Goal: Task Accomplishment & Management: Use online tool/utility

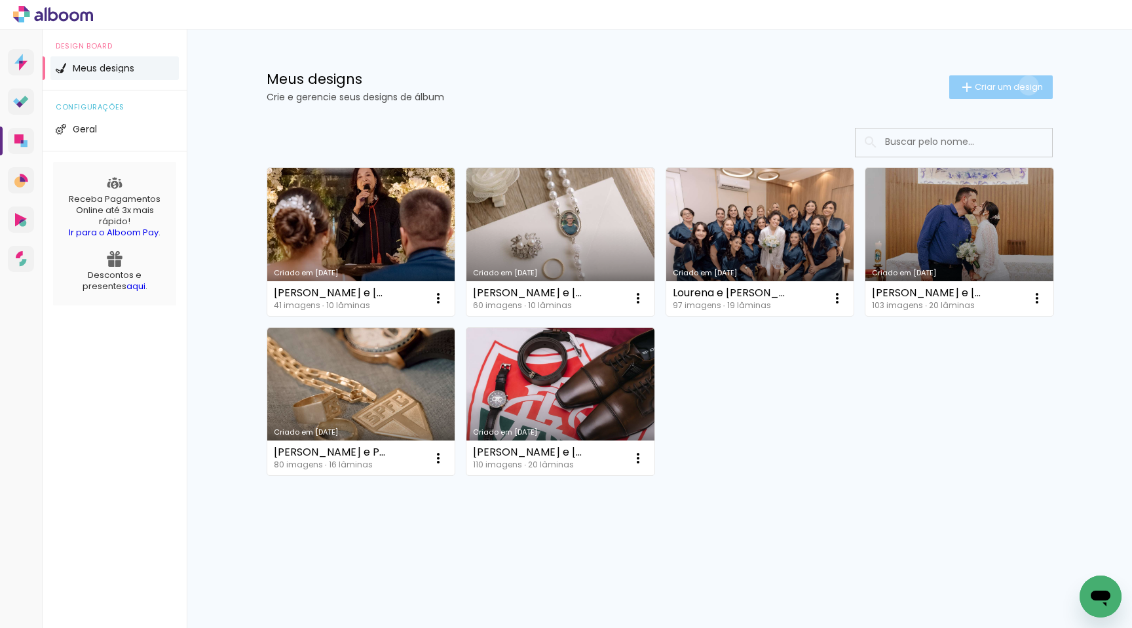
click at [1026, 85] on span "Criar um design" at bounding box center [1009, 87] width 68 height 9
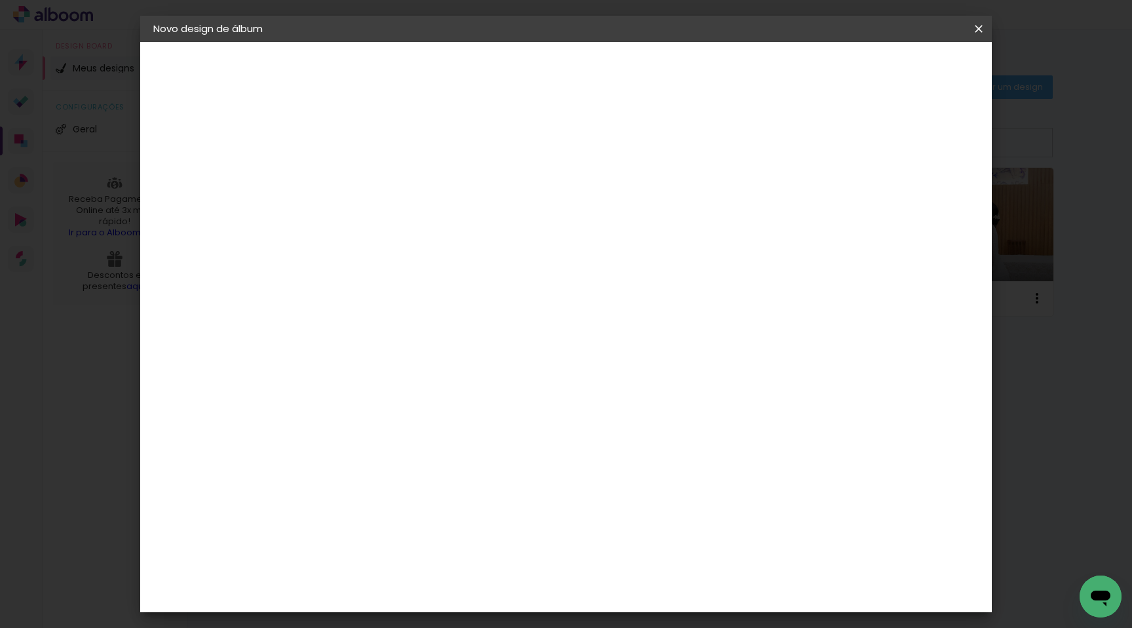
click at [368, 185] on input at bounding box center [368, 176] width 0 height 20
type input "[PERSON_NAME] e [PERSON_NAME]"
type paper-input "[PERSON_NAME] e [PERSON_NAME]"
click at [0, 0] on slot "Avançar" at bounding box center [0, 0] width 0 height 0
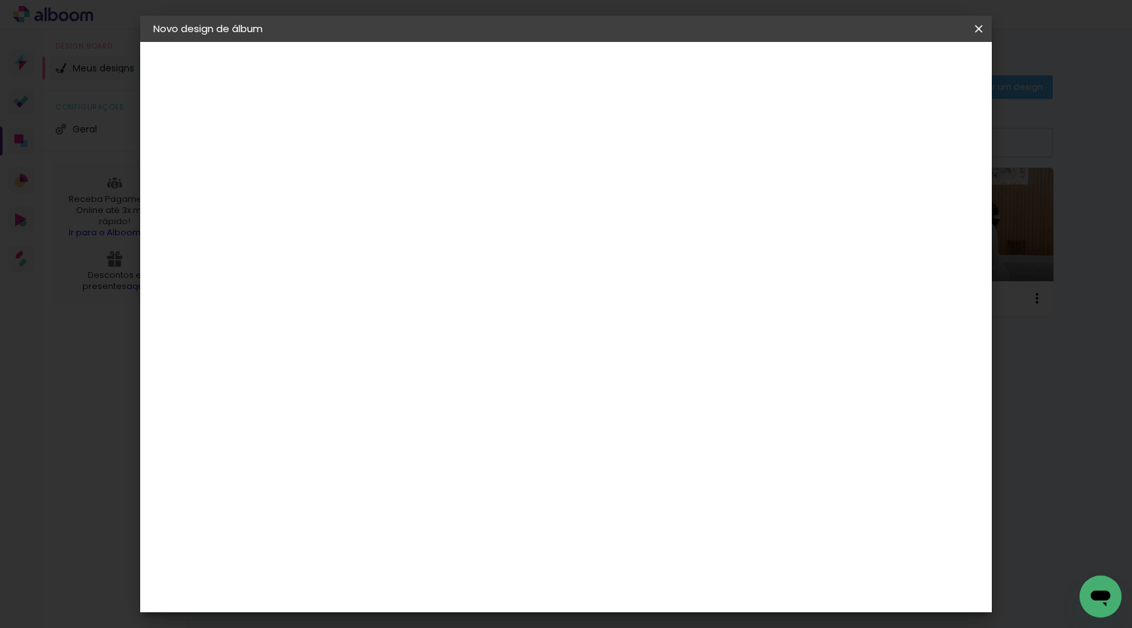
click at [423, 417] on paper-item "DreambooksPro" at bounding box center [401, 431] width 142 height 29
click at [613, 60] on paper-button "Avançar" at bounding box center [580, 69] width 64 height 22
click at [419, 218] on input "text" at bounding box center [393, 228] width 51 height 20
click at [0, 0] on slot "Álbum" at bounding box center [0, 0] width 0 height 0
type input "Álbum"
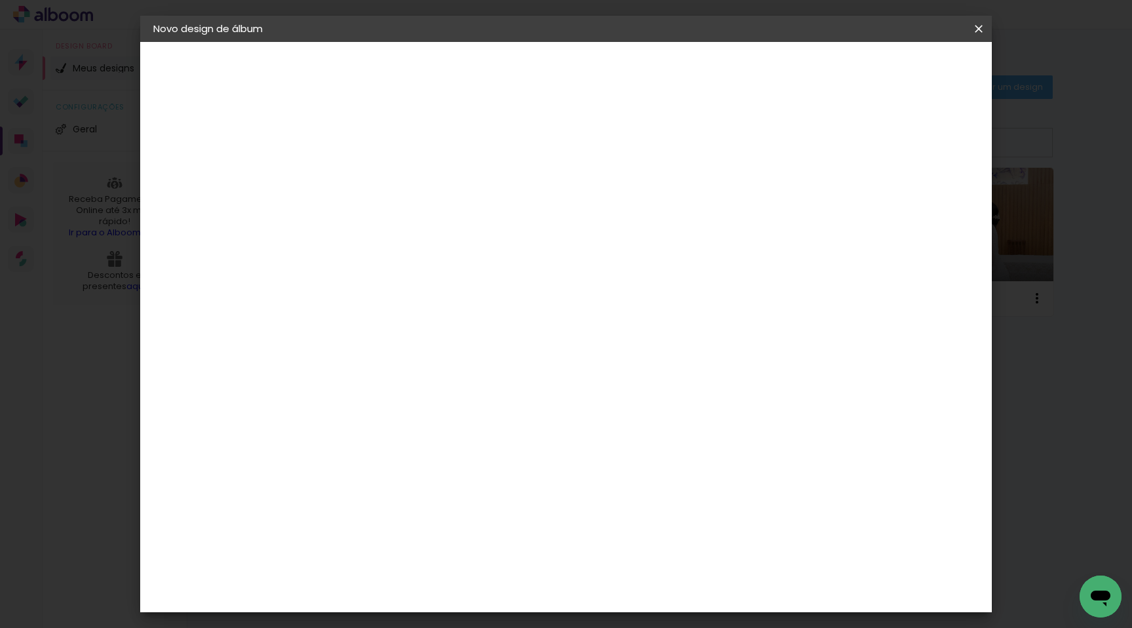
click at [456, 595] on span "25 × 25" at bounding box center [425, 608] width 61 height 27
click at [0, 0] on slot "Avançar" at bounding box center [0, 0] width 0 height 0
click at [918, 86] on header "Revisão Verifique as configurações do seu álbum. Voltar Iniciar design" at bounding box center [620, 75] width 619 height 67
click at [897, 66] on span "Iniciar design" at bounding box center [867, 69] width 60 height 9
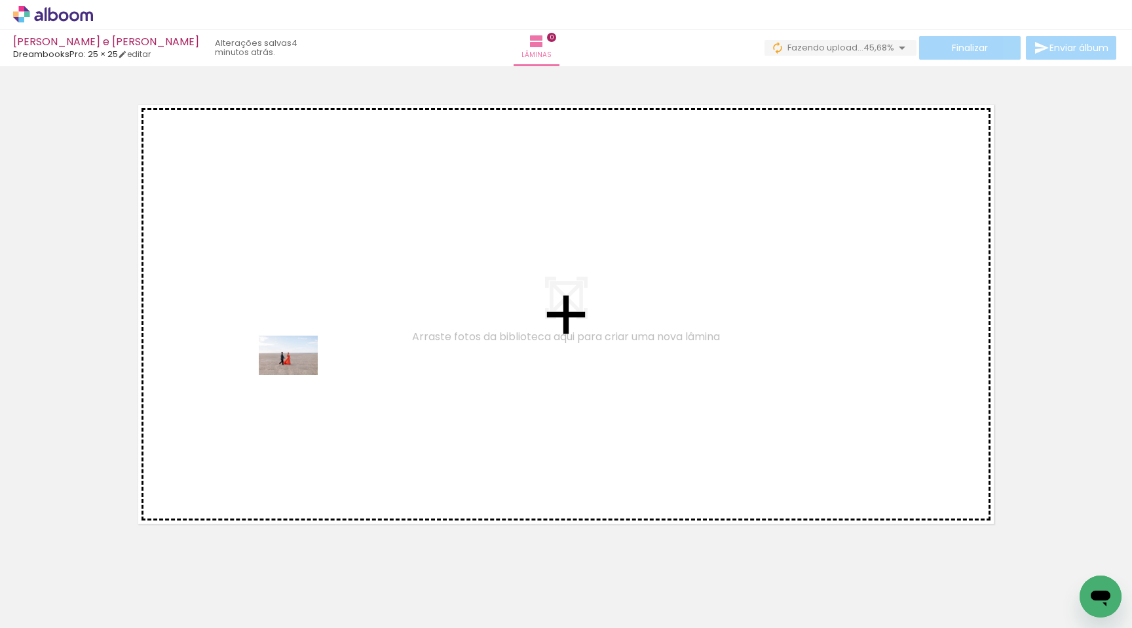
drag, startPoint x: 159, startPoint y: 575, endPoint x: 298, endPoint y: 375, distance: 244.3
click at [298, 375] on quentale-workspace at bounding box center [566, 314] width 1132 height 628
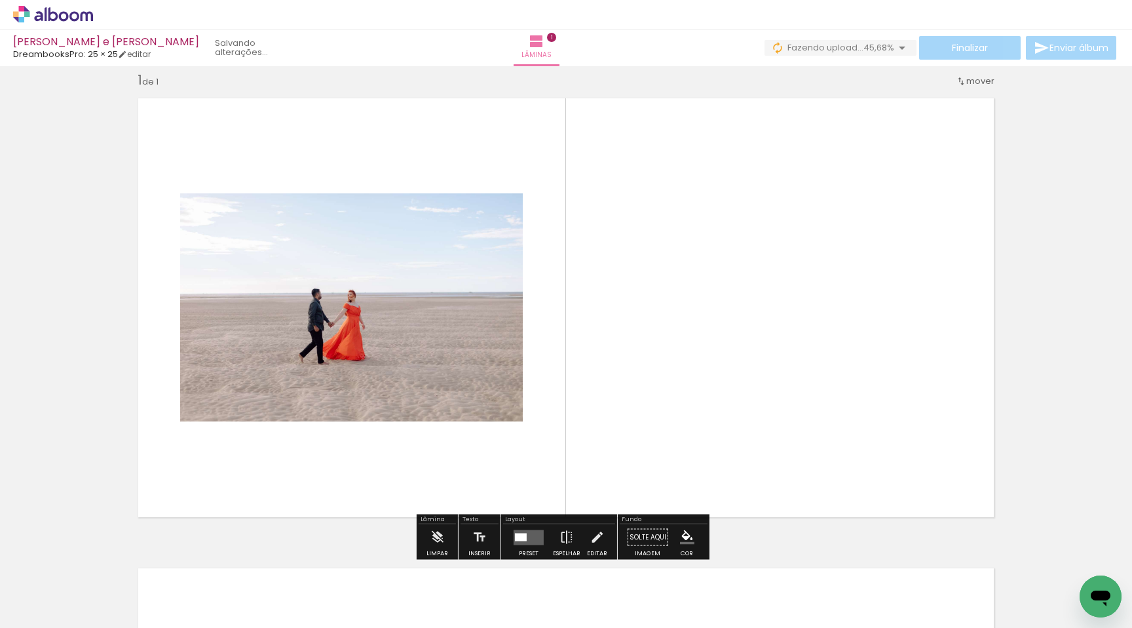
scroll to position [16, 0]
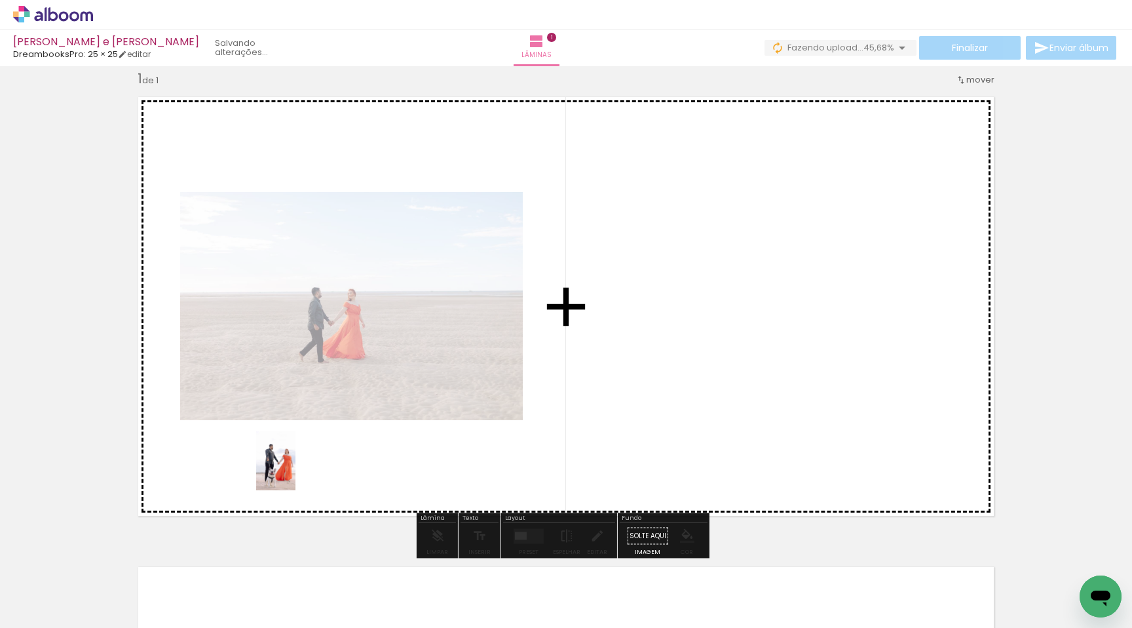
drag, startPoint x: 232, startPoint y: 568, endPoint x: 296, endPoint y: 470, distance: 117.1
click at [296, 470] on quentale-workspace at bounding box center [566, 314] width 1132 height 628
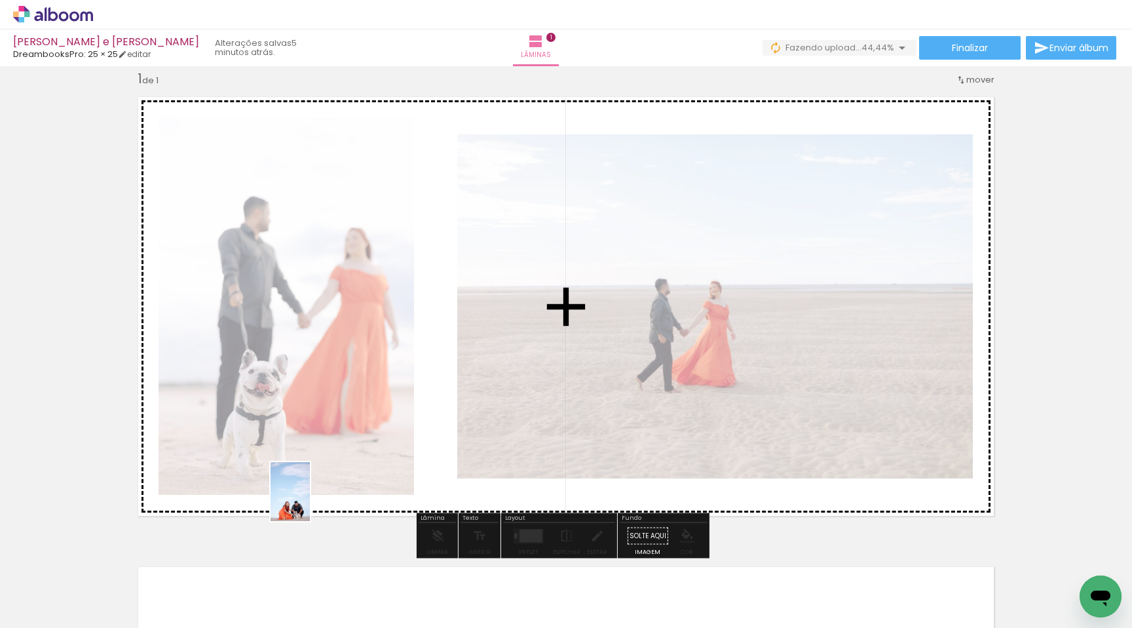
drag, startPoint x: 275, startPoint y: 595, endPoint x: 310, endPoint y: 501, distance: 100.2
click at [310, 501] on quentale-workspace at bounding box center [566, 314] width 1132 height 628
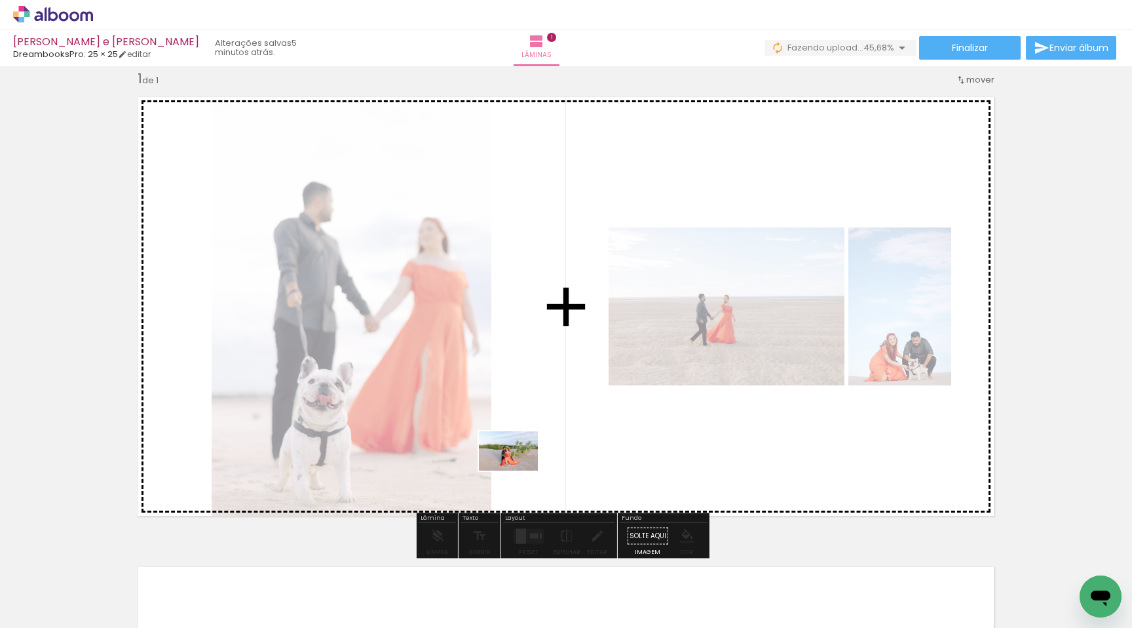
drag, startPoint x: 349, startPoint y: 577, endPoint x: 518, endPoint y: 471, distance: 200.0
click at [518, 471] on quentale-workspace at bounding box center [566, 314] width 1132 height 628
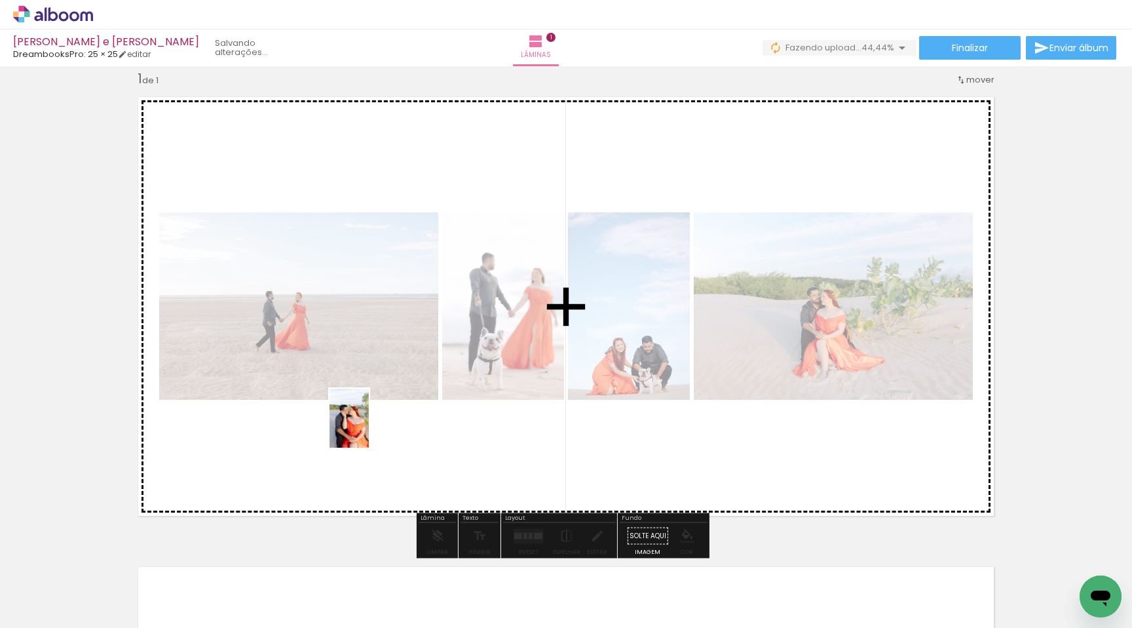
drag, startPoint x: 432, startPoint y: 596, endPoint x: 369, endPoint y: 428, distance: 179.8
click at [369, 428] on quentale-workspace at bounding box center [566, 314] width 1132 height 628
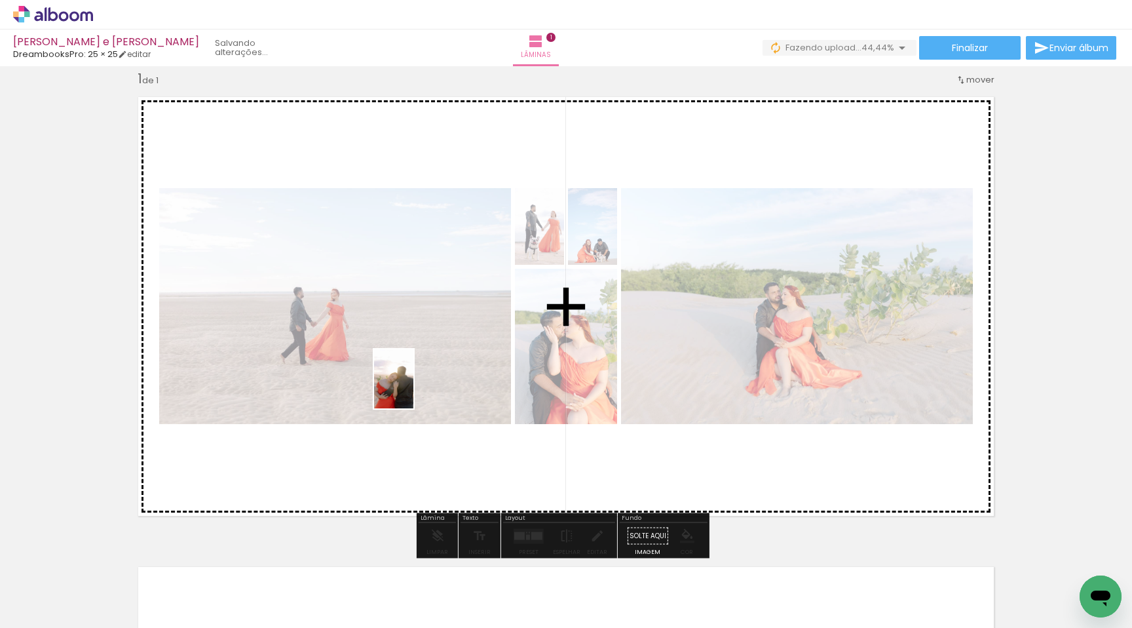
drag, startPoint x: 485, startPoint y: 572, endPoint x: 413, endPoint y: 389, distance: 196.9
click at [413, 389] on quentale-workspace at bounding box center [566, 314] width 1132 height 628
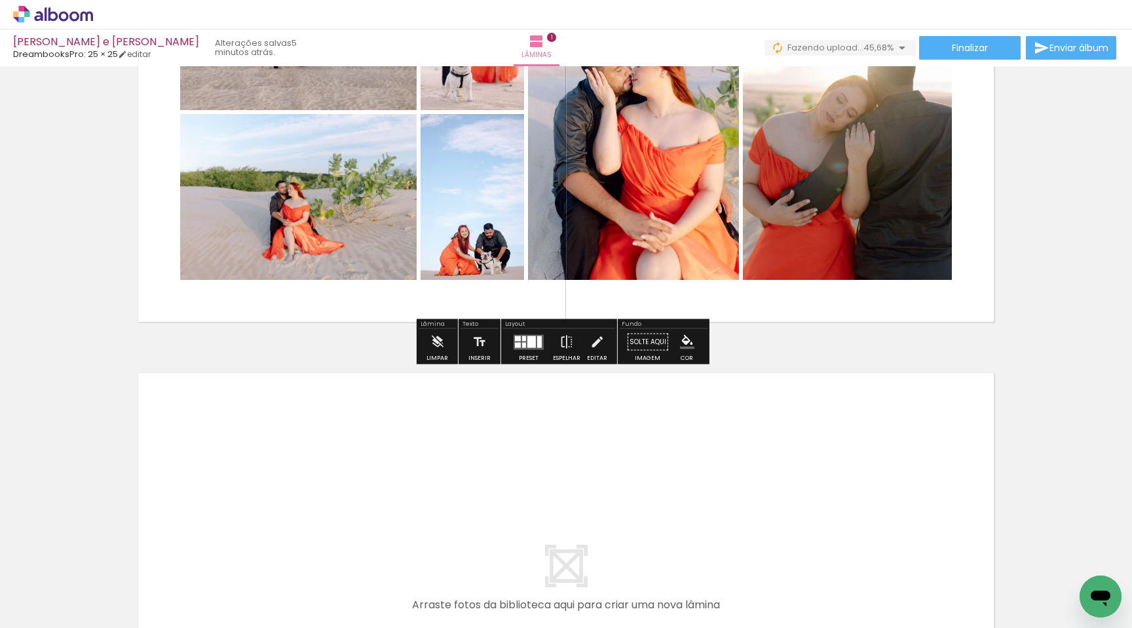
scroll to position [262, 0]
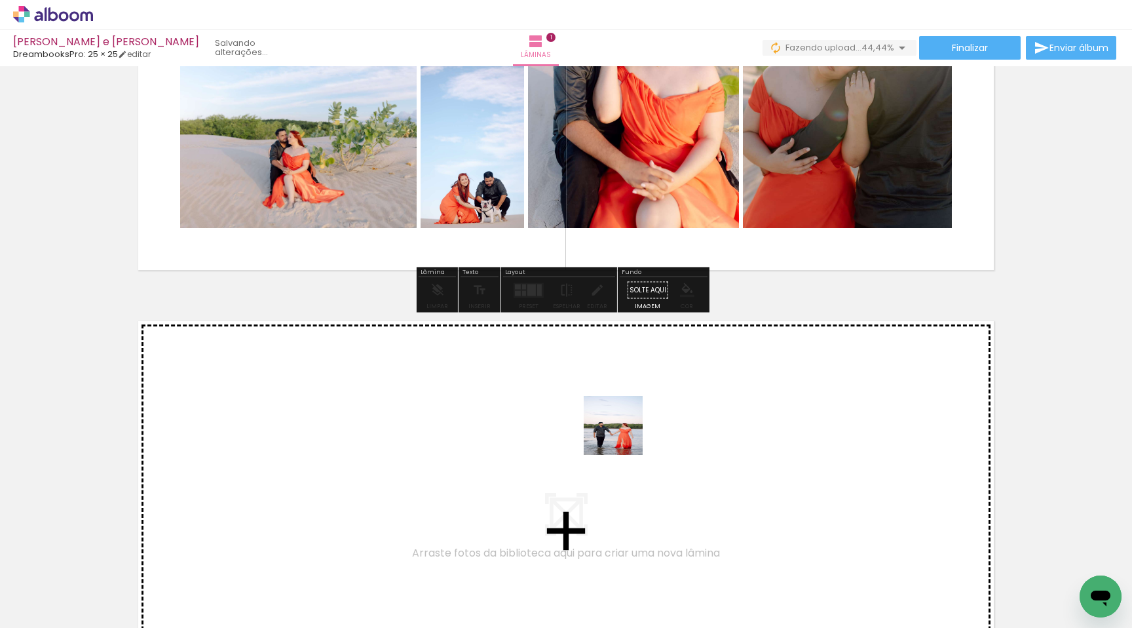
drag, startPoint x: 585, startPoint y: 565, endPoint x: 624, endPoint y: 438, distance: 133.1
click at [624, 438] on quentale-workspace at bounding box center [566, 314] width 1132 height 628
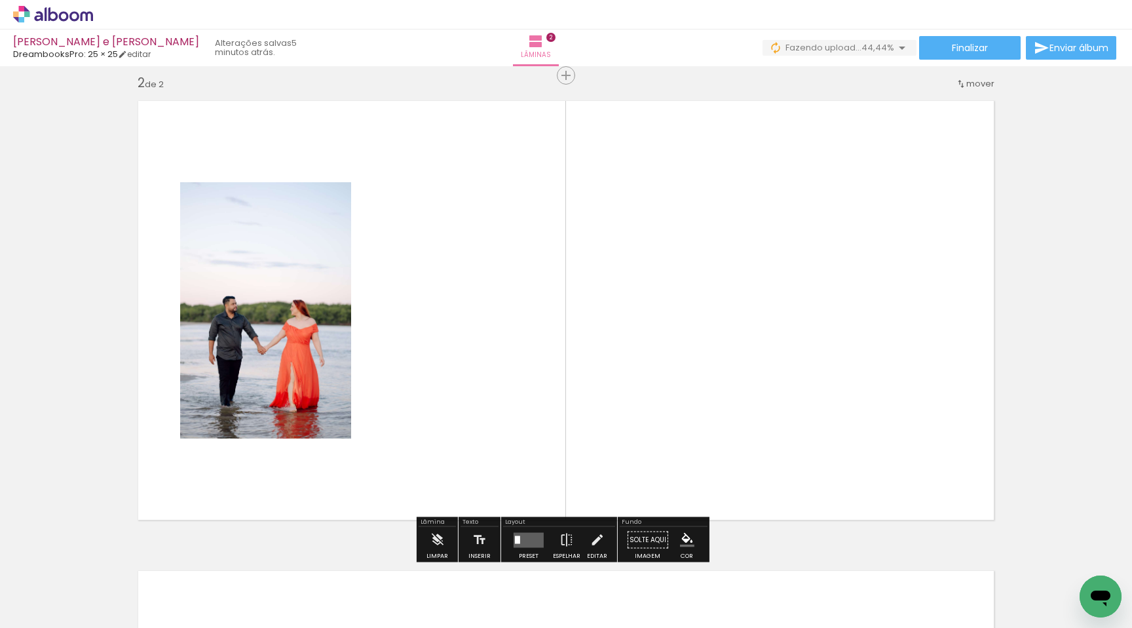
scroll to position [486, 0]
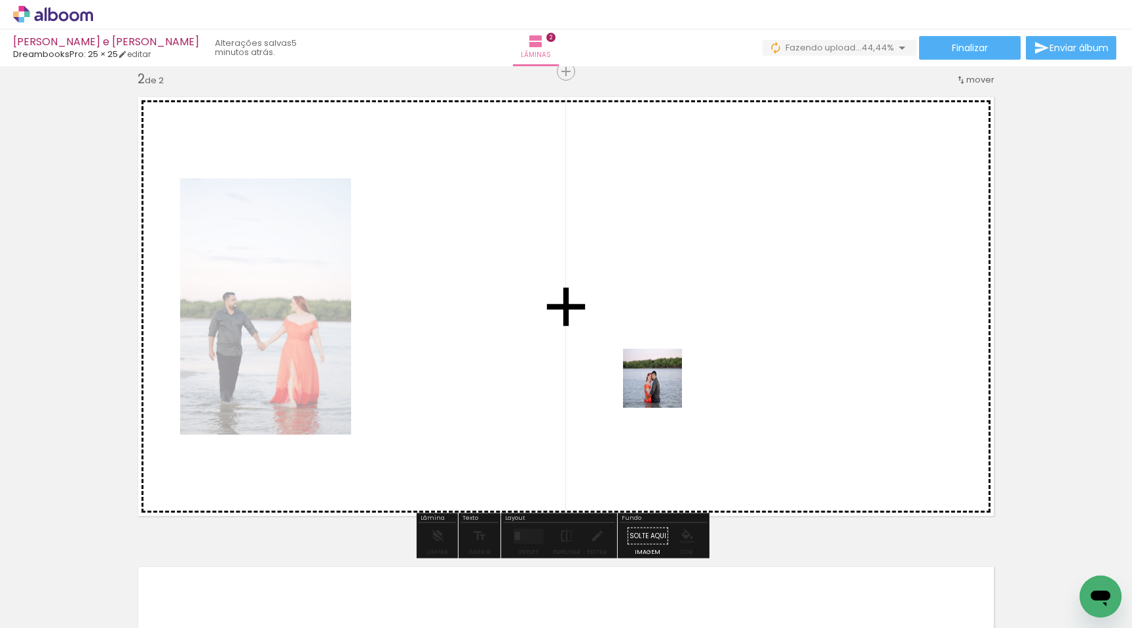
drag, startPoint x: 655, startPoint y: 579, endPoint x: 663, endPoint y: 381, distance: 198.1
click at [663, 381] on quentale-workspace at bounding box center [566, 314] width 1132 height 628
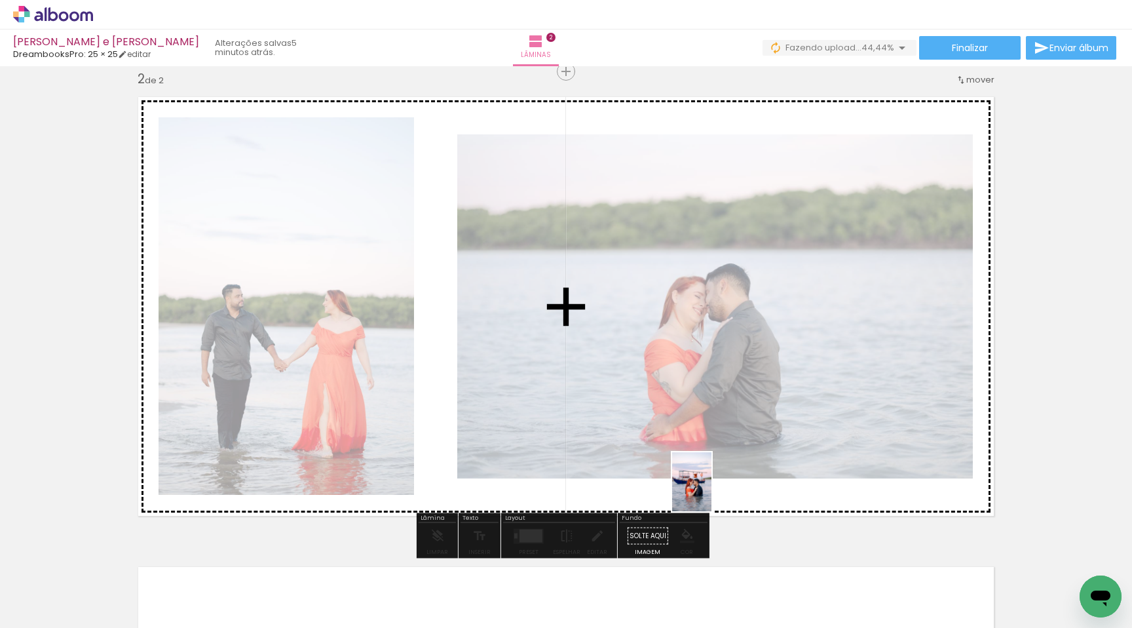
drag, startPoint x: 728, startPoint y: 587, endPoint x: 752, endPoint y: 541, distance: 52.5
click at [712, 491] on quentale-workspace at bounding box center [566, 314] width 1132 height 628
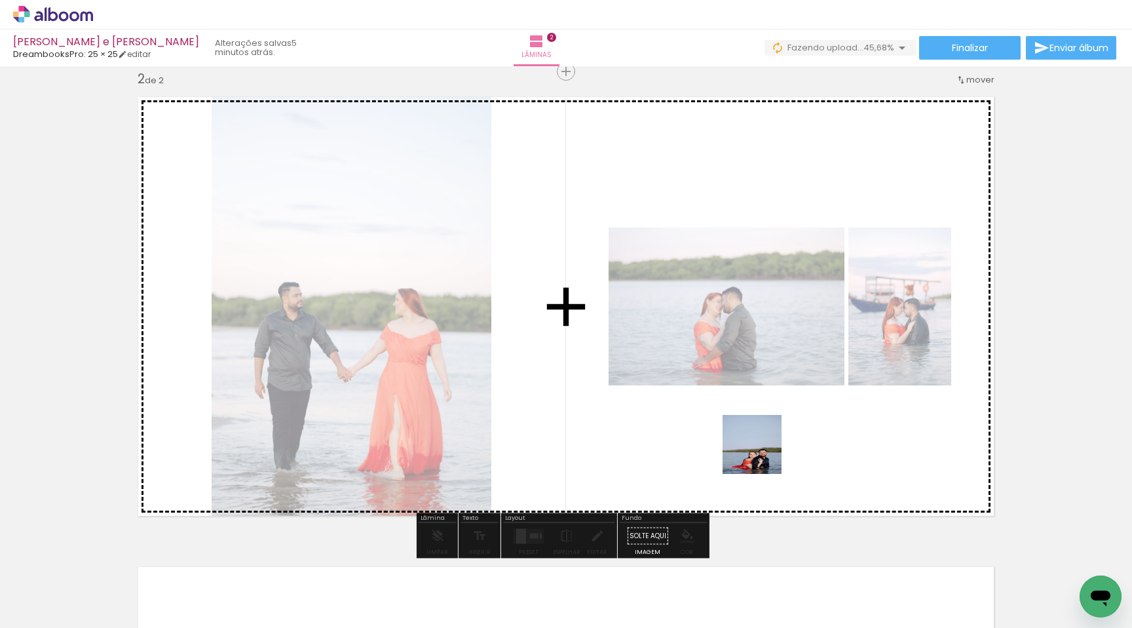
drag, startPoint x: 778, startPoint y: 557, endPoint x: 869, endPoint y: 529, distance: 94.7
click at [762, 444] on quentale-workspace at bounding box center [566, 314] width 1132 height 628
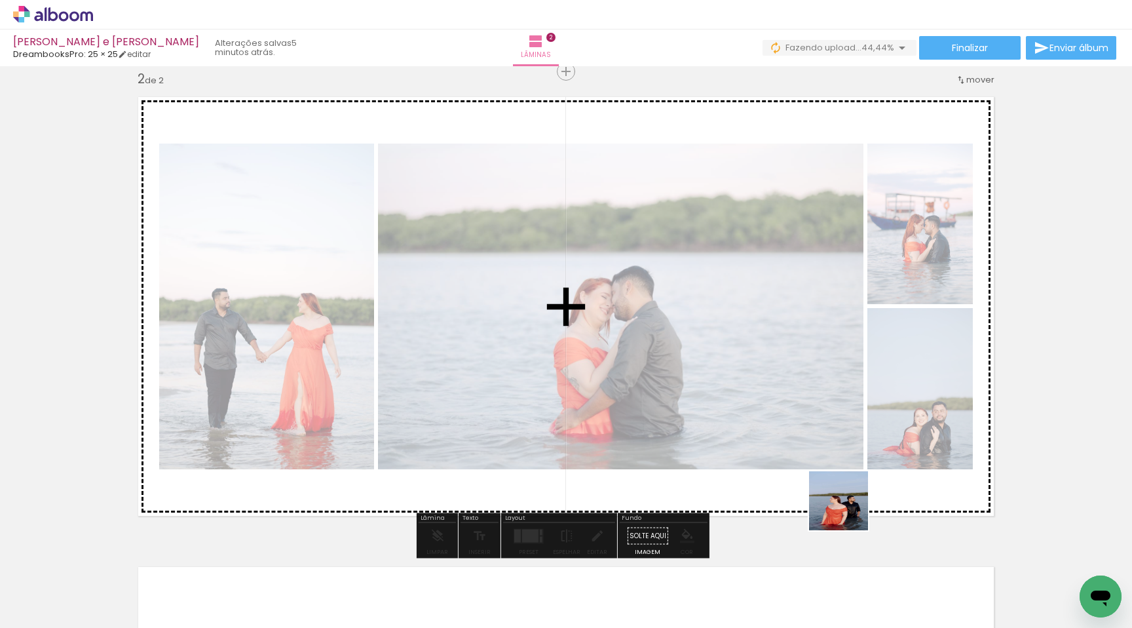
drag, startPoint x: 877, startPoint y: 576, endPoint x: 807, endPoint y: 510, distance: 96.0
click at [845, 505] on quentale-workspace at bounding box center [566, 314] width 1132 height 628
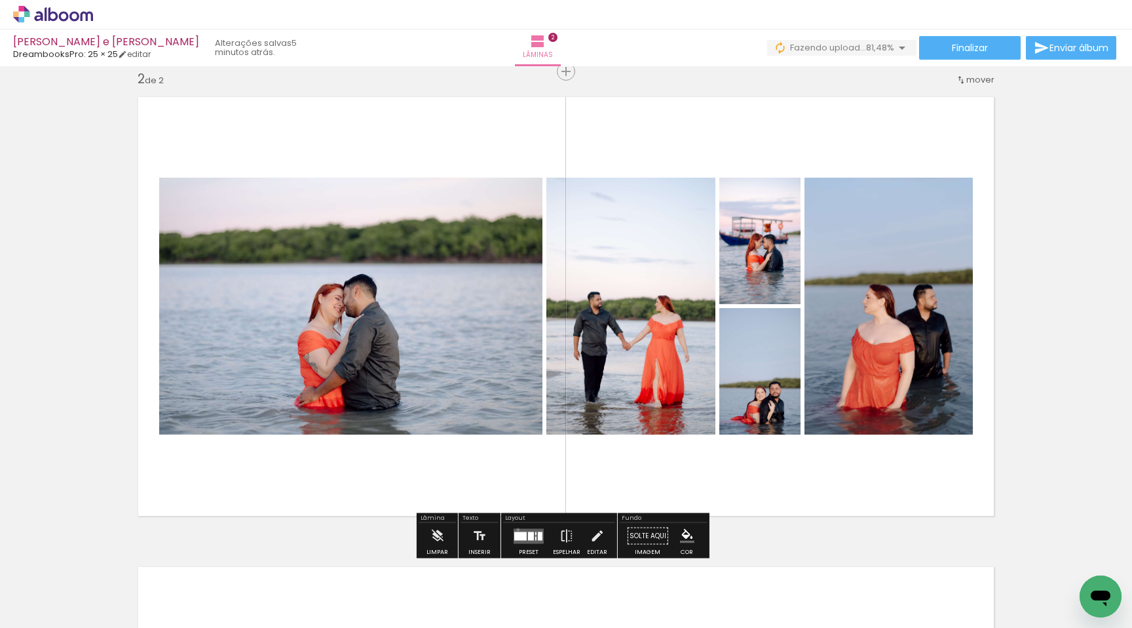
click at [515, 529] on quentale-layouter at bounding box center [529, 535] width 30 height 15
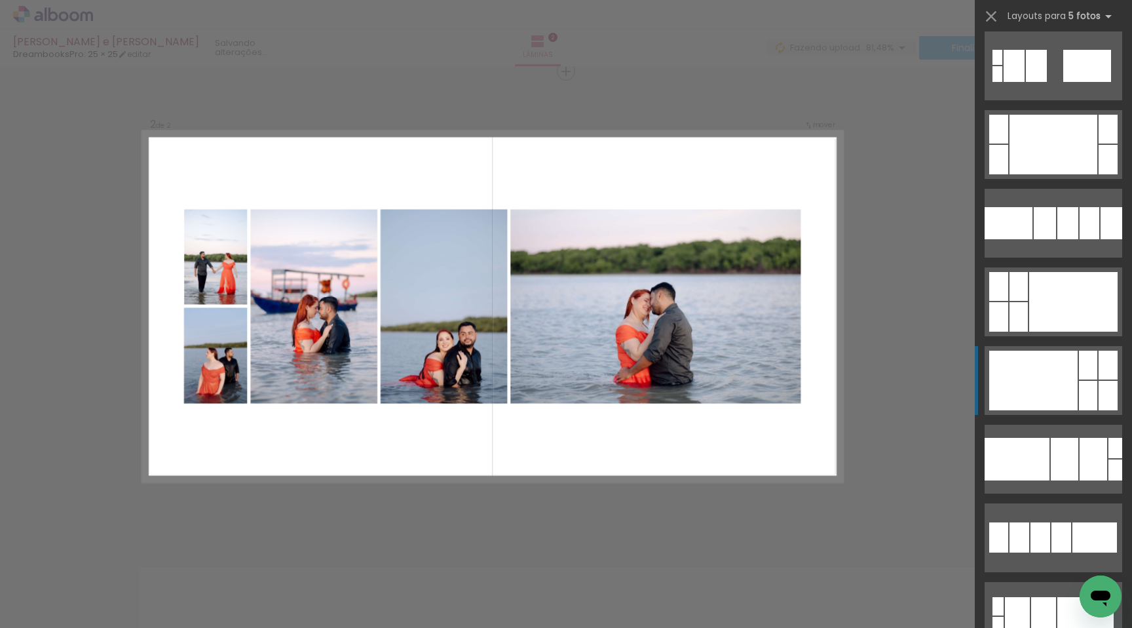
scroll to position [1559, 0]
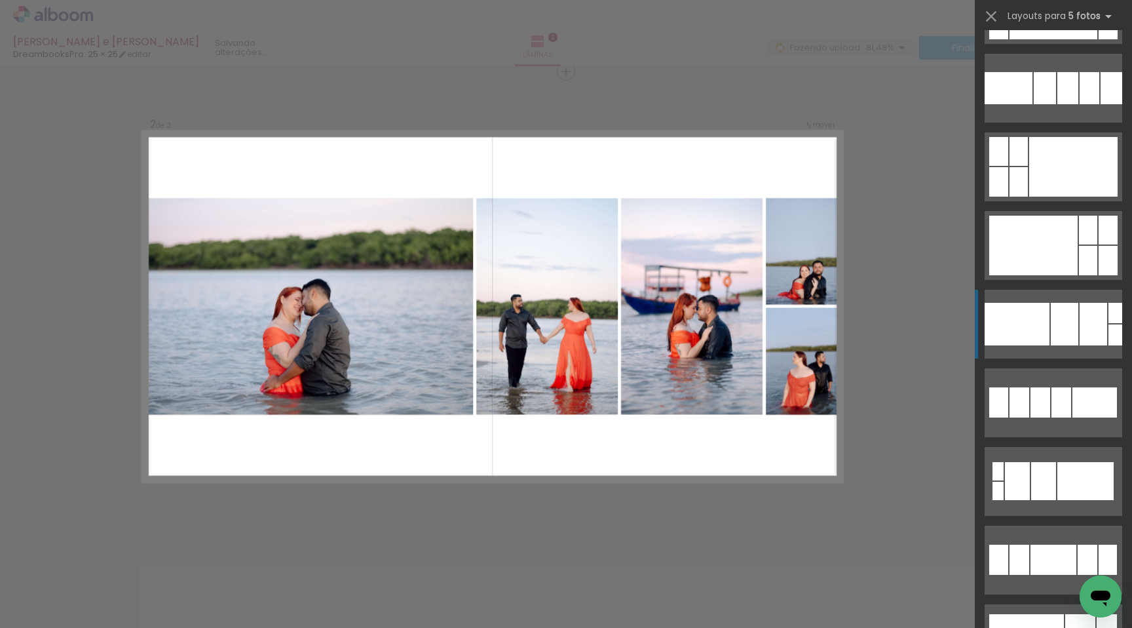
click at [1010, 104] on div at bounding box center [1009, 88] width 48 height 32
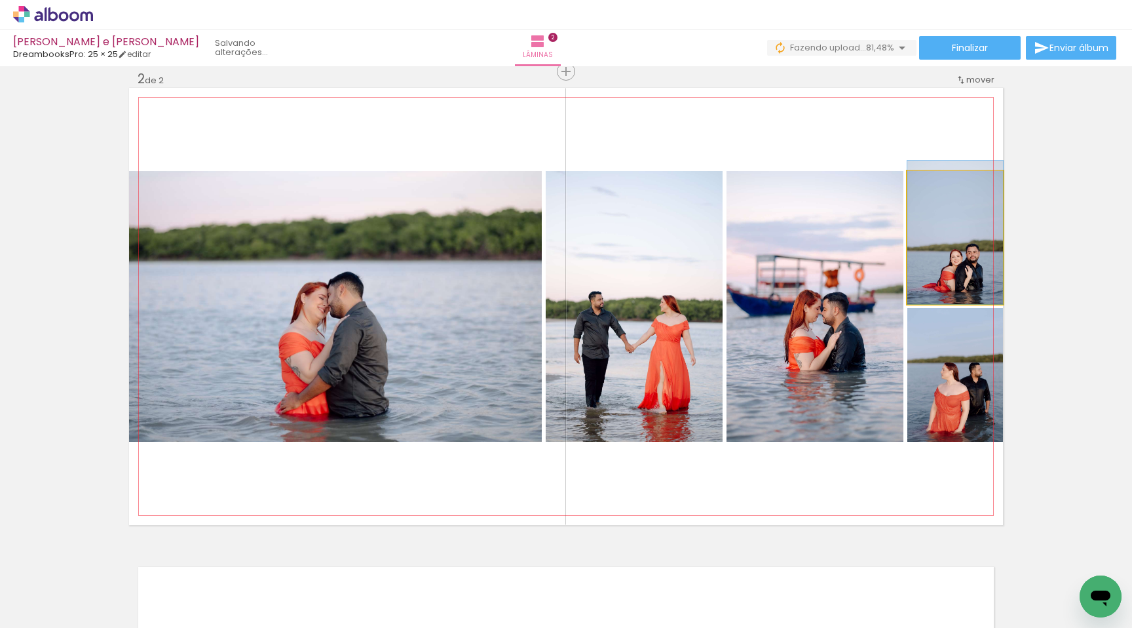
drag, startPoint x: 914, startPoint y: 273, endPoint x: 909, endPoint y: 267, distance: 7.9
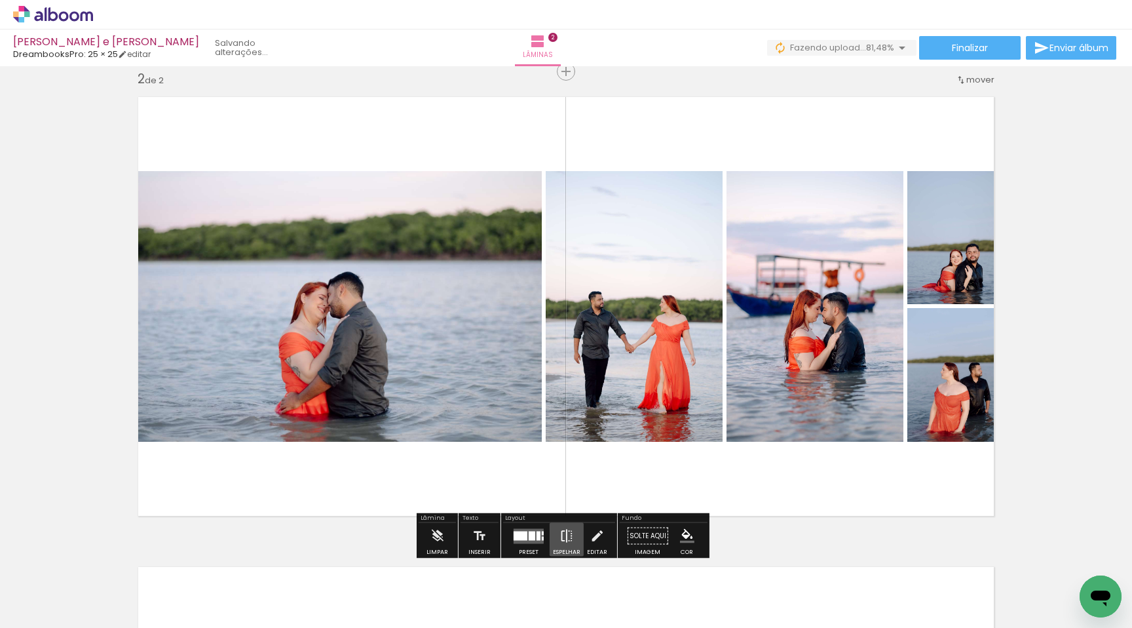
click at [570, 532] on iron-icon at bounding box center [567, 536] width 14 height 26
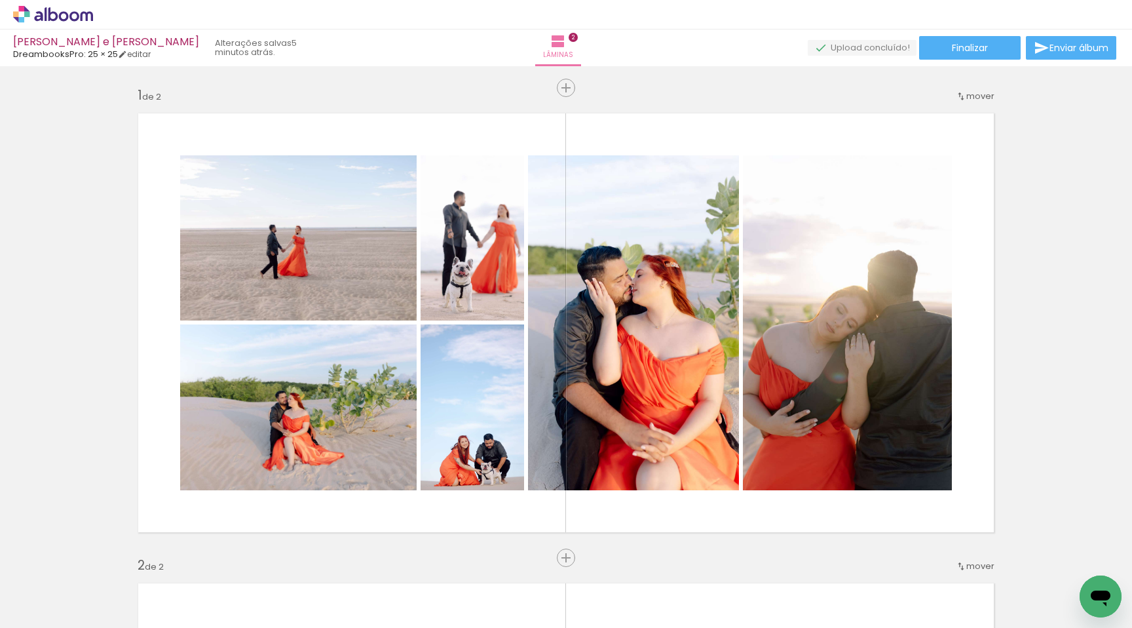
scroll to position [8, 0]
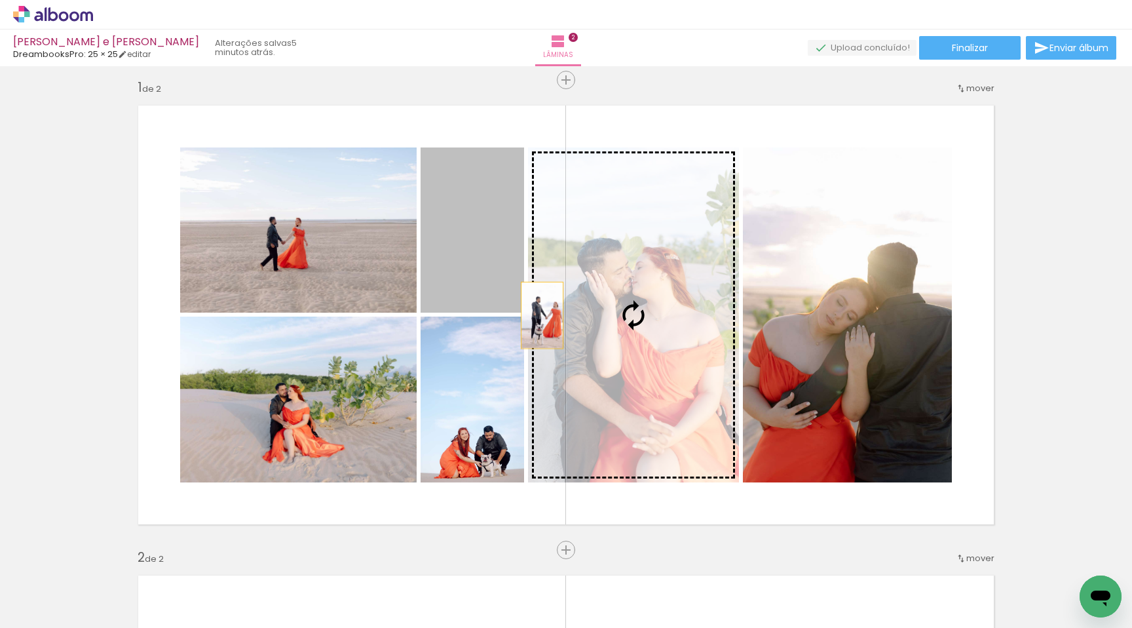
drag, startPoint x: 443, startPoint y: 288, endPoint x: 537, endPoint y: 315, distance: 98.3
click at [0, 0] on slot at bounding box center [0, 0] width 0 height 0
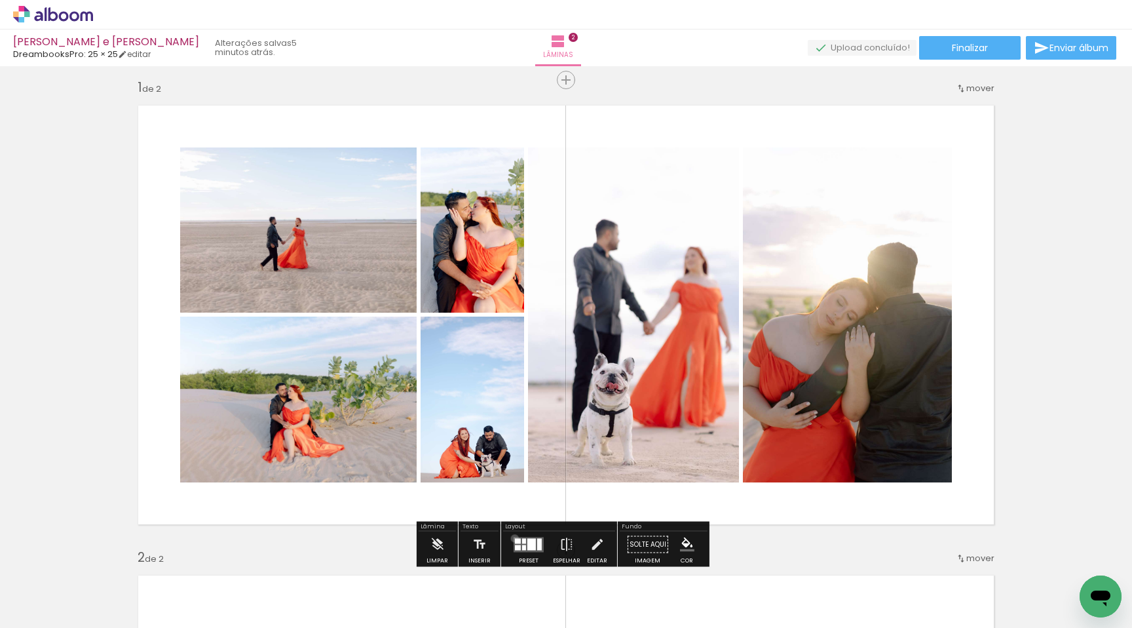
click at [515, 538] on div at bounding box center [518, 540] width 6 height 5
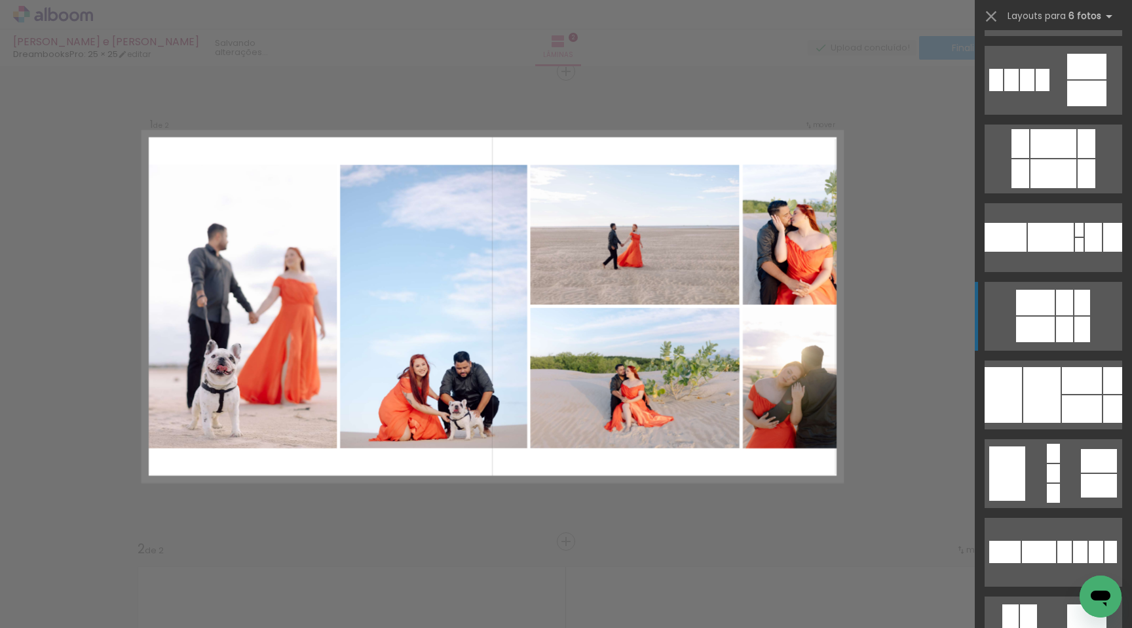
scroll to position [317, 0]
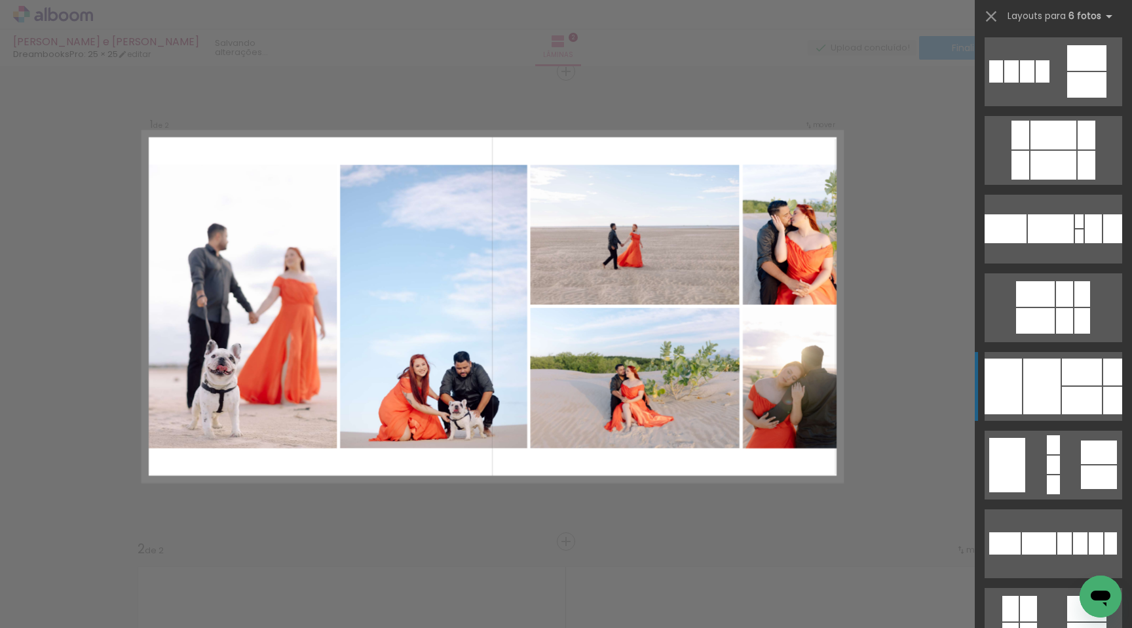
click at [1043, 243] on div at bounding box center [1051, 228] width 46 height 29
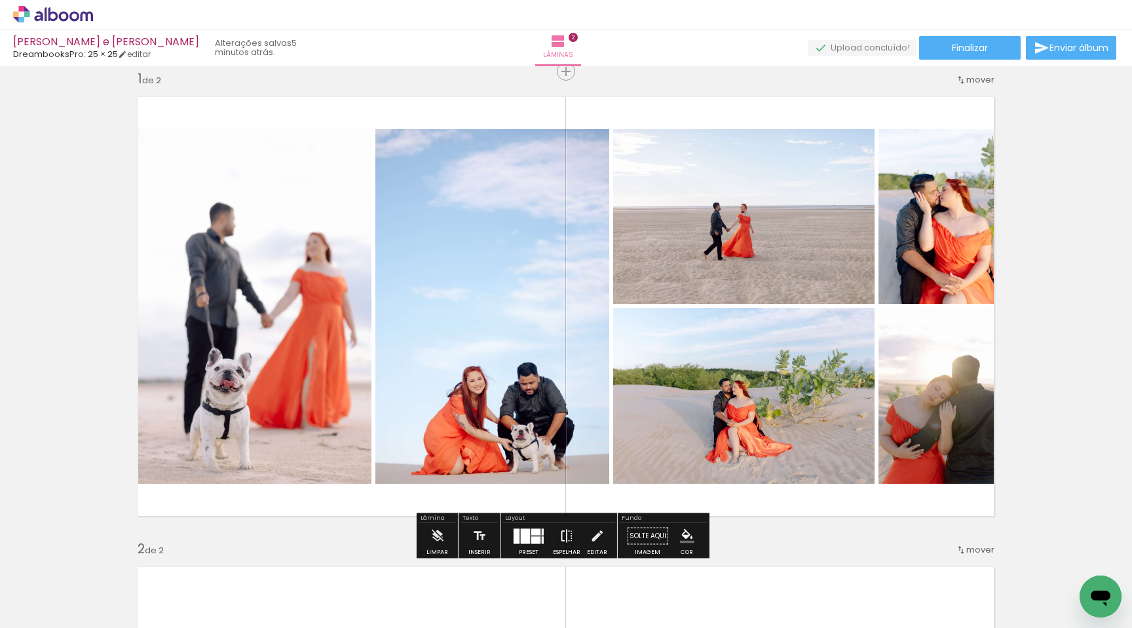
click at [566, 535] on iron-icon at bounding box center [567, 536] width 14 height 26
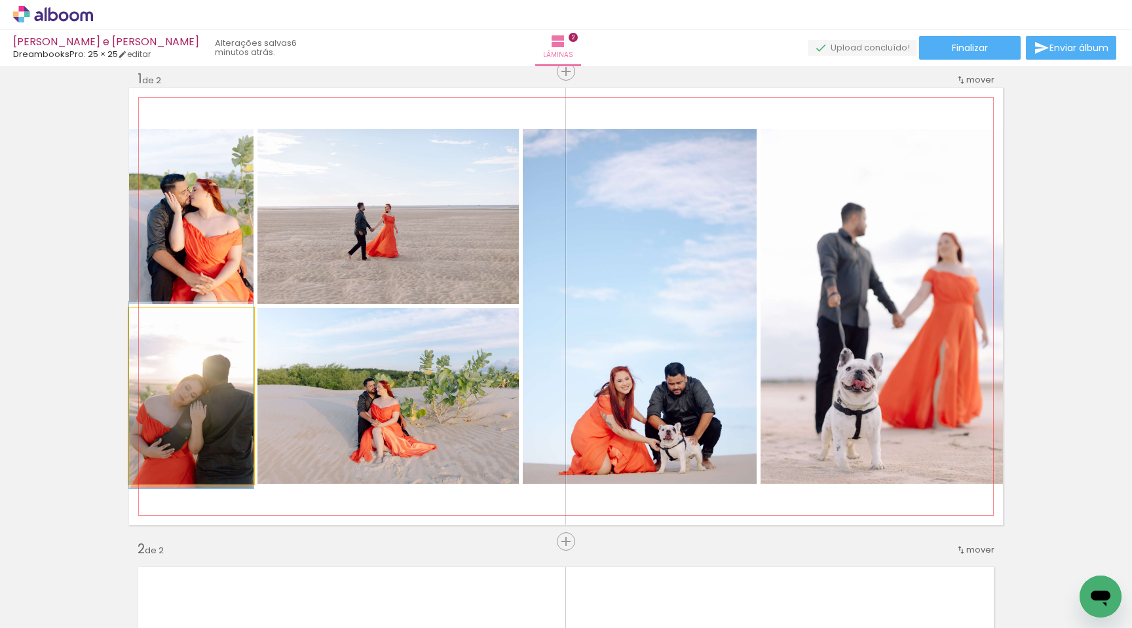
drag, startPoint x: 191, startPoint y: 384, endPoint x: 200, endPoint y: 383, distance: 8.5
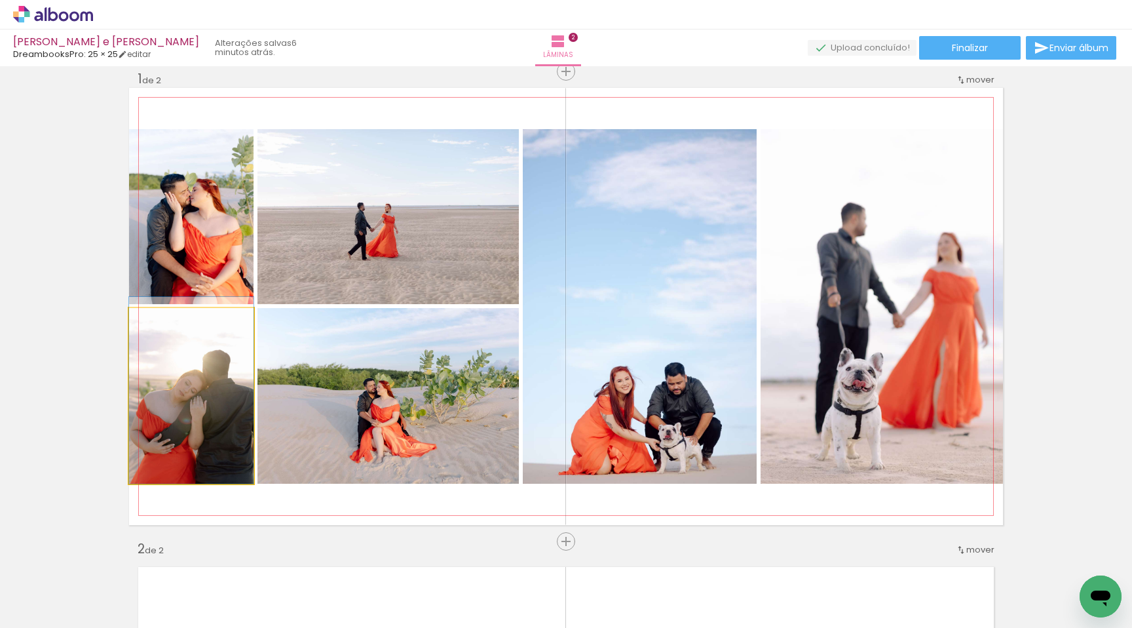
drag, startPoint x: 193, startPoint y: 423, endPoint x: 202, endPoint y: 414, distance: 12.0
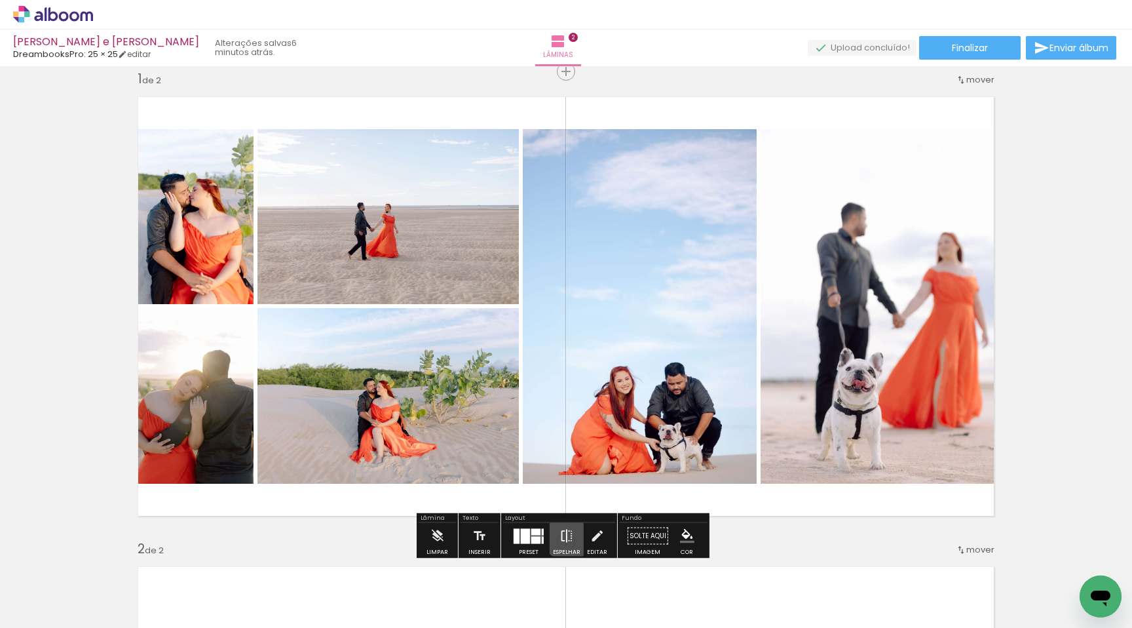
click at [565, 533] on iron-icon at bounding box center [567, 536] width 14 height 26
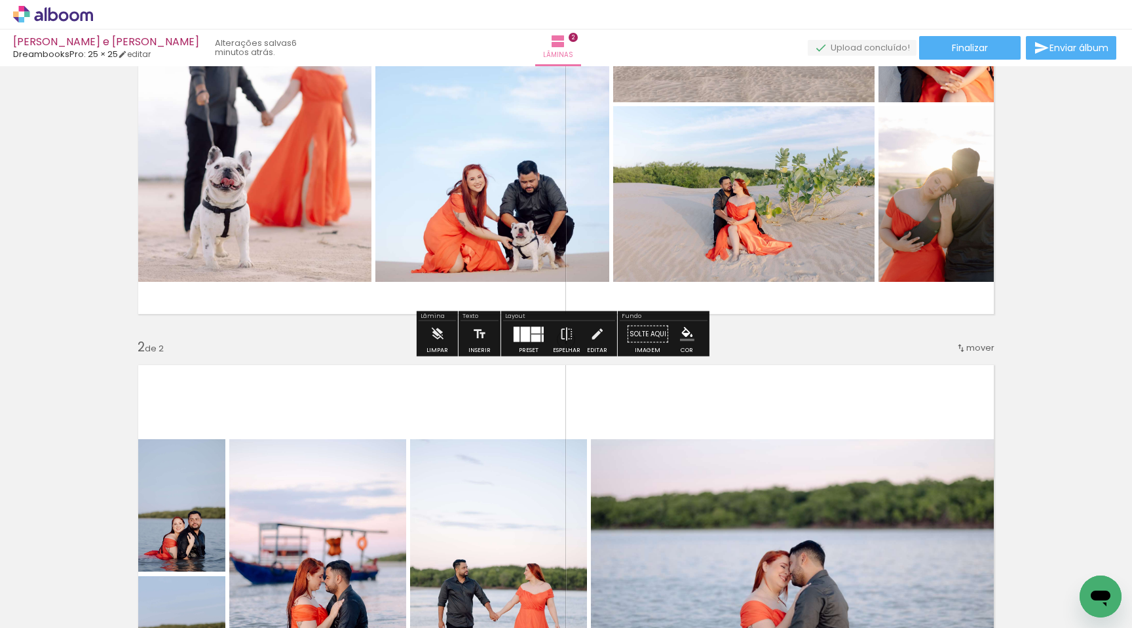
scroll to position [84, 0]
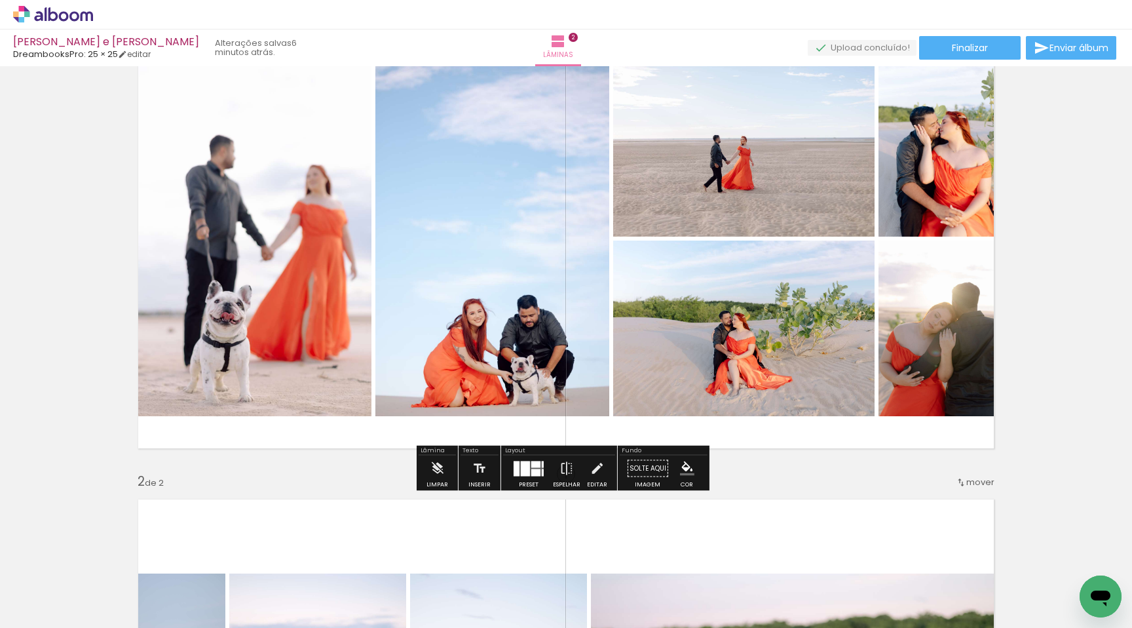
click at [524, 465] on div at bounding box center [525, 468] width 9 height 15
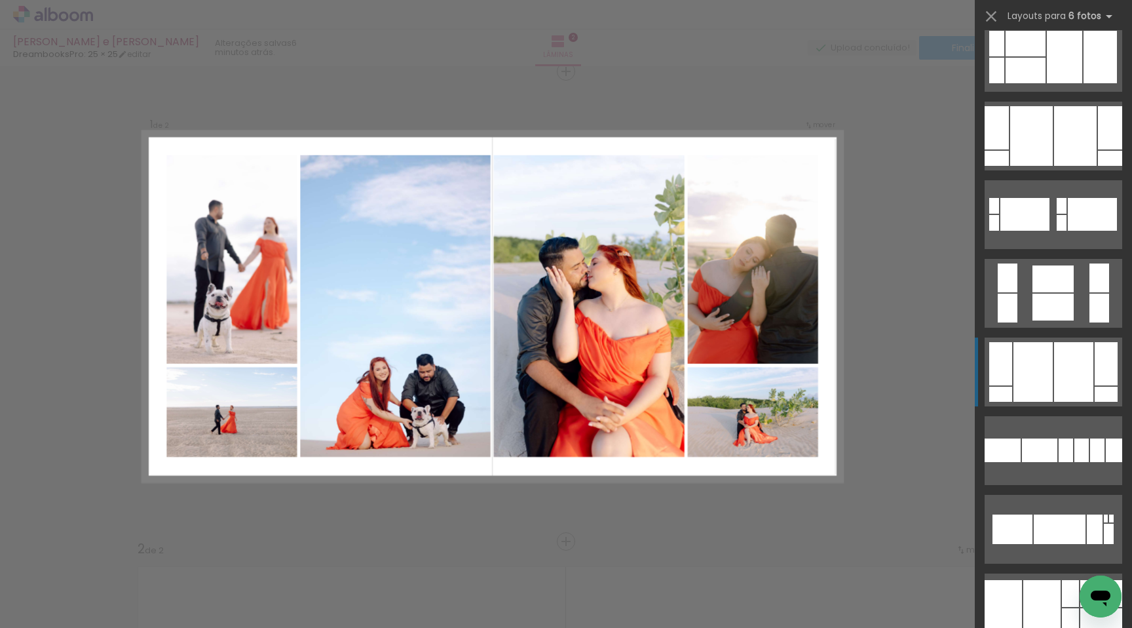
scroll to position [3753, 0]
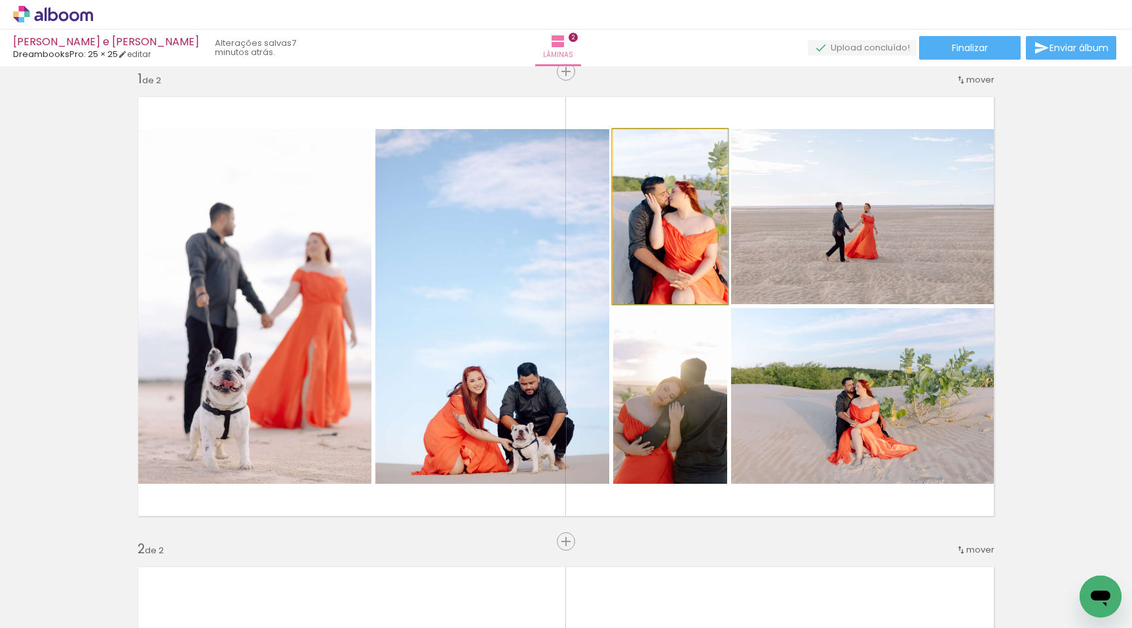
click at [644, 277] on quentale-photo at bounding box center [670, 216] width 114 height 175
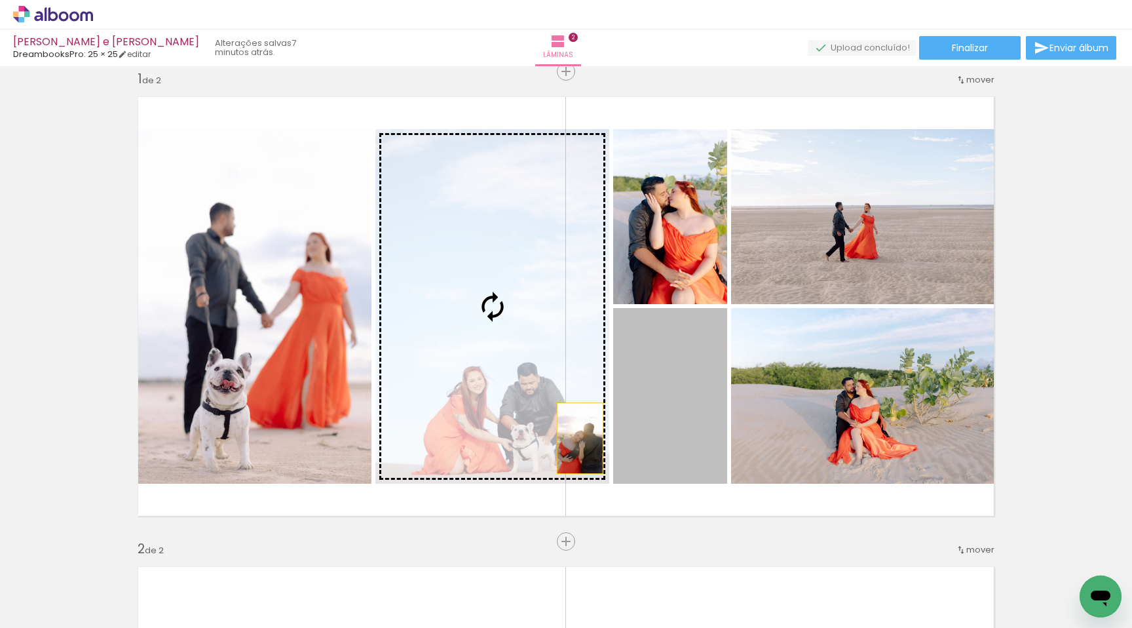
drag, startPoint x: 637, startPoint y: 438, endPoint x: 566, endPoint y: 437, distance: 70.8
click at [0, 0] on slot at bounding box center [0, 0] width 0 height 0
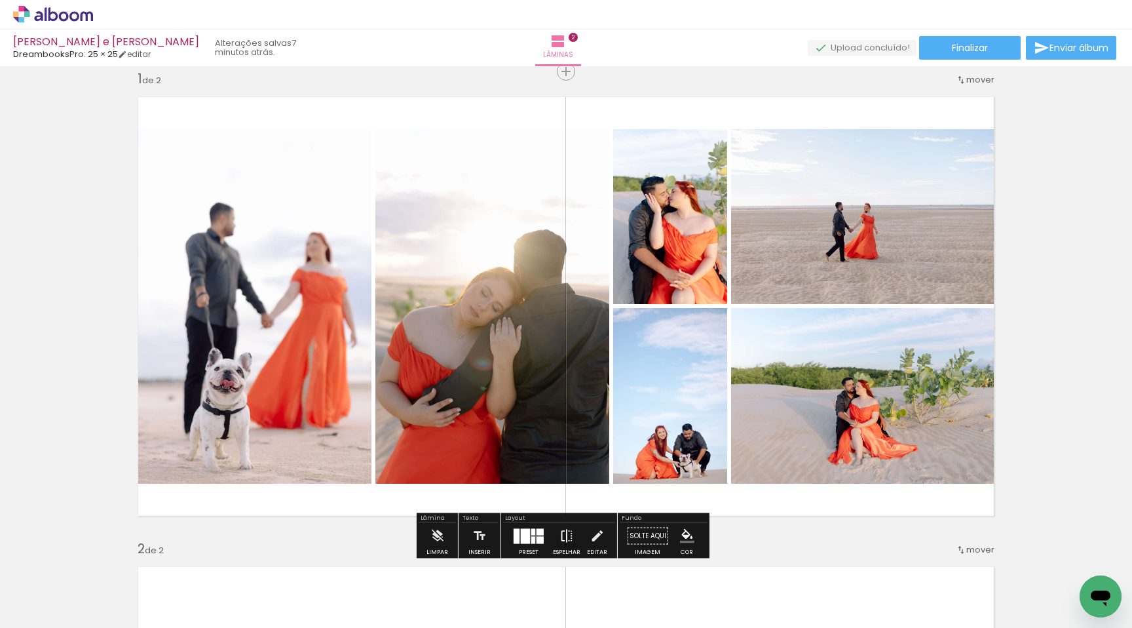
click at [567, 532] on iron-icon at bounding box center [567, 536] width 14 height 26
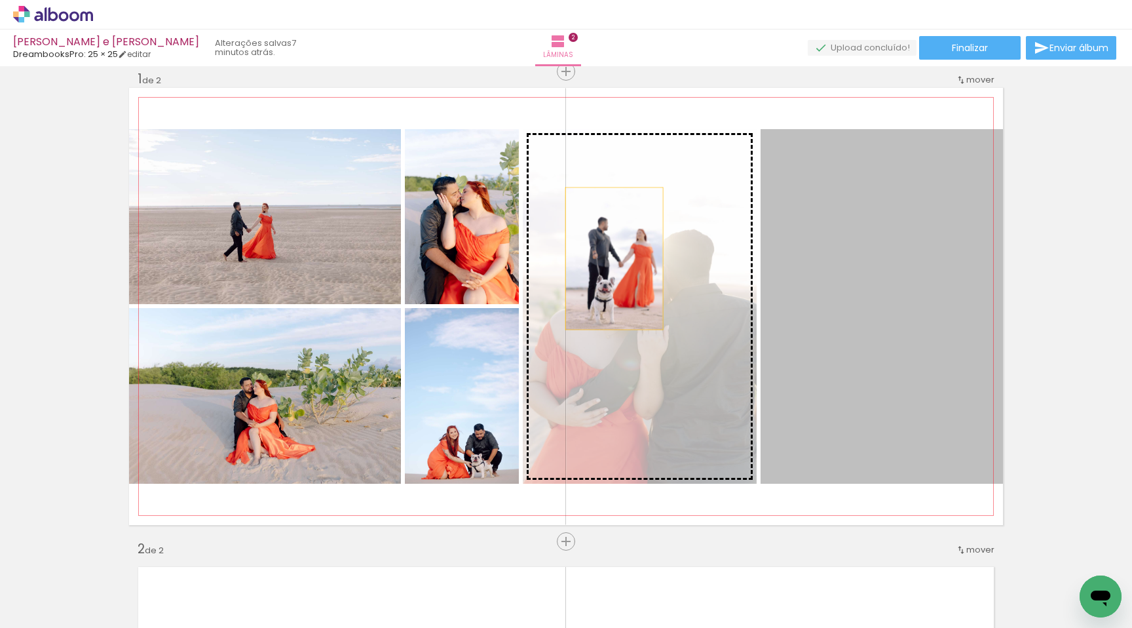
drag, startPoint x: 784, startPoint y: 263, endPoint x: 610, endPoint y: 258, distance: 173.7
click at [0, 0] on slot at bounding box center [0, 0] width 0 height 0
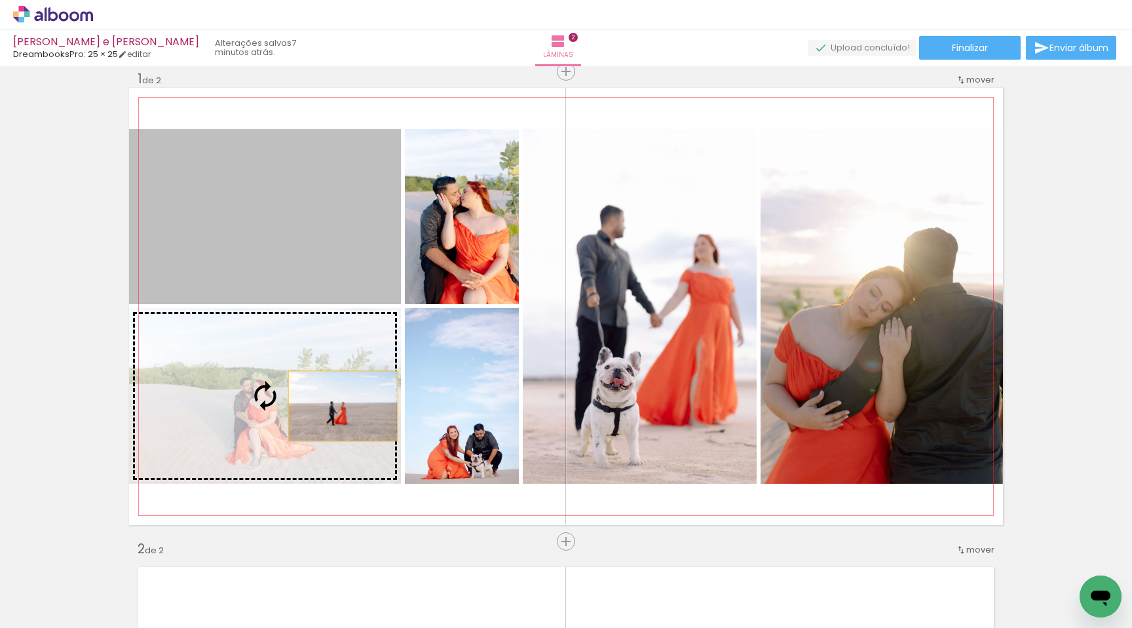
drag, startPoint x: 362, startPoint y: 276, endPoint x: 337, endPoint y: 406, distance: 132.1
click at [0, 0] on slot at bounding box center [0, 0] width 0 height 0
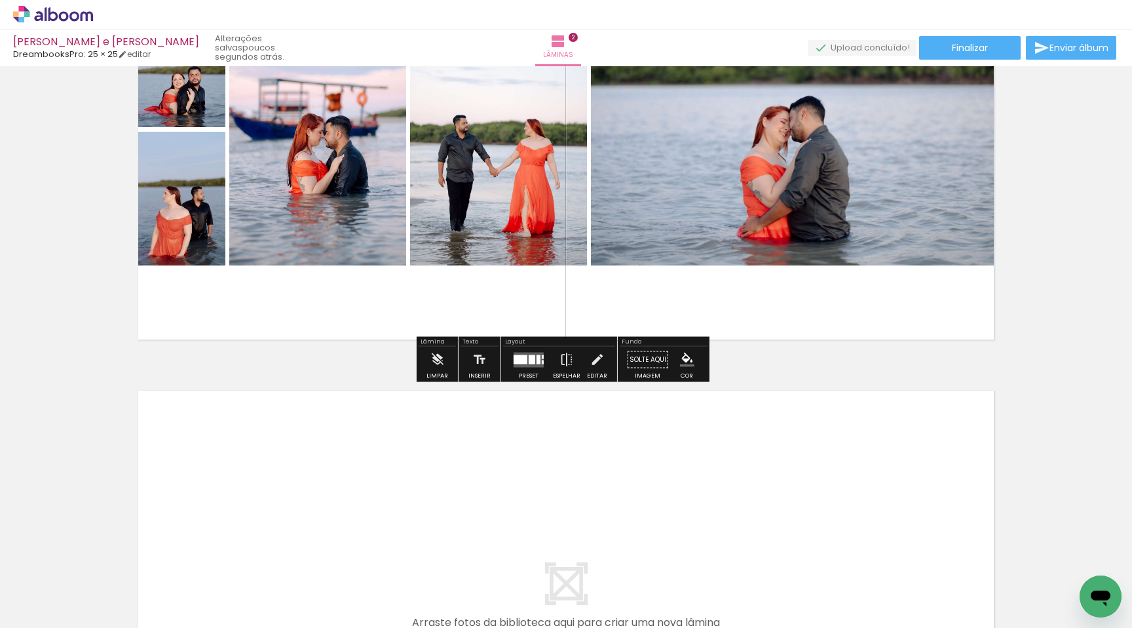
scroll to position [726, 0]
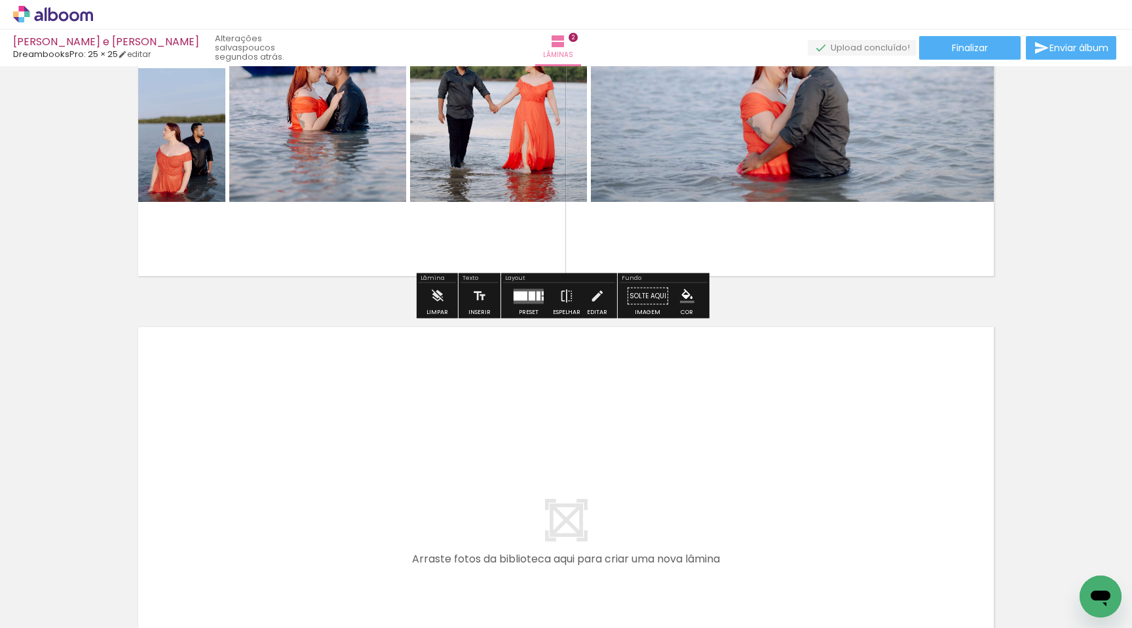
click at [535, 287] on div at bounding box center [528, 296] width 35 height 26
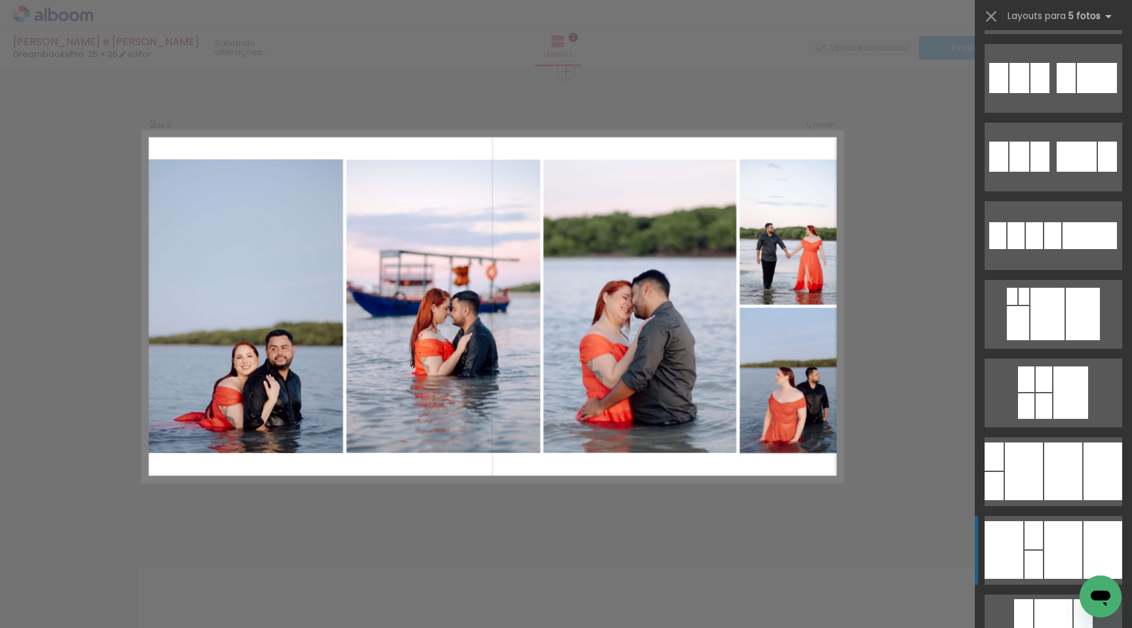
scroll to position [3370, 0]
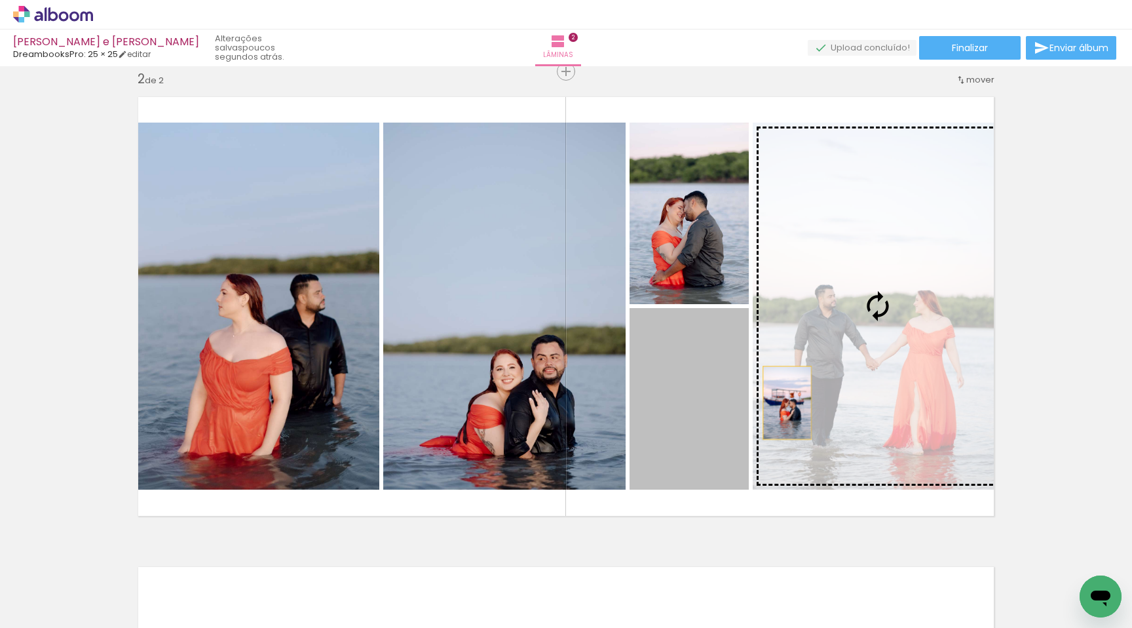
drag, startPoint x: 767, startPoint y: 406, endPoint x: 782, endPoint y: 402, distance: 16.1
click at [0, 0] on slot at bounding box center [0, 0] width 0 height 0
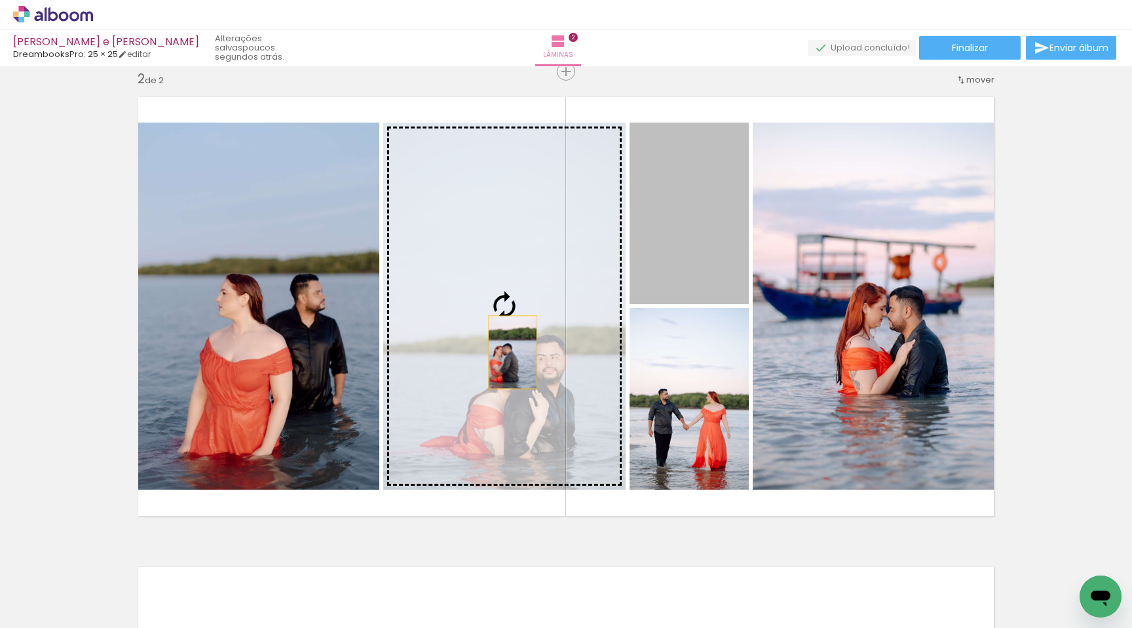
drag, startPoint x: 642, startPoint y: 278, endPoint x: 508, endPoint y: 352, distance: 152.8
click at [0, 0] on slot at bounding box center [0, 0] width 0 height 0
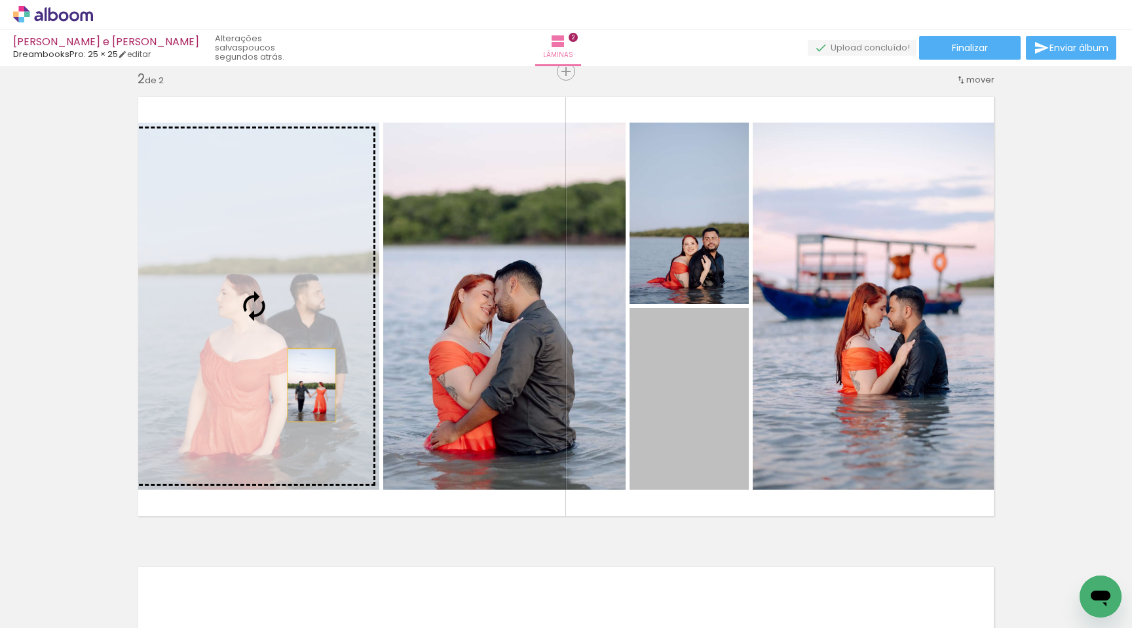
drag, startPoint x: 638, startPoint y: 416, endPoint x: 307, endPoint y: 385, distance: 333.1
click at [0, 0] on slot at bounding box center [0, 0] width 0 height 0
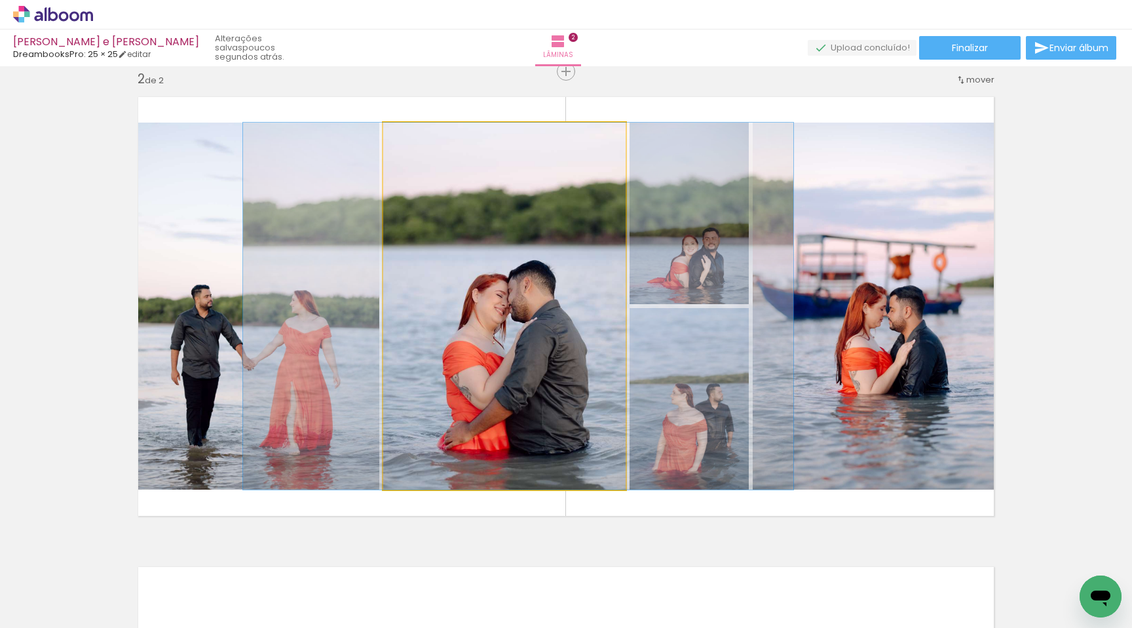
drag, startPoint x: 496, startPoint y: 448, endPoint x: 509, endPoint y: 447, distance: 13.2
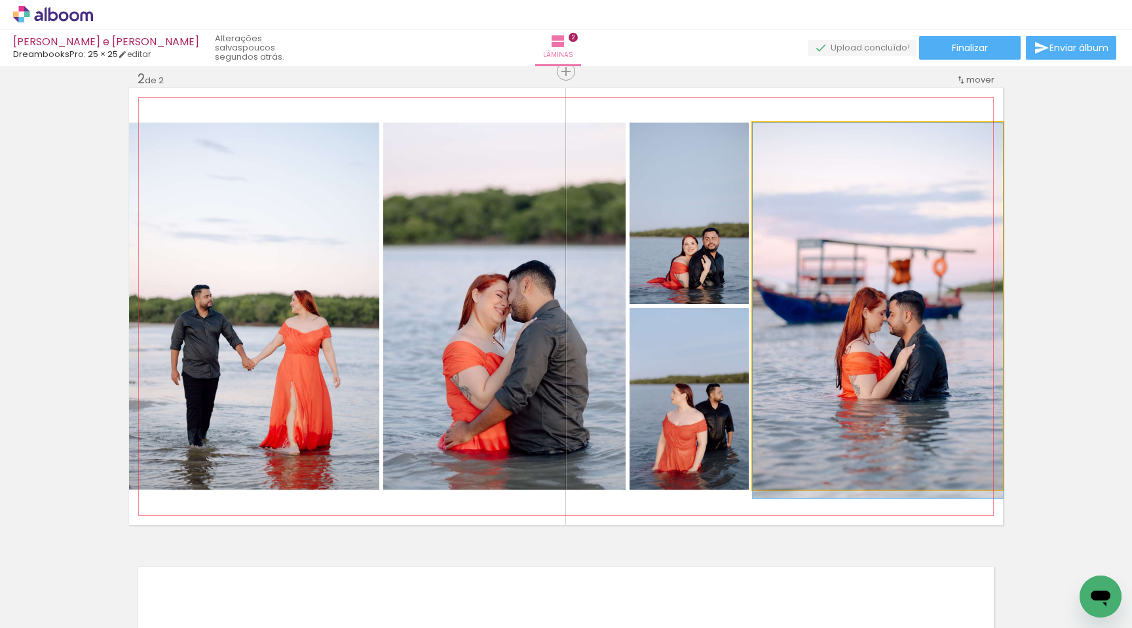
drag, startPoint x: 839, startPoint y: 406, endPoint x: 792, endPoint y: 429, distance: 51.9
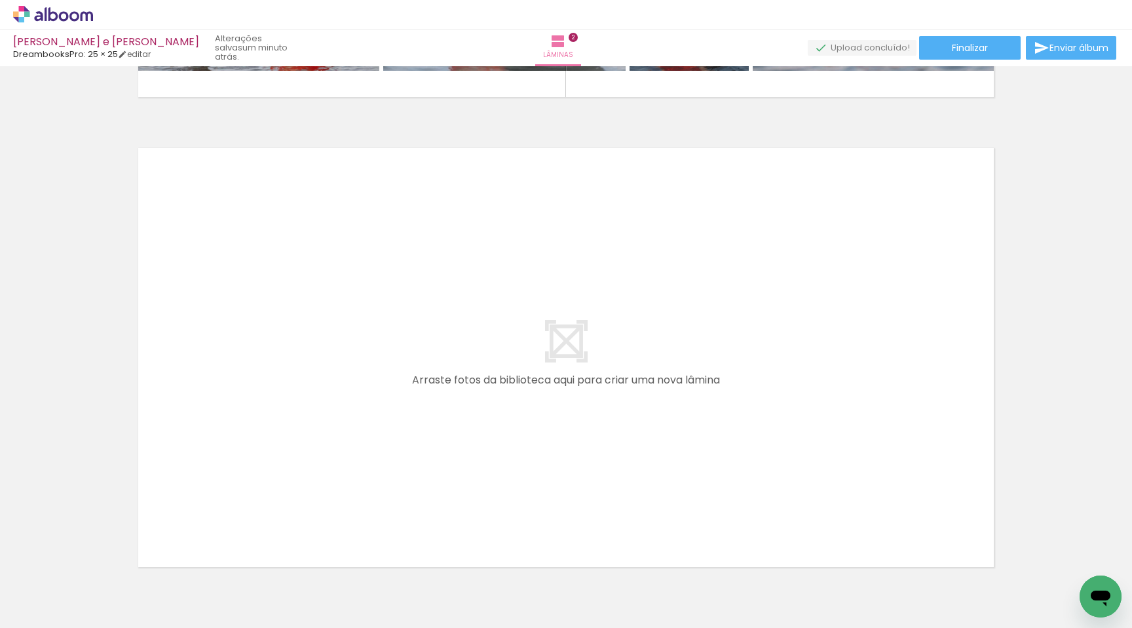
scroll to position [0, 2028]
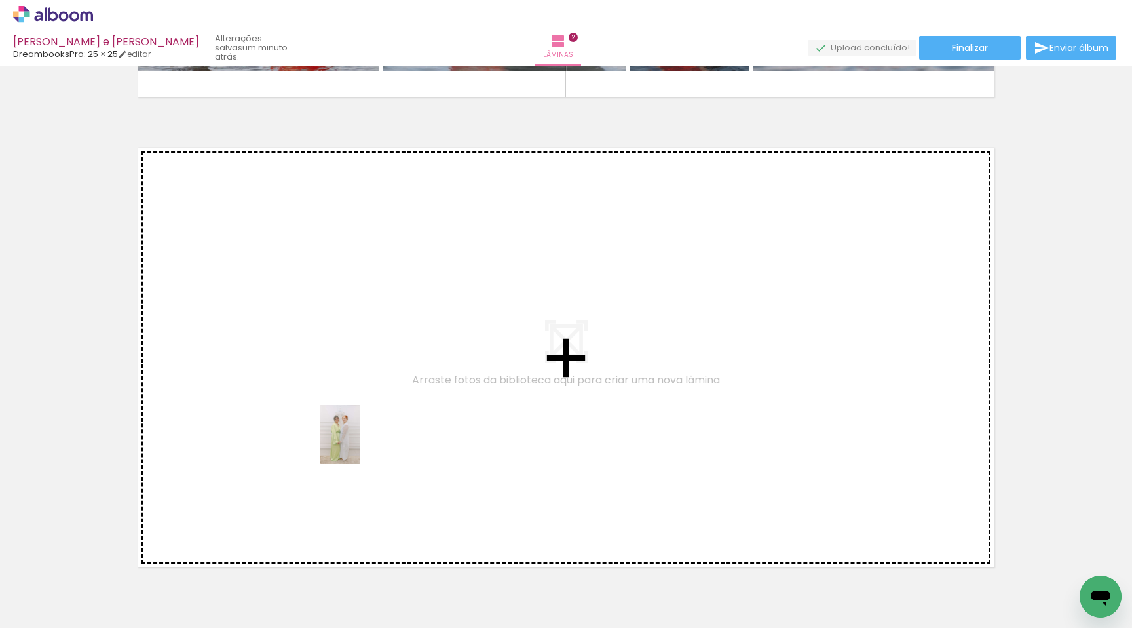
drag, startPoint x: 351, startPoint y: 587, endPoint x: 360, endPoint y: 444, distance: 143.1
click at [360, 444] on quentale-workspace at bounding box center [566, 314] width 1132 height 628
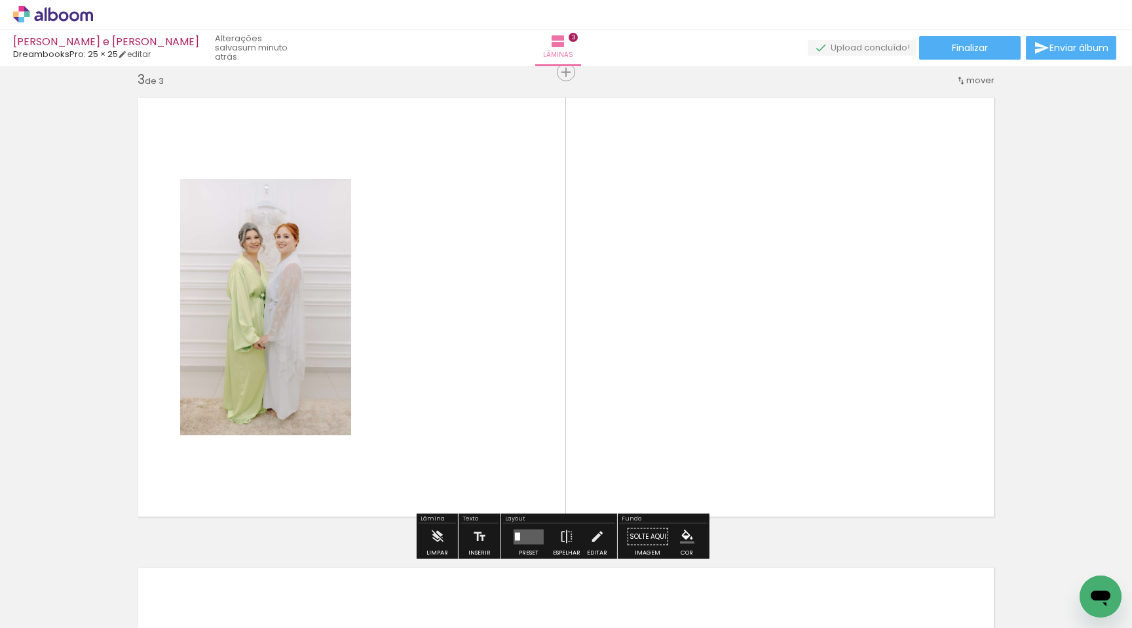
scroll to position [956, 0]
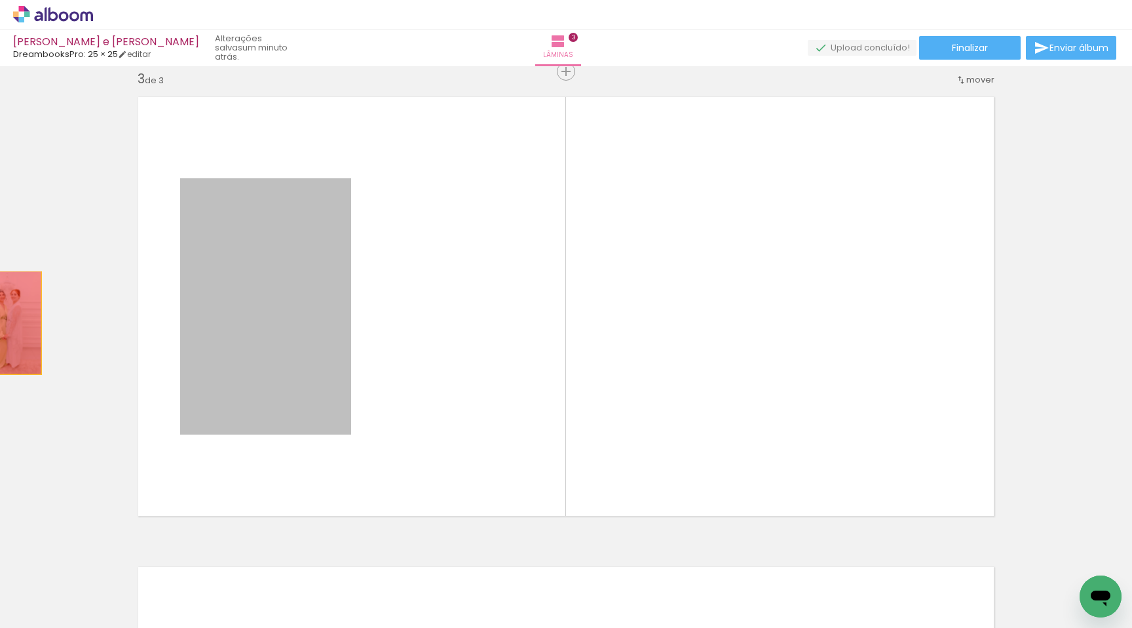
drag, startPoint x: 258, startPoint y: 387, endPoint x: 4, endPoint y: 333, distance: 259.2
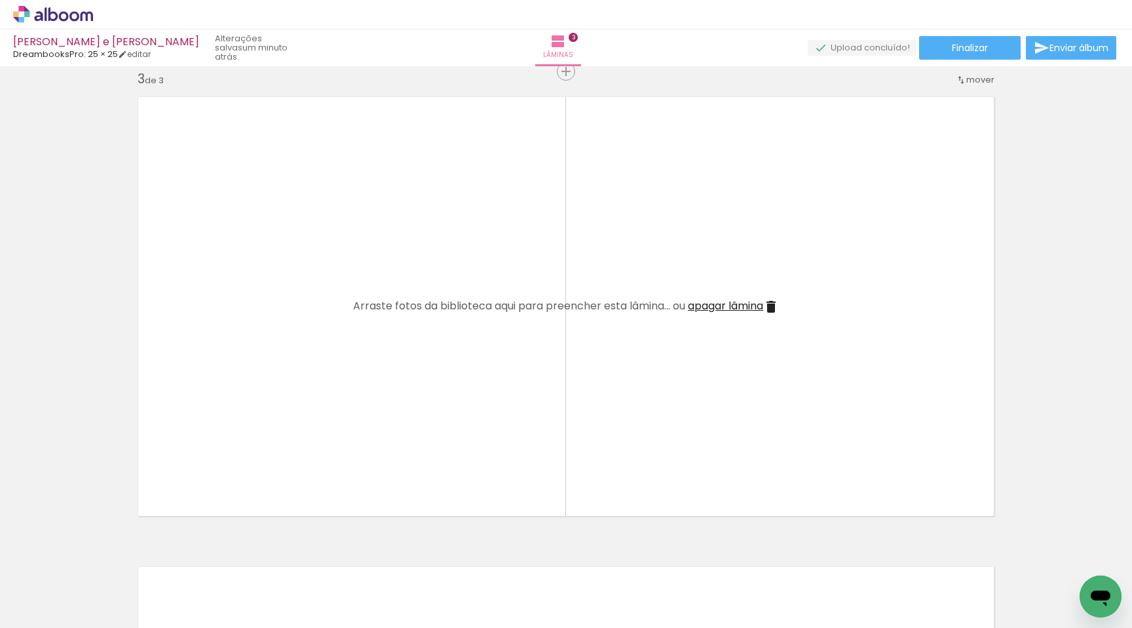
click at [41, 590] on input "Todas as fotos" at bounding box center [37, 588] width 50 height 11
click at [0, 0] on slot "Não utilizadas" at bounding box center [0, 0] width 0 height 0
type input "Não utilizadas"
drag, startPoint x: 571, startPoint y: 627, endPoint x: 402, endPoint y: 614, distance: 169.6
click at [107, 614] on iron-horizontal-list at bounding box center [94, 587] width 26 height 82
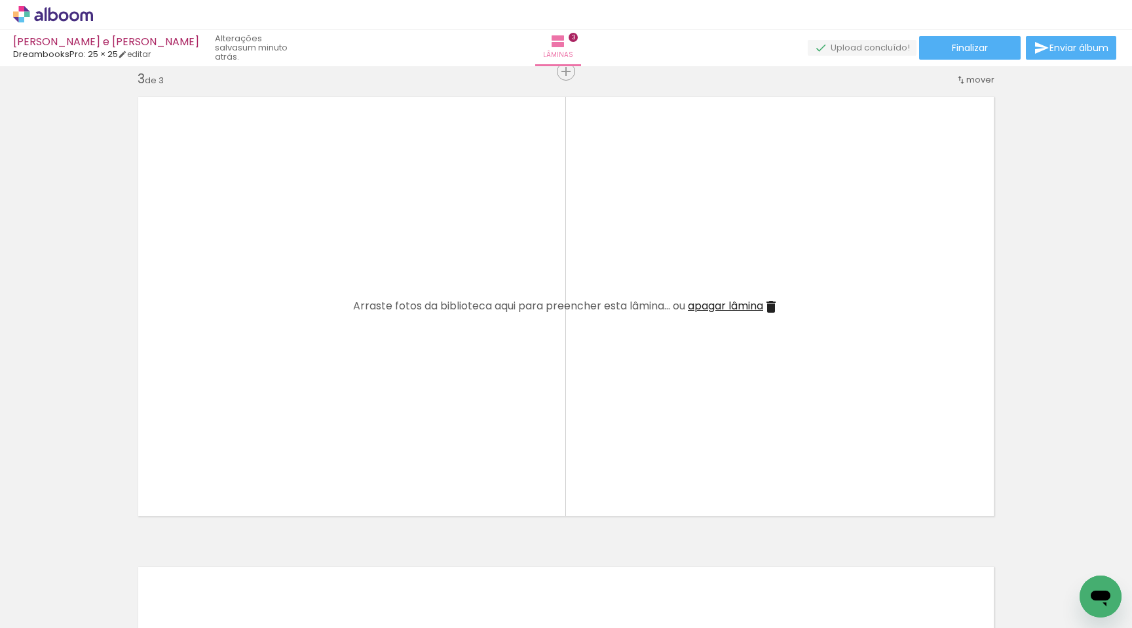
scroll to position [0, 929]
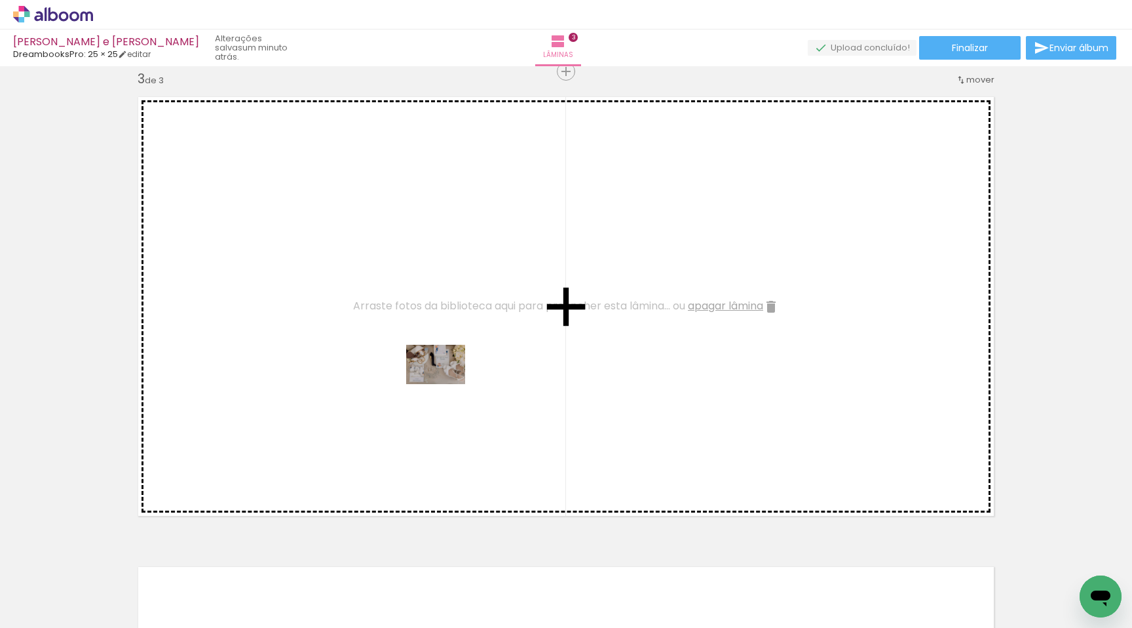
drag, startPoint x: 521, startPoint y: 594, endPoint x: 446, endPoint y: 384, distance: 222.8
click at [446, 384] on quentale-workspace at bounding box center [566, 314] width 1132 height 628
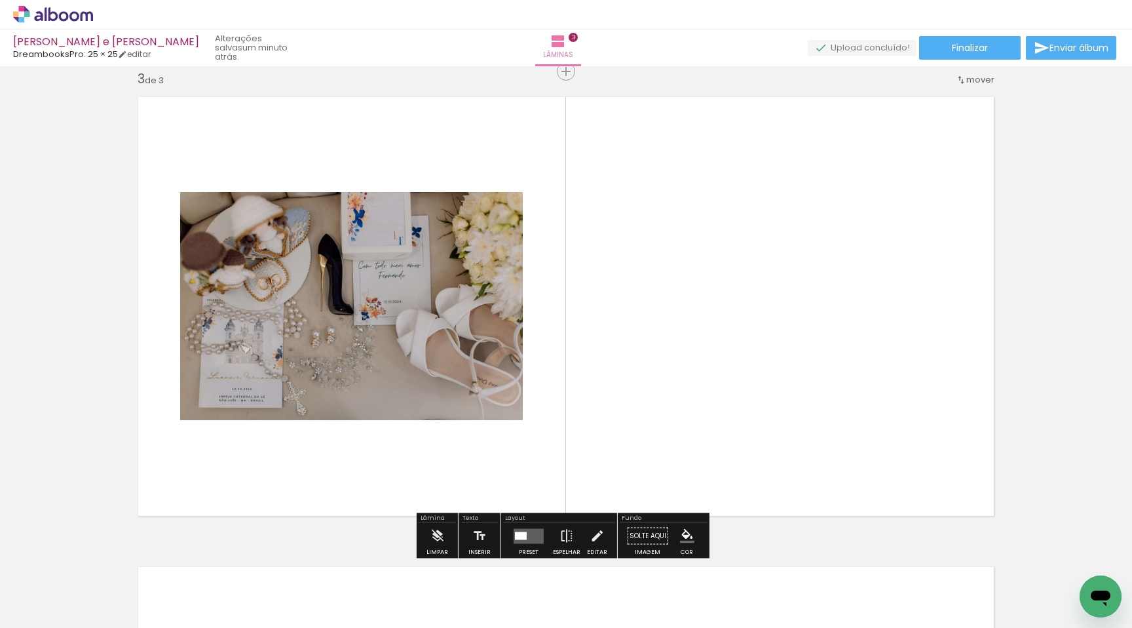
scroll to position [0, 2135]
drag, startPoint x: 547, startPoint y: 627, endPoint x: 545, endPoint y: 621, distance: 6.8
click at [107, 621] on iron-horizontal-list at bounding box center [94, 587] width 26 height 82
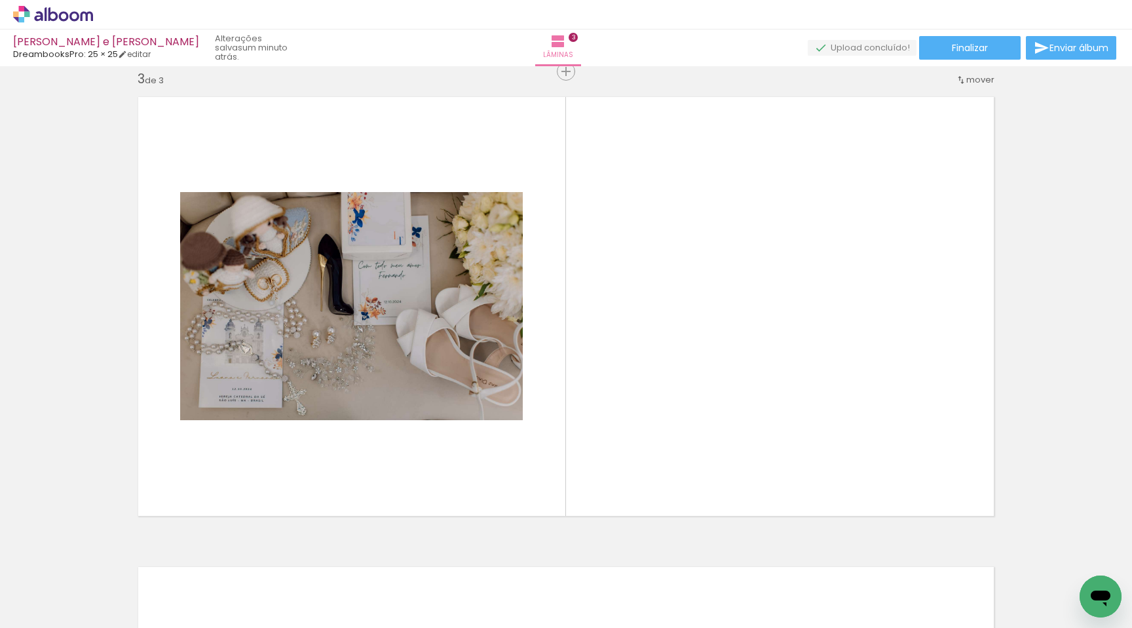
scroll to position [0, 965]
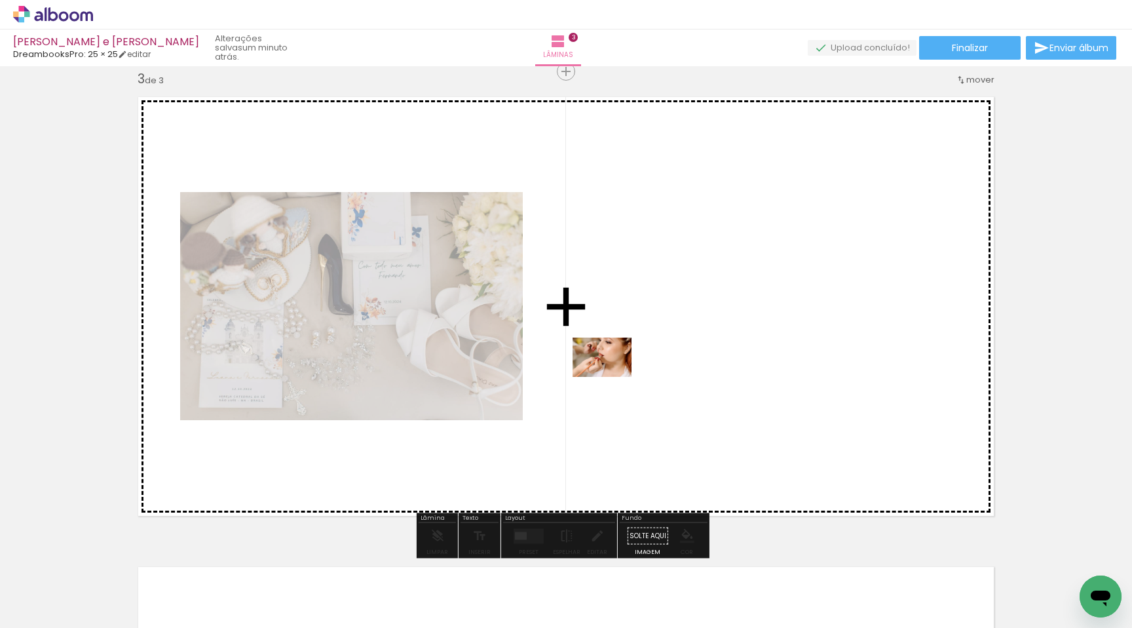
drag, startPoint x: 467, startPoint y: 592, endPoint x: 612, endPoint y: 377, distance: 259.2
click at [612, 377] on quentale-workspace at bounding box center [566, 314] width 1132 height 628
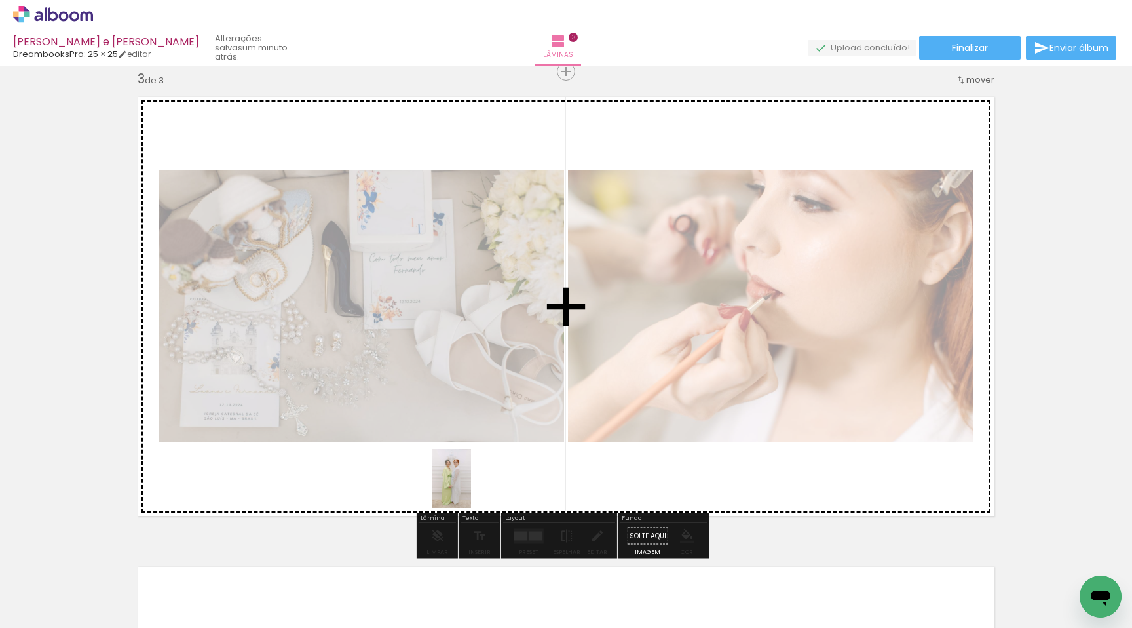
drag, startPoint x: 501, startPoint y: 567, endPoint x: 471, endPoint y: 488, distance: 84.2
click at [471, 488] on quentale-workspace at bounding box center [566, 314] width 1132 height 628
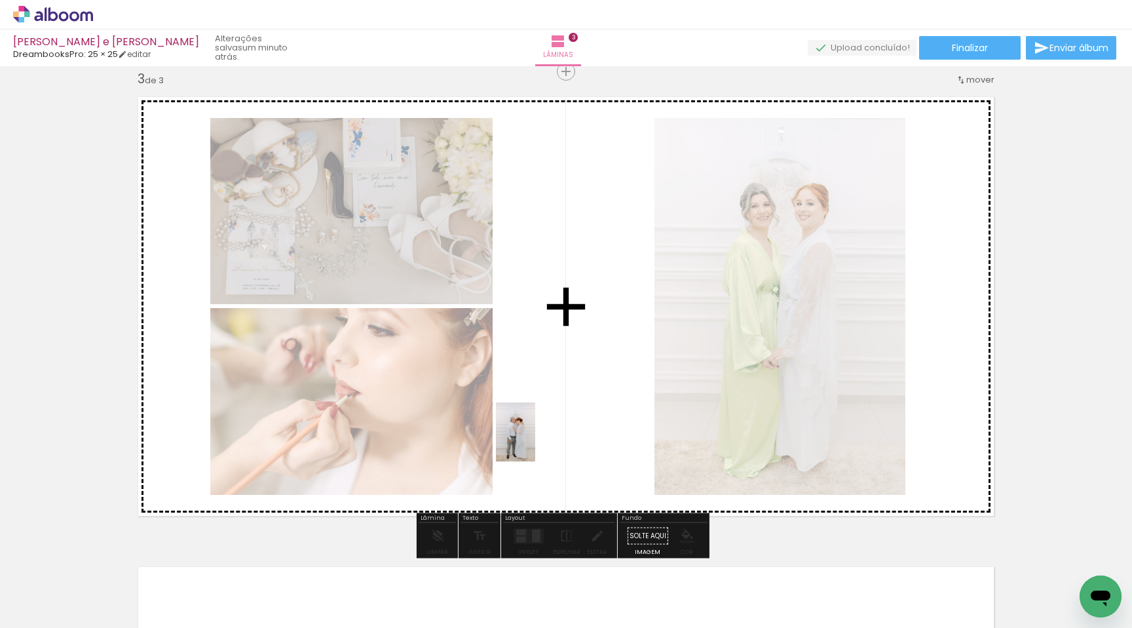
drag, startPoint x: 497, startPoint y: 594, endPoint x: 535, endPoint y: 442, distance: 157.3
click at [535, 442] on quentale-workspace at bounding box center [566, 314] width 1132 height 628
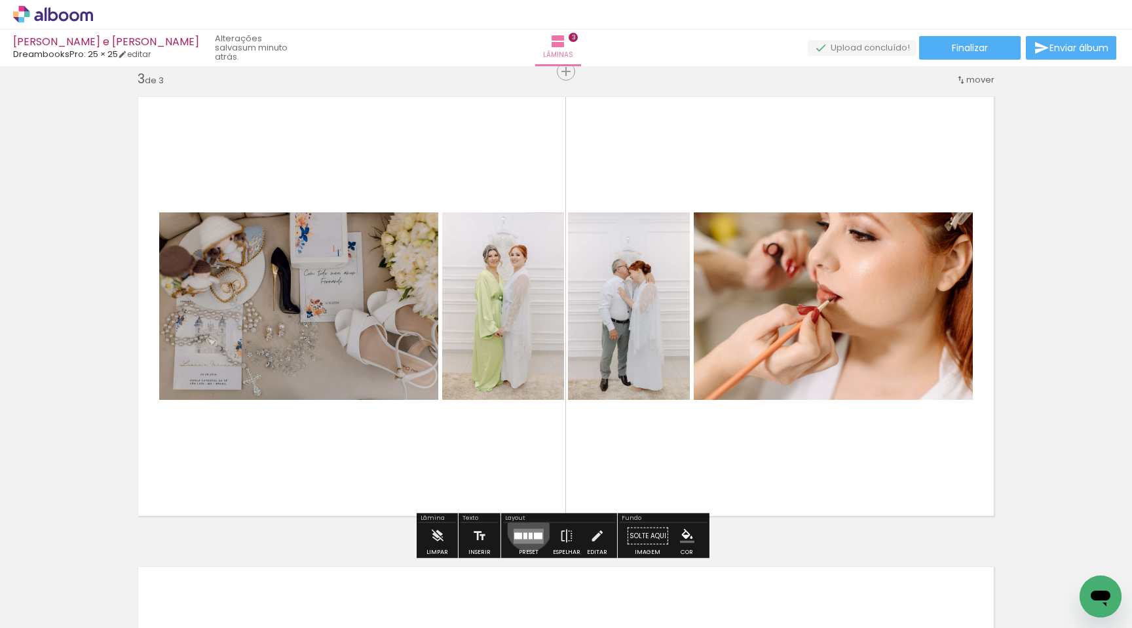
click at [526, 529] on quentale-layouter at bounding box center [529, 535] width 30 height 15
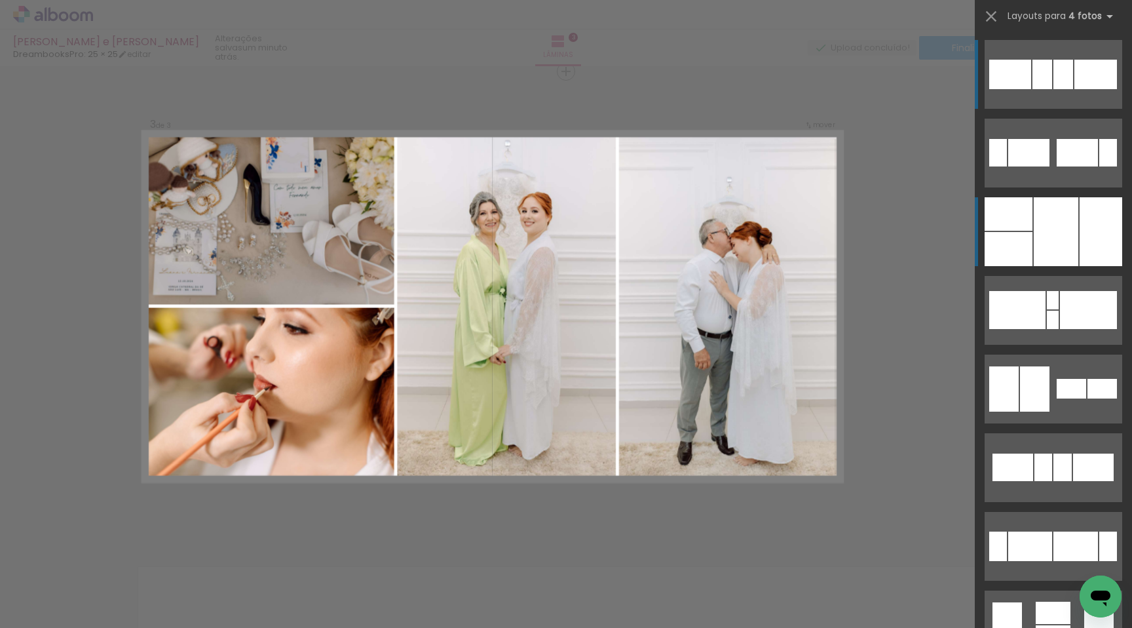
click at [1015, 253] on div at bounding box center [1009, 249] width 48 height 34
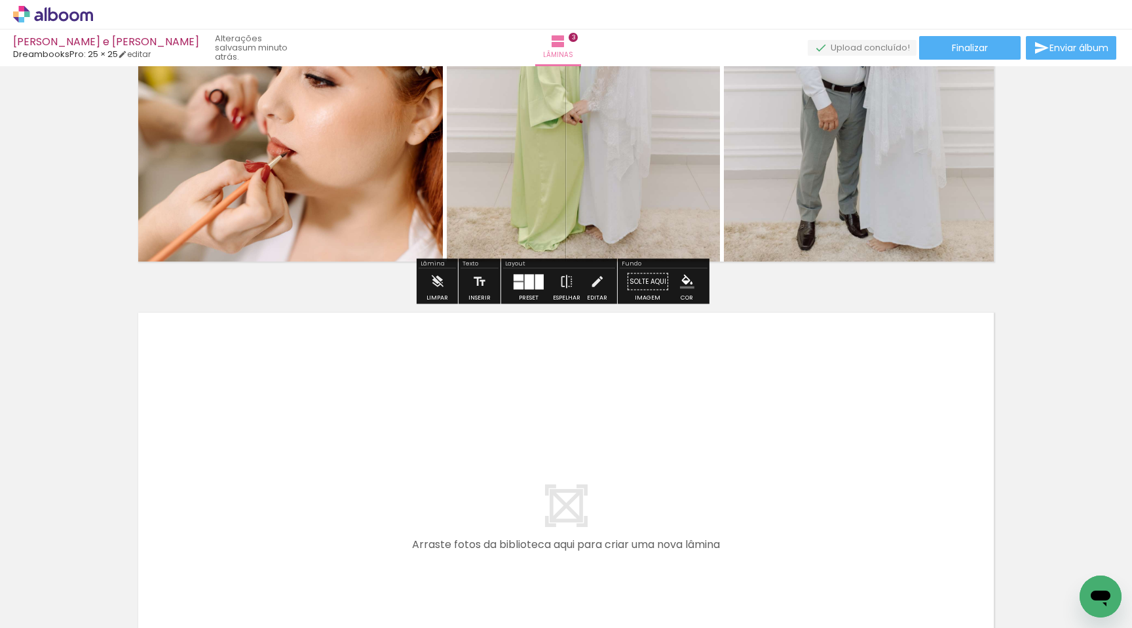
scroll to position [1278, 0]
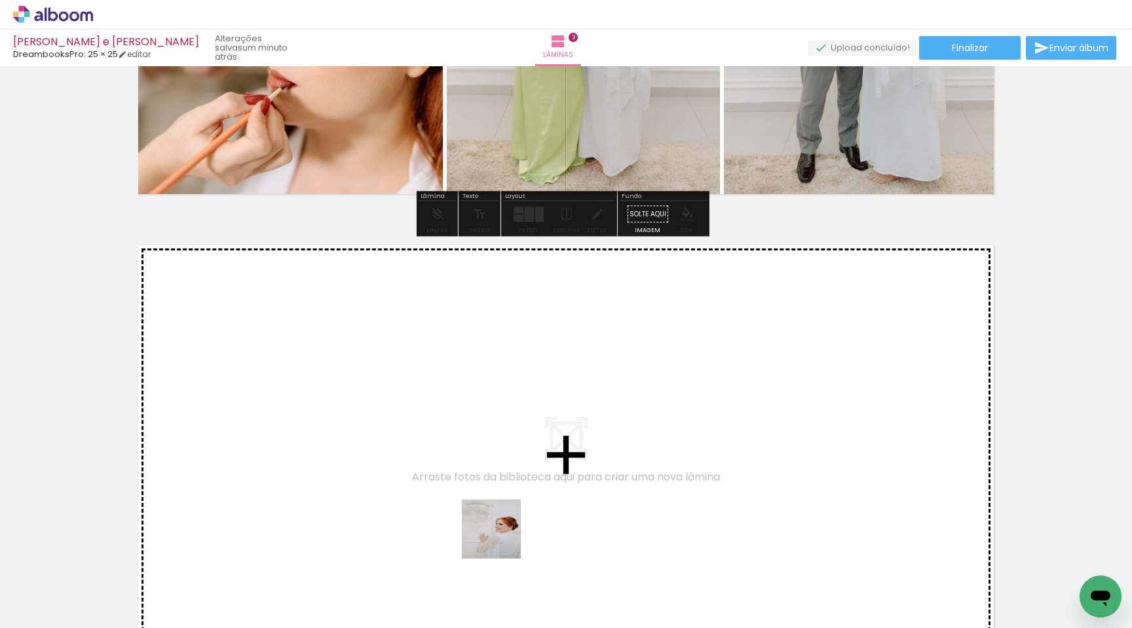
drag, startPoint x: 501, startPoint y: 539, endPoint x: 501, endPoint y: 438, distance: 100.3
click at [501, 438] on quentale-workspace at bounding box center [566, 314] width 1132 height 628
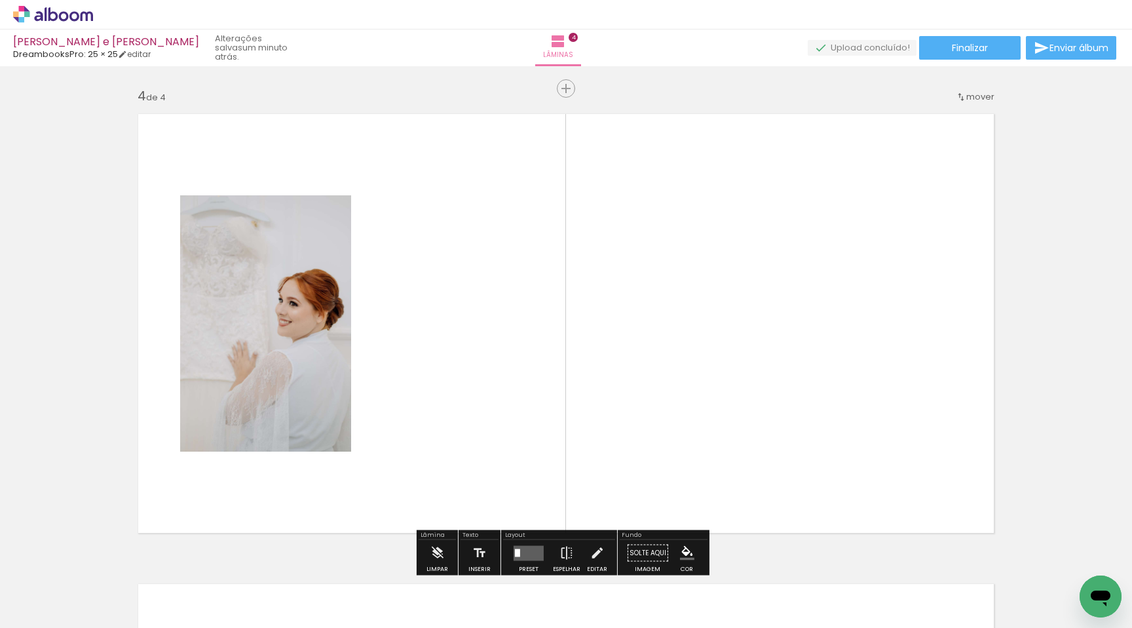
scroll to position [1426, 0]
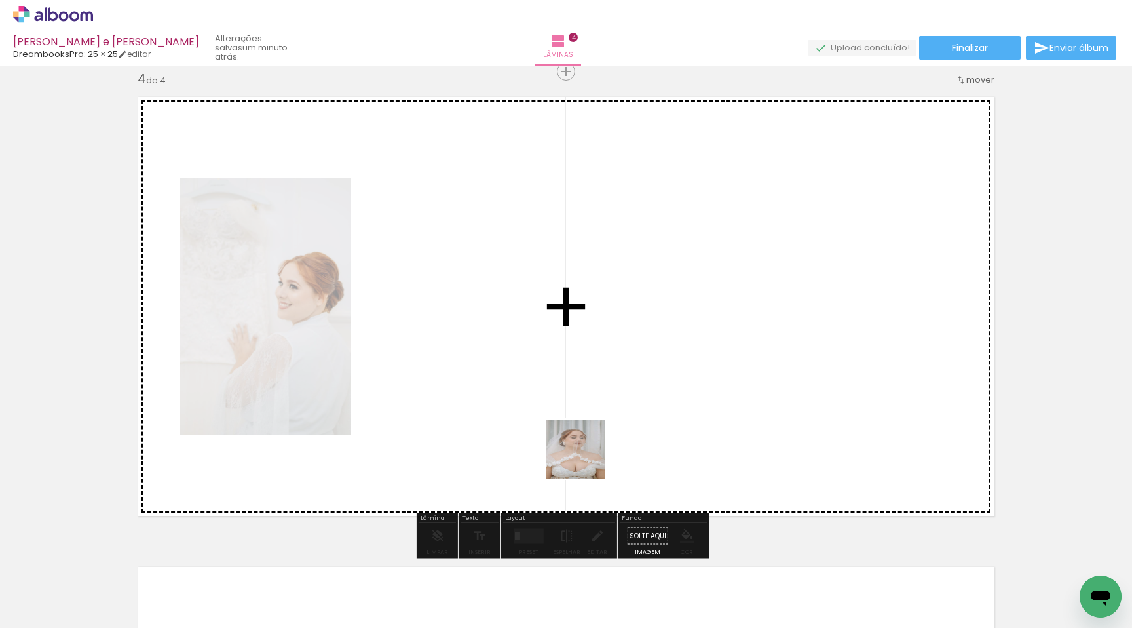
drag, startPoint x: 548, startPoint y: 575, endPoint x: 463, endPoint y: 541, distance: 91.5
click at [585, 415] on quentale-workspace at bounding box center [566, 314] width 1132 height 628
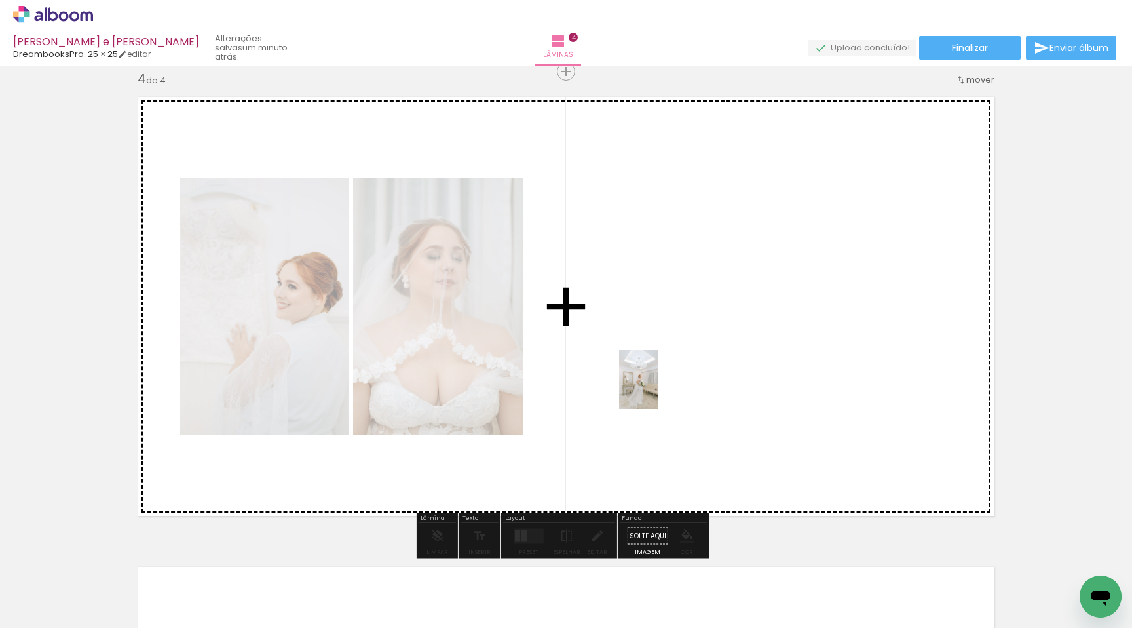
drag, startPoint x: 541, startPoint y: 558, endPoint x: 661, endPoint y: 423, distance: 181.0
click at [659, 389] on quentale-workspace at bounding box center [566, 314] width 1132 height 628
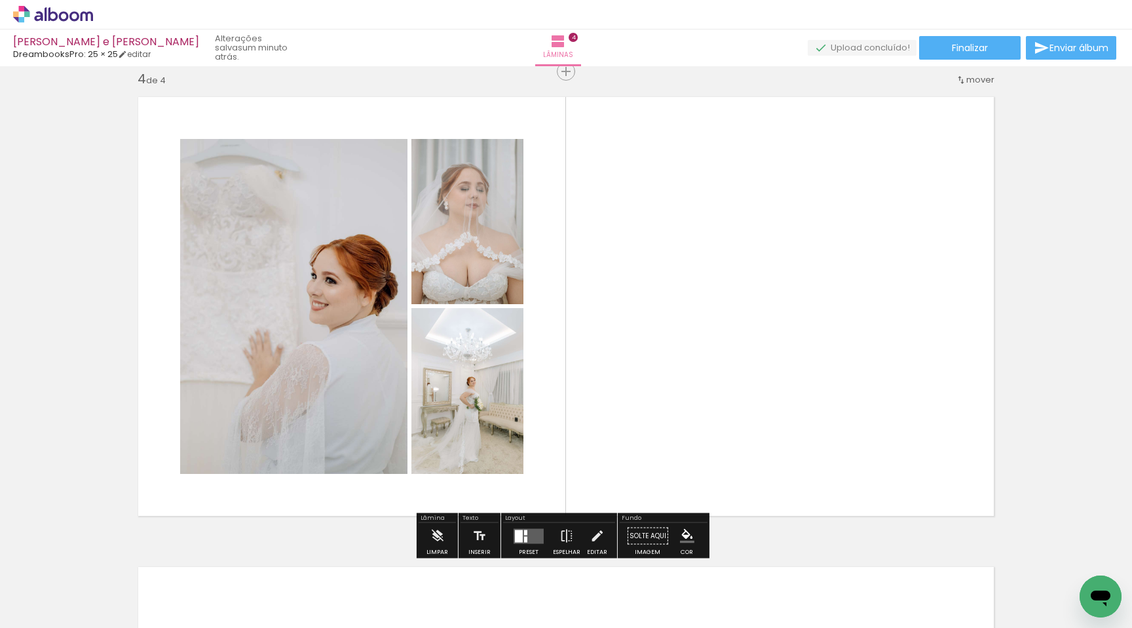
click at [518, 529] on div at bounding box center [519, 535] width 8 height 12
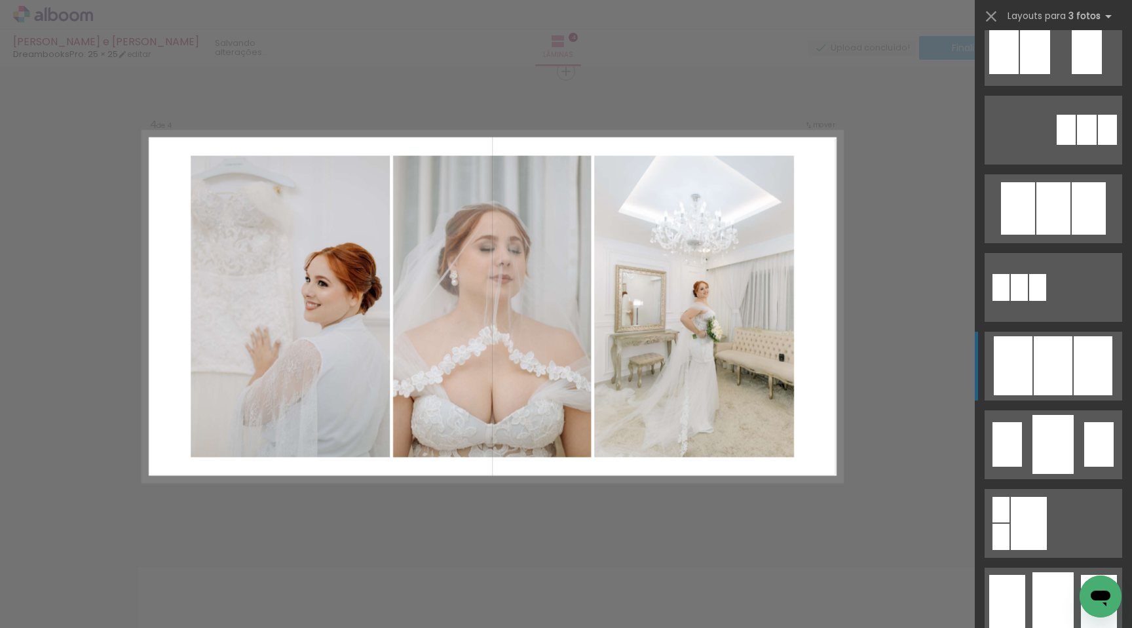
scroll to position [582, 0]
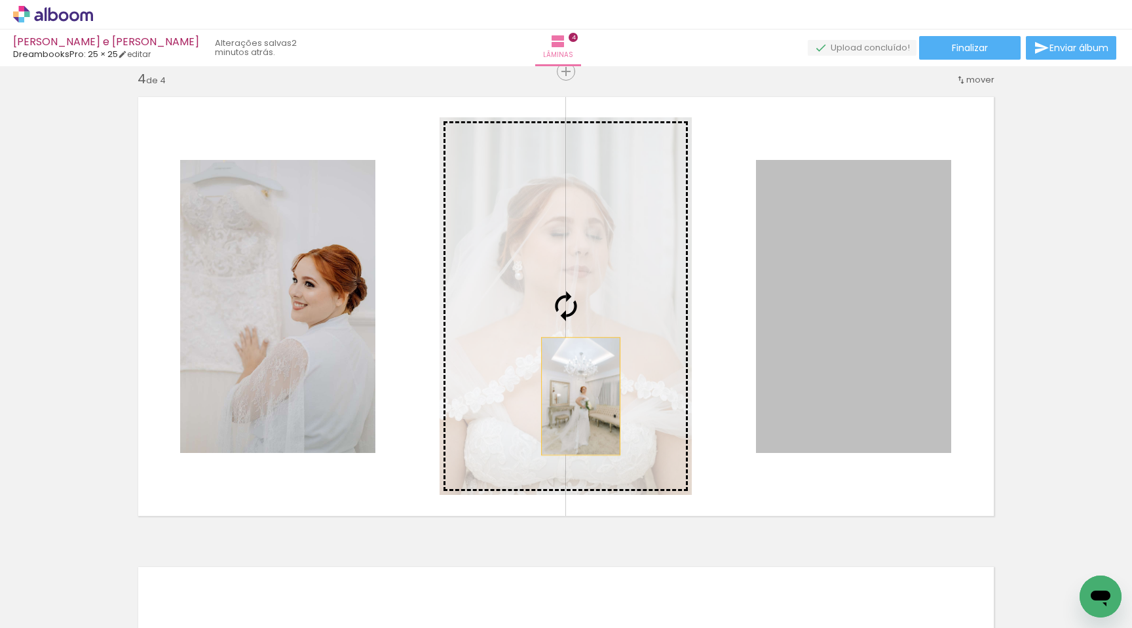
drag, startPoint x: 831, startPoint y: 399, endPoint x: 576, endPoint y: 396, distance: 254.9
click at [0, 0] on slot at bounding box center [0, 0] width 0 height 0
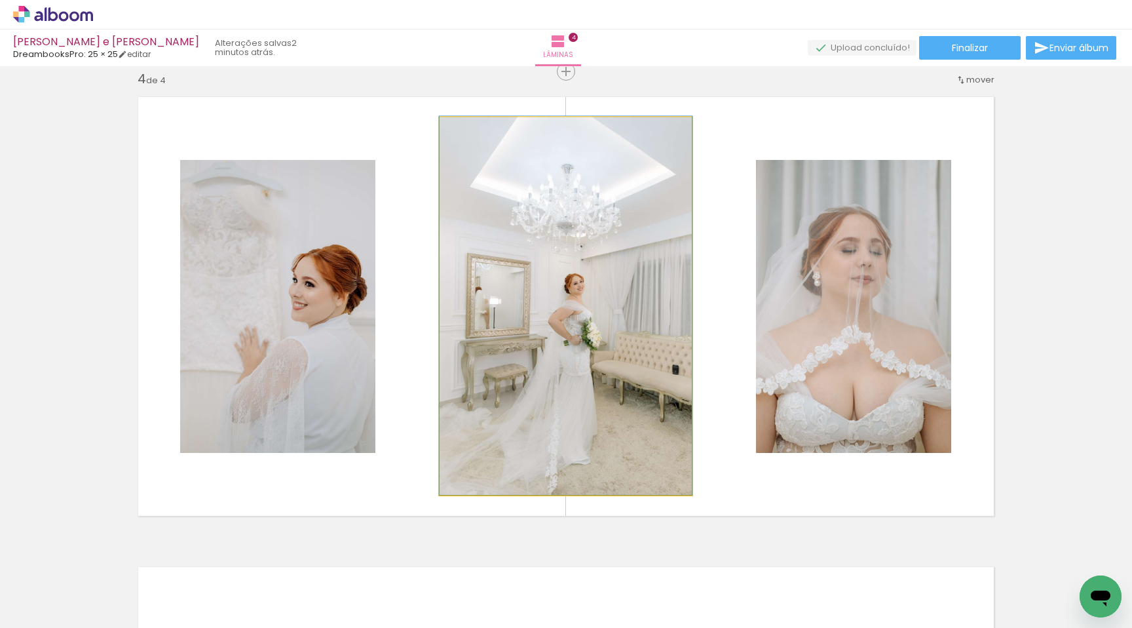
drag, startPoint x: 580, startPoint y: 392, endPoint x: 592, endPoint y: 390, distance: 12.0
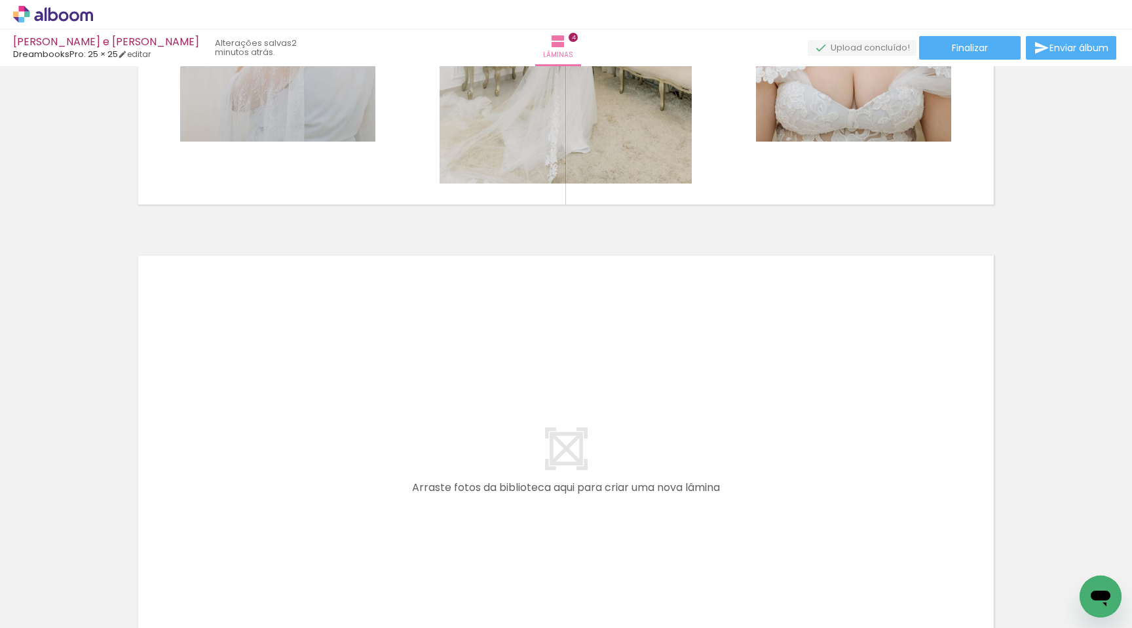
scroll to position [0, 763]
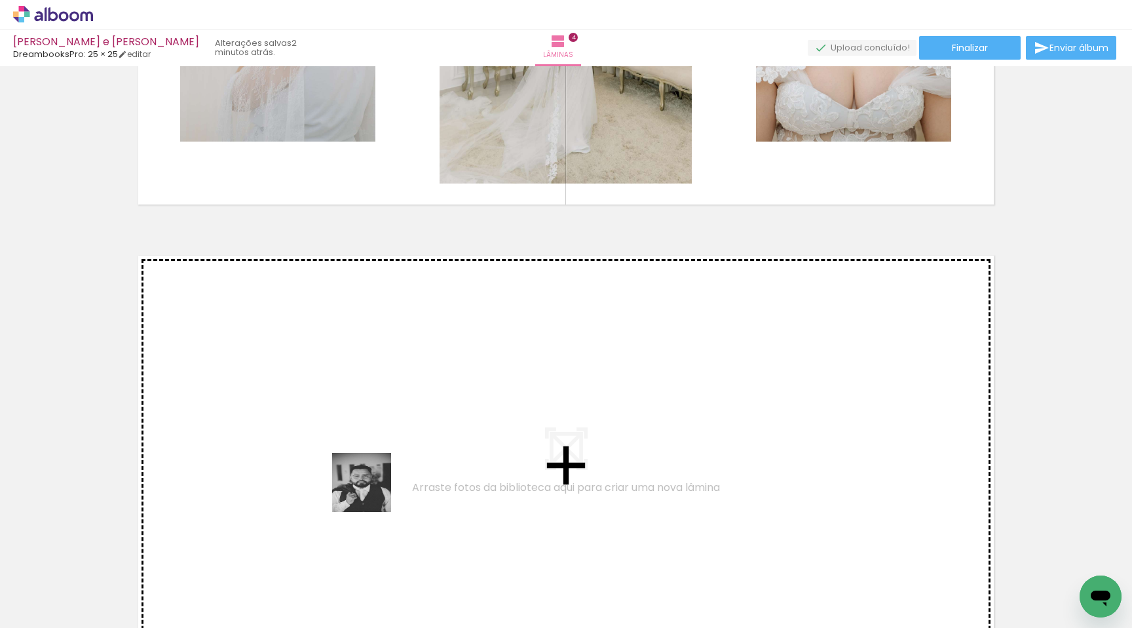
drag, startPoint x: 329, startPoint y: 597, endPoint x: 374, endPoint y: 480, distance: 124.9
click at [374, 480] on quentale-workspace at bounding box center [566, 314] width 1132 height 628
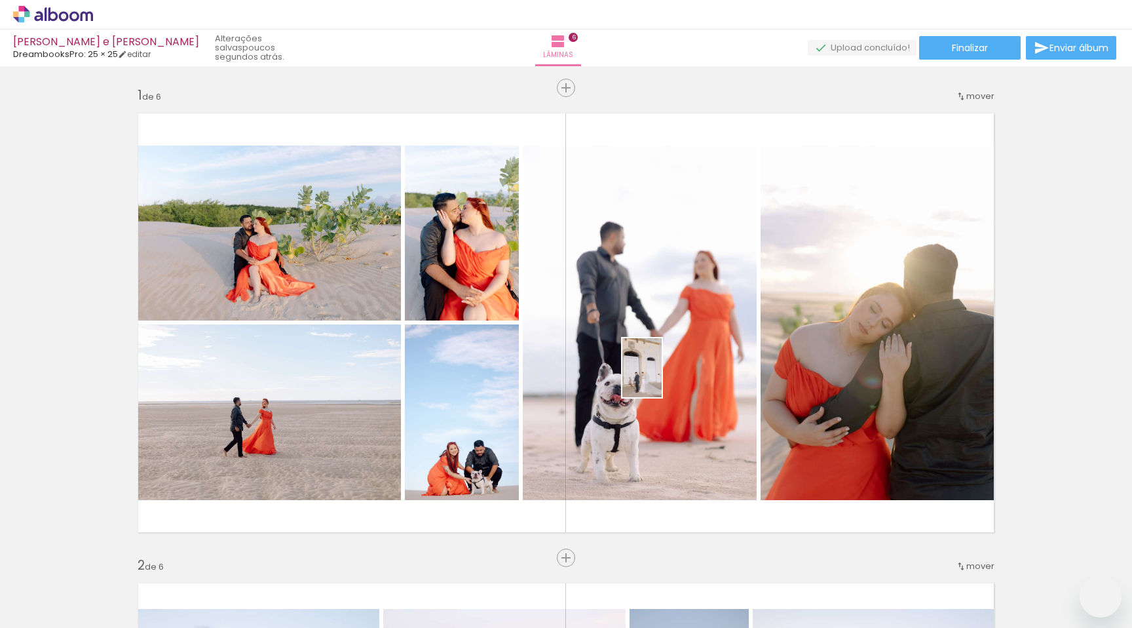
click at [662, 377] on quentale-workspace at bounding box center [566, 314] width 1132 height 628
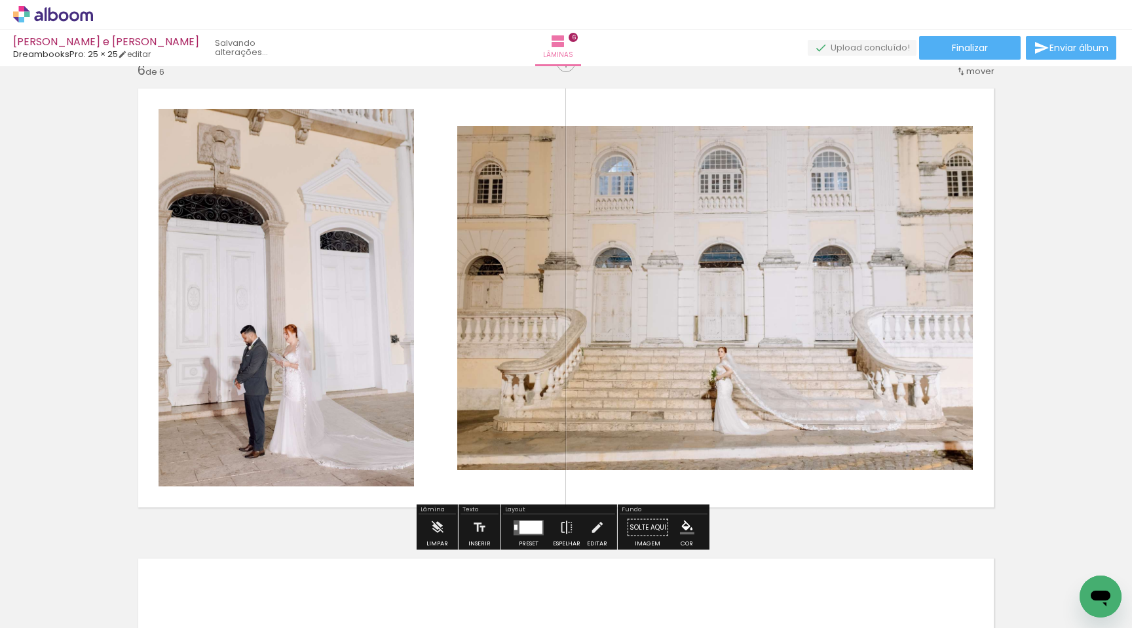
scroll to position [2407, 0]
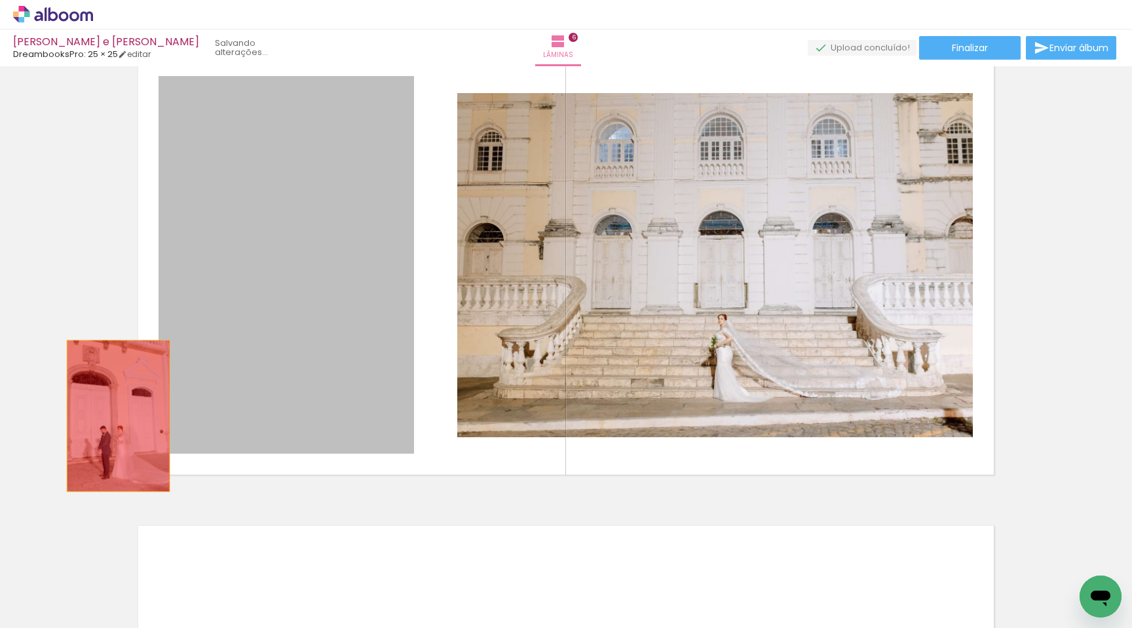
drag, startPoint x: 304, startPoint y: 424, endPoint x: 113, endPoint y: 415, distance: 190.9
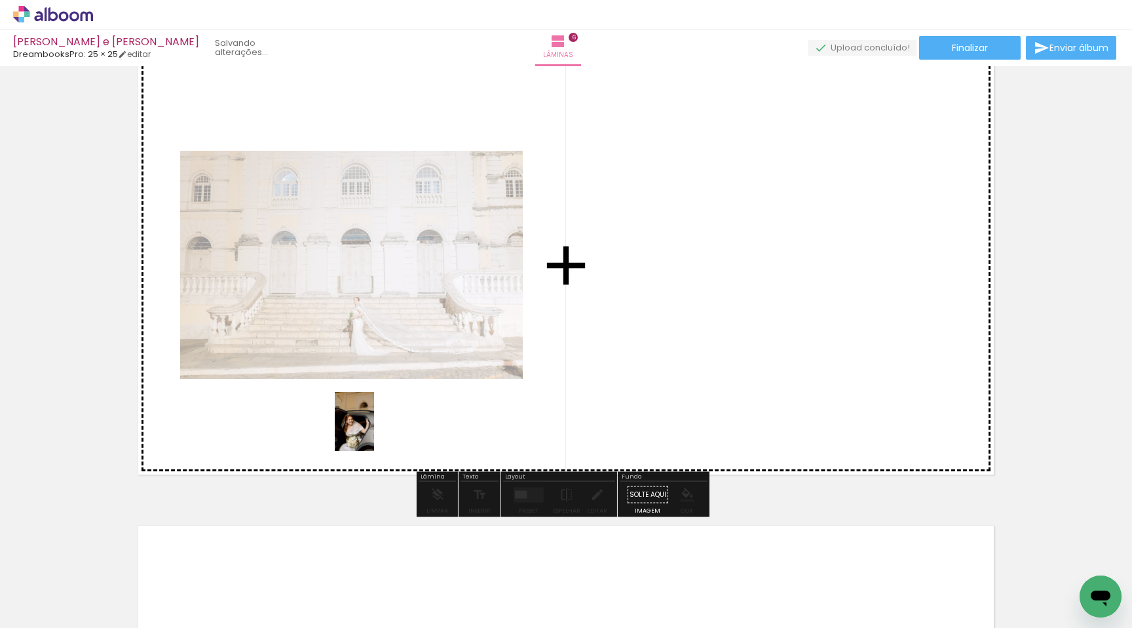
drag, startPoint x: 380, startPoint y: 567, endPoint x: 384, endPoint y: 475, distance: 91.8
click at [374, 431] on quentale-workspace at bounding box center [566, 314] width 1132 height 628
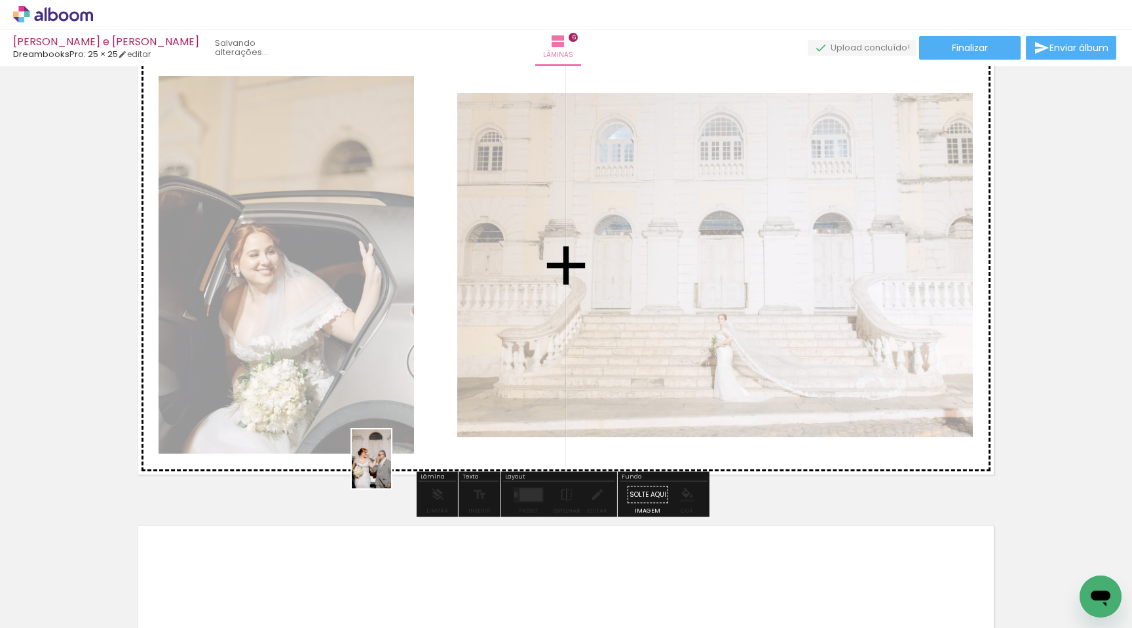
drag, startPoint x: 390, startPoint y: 552, endPoint x: 391, endPoint y: 469, distance: 83.2
click at [391, 469] on quentale-workspace at bounding box center [566, 314] width 1132 height 628
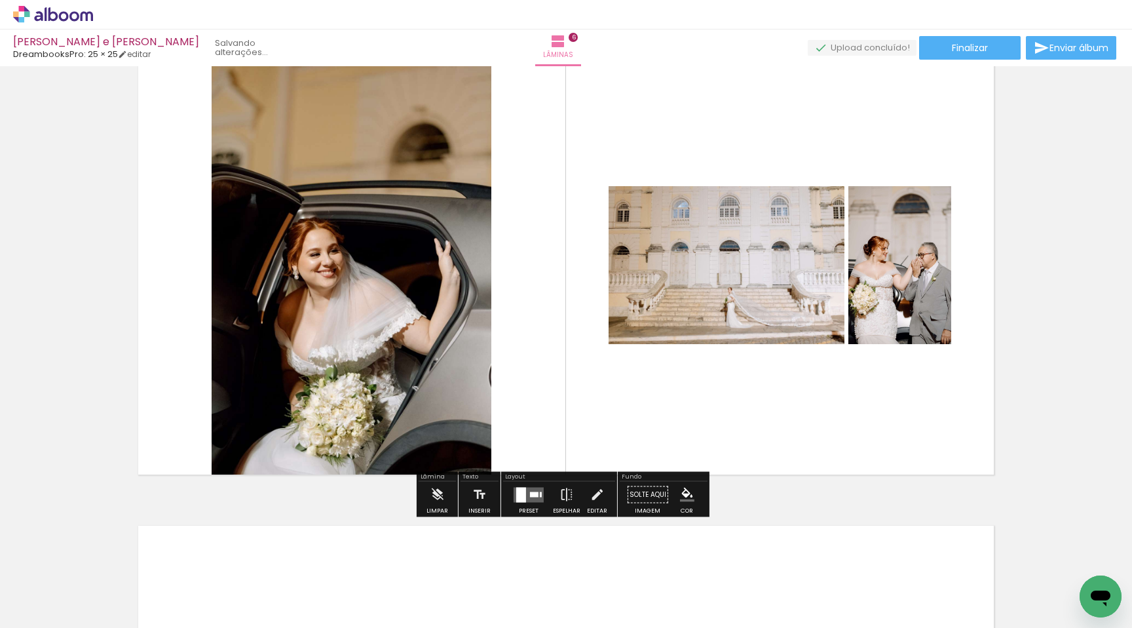
click at [535, 492] on quentale-layouter at bounding box center [529, 494] width 30 height 15
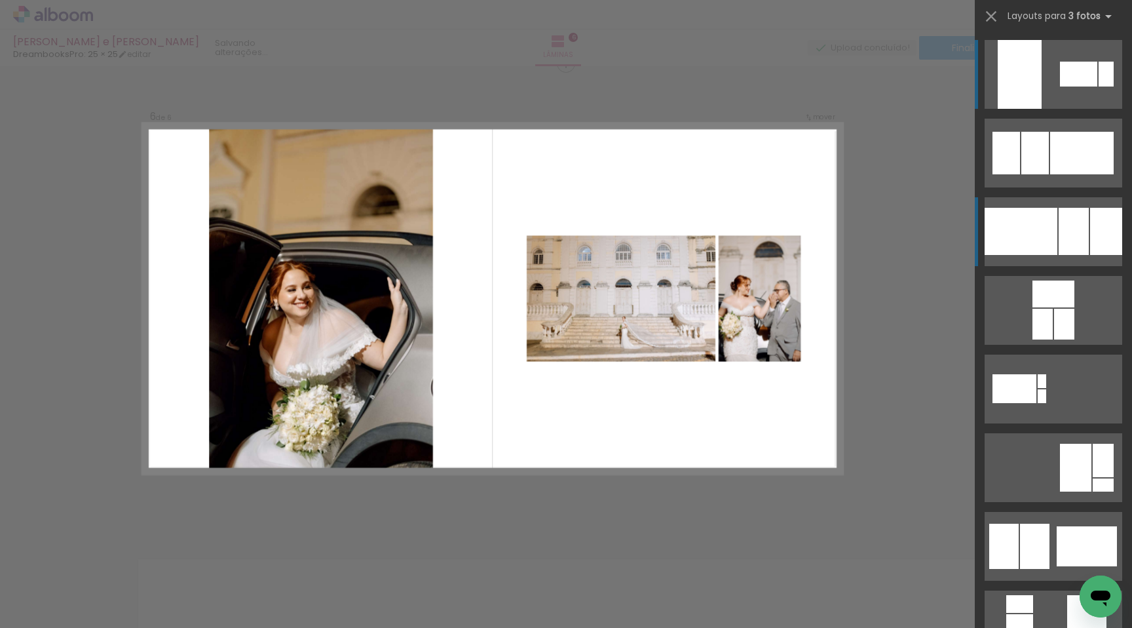
scroll to position [2366, 0]
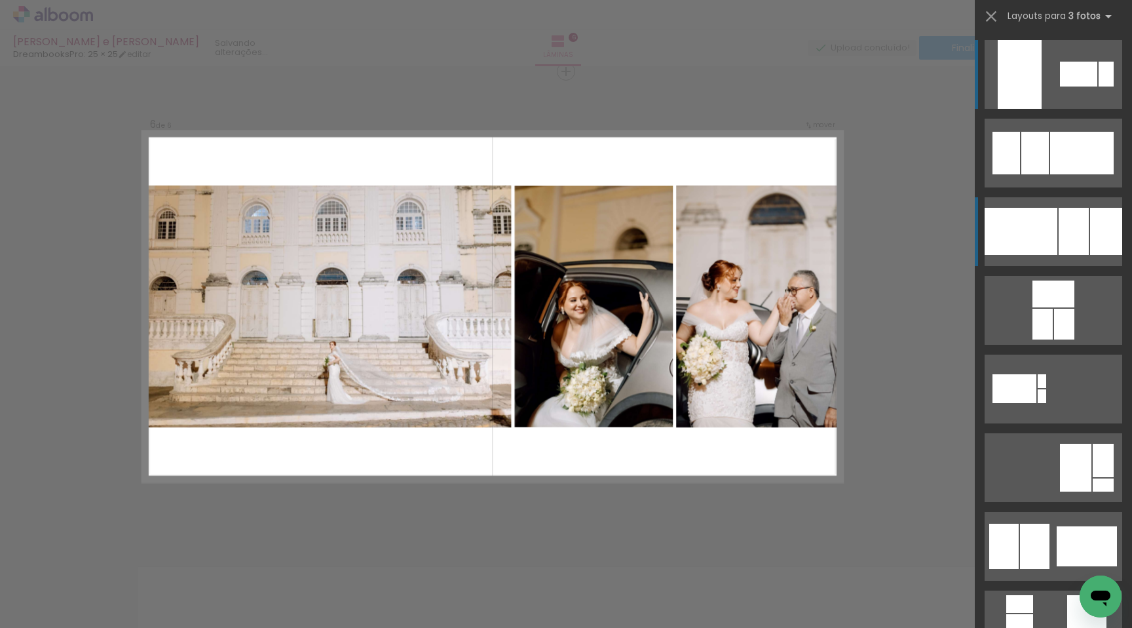
click at [1014, 237] on div at bounding box center [1021, 231] width 73 height 47
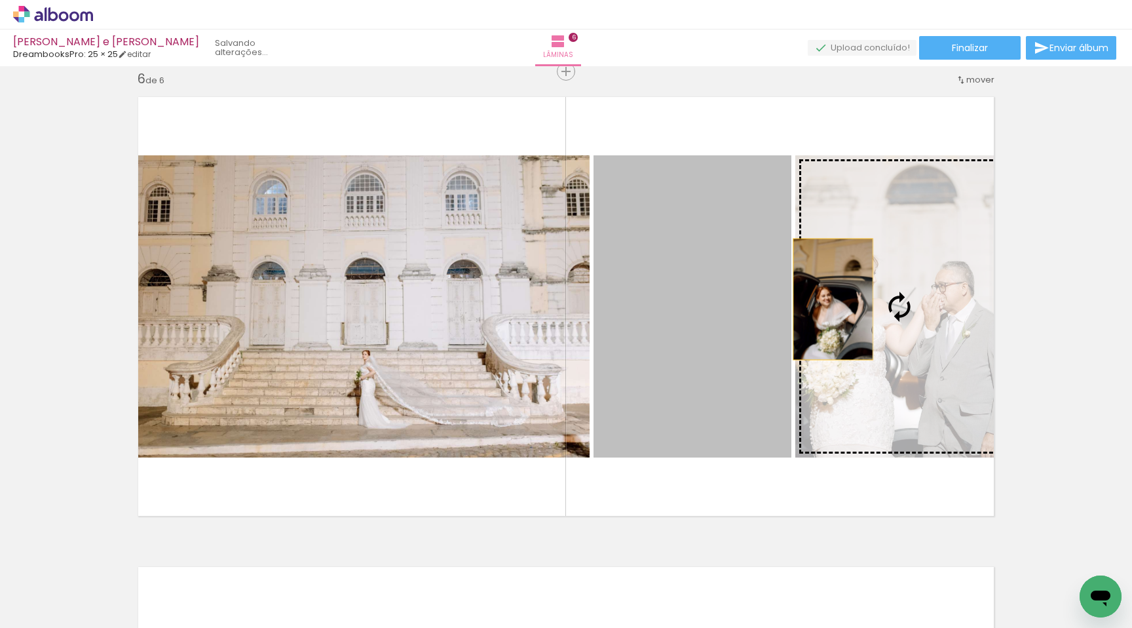
drag, startPoint x: 738, startPoint y: 312, endPoint x: 836, endPoint y: 298, distance: 98.6
click at [0, 0] on slot at bounding box center [0, 0] width 0 height 0
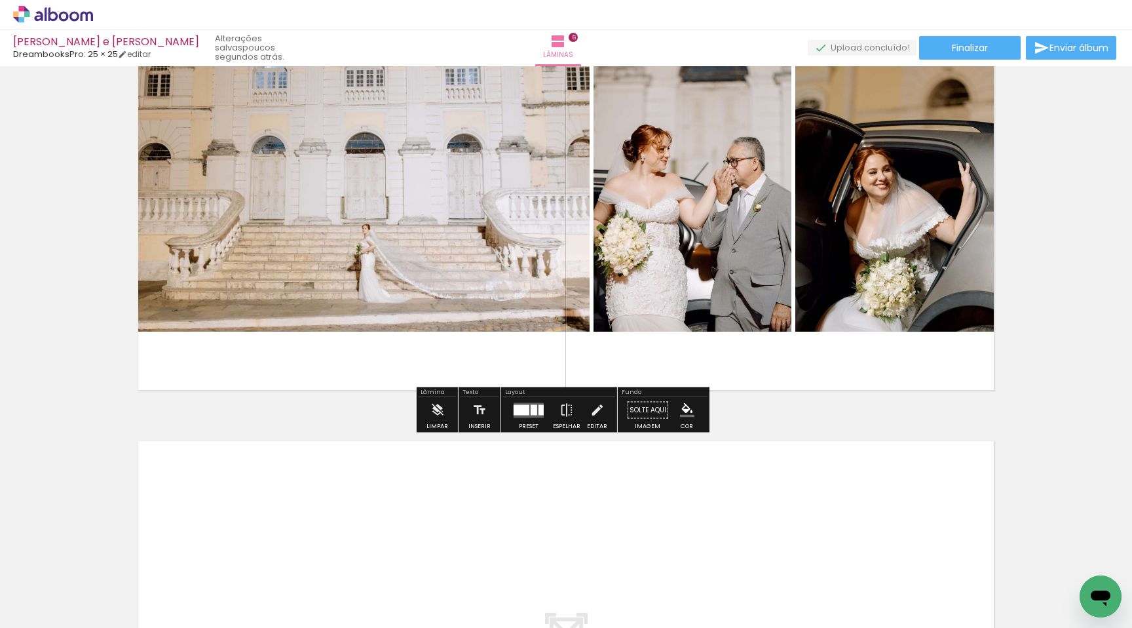
scroll to position [2500, 0]
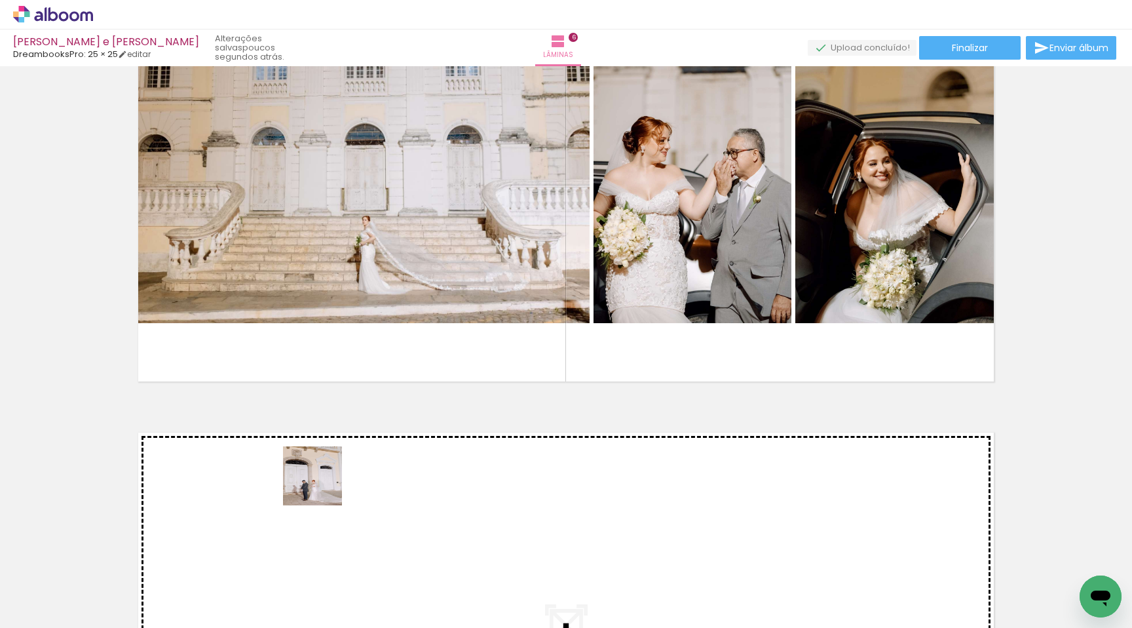
drag, startPoint x: 320, startPoint y: 533, endPoint x: 324, endPoint y: 481, distance: 51.9
click at [324, 481] on quentale-workspace at bounding box center [566, 314] width 1132 height 628
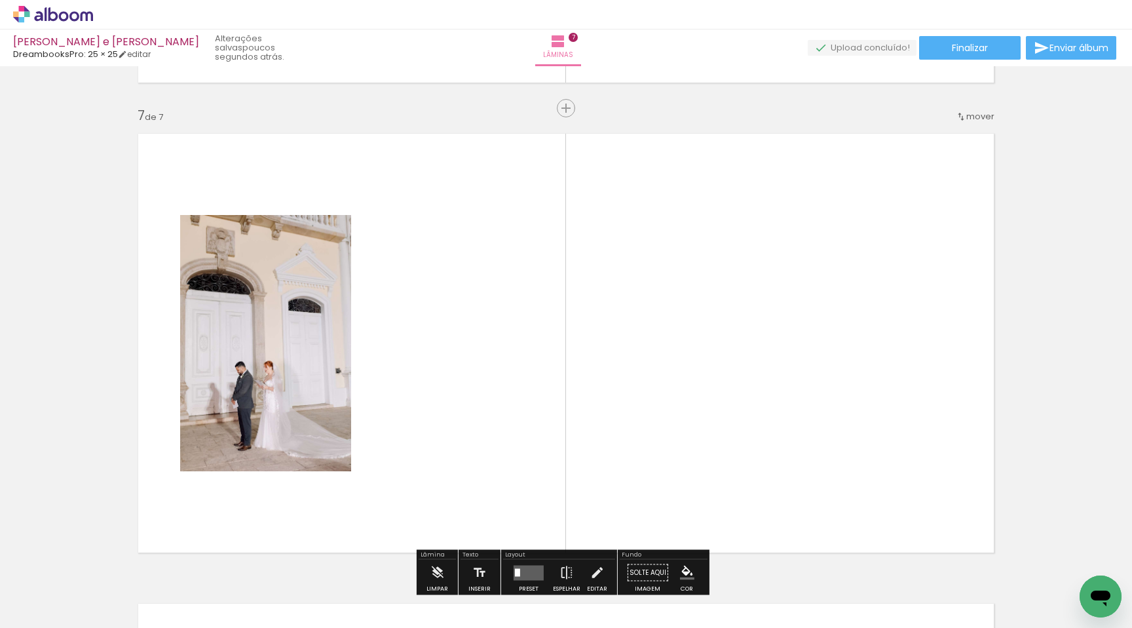
scroll to position [2835, 0]
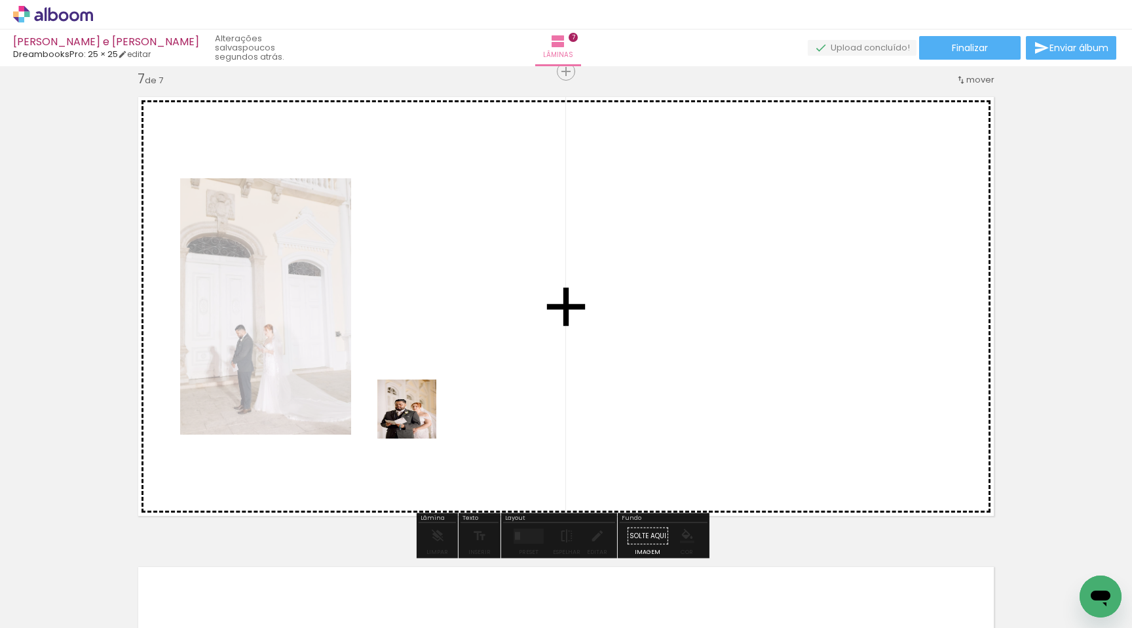
drag, startPoint x: 410, startPoint y: 480, endPoint x: 379, endPoint y: 444, distance: 47.8
click at [426, 383] on quentale-workspace at bounding box center [566, 314] width 1132 height 628
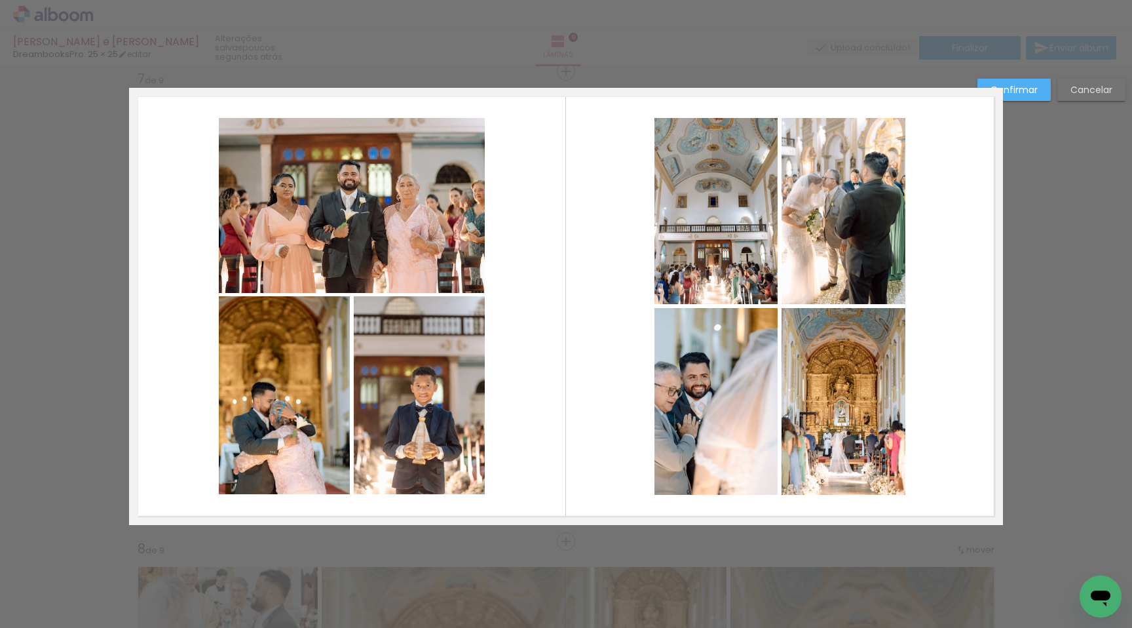
scroll to position [0, 556]
click at [693, 246] on quentale-photo at bounding box center [716, 211] width 123 height 186
click at [836, 271] on quentale-photo at bounding box center [844, 211] width 124 height 186
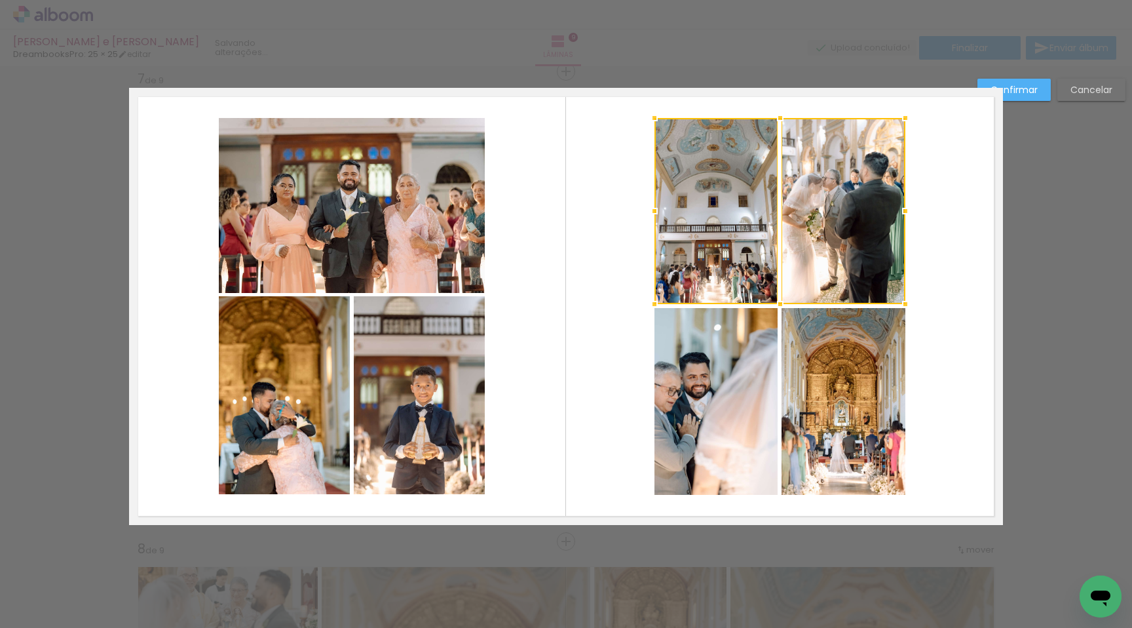
click at [841, 385] on quentale-photo at bounding box center [844, 401] width 124 height 187
click at [742, 400] on div at bounding box center [780, 306] width 251 height 377
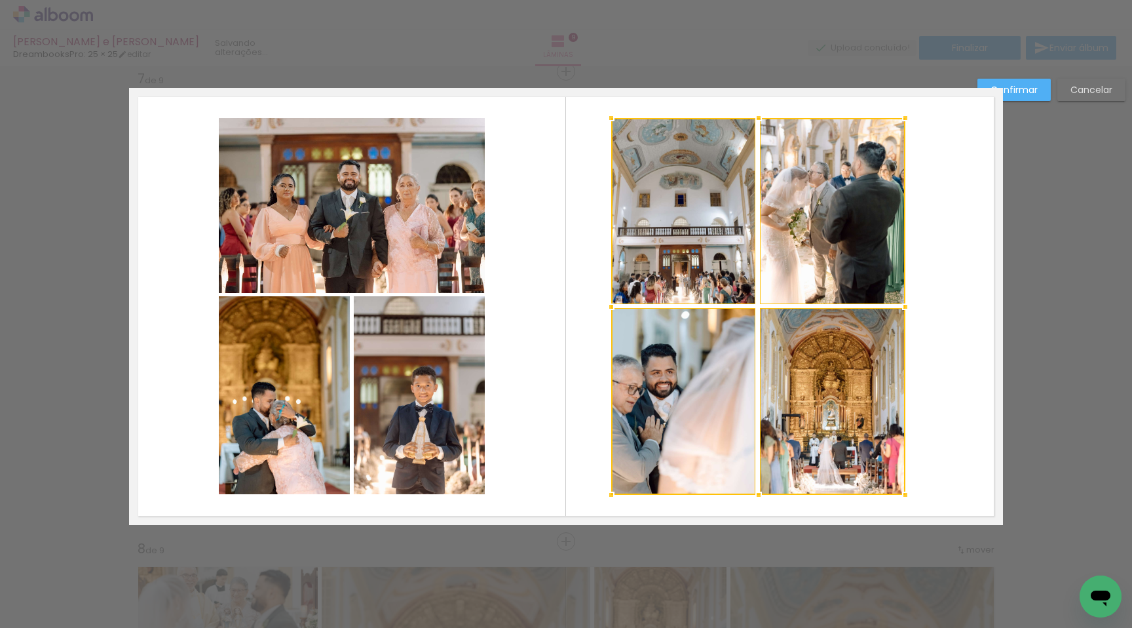
drag, startPoint x: 648, startPoint y: 302, endPoint x: 605, endPoint y: 306, distance: 43.4
click at [605, 306] on div at bounding box center [611, 307] width 26 height 26
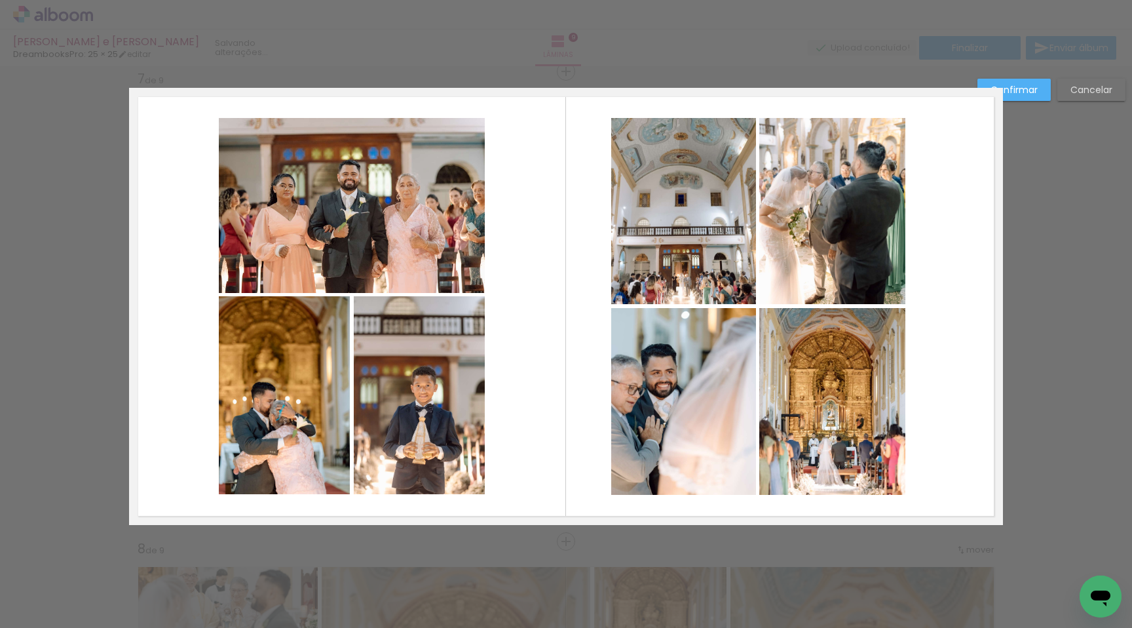
click at [659, 288] on quentale-photo at bounding box center [683, 211] width 145 height 186
click at [811, 281] on quentale-photo at bounding box center [832, 211] width 146 height 186
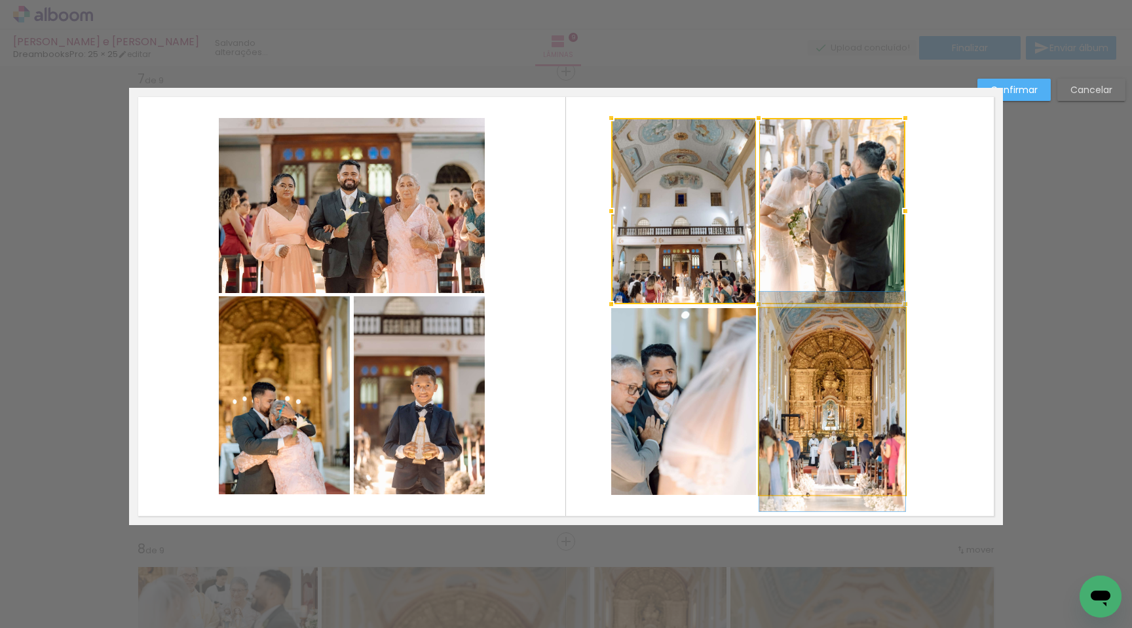
click at [791, 380] on quentale-photo at bounding box center [832, 401] width 146 height 187
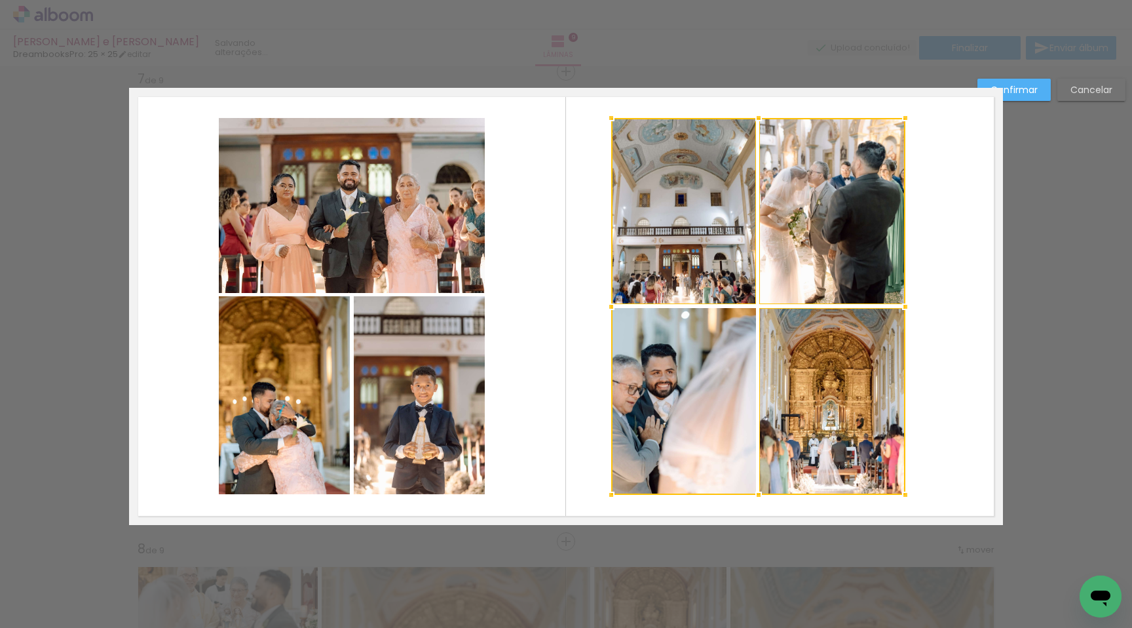
click at [692, 414] on div at bounding box center [758, 306] width 294 height 377
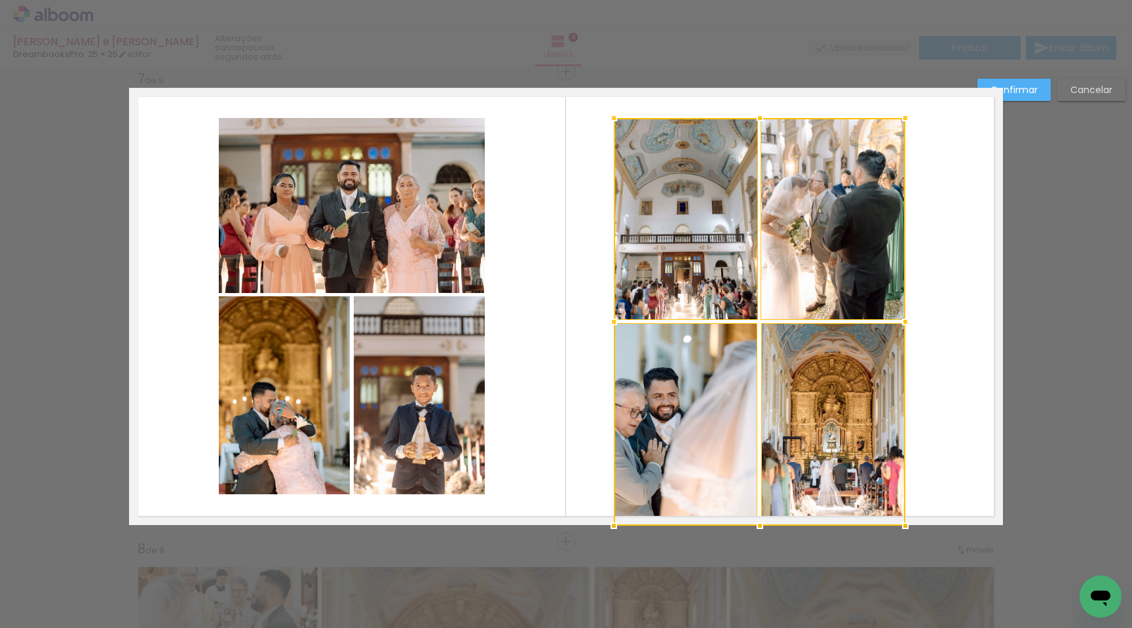
drag, startPoint x: 612, startPoint y: 493, endPoint x: 615, endPoint y: 580, distance: 86.6
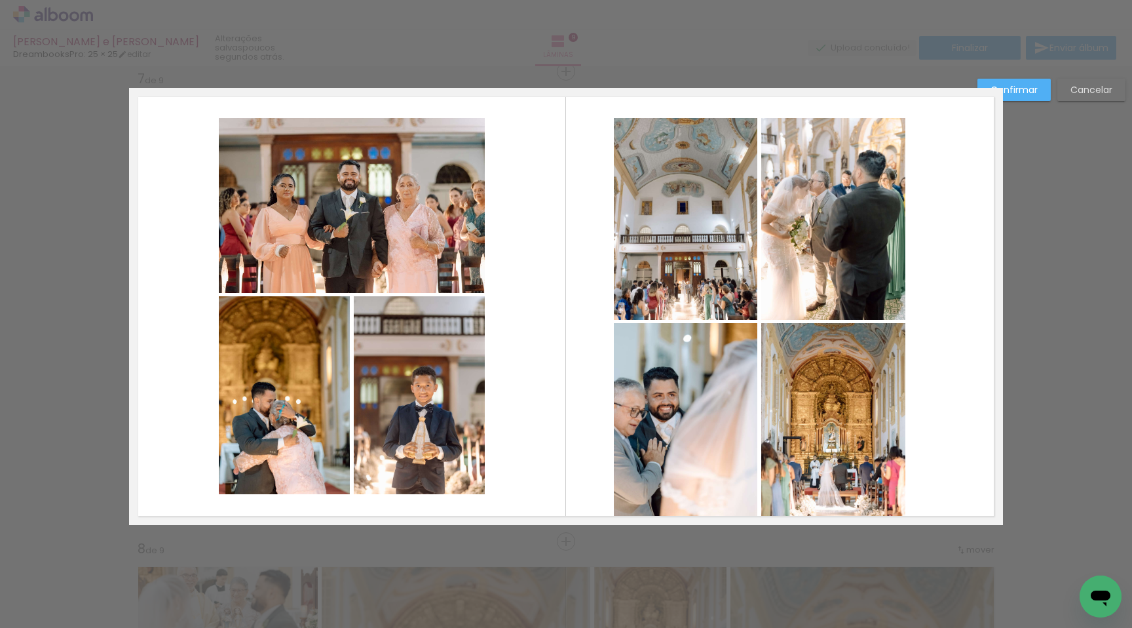
click at [539, 465] on quentale-layouter at bounding box center [566, 306] width 874 height 437
click at [652, 265] on quentale-photo at bounding box center [686, 219] width 144 height 202
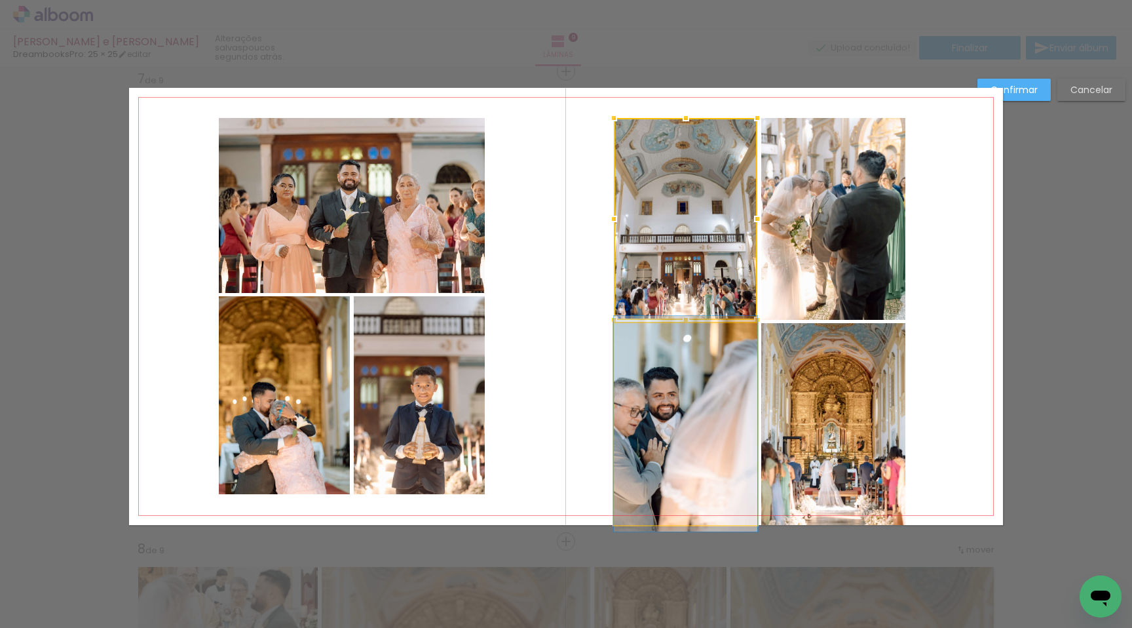
click at [665, 404] on quentale-photo at bounding box center [686, 424] width 144 height 202
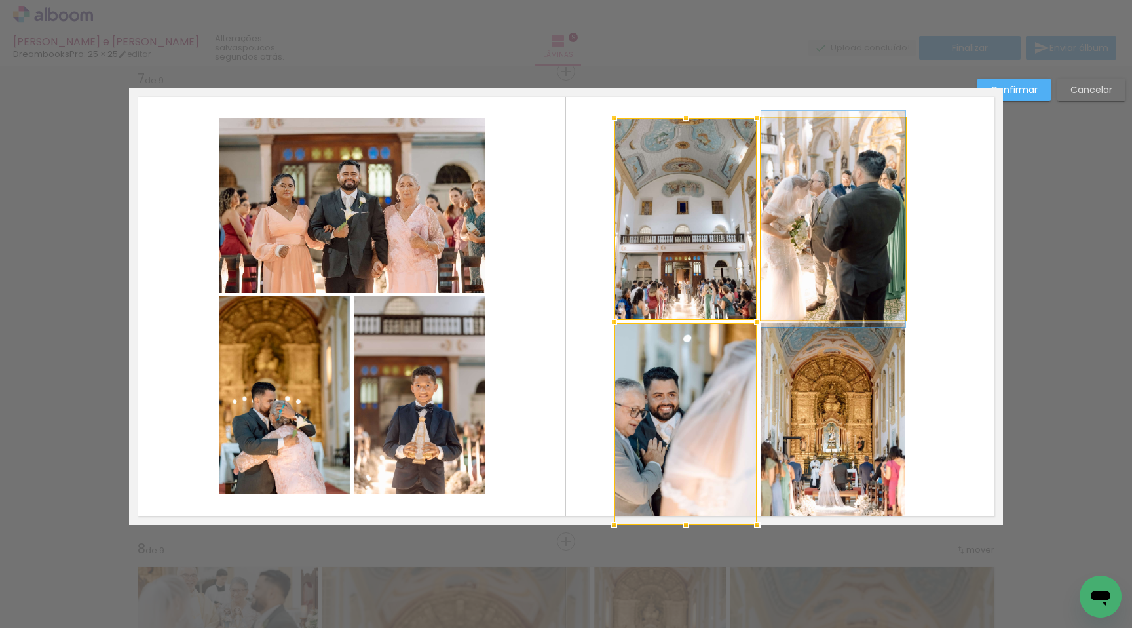
click at [799, 310] on quentale-photo at bounding box center [833, 219] width 144 height 202
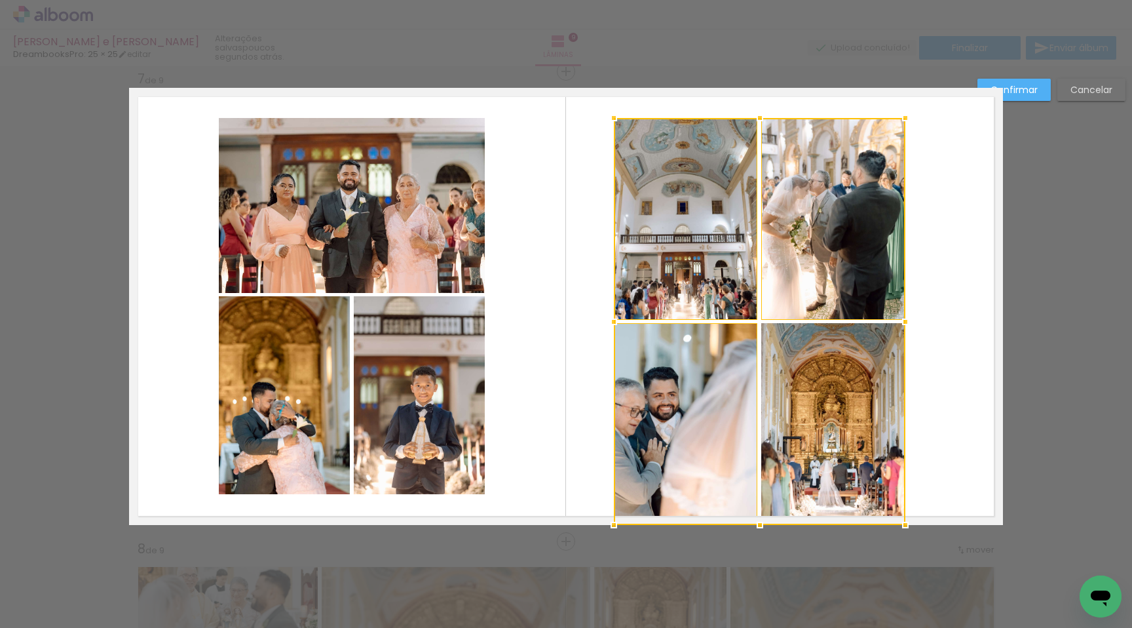
click at [807, 383] on div at bounding box center [760, 321] width 292 height 407
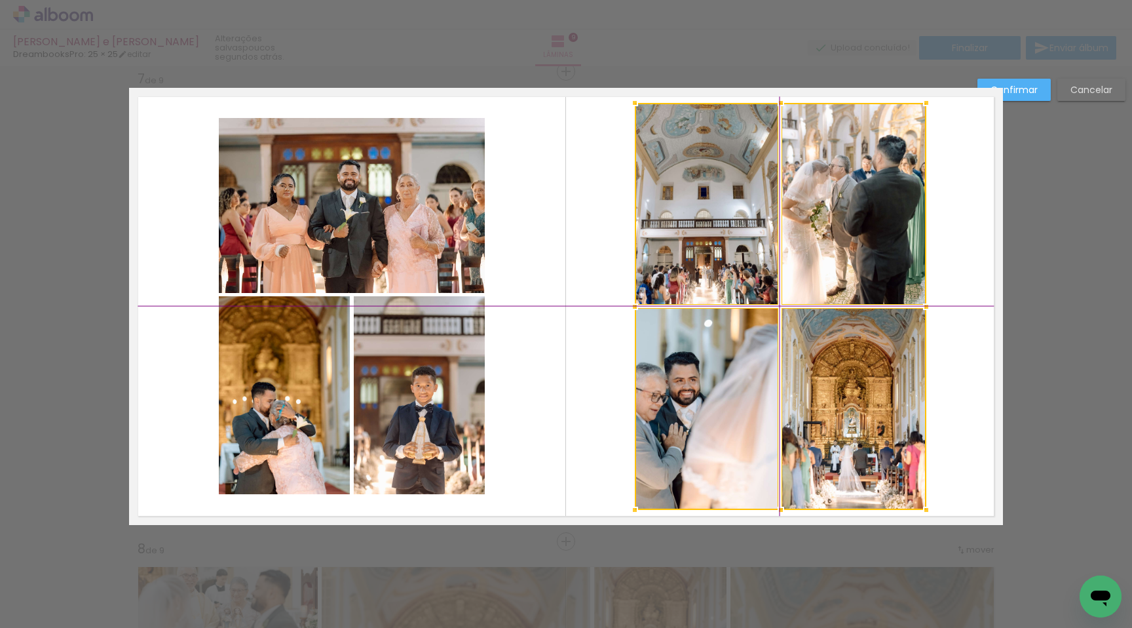
drag, startPoint x: 808, startPoint y: 406, endPoint x: 817, endPoint y: 394, distance: 14.0
click at [817, 394] on div at bounding box center [781, 306] width 292 height 407
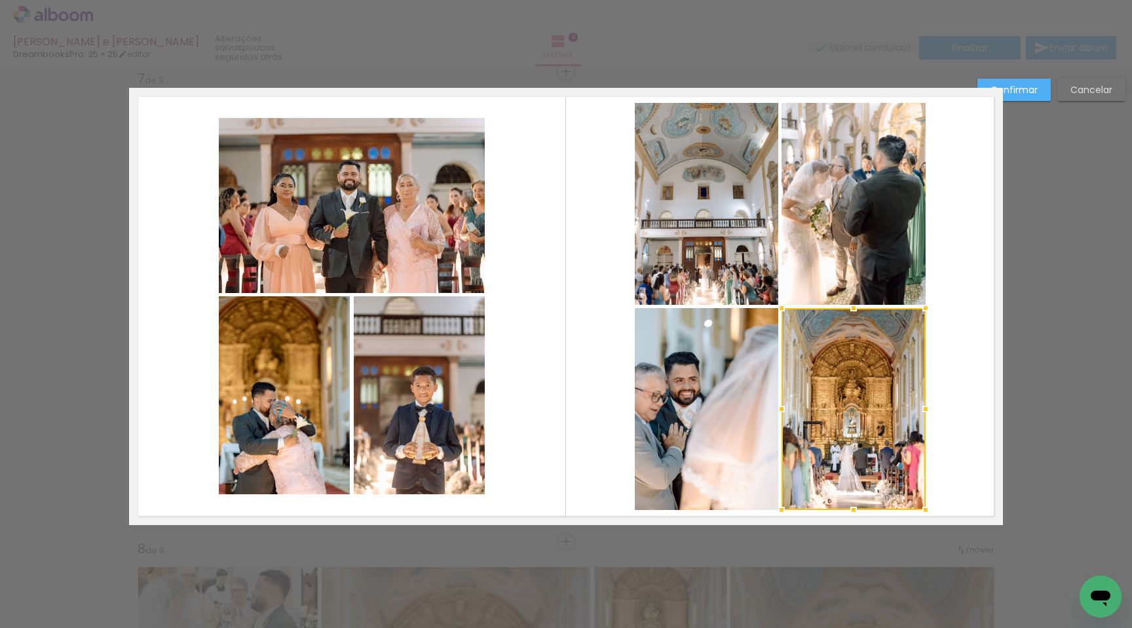
click at [573, 337] on quentale-layouter at bounding box center [566, 306] width 874 height 437
click at [973, 254] on quentale-layouter at bounding box center [566, 306] width 874 height 437
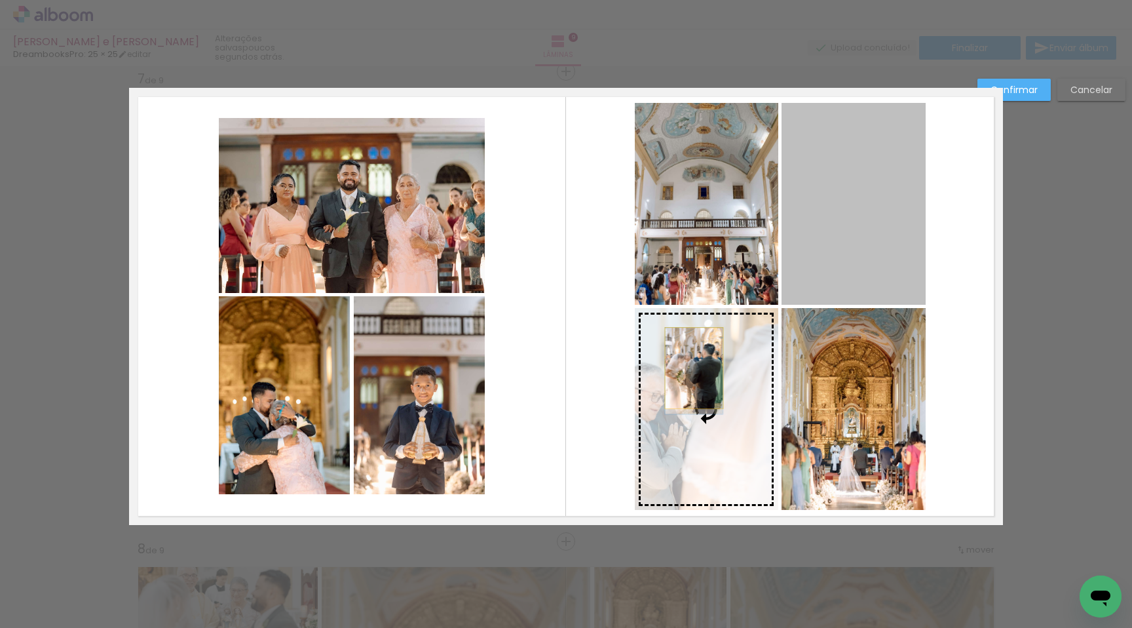
drag, startPoint x: 846, startPoint y: 229, endPoint x: 689, endPoint y: 368, distance: 209.4
click at [0, 0] on slot at bounding box center [0, 0] width 0 height 0
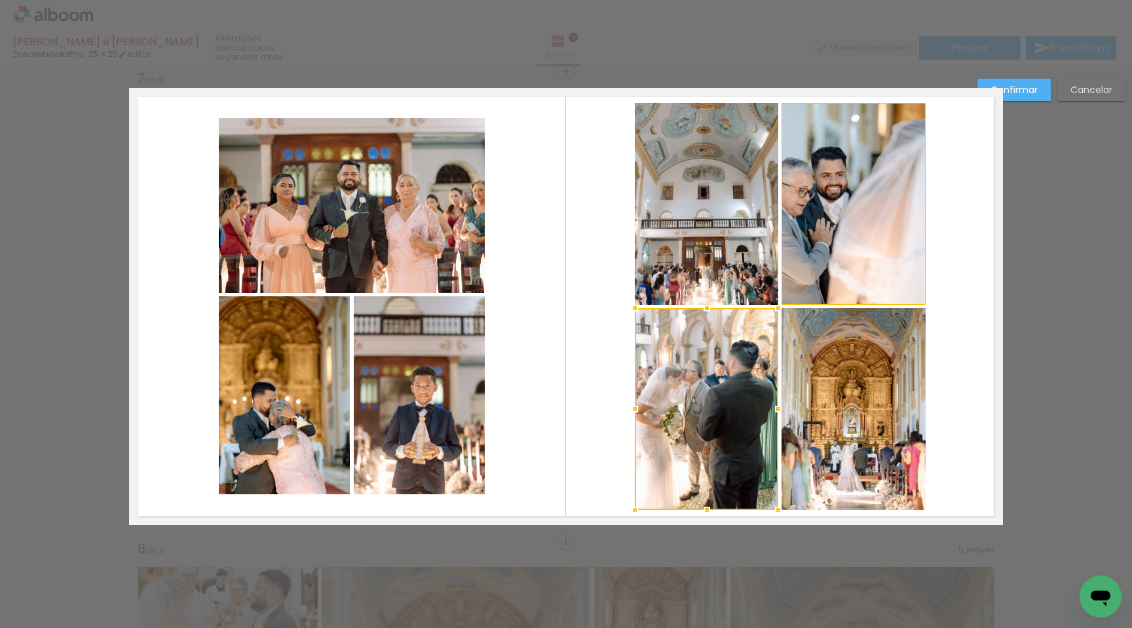
click at [929, 334] on quentale-layouter at bounding box center [566, 306] width 874 height 437
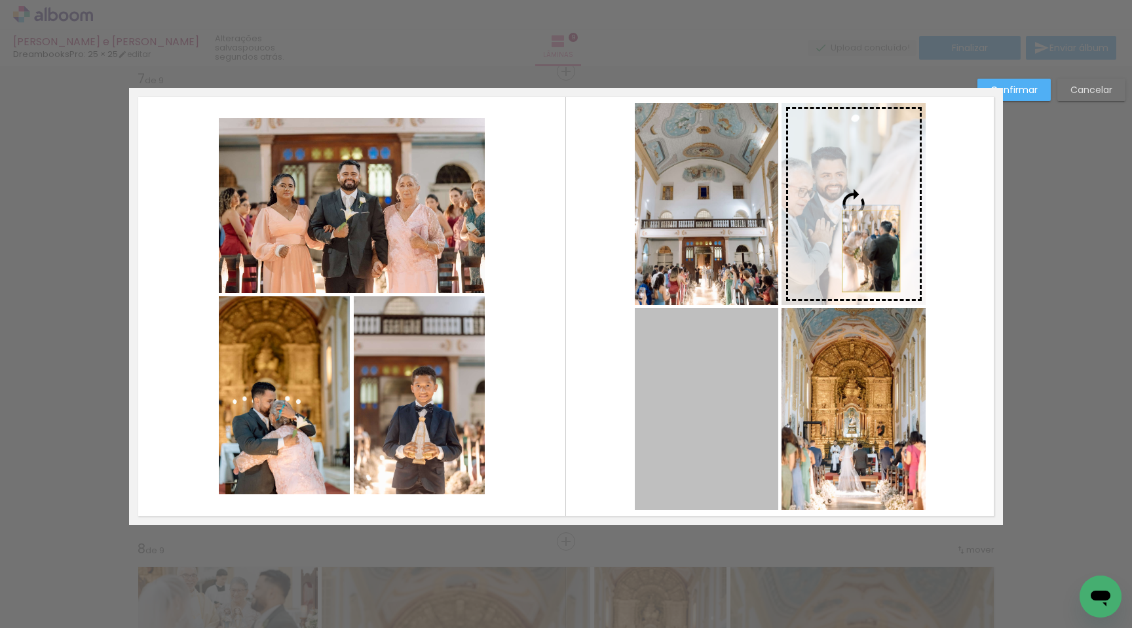
drag, startPoint x: 725, startPoint y: 412, endPoint x: 866, endPoint y: 251, distance: 214.0
click at [0, 0] on slot at bounding box center [0, 0] width 0 height 0
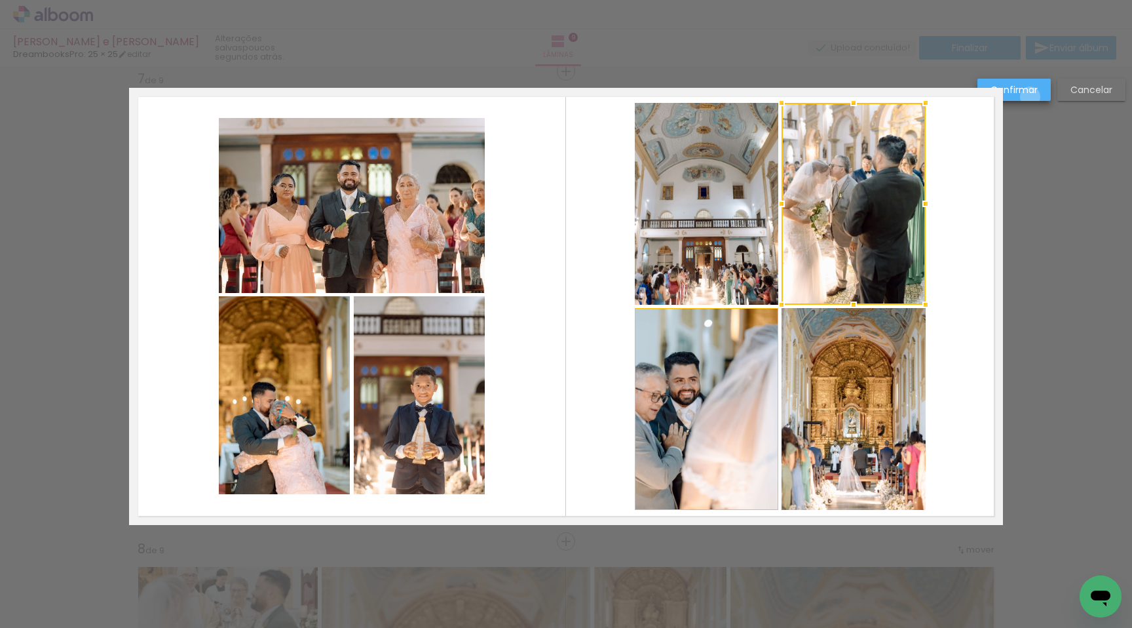
click at [1031, 96] on paper-button "Confirmar" at bounding box center [1014, 90] width 73 height 22
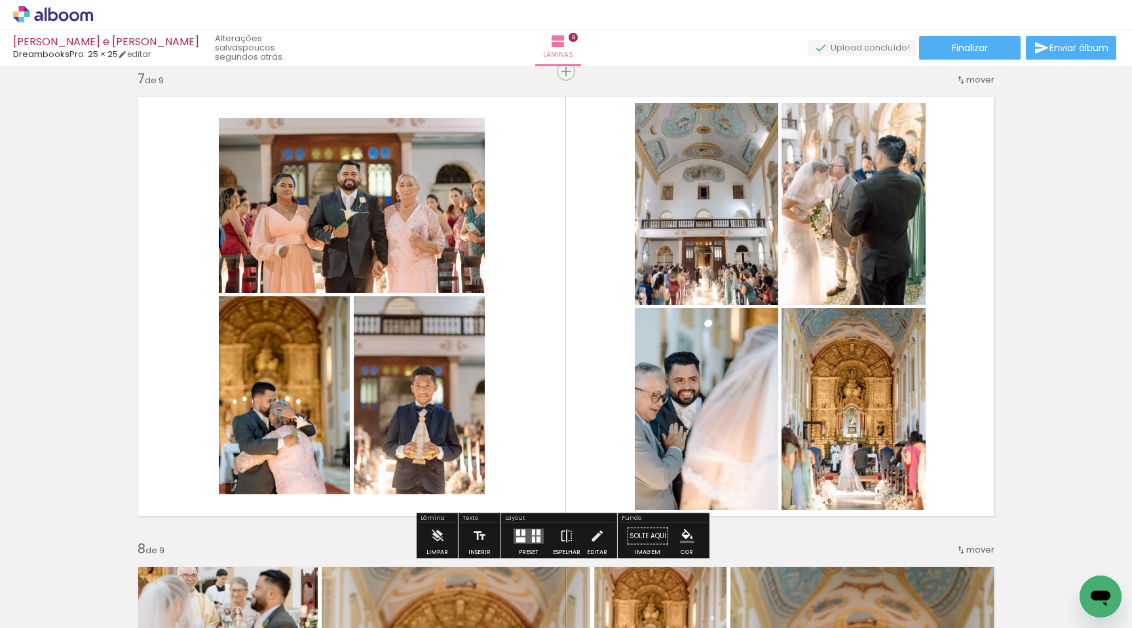
scroll to position [2843, 0]
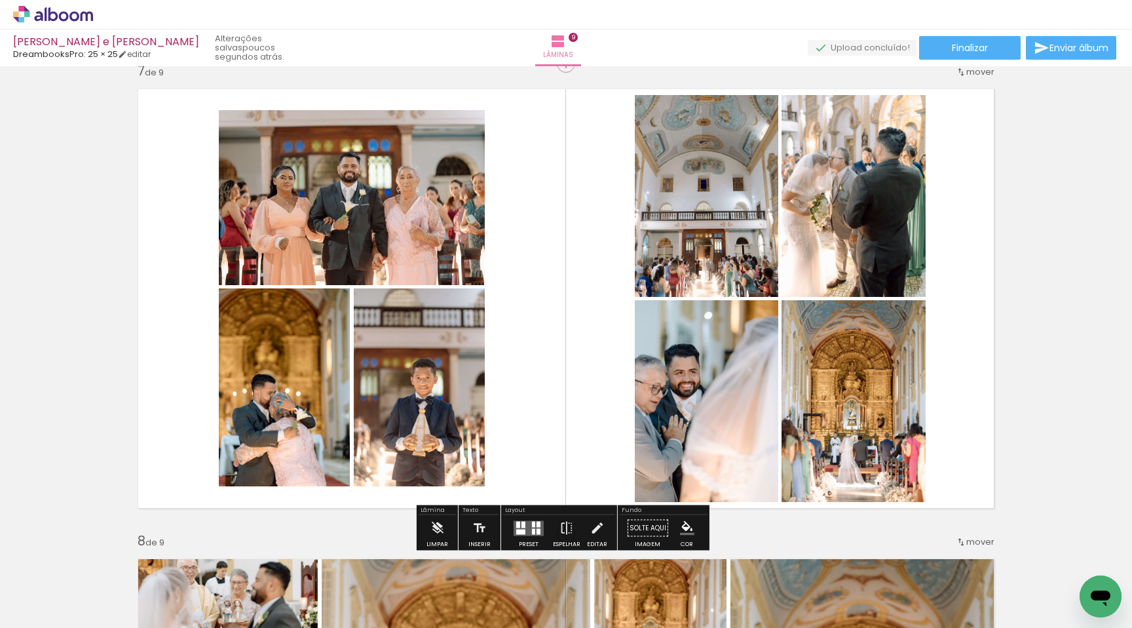
click at [691, 263] on quentale-photo at bounding box center [707, 196] width 144 height 202
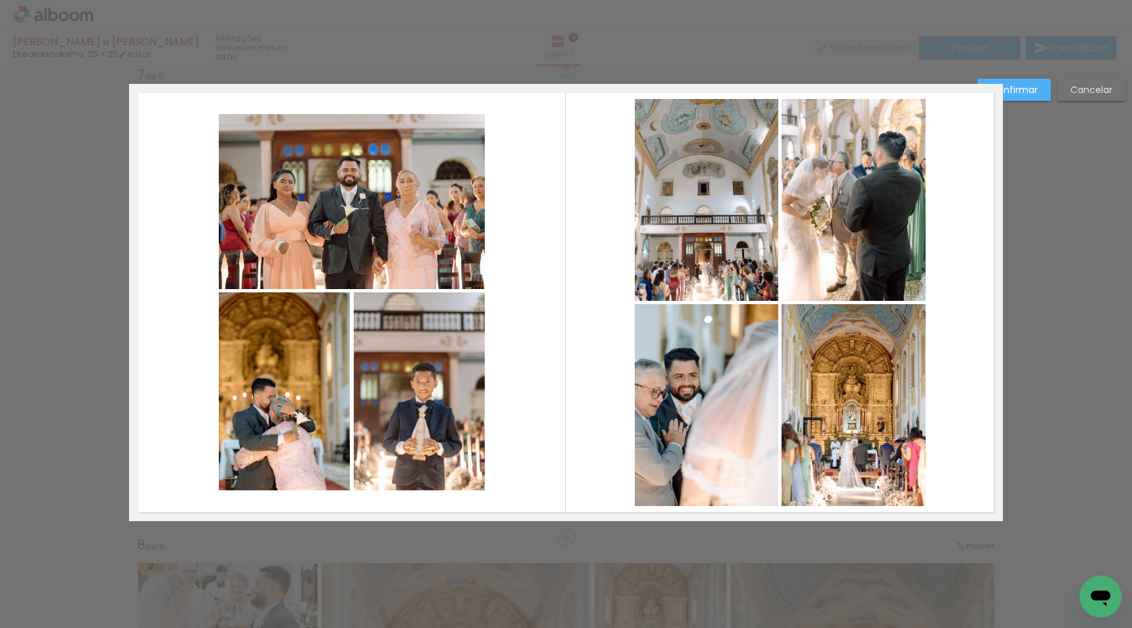
scroll to position [2835, 0]
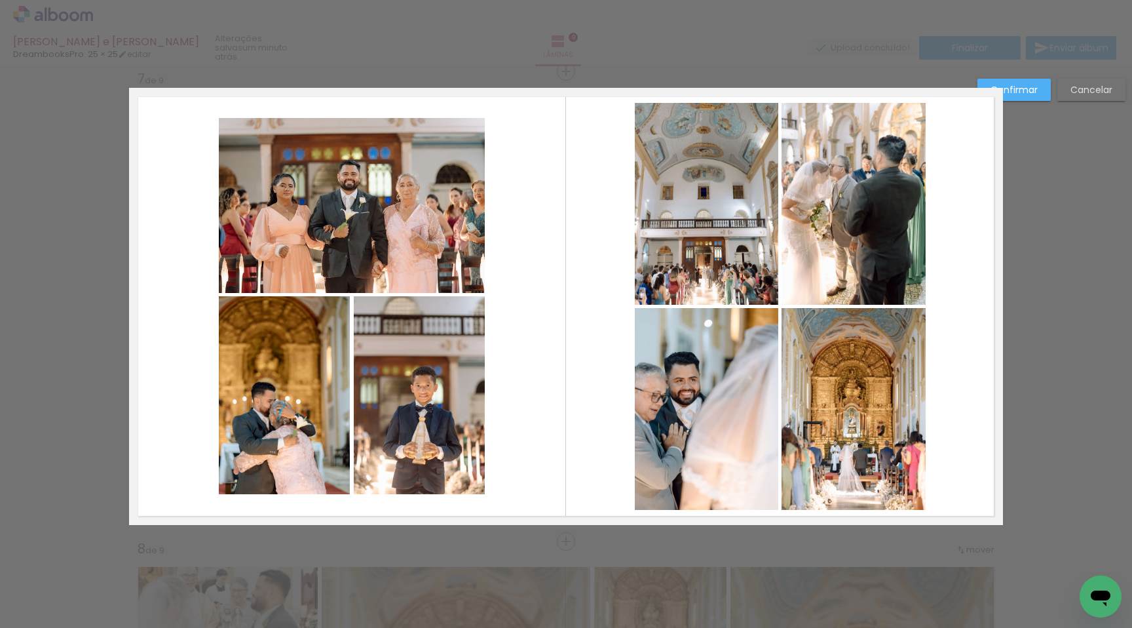
click at [699, 358] on quentale-photo at bounding box center [707, 409] width 144 height 202
click at [0, 0] on slot "Confirmar" at bounding box center [0, 0] width 0 height 0
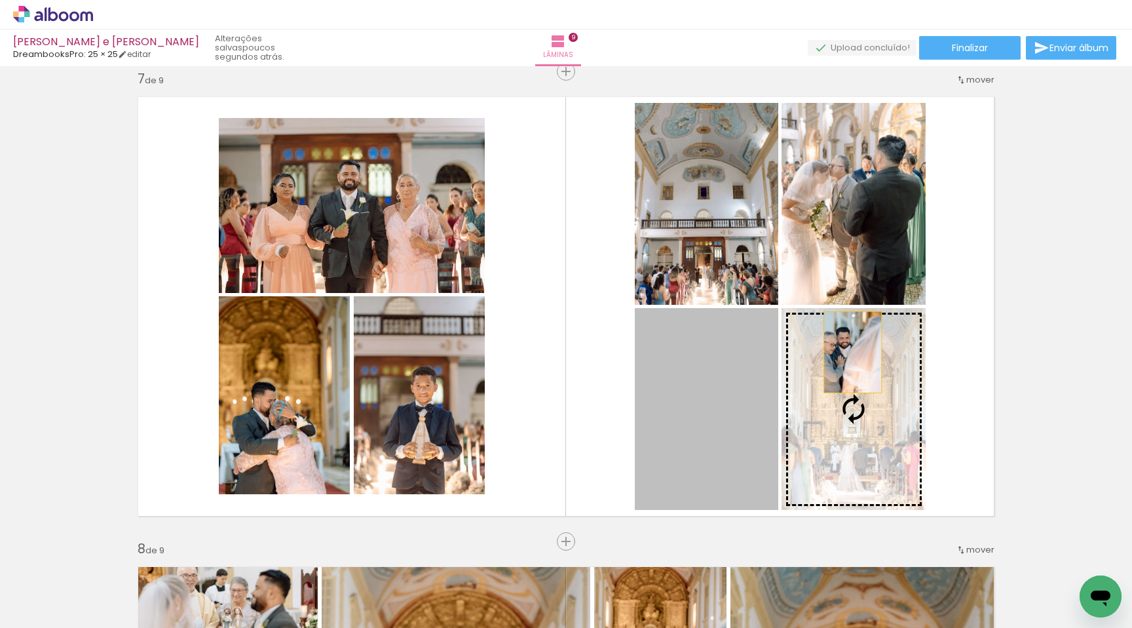
drag, startPoint x: 721, startPoint y: 360, endPoint x: 827, endPoint y: 369, distance: 105.9
click at [0, 0] on slot at bounding box center [0, 0] width 0 height 0
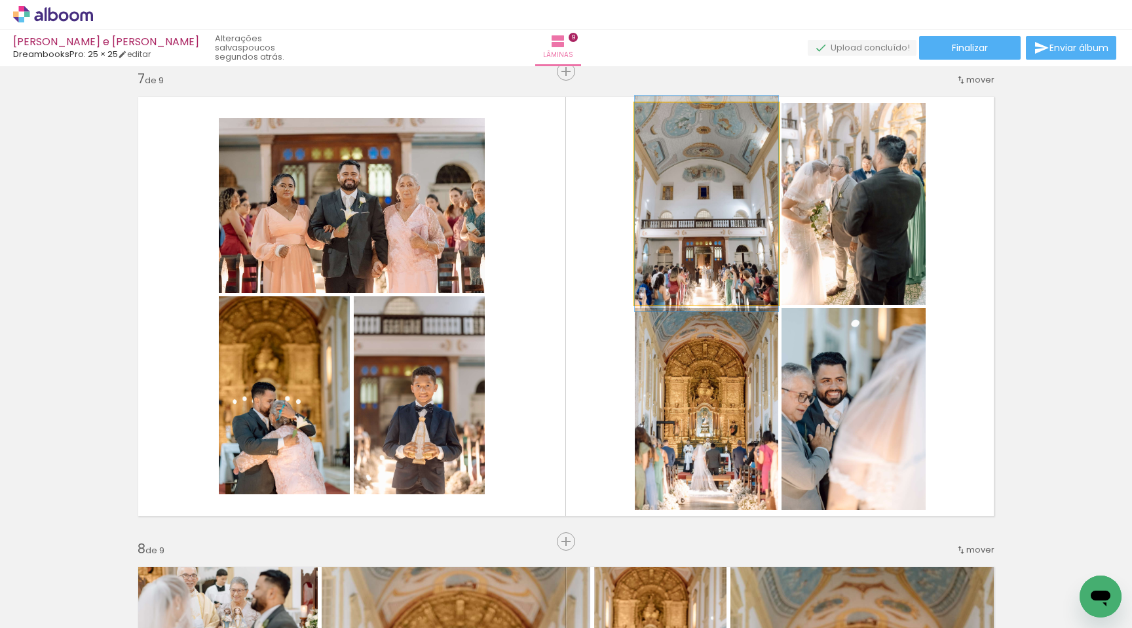
click at [721, 271] on quentale-photo at bounding box center [707, 204] width 144 height 202
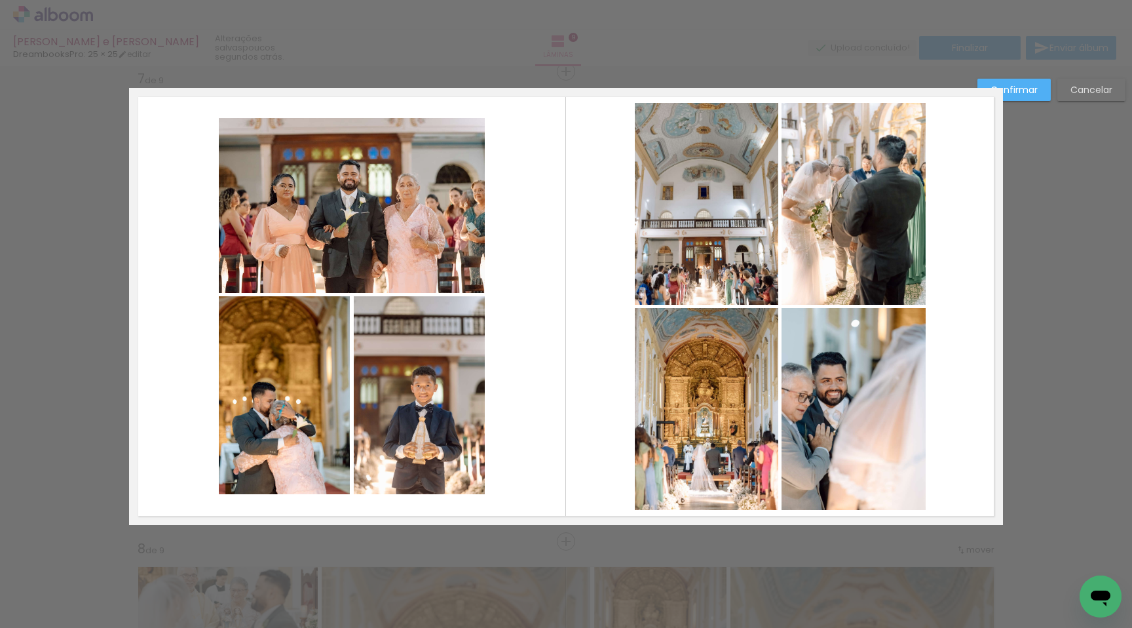
click at [635, 249] on quentale-photo at bounding box center [707, 204] width 144 height 202
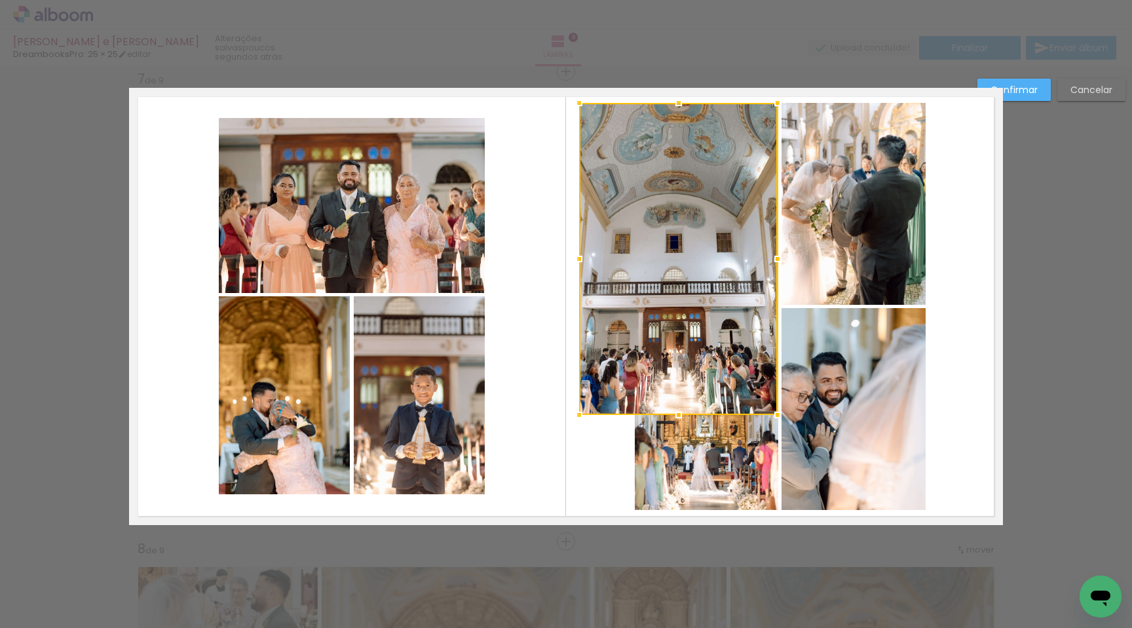
drag, startPoint x: 628, startPoint y: 313, endPoint x: 585, endPoint y: 408, distance: 103.8
click at [585, 408] on div at bounding box center [579, 415] width 26 height 26
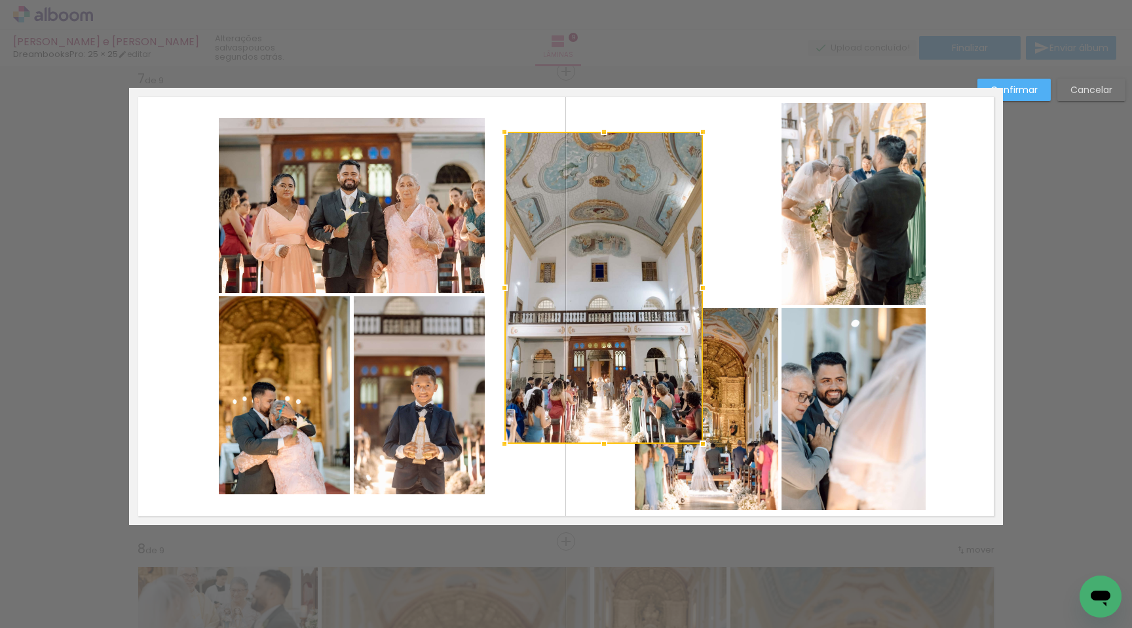
drag, startPoint x: 619, startPoint y: 313, endPoint x: 543, endPoint y: 341, distance: 80.5
click at [543, 342] on div at bounding box center [604, 288] width 199 height 312
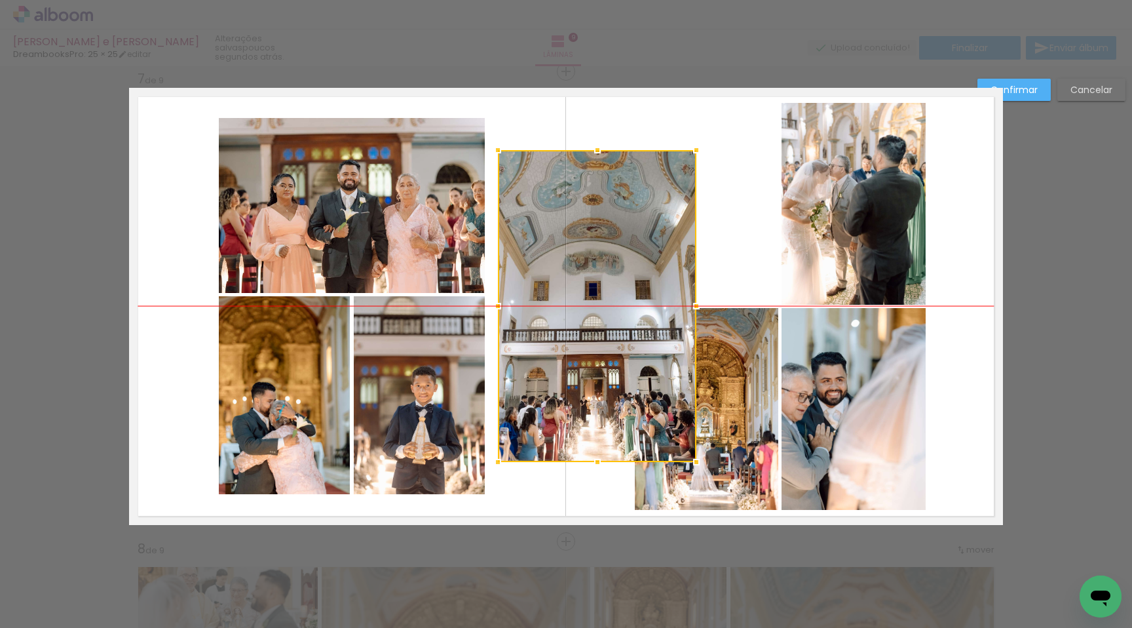
drag, startPoint x: 579, startPoint y: 332, endPoint x: 573, endPoint y: 346, distance: 15.0
click at [573, 346] on div at bounding box center [597, 306] width 199 height 312
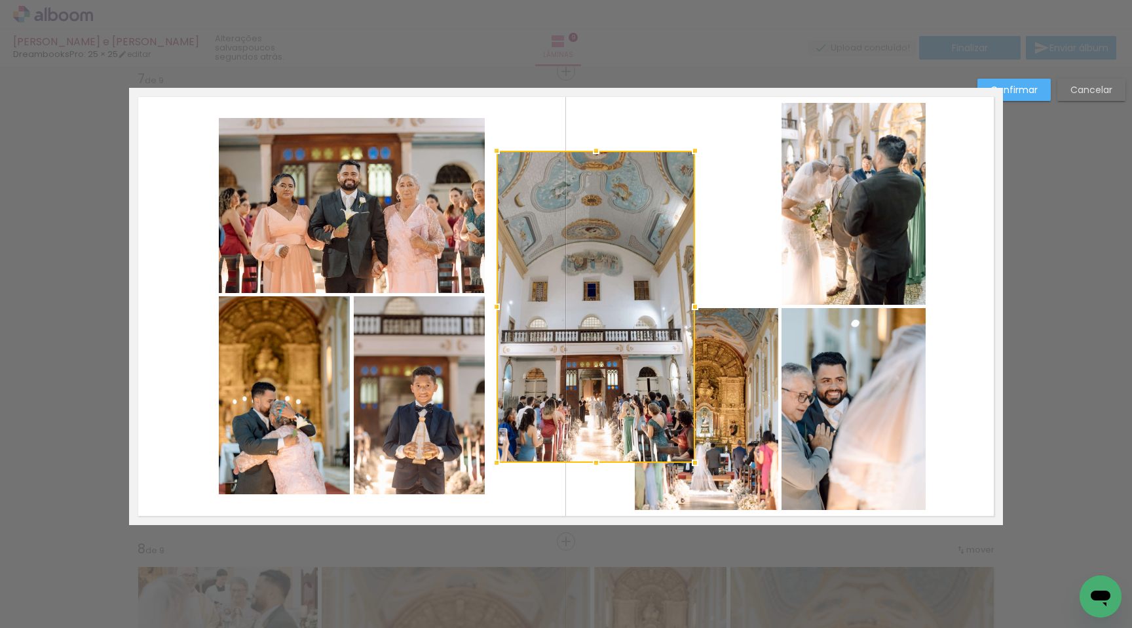
click at [584, 347] on div at bounding box center [596, 307] width 199 height 312
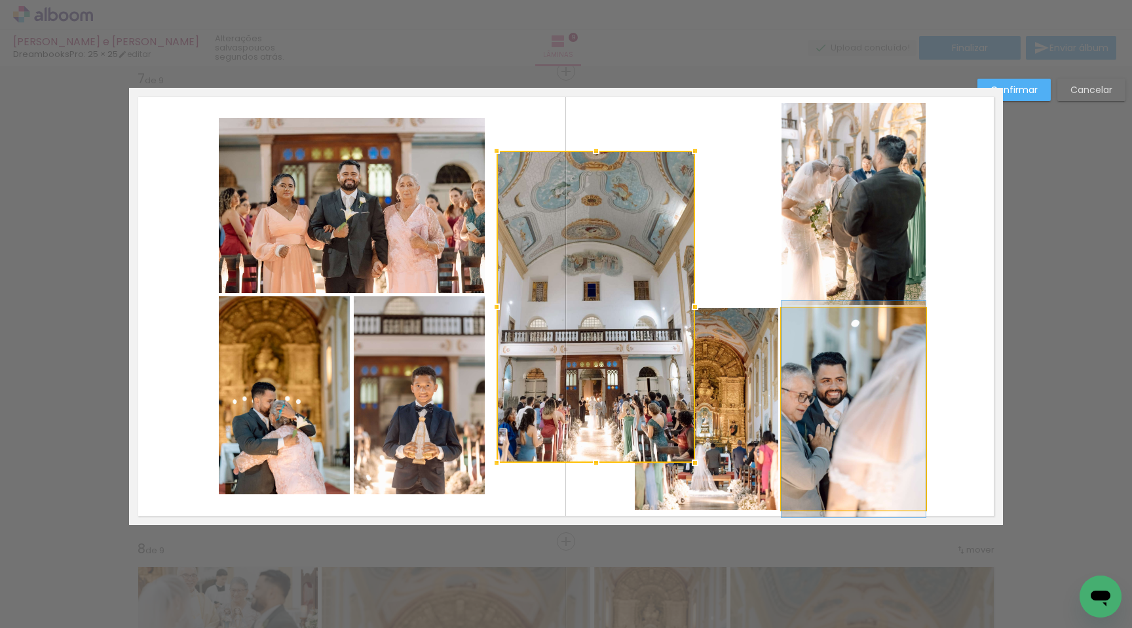
click at [918, 363] on quentale-photo at bounding box center [854, 409] width 144 height 202
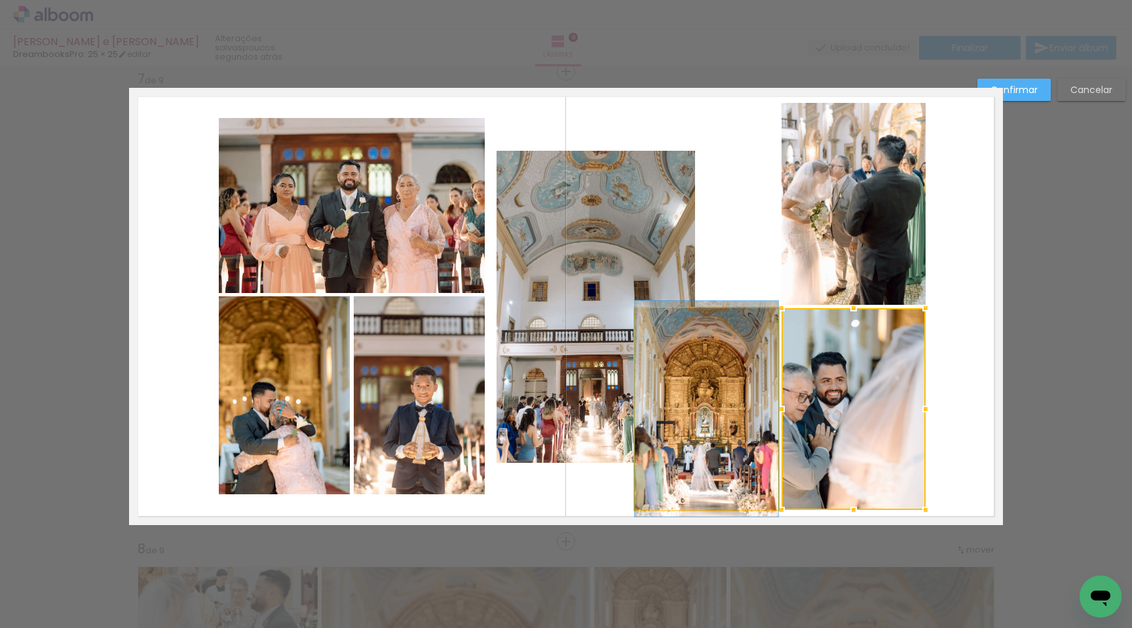
click at [750, 387] on quentale-photo at bounding box center [707, 409] width 144 height 202
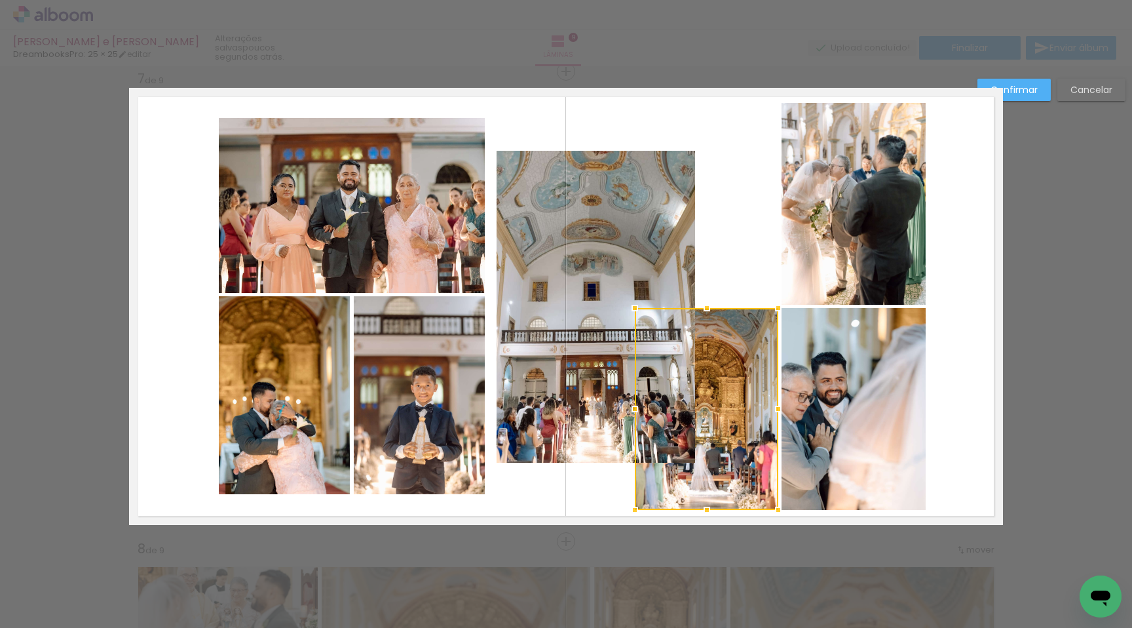
click at [829, 385] on quentale-photo at bounding box center [854, 409] width 144 height 202
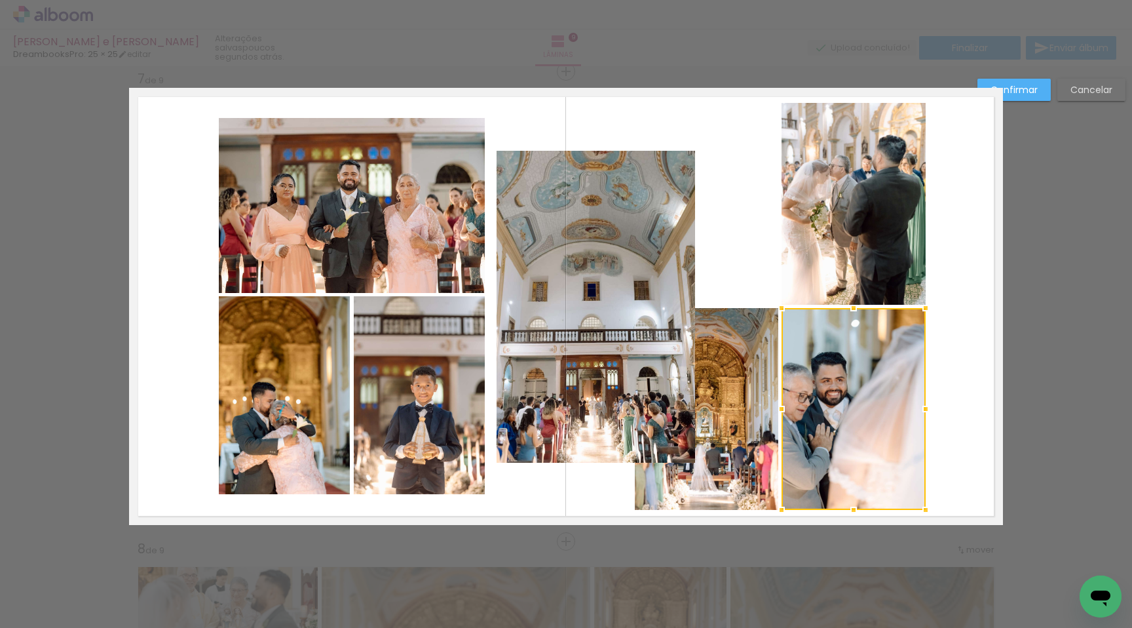
click at [833, 220] on quentale-photo at bounding box center [854, 204] width 144 height 202
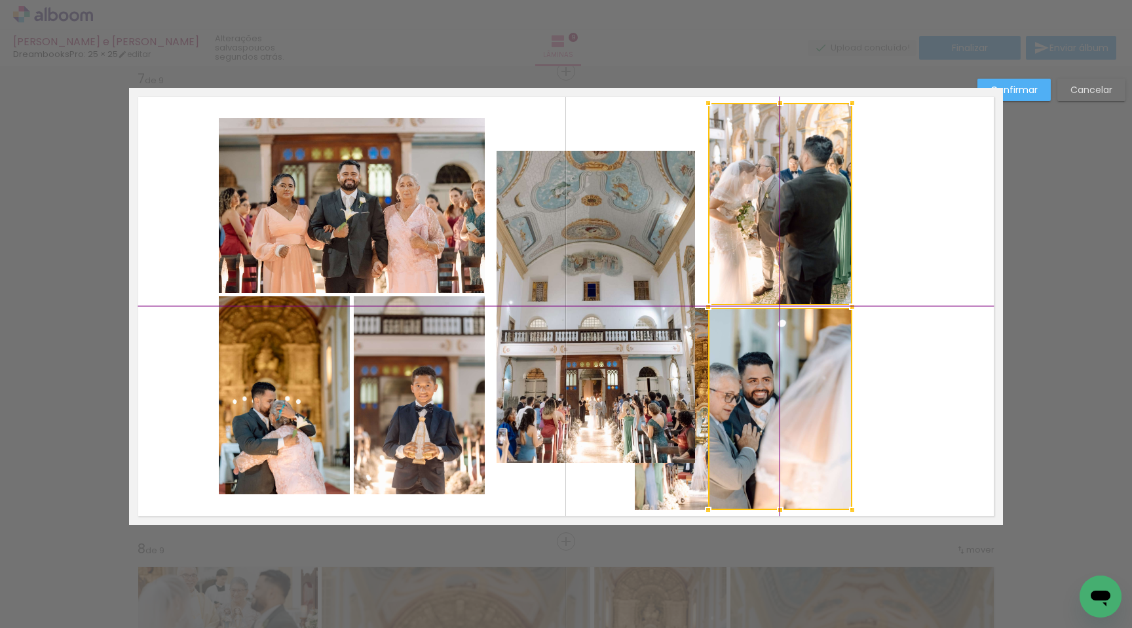
drag, startPoint x: 830, startPoint y: 228, endPoint x: 771, endPoint y: 238, distance: 59.8
click at [771, 238] on div at bounding box center [780, 306] width 144 height 407
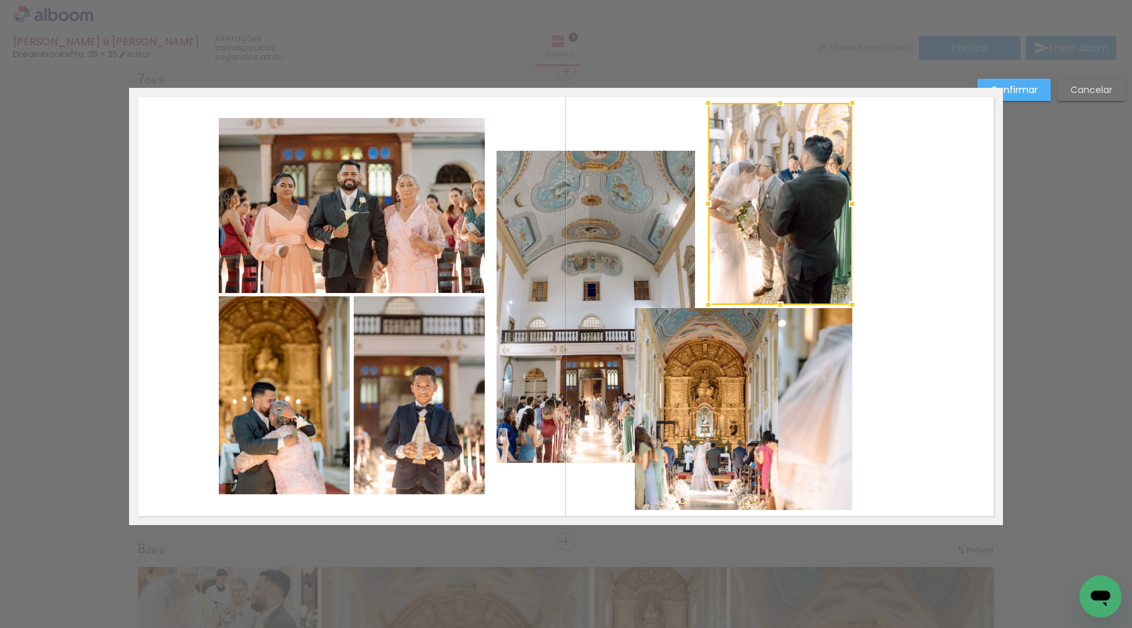
click at [639, 491] on quentale-photo at bounding box center [707, 409] width 144 height 202
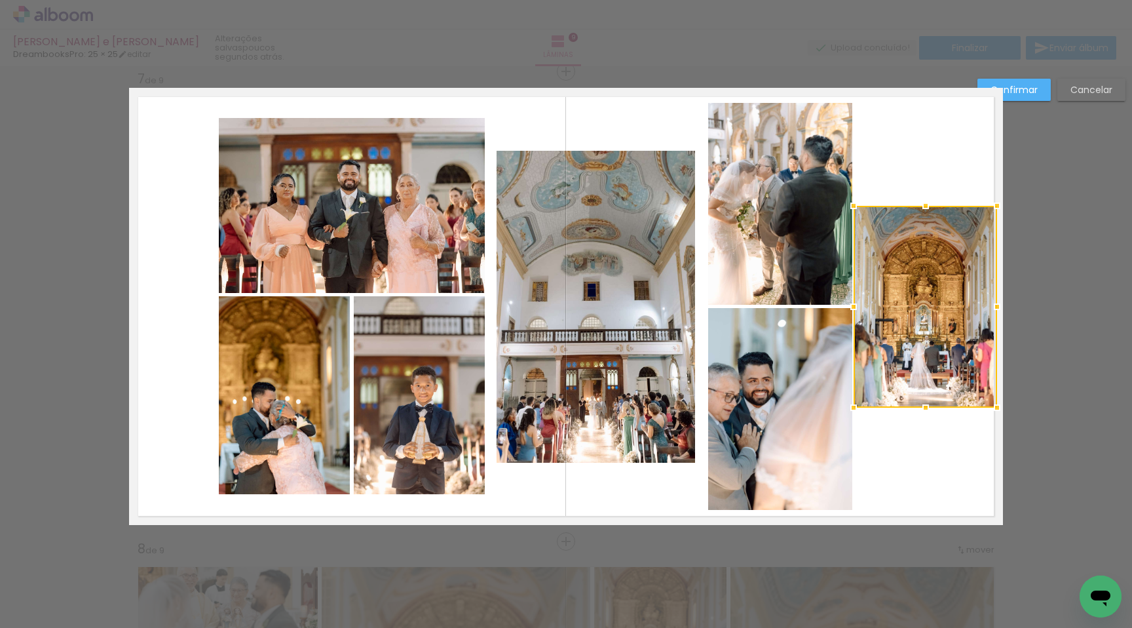
drag, startPoint x: 656, startPoint y: 486, endPoint x: 875, endPoint y: 386, distance: 240.7
click at [875, 386] on div at bounding box center [926, 307] width 144 height 202
click at [583, 336] on quentale-photo at bounding box center [596, 307] width 199 height 312
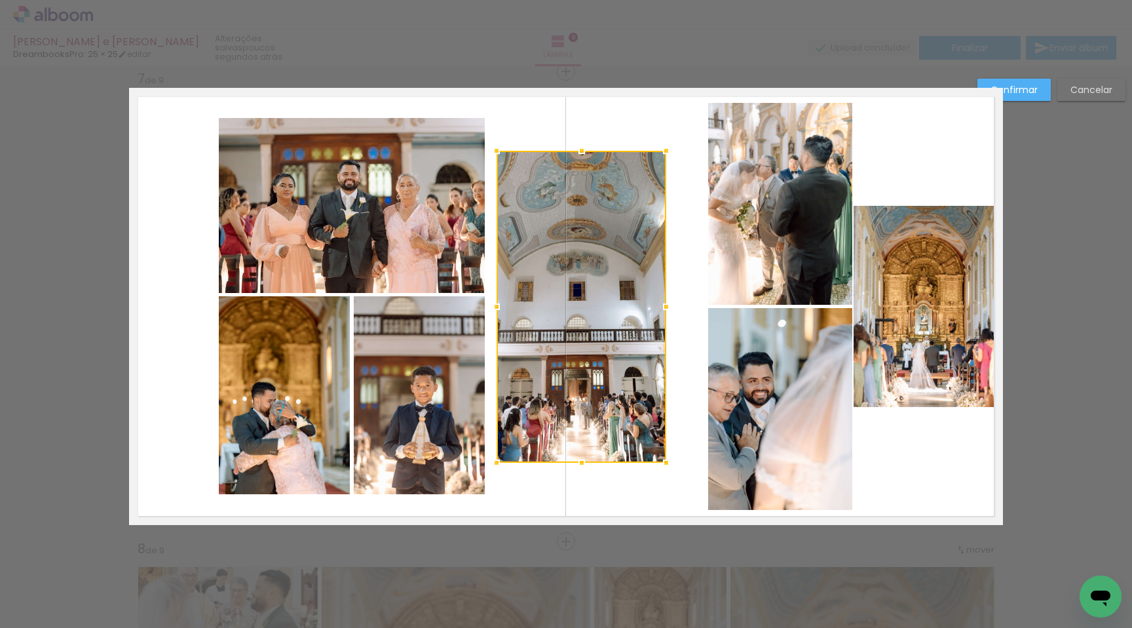
drag, startPoint x: 695, startPoint y: 306, endPoint x: 666, endPoint y: 310, distance: 29.1
click at [666, 310] on div at bounding box center [666, 307] width 26 height 26
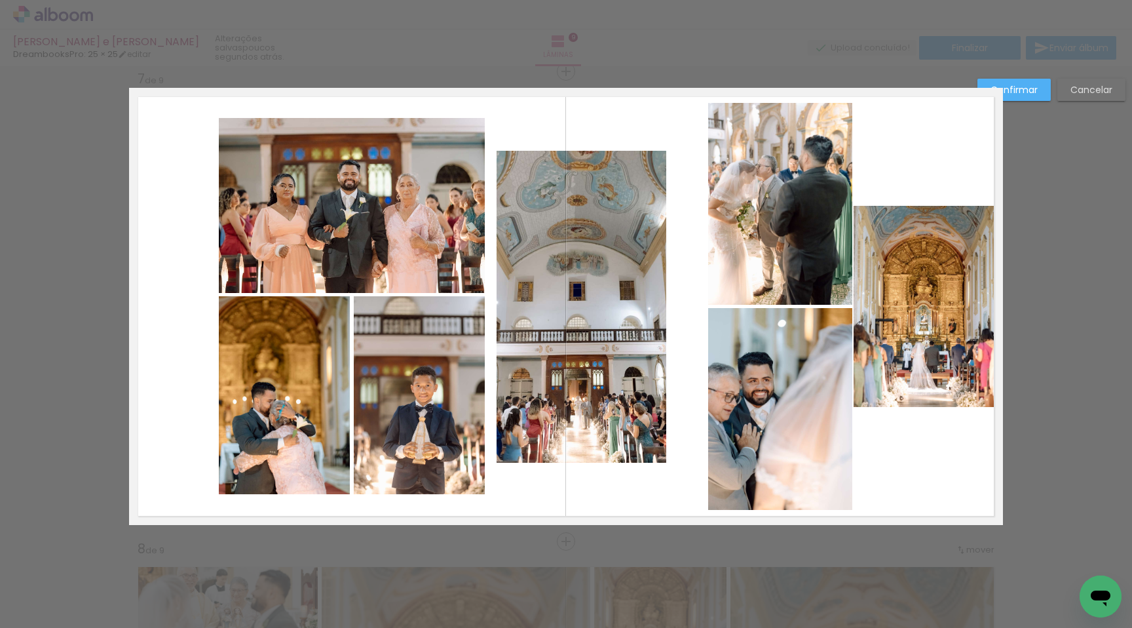
click at [689, 320] on quentale-layouter at bounding box center [566, 306] width 874 height 437
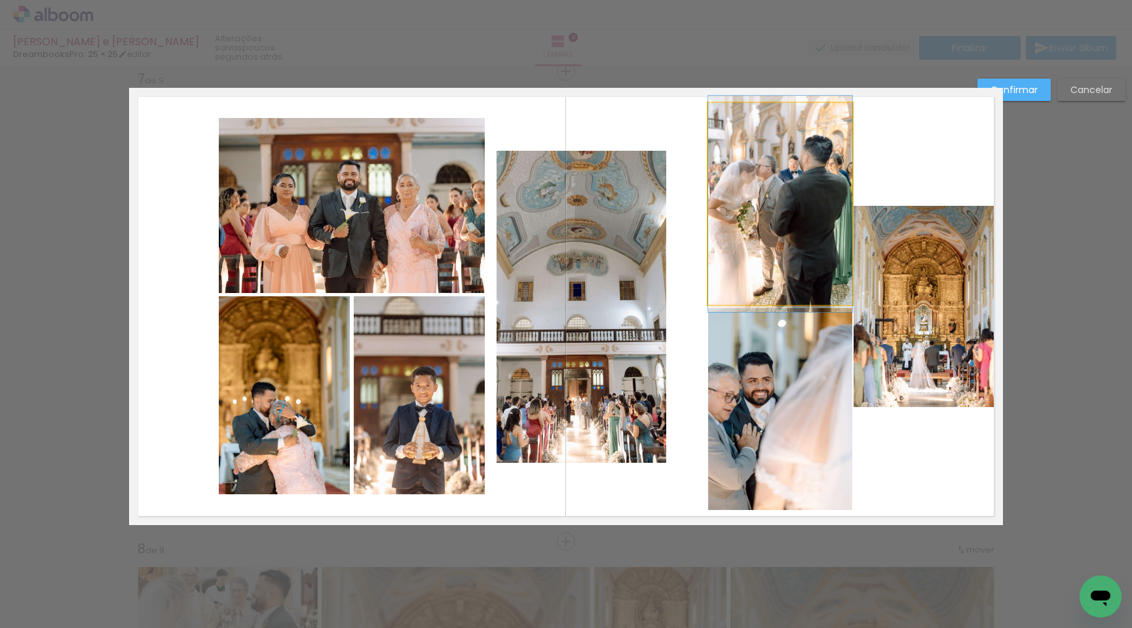
click at [759, 261] on quentale-photo at bounding box center [780, 204] width 144 height 202
click at [781, 363] on quentale-photo at bounding box center [780, 409] width 144 height 202
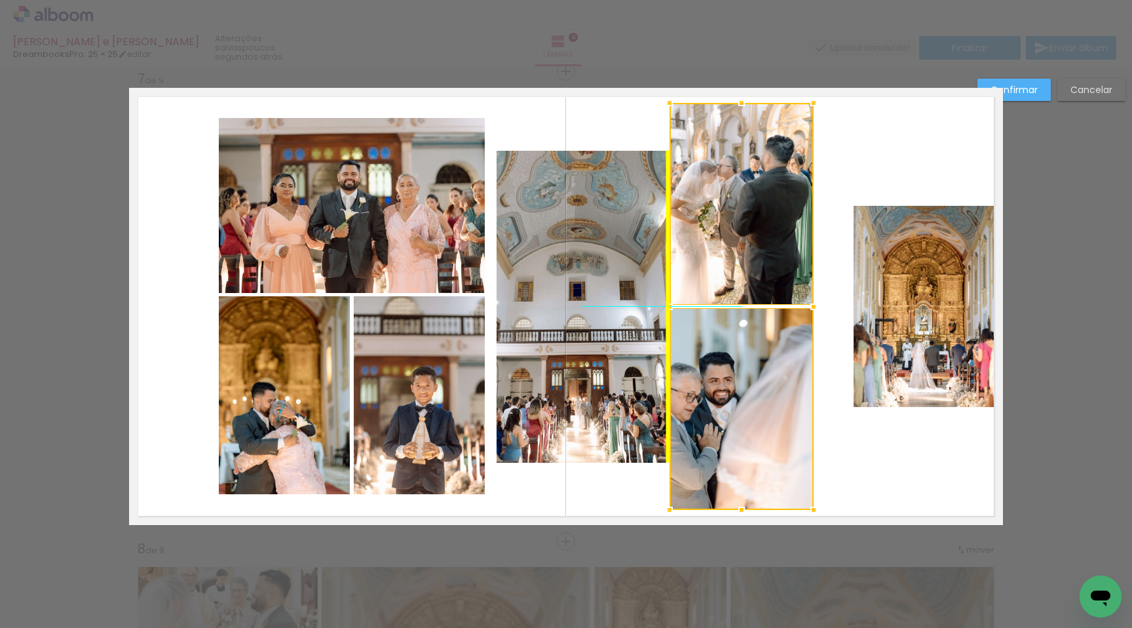
drag, startPoint x: 778, startPoint y: 358, endPoint x: 742, endPoint y: 356, distance: 36.1
click at [742, 356] on div at bounding box center [742, 306] width 144 height 407
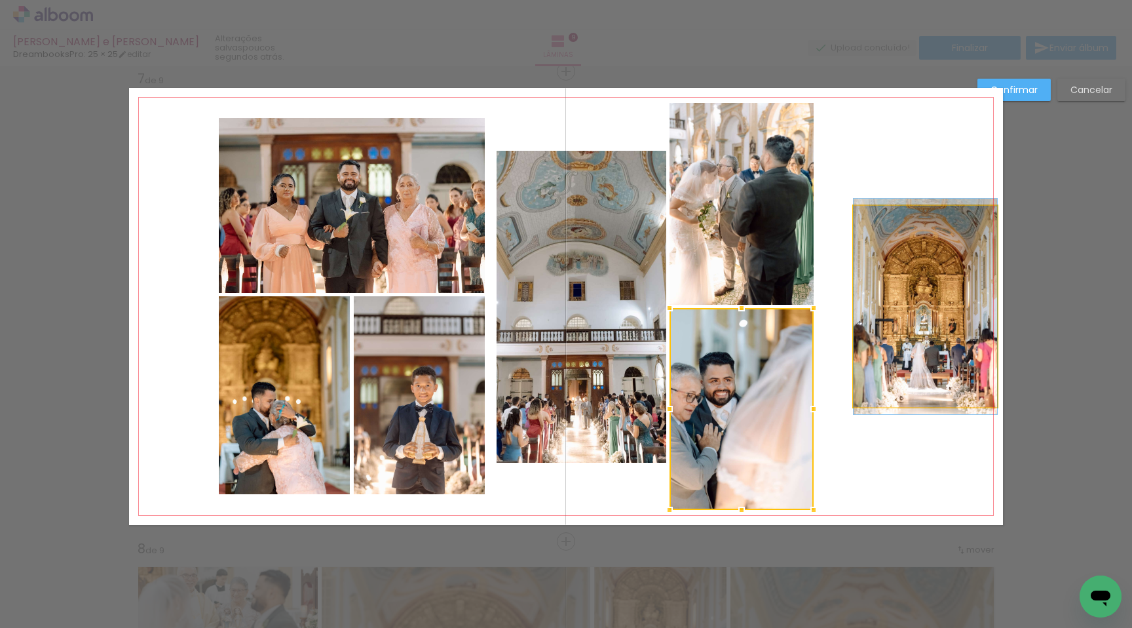
click at [912, 323] on quentale-photo at bounding box center [926, 307] width 144 height 202
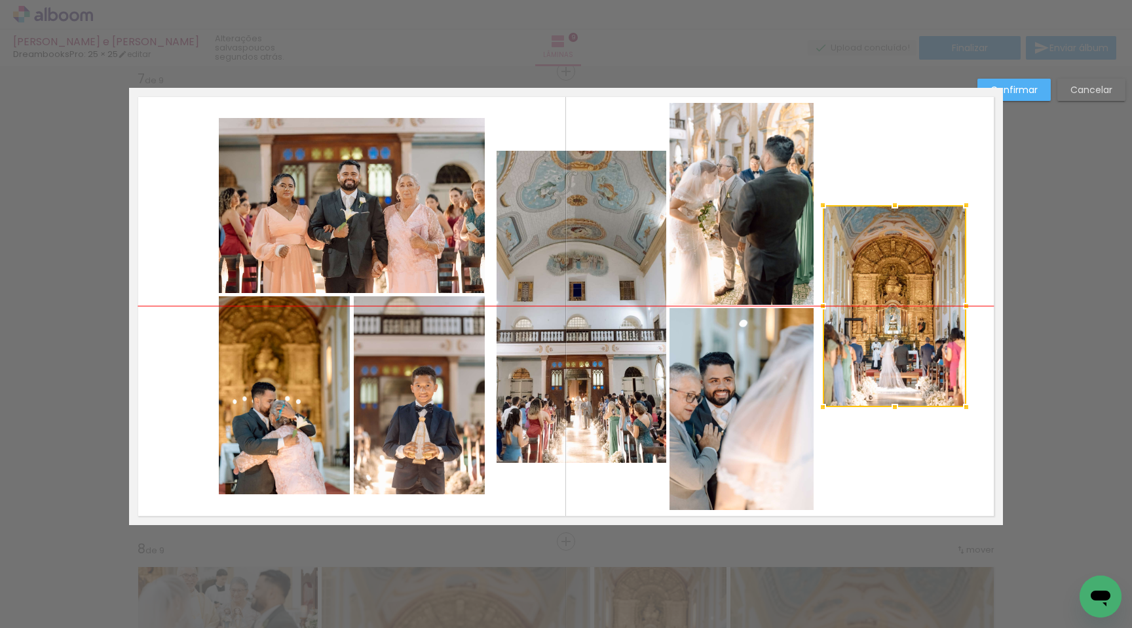
drag, startPoint x: 902, startPoint y: 302, endPoint x: 871, endPoint y: 304, distance: 31.5
click at [871, 304] on div at bounding box center [895, 306] width 144 height 202
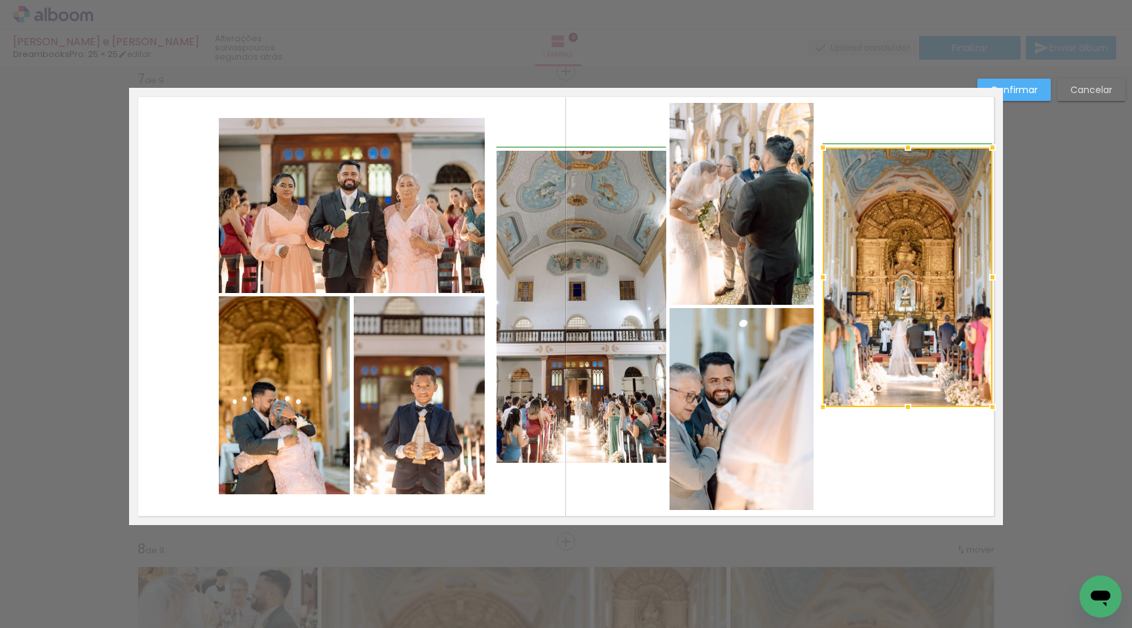
drag, startPoint x: 962, startPoint y: 200, endPoint x: 981, endPoint y: 141, distance: 62.0
click at [981, 141] on div at bounding box center [993, 147] width 26 height 26
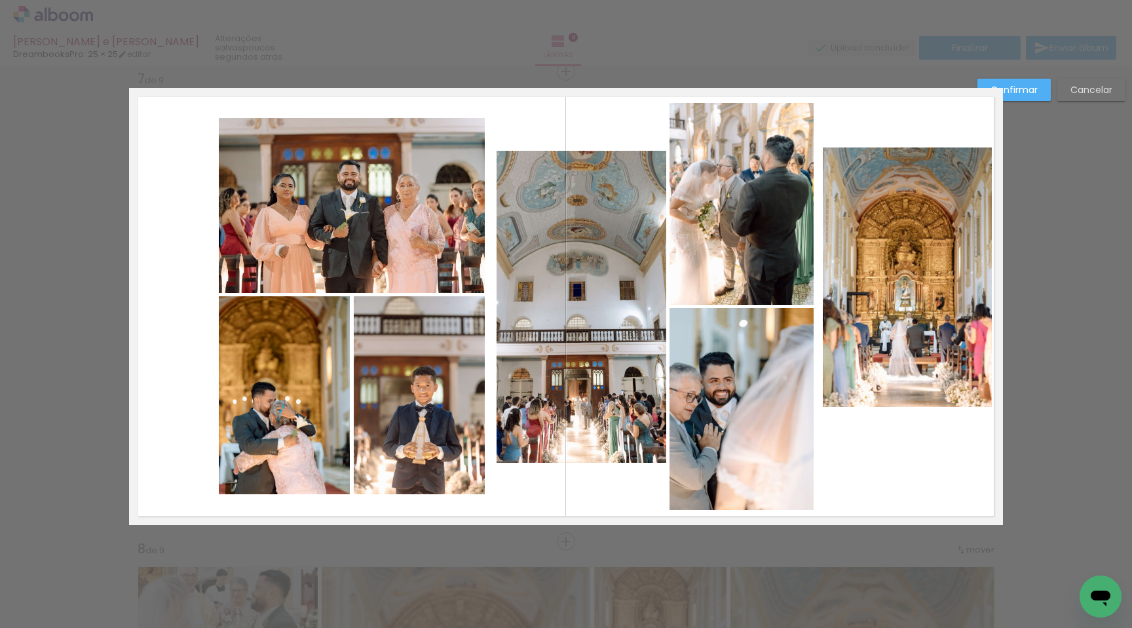
click at [891, 374] on quentale-photo at bounding box center [908, 276] width 170 height 259
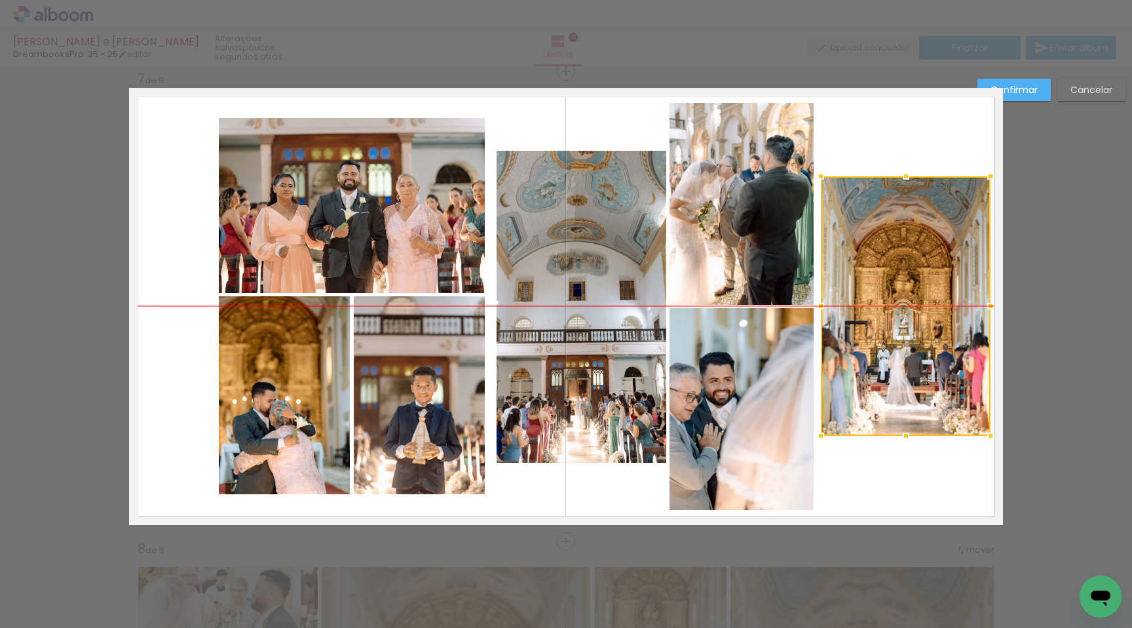
drag, startPoint x: 889, startPoint y: 351, endPoint x: 887, endPoint y: 376, distance: 25.6
click at [887, 376] on div at bounding box center [906, 305] width 170 height 259
click at [596, 391] on quentale-photo at bounding box center [582, 307] width 170 height 312
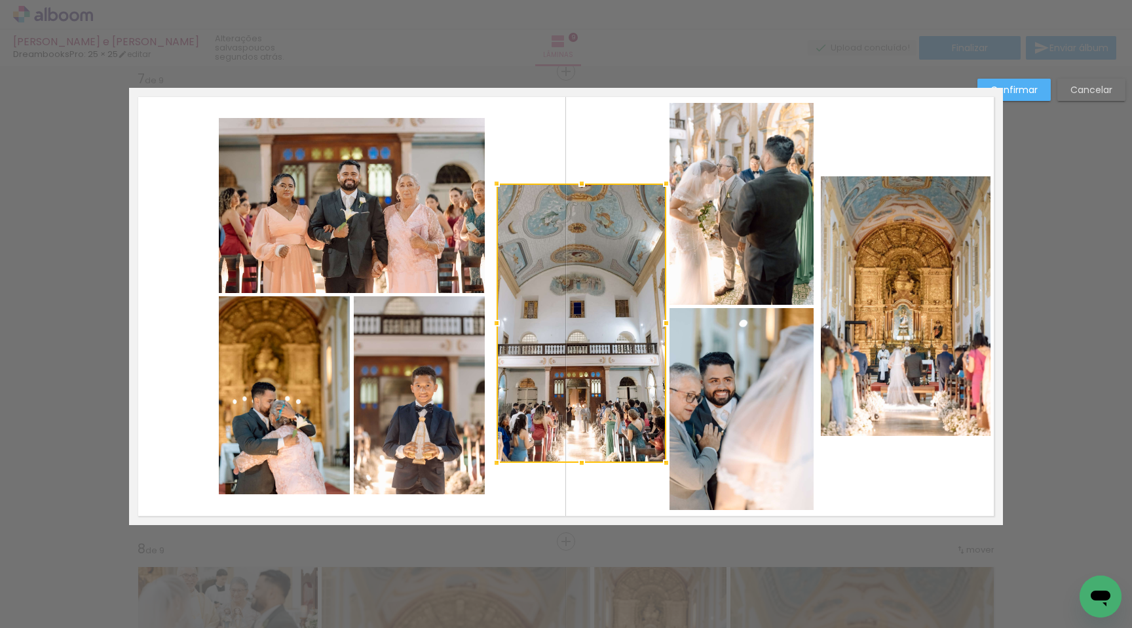
drag, startPoint x: 577, startPoint y: 149, endPoint x: 580, endPoint y: 187, distance: 38.1
click at [580, 186] on div at bounding box center [582, 183] width 26 height 26
click at [581, 261] on div at bounding box center [582, 323] width 170 height 279
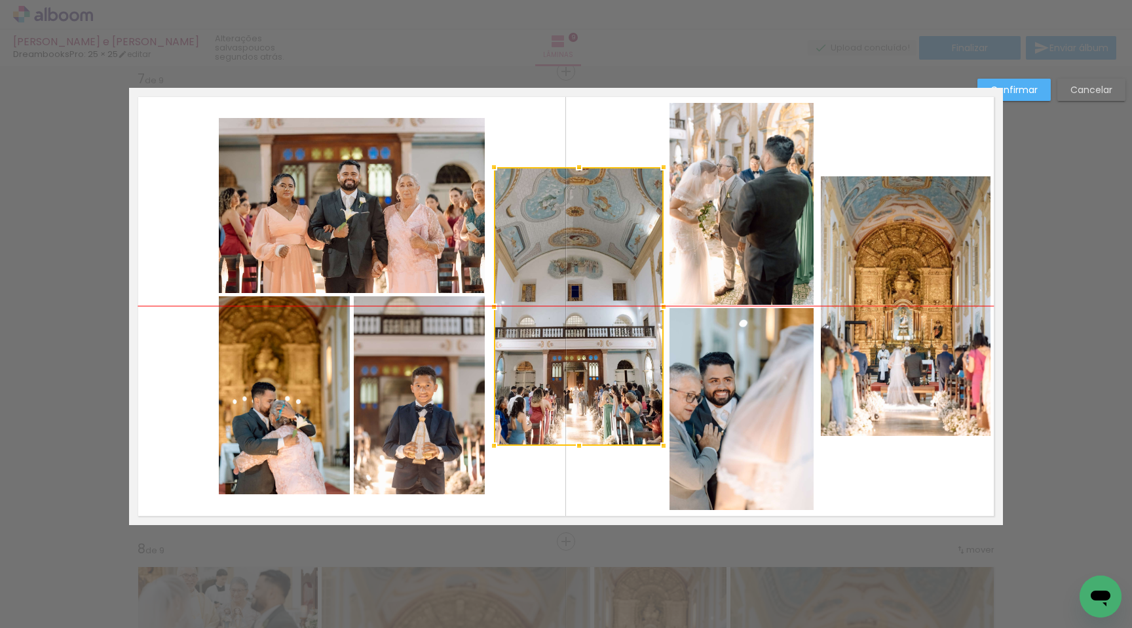
drag, startPoint x: 583, startPoint y: 284, endPoint x: 580, endPoint y: 268, distance: 15.9
click at [580, 268] on div at bounding box center [579, 306] width 170 height 279
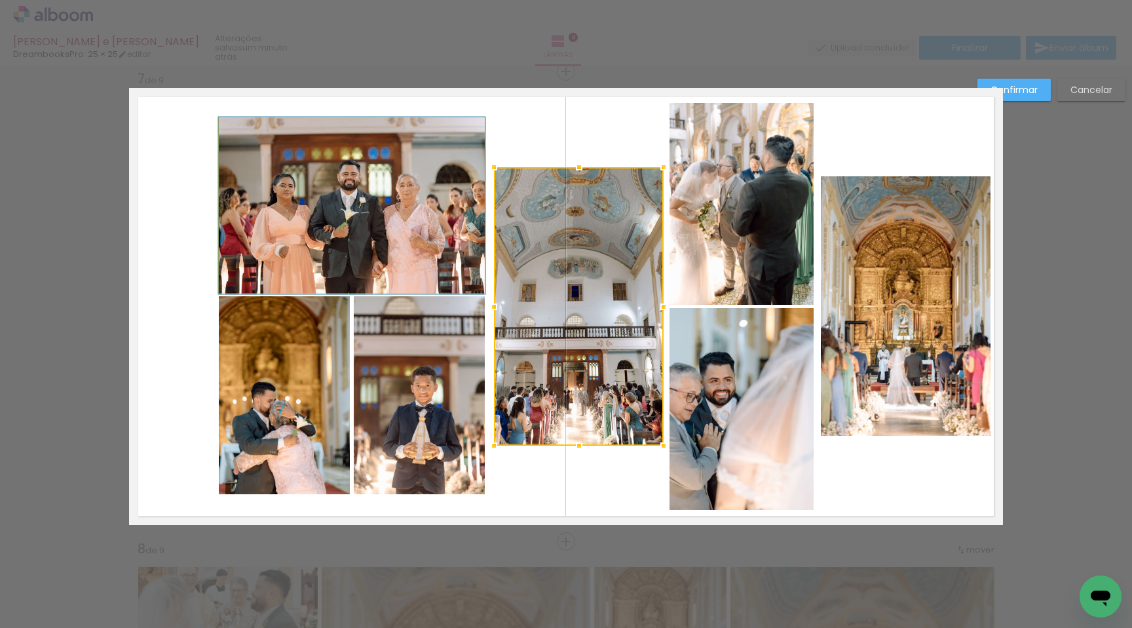
click at [339, 259] on quentale-photo at bounding box center [352, 205] width 266 height 175
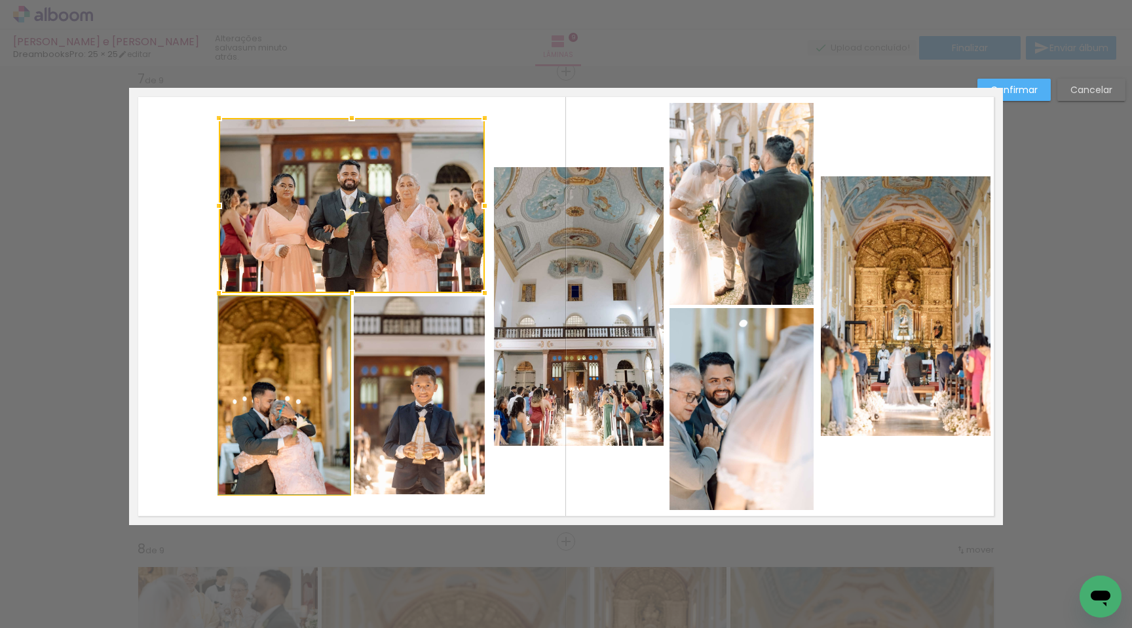
click at [330, 334] on quentale-photo at bounding box center [284, 395] width 131 height 198
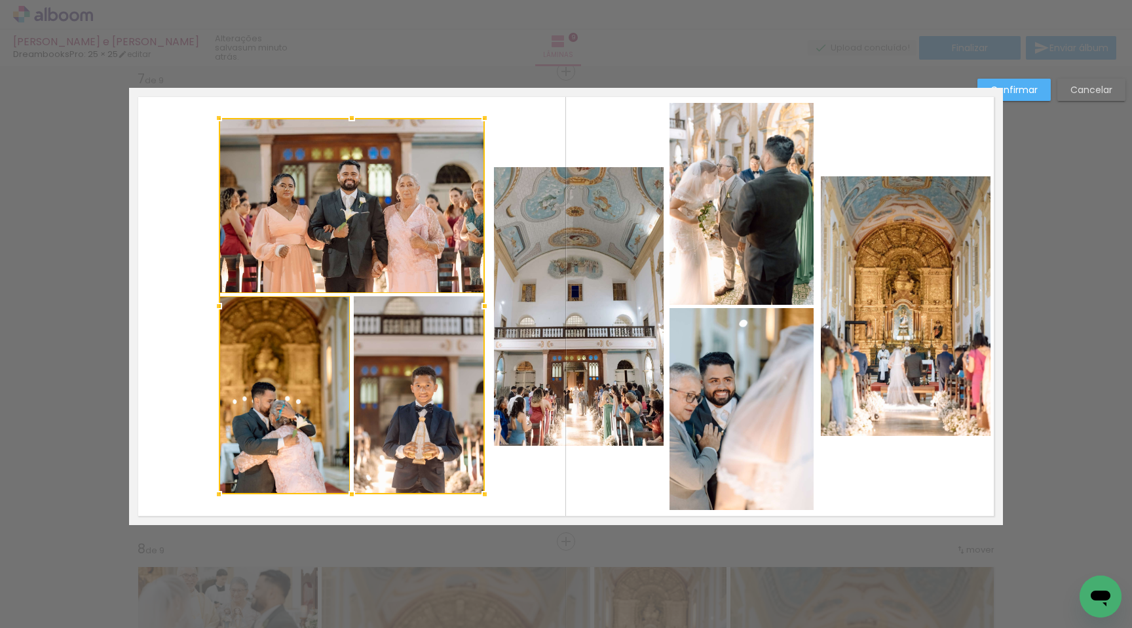
click at [379, 345] on div at bounding box center [352, 306] width 266 height 376
click at [539, 335] on quentale-photo at bounding box center [579, 306] width 170 height 279
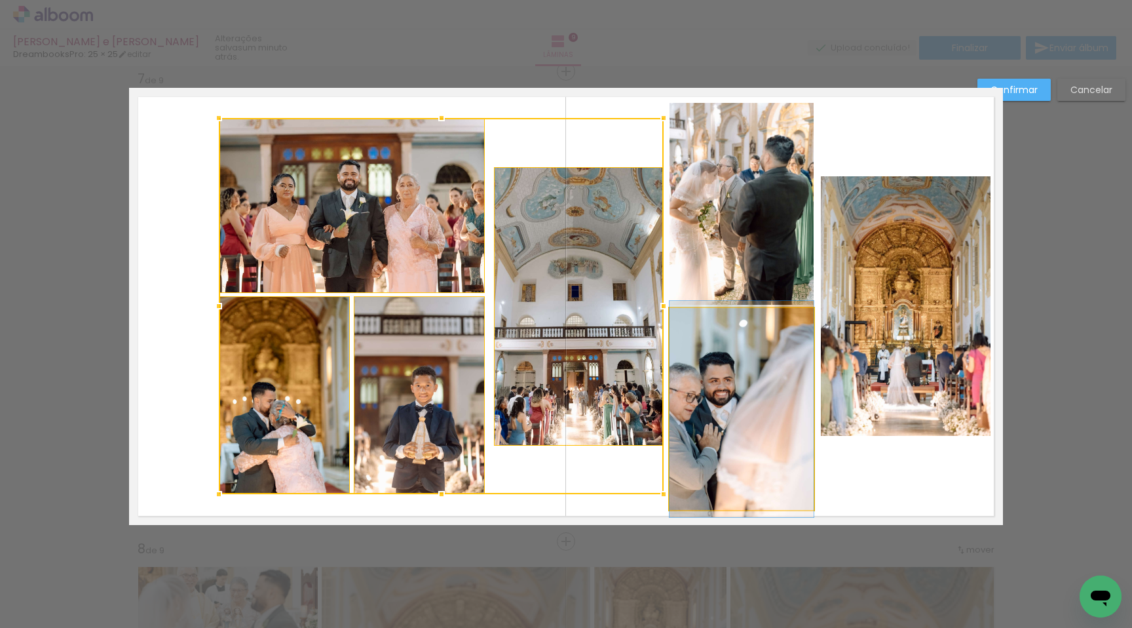
click at [738, 356] on quentale-photo at bounding box center [742, 409] width 144 height 202
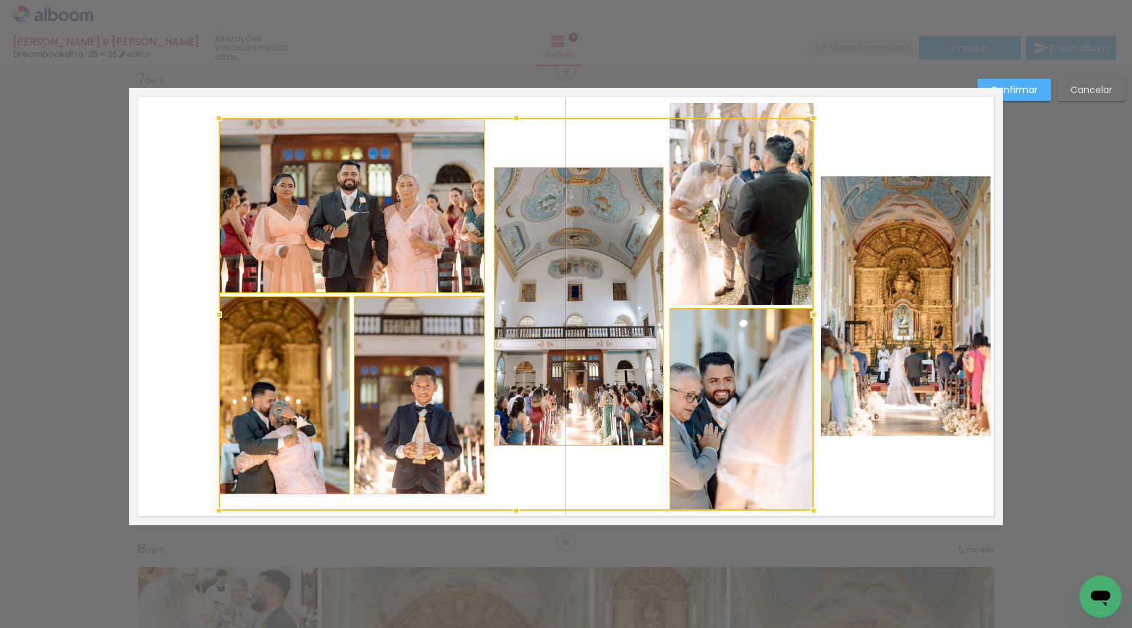
click at [741, 284] on div at bounding box center [516, 314] width 595 height 393
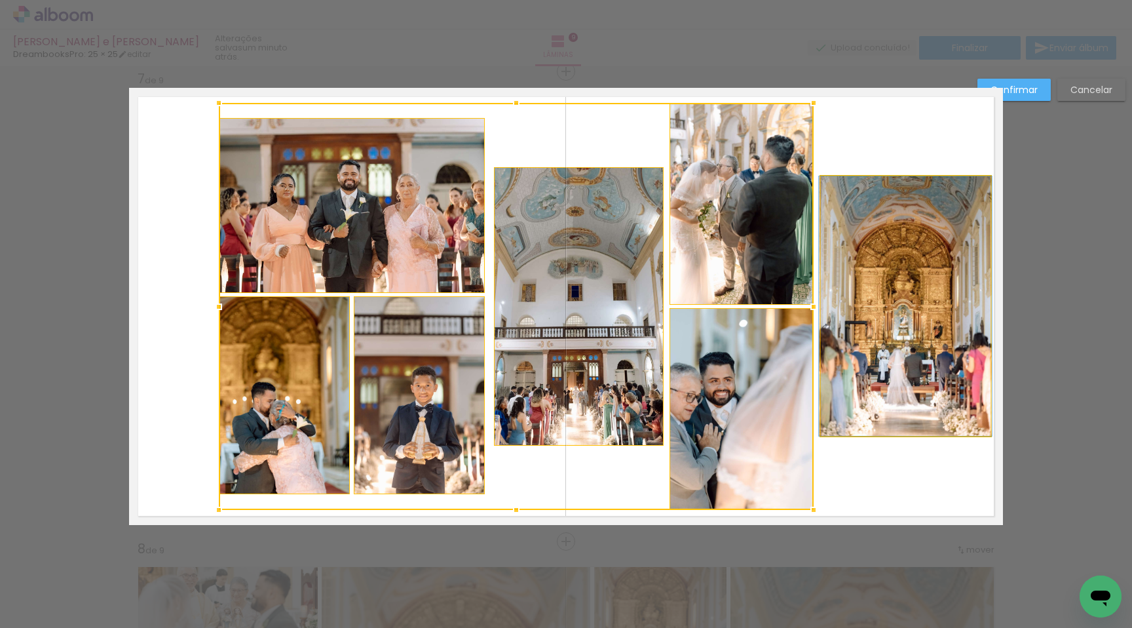
click at [864, 296] on quentale-photo at bounding box center [906, 305] width 170 height 259
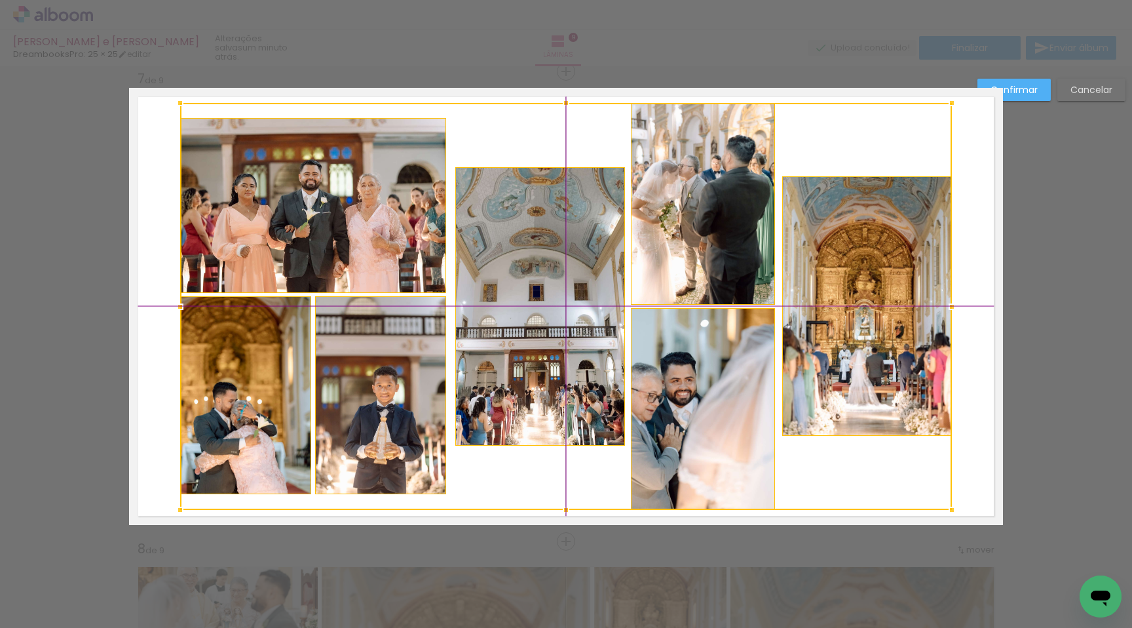
drag, startPoint x: 504, startPoint y: 273, endPoint x: 466, endPoint y: 274, distance: 38.0
click at [466, 274] on div at bounding box center [566, 306] width 772 height 407
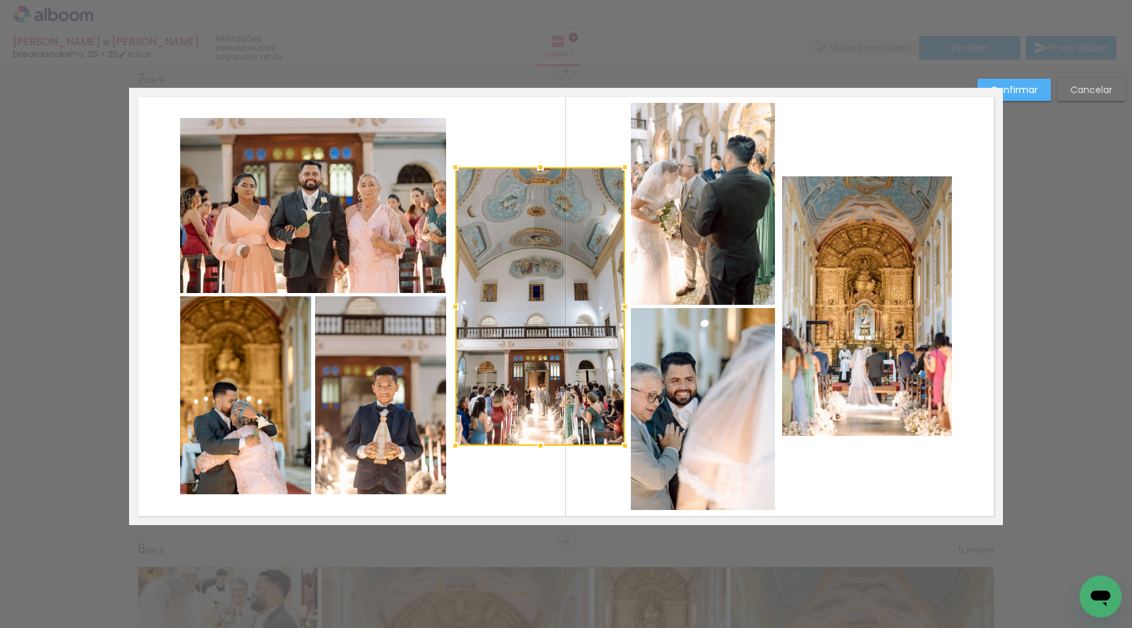
click at [521, 474] on quentale-layouter at bounding box center [566, 306] width 874 height 437
click at [368, 450] on quentale-photo at bounding box center [380, 395] width 131 height 198
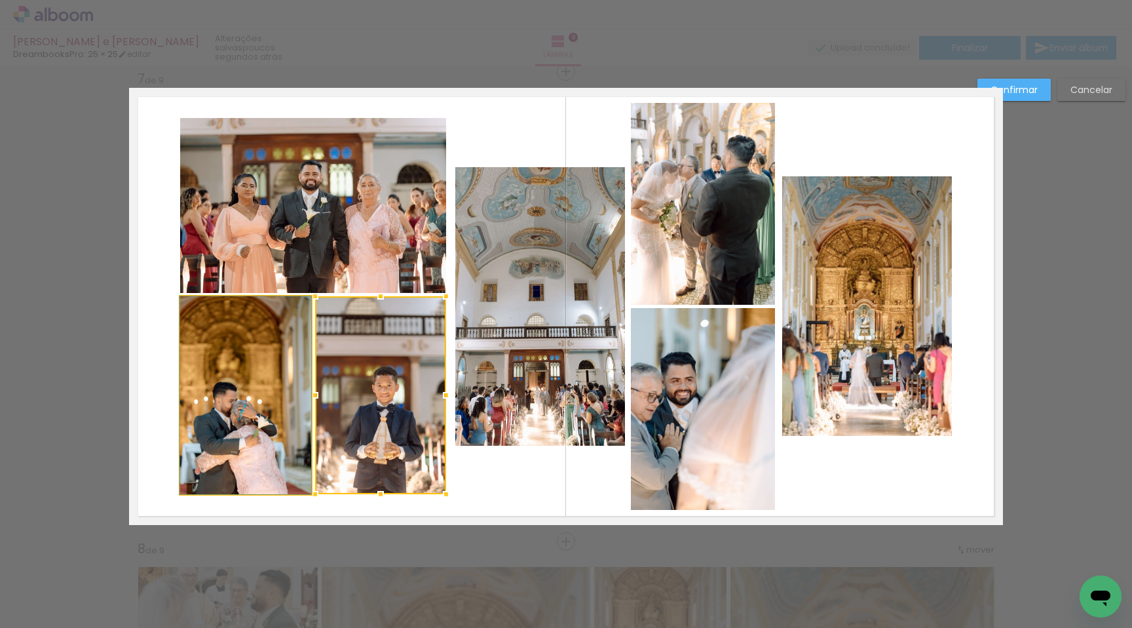
click at [257, 432] on quentale-photo at bounding box center [245, 395] width 131 height 198
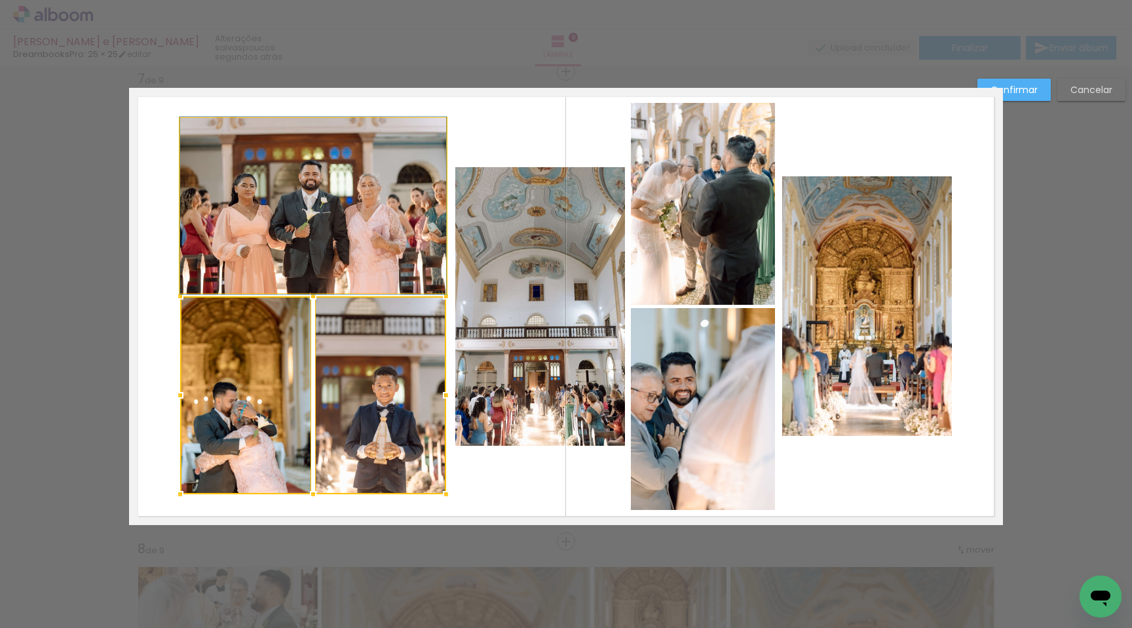
click at [274, 248] on quentale-photo at bounding box center [313, 205] width 266 height 175
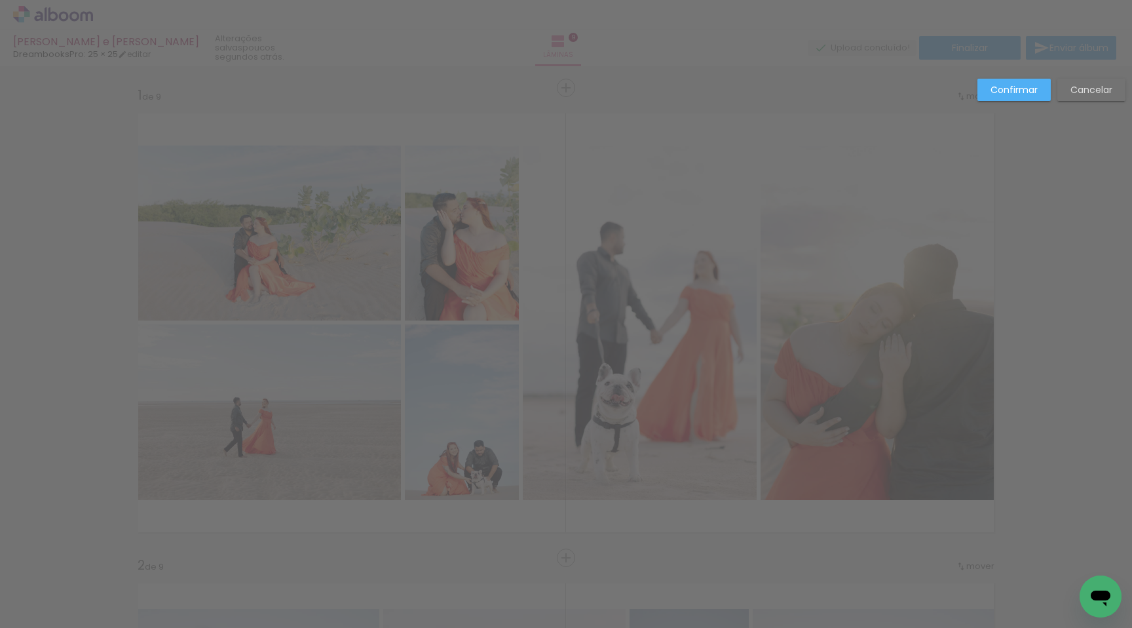
scroll to position [0, 556]
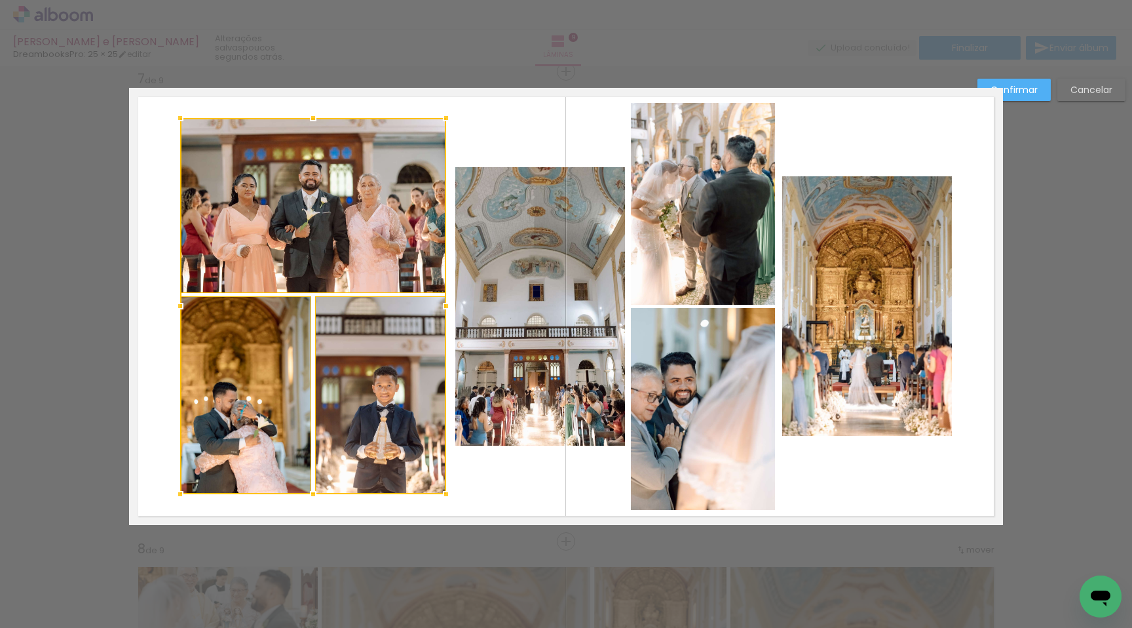
click at [270, 360] on div at bounding box center [313, 306] width 266 height 376
click at [326, 371] on div at bounding box center [313, 306] width 266 height 376
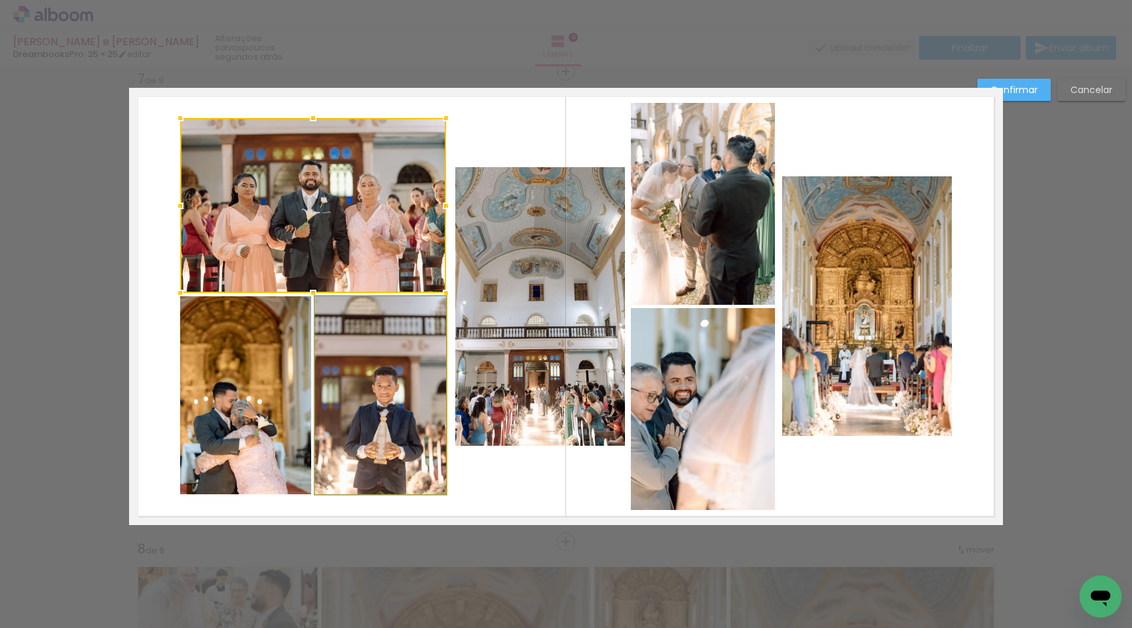
click at [321, 371] on quentale-photo at bounding box center [380, 395] width 131 height 198
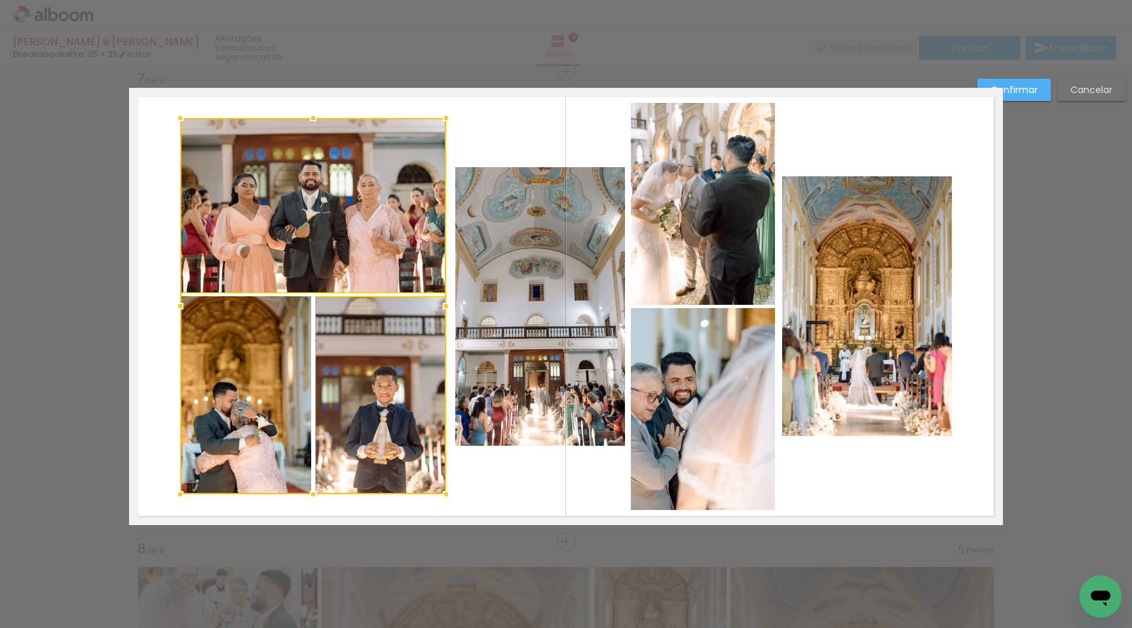
click at [279, 367] on div at bounding box center [313, 306] width 266 height 376
click at [308, 213] on div at bounding box center [313, 306] width 266 height 376
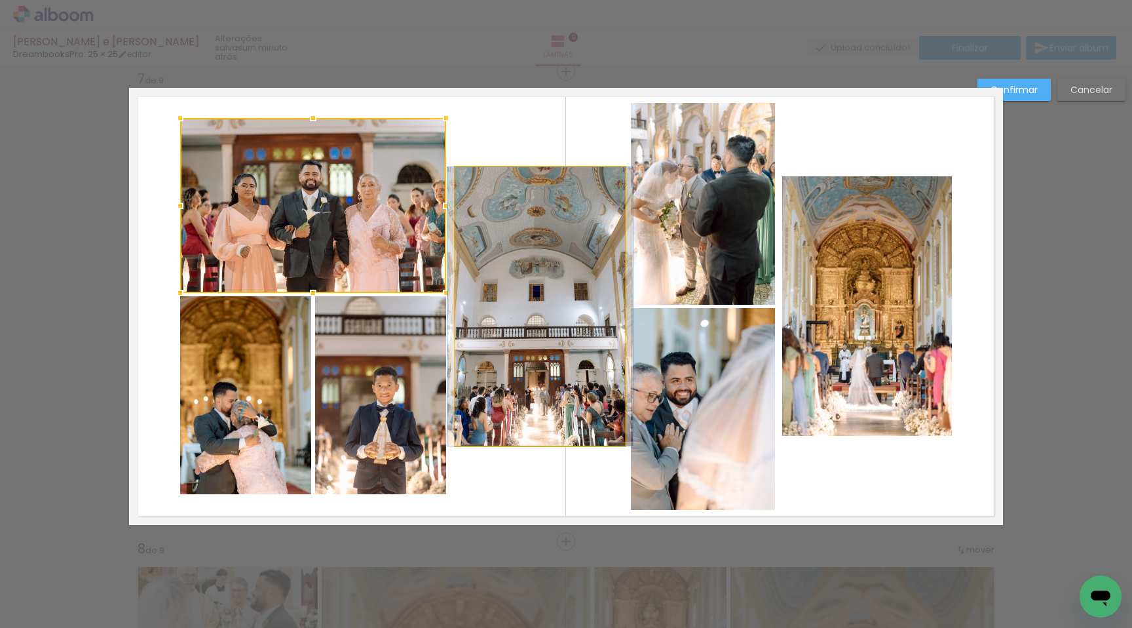
click at [491, 358] on quentale-photo at bounding box center [540, 306] width 170 height 279
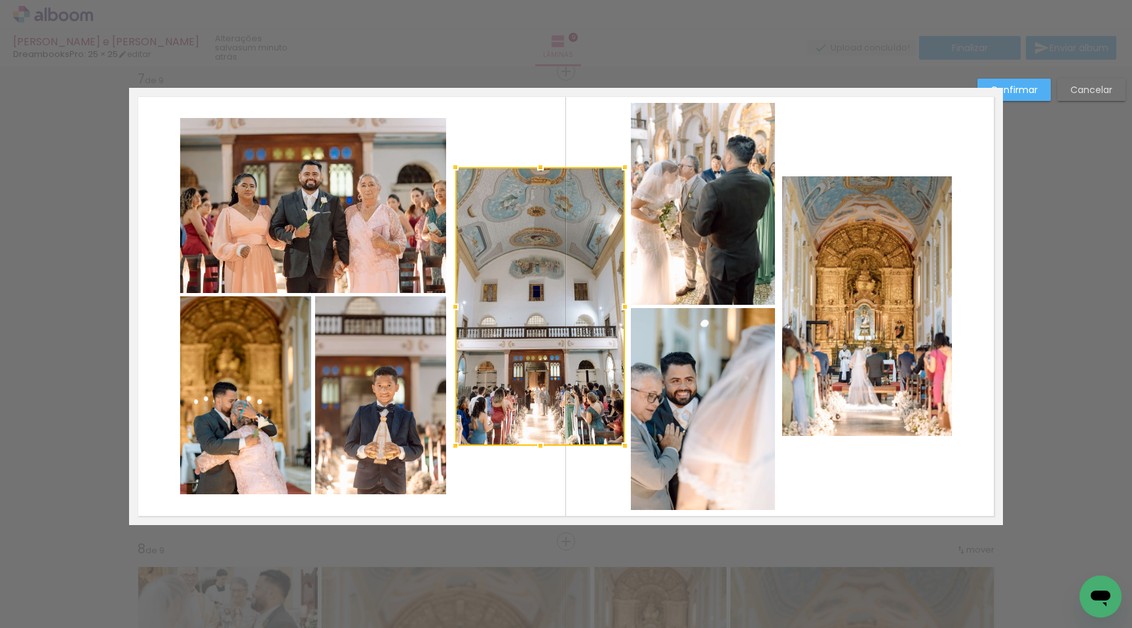
click at [689, 270] on quentale-photo at bounding box center [703, 204] width 144 height 202
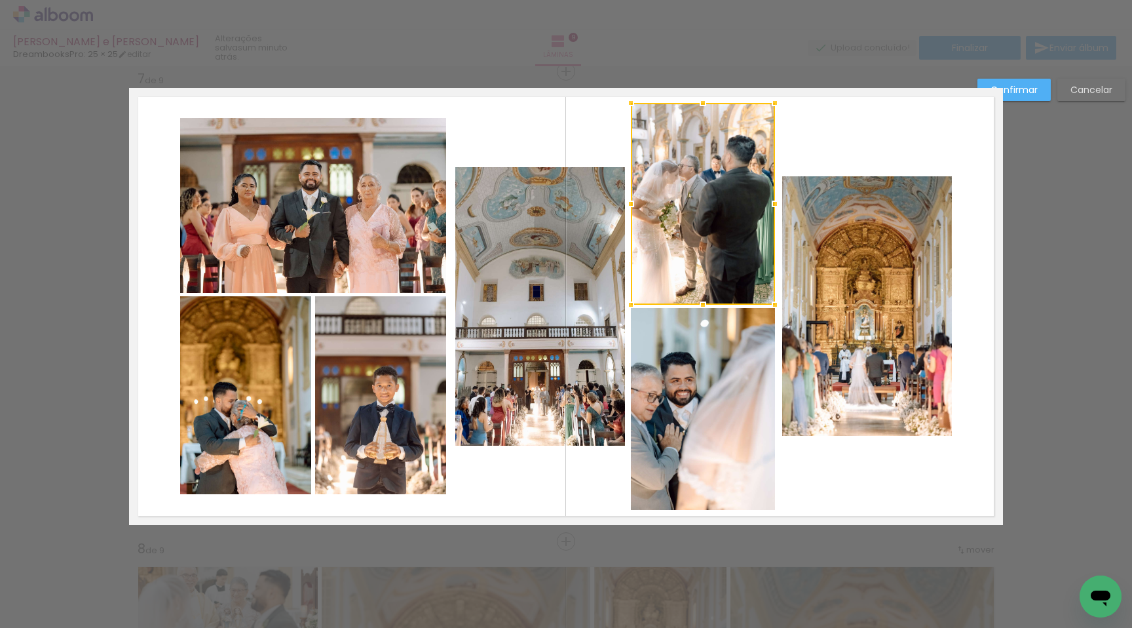
click at [685, 346] on quentale-photo at bounding box center [703, 409] width 144 height 202
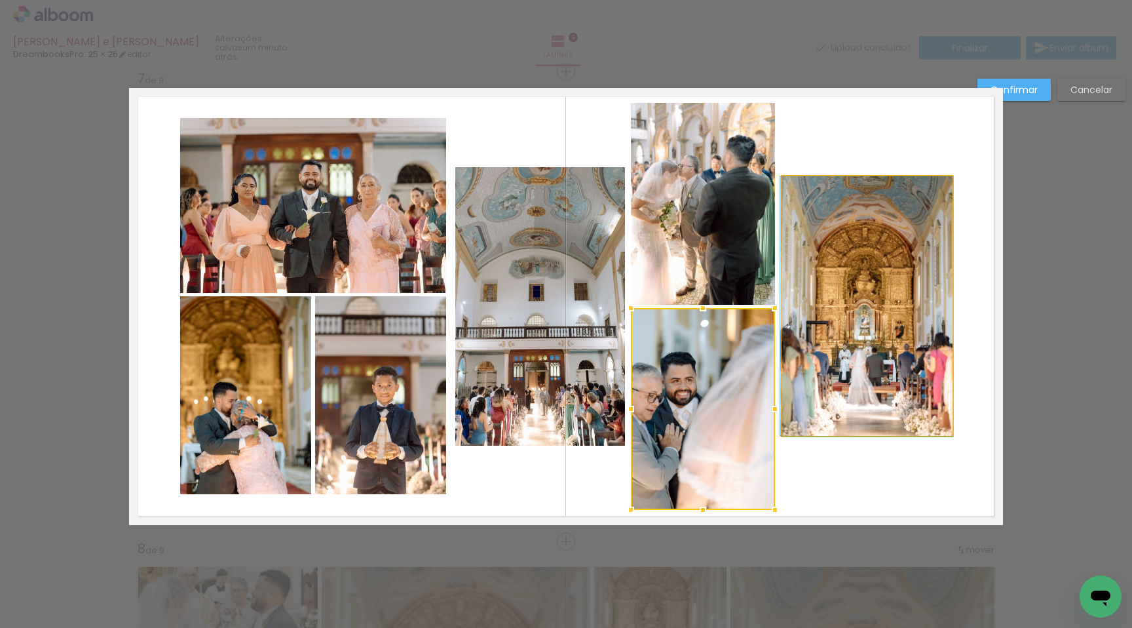
click at [837, 334] on quentale-photo at bounding box center [867, 305] width 170 height 259
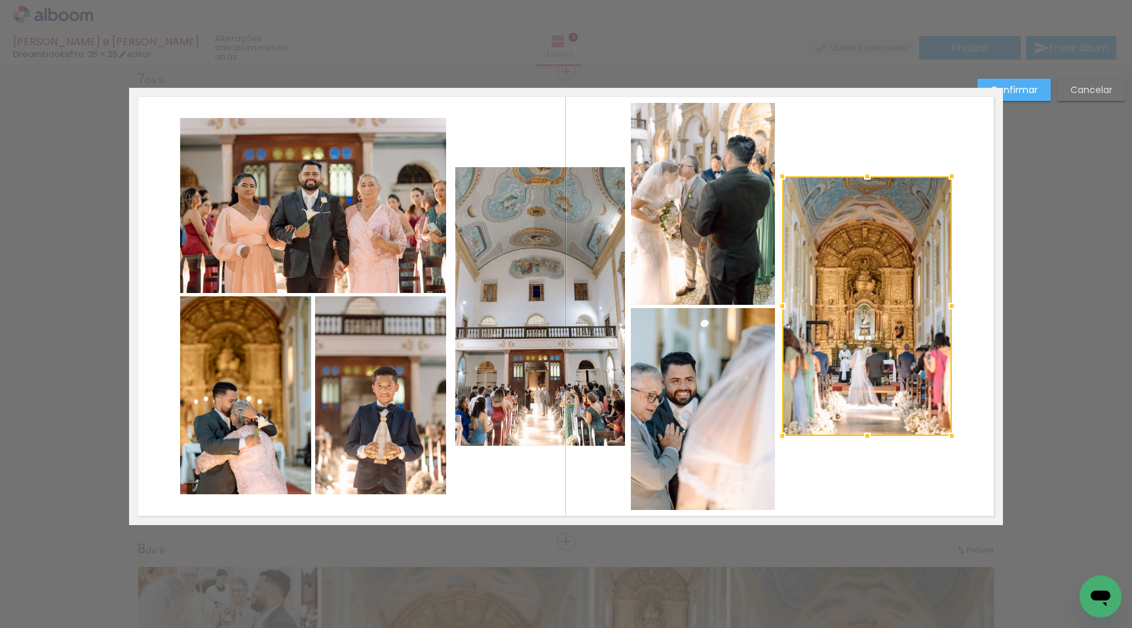
click at [865, 457] on quentale-layouter at bounding box center [566, 306] width 874 height 437
click at [799, 358] on quentale-photo at bounding box center [867, 305] width 170 height 259
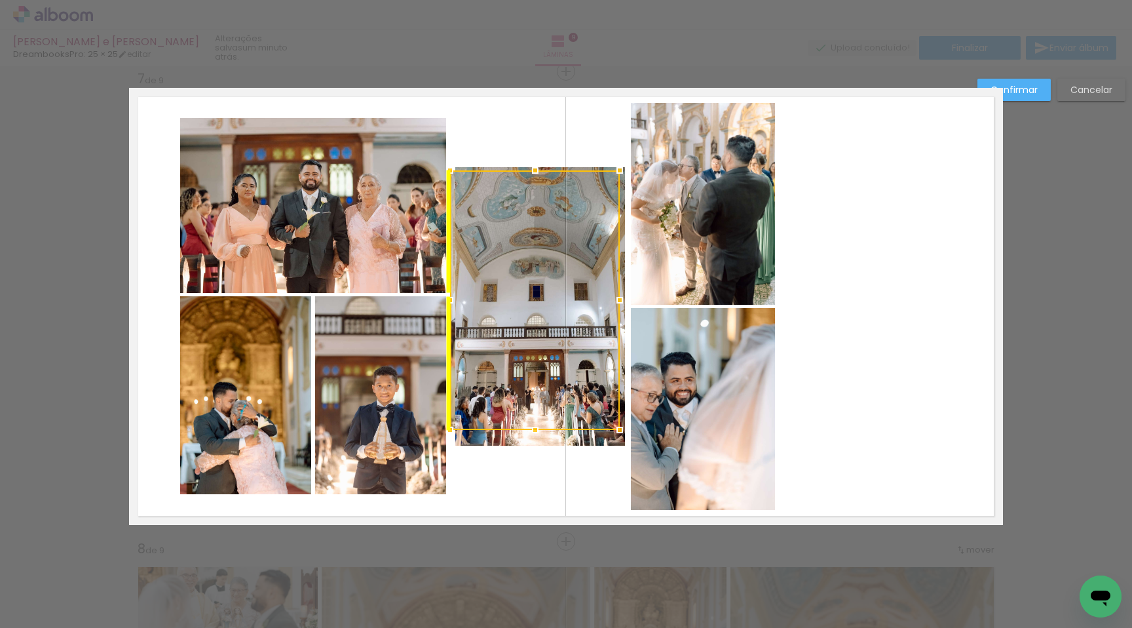
drag, startPoint x: 859, startPoint y: 349, endPoint x: 525, endPoint y: 343, distance: 334.3
click at [525, 343] on div at bounding box center [535, 299] width 170 height 259
click at [568, 259] on div at bounding box center [540, 299] width 170 height 259
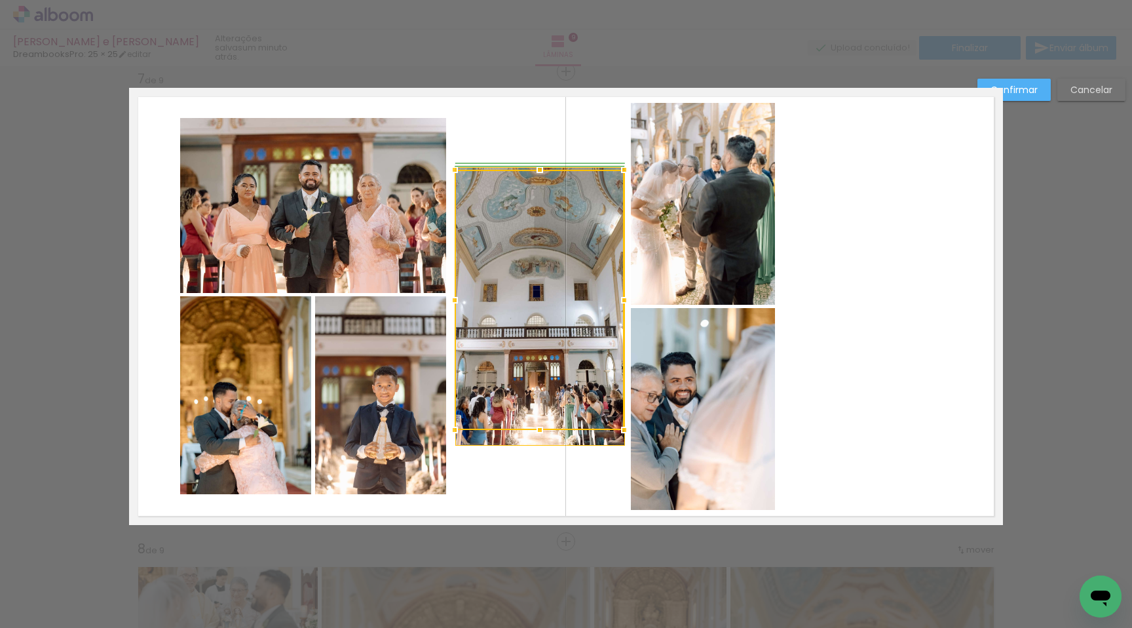
click at [459, 172] on div at bounding box center [455, 170] width 26 height 26
click at [539, 163] on div at bounding box center [540, 166] width 26 height 26
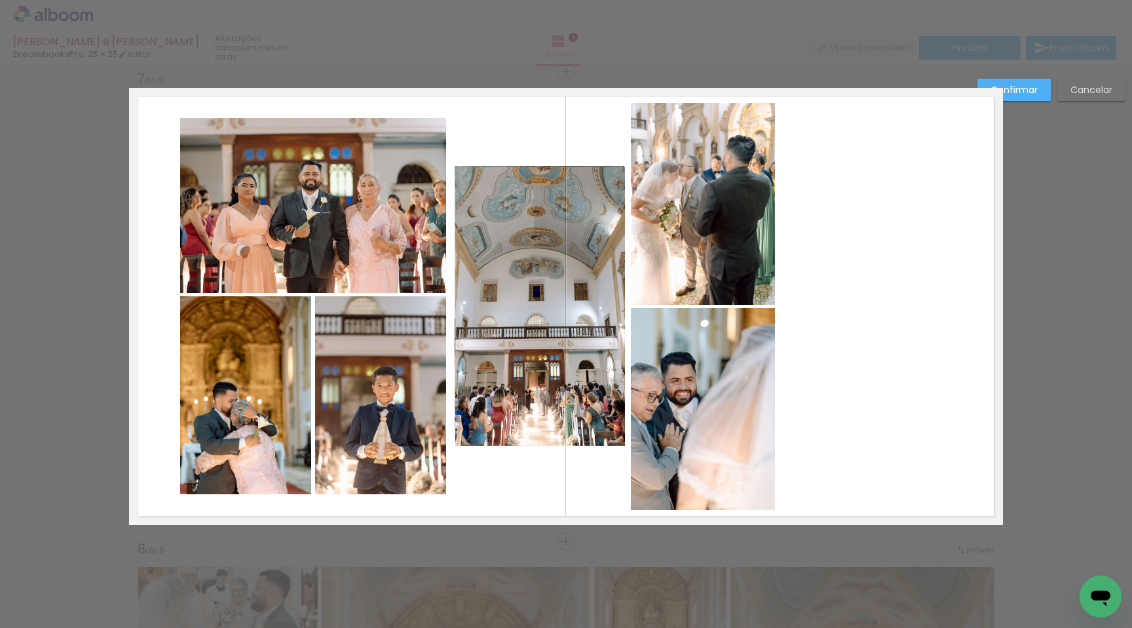
click at [541, 305] on quentale-photo at bounding box center [540, 306] width 170 height 279
drag, startPoint x: 532, startPoint y: 429, endPoint x: 535, endPoint y: 441, distance: 12.2
click at [535, 441] on div at bounding box center [540, 445] width 26 height 26
click at [509, 361] on div at bounding box center [540, 305] width 170 height 279
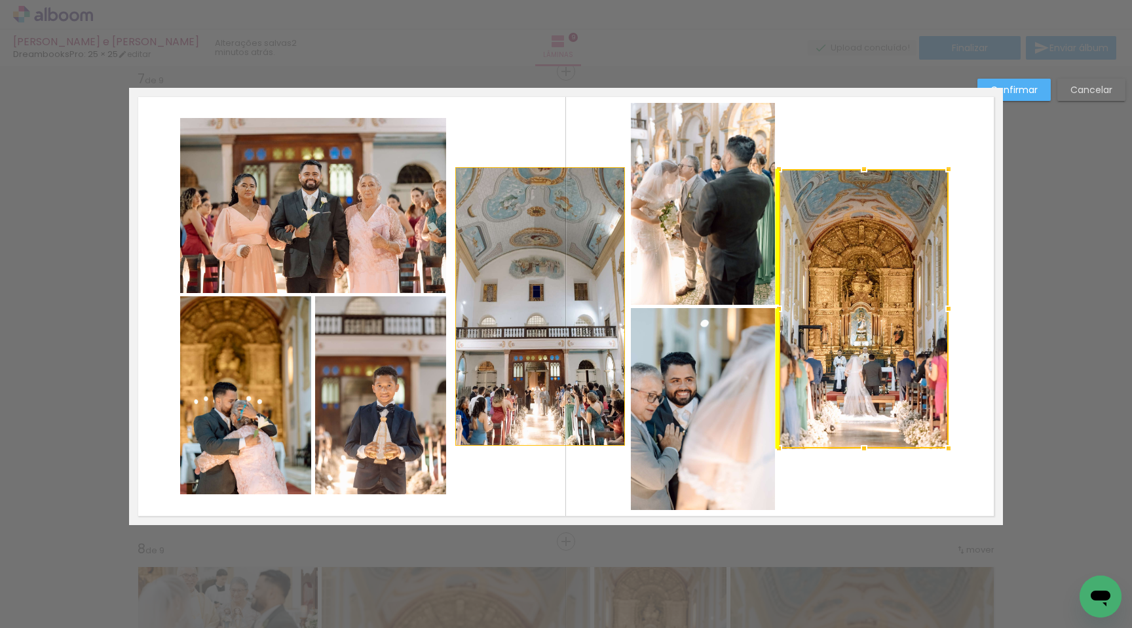
drag, startPoint x: 501, startPoint y: 353, endPoint x: 826, endPoint y: 356, distance: 325.0
click at [826, 356] on div at bounding box center [864, 308] width 170 height 279
click at [846, 497] on quentale-layouter at bounding box center [566, 306] width 874 height 437
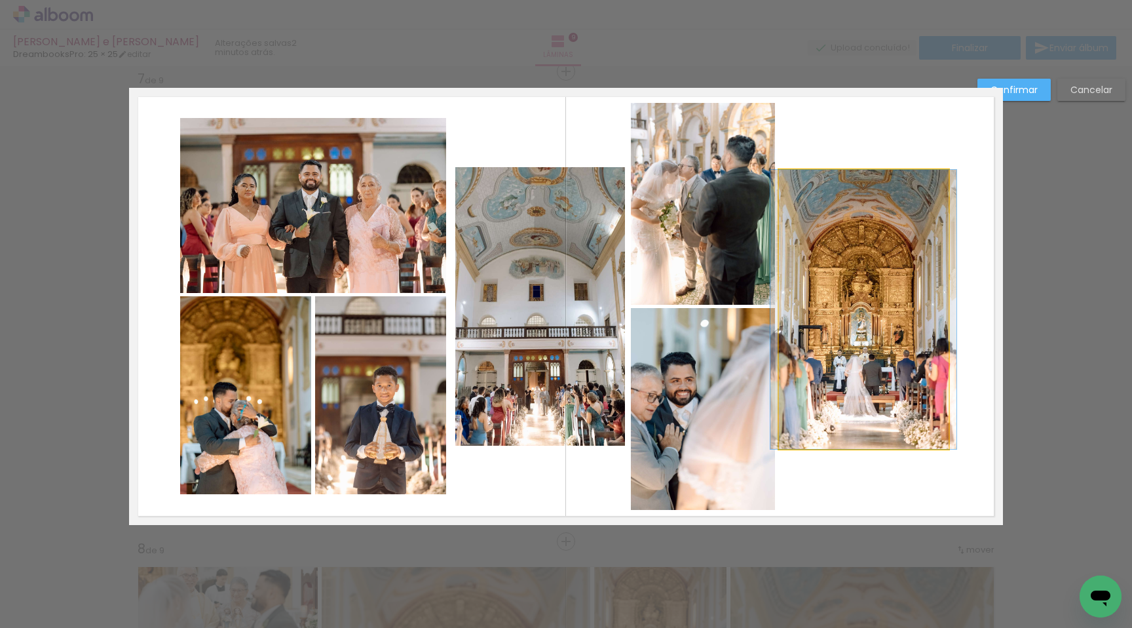
click at [852, 381] on quentale-photo at bounding box center [864, 309] width 170 height 279
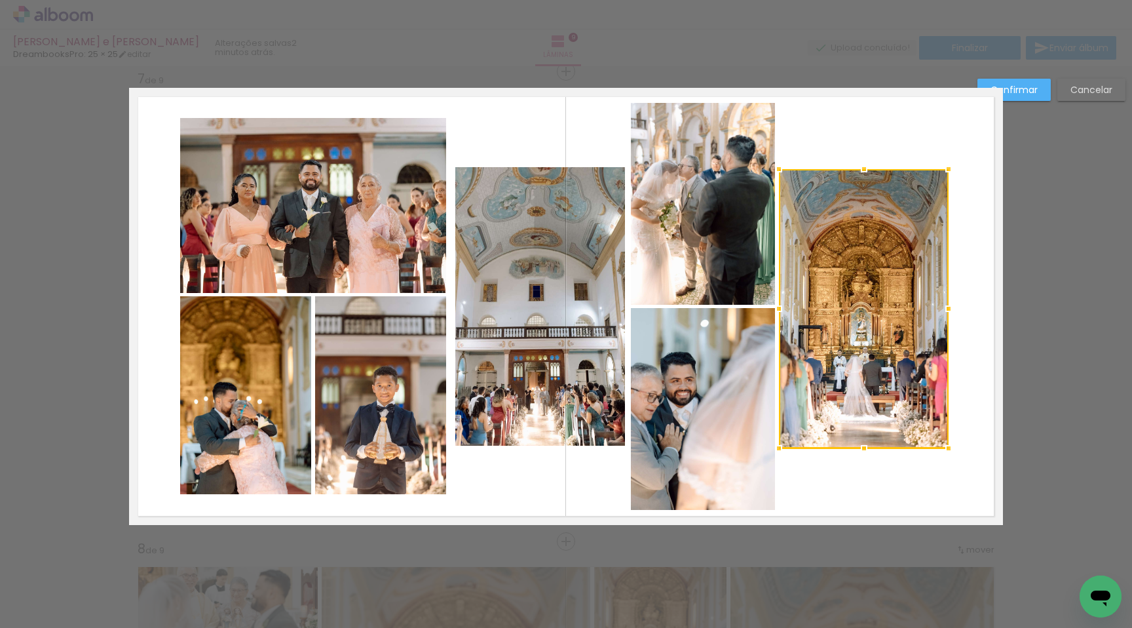
click at [787, 111] on quentale-layouter at bounding box center [566, 306] width 874 height 437
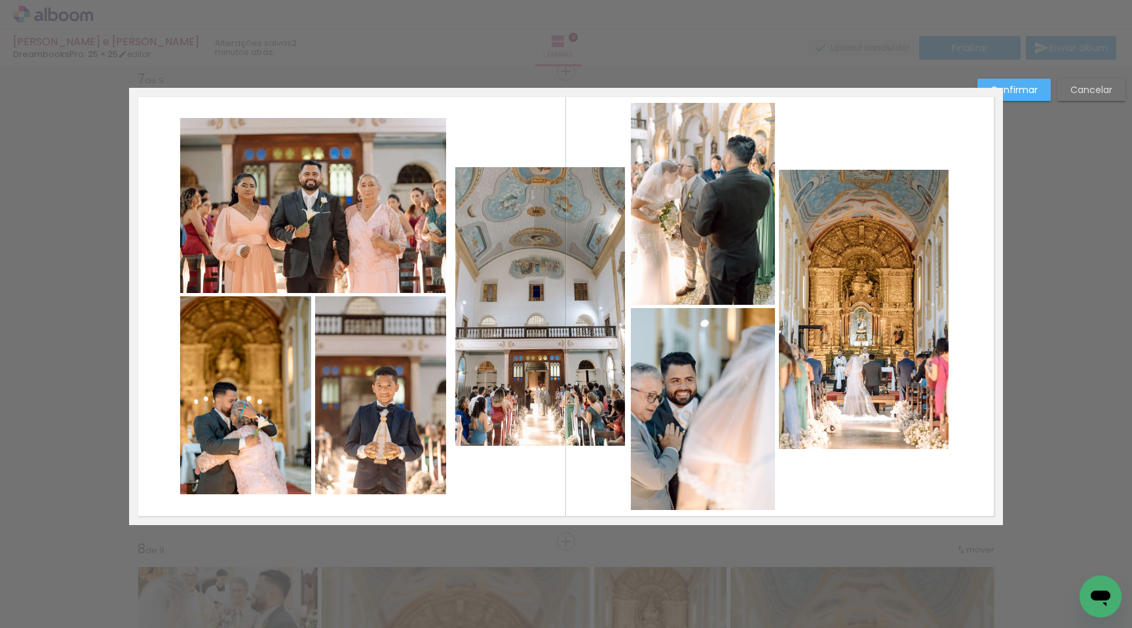
click at [805, 206] on quentale-photo at bounding box center [864, 309] width 170 height 279
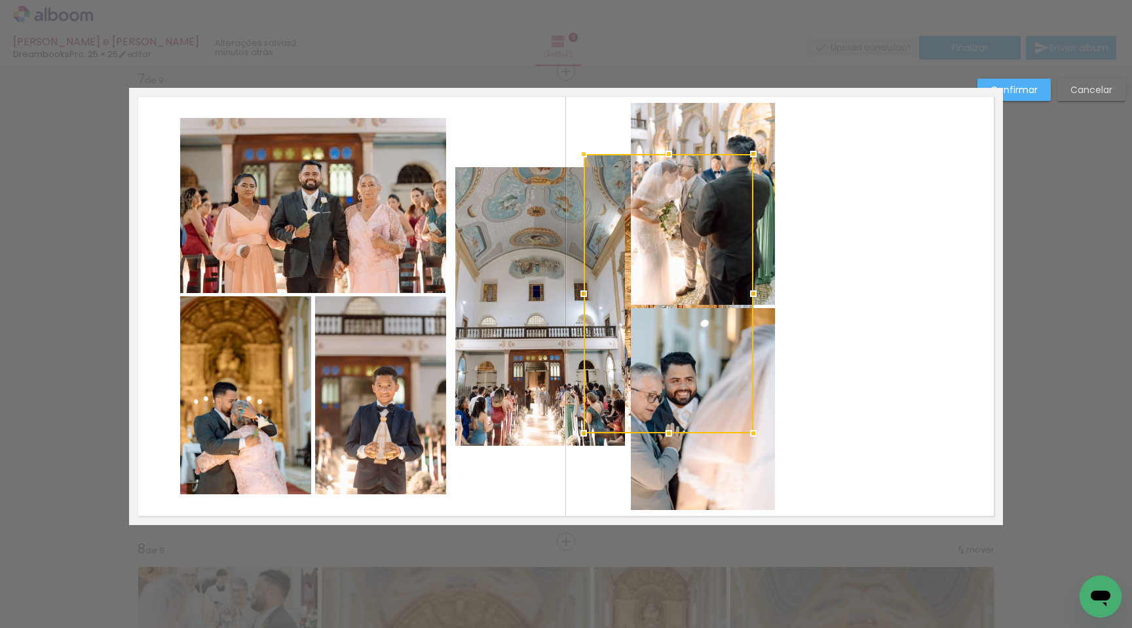
scroll to position [0, 556]
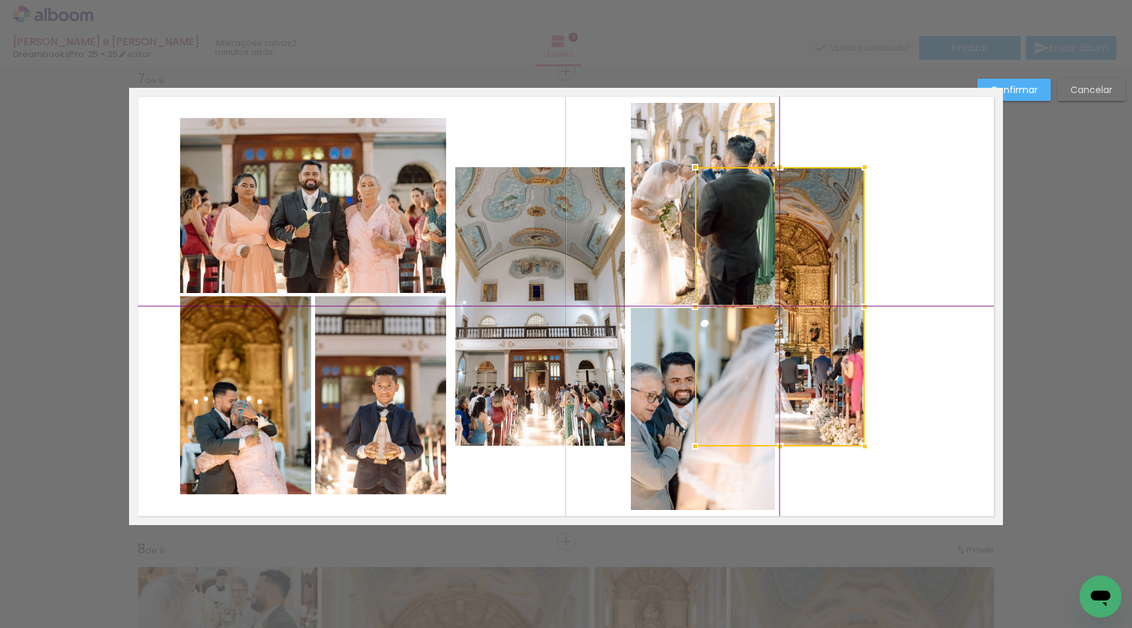
click at [744, 212] on div at bounding box center [780, 306] width 170 height 279
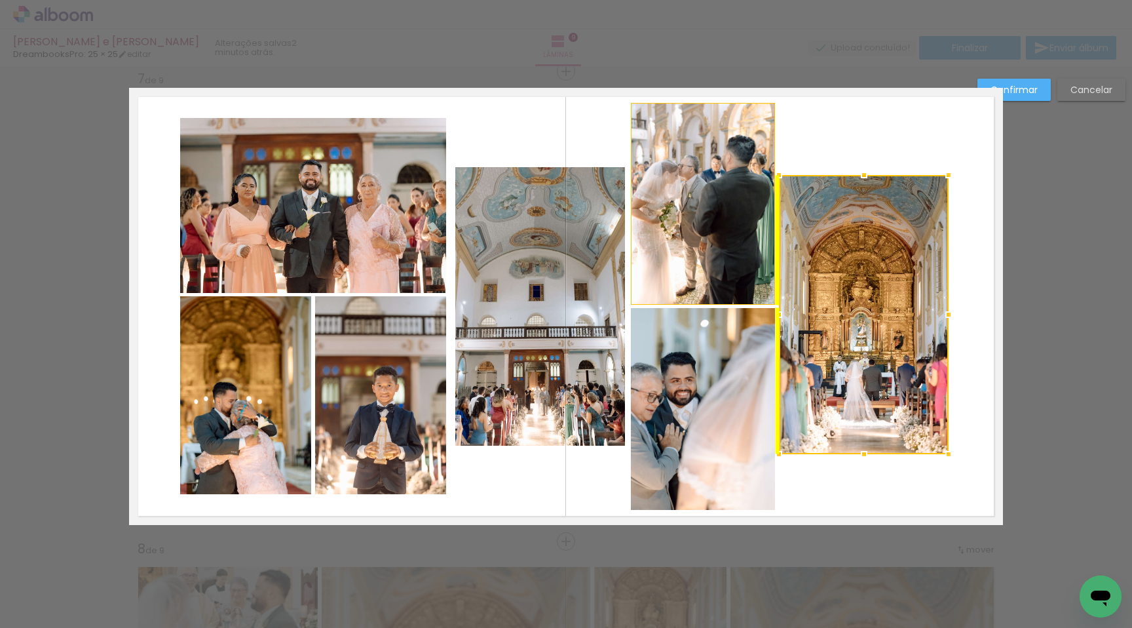
drag, startPoint x: 794, startPoint y: 252, endPoint x: 874, endPoint y: 259, distance: 80.3
click at [874, 259] on div at bounding box center [864, 314] width 170 height 279
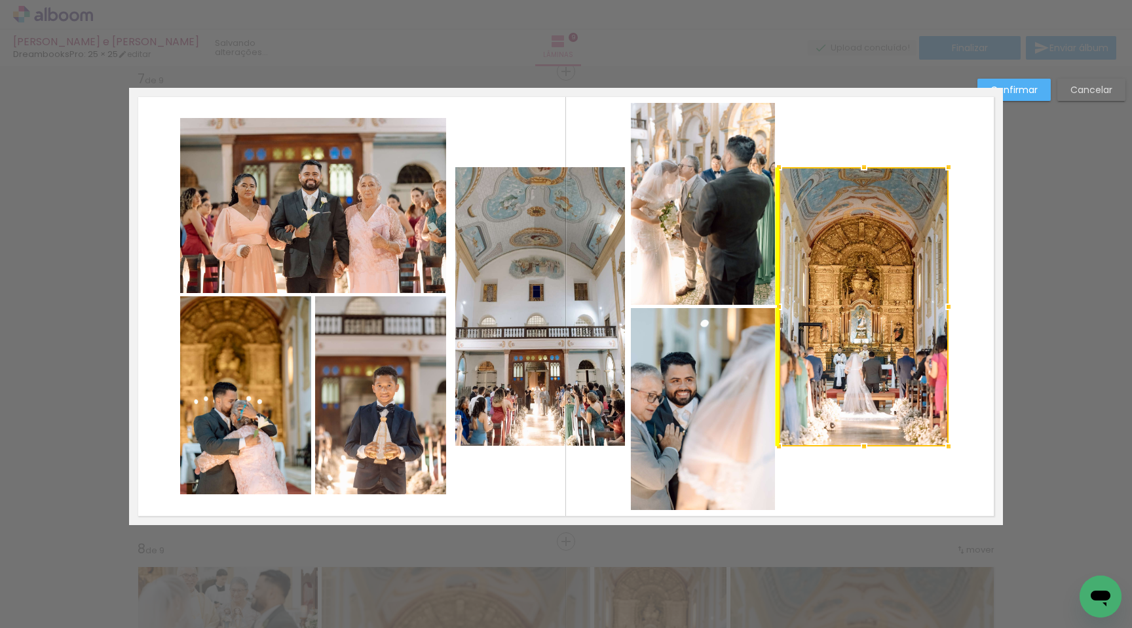
drag, startPoint x: 864, startPoint y: 258, endPoint x: 866, endPoint y: 250, distance: 8.3
click at [866, 250] on div at bounding box center [864, 306] width 170 height 279
click at [0, 0] on slot "Confirmar" at bounding box center [0, 0] width 0 height 0
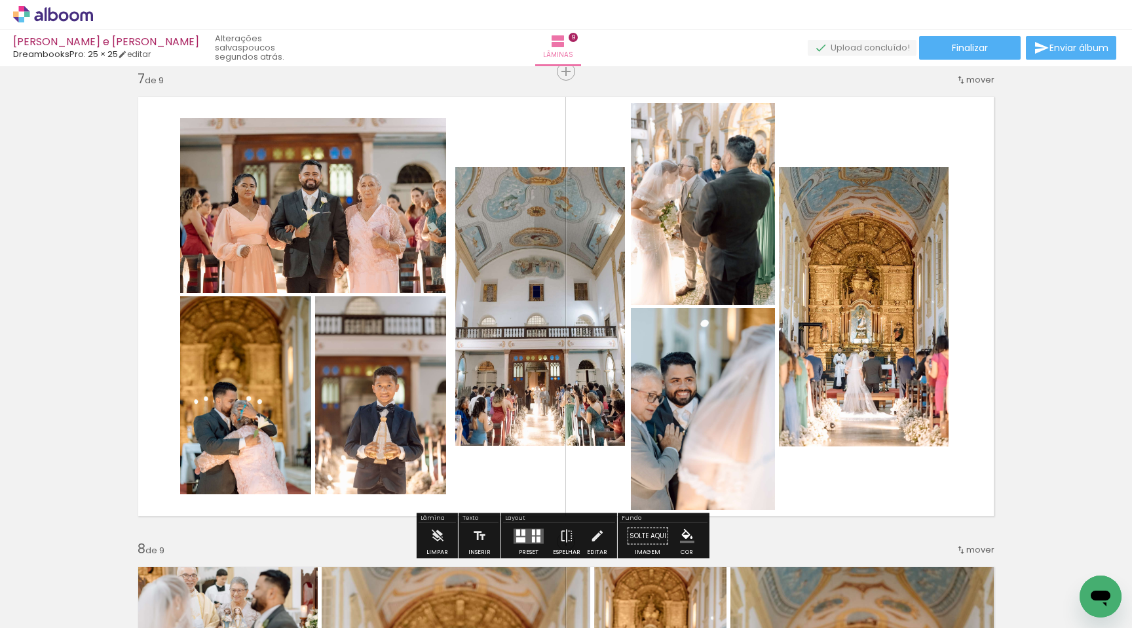
click at [879, 259] on quentale-photo at bounding box center [864, 306] width 170 height 279
click at [669, 234] on quentale-photo at bounding box center [703, 204] width 144 height 202
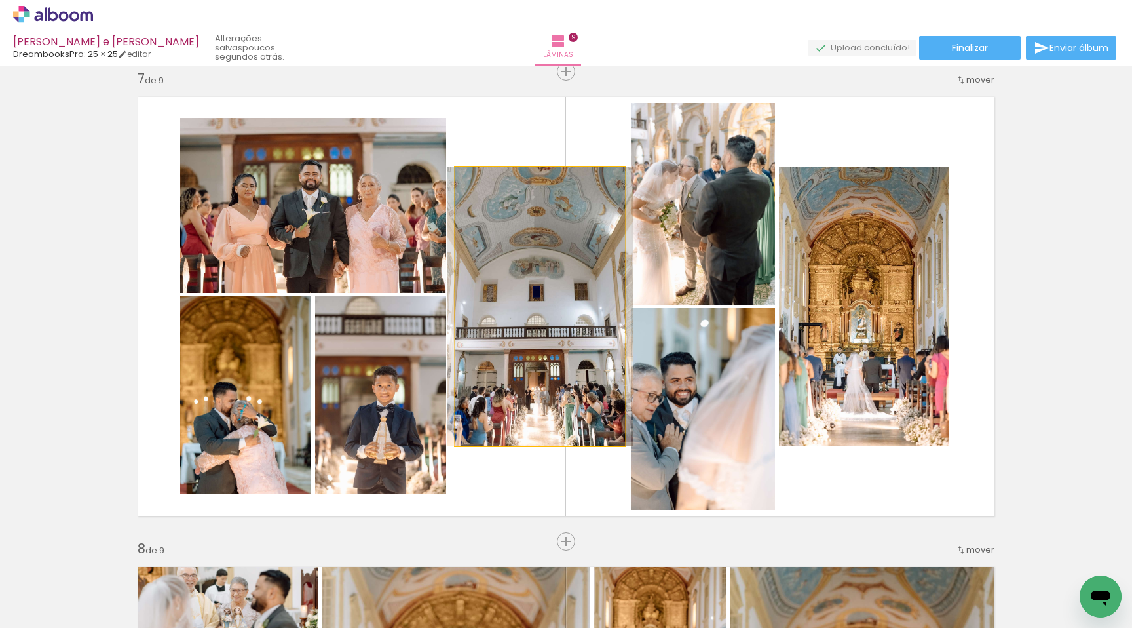
click at [561, 339] on quentale-photo at bounding box center [540, 306] width 170 height 279
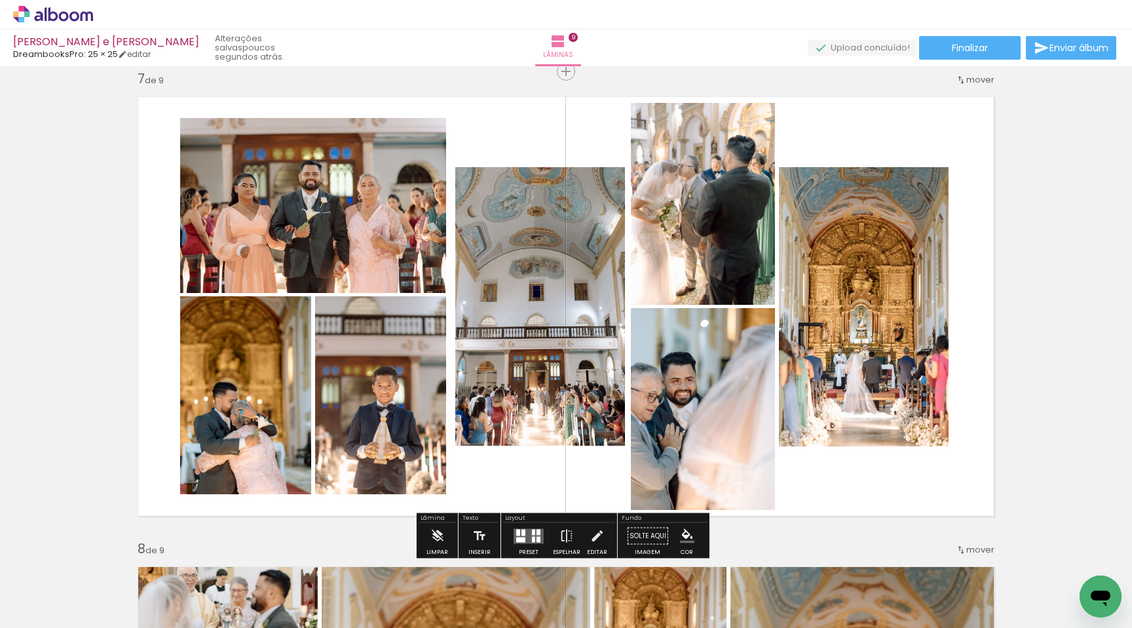
click at [657, 404] on quentale-photo at bounding box center [703, 409] width 144 height 202
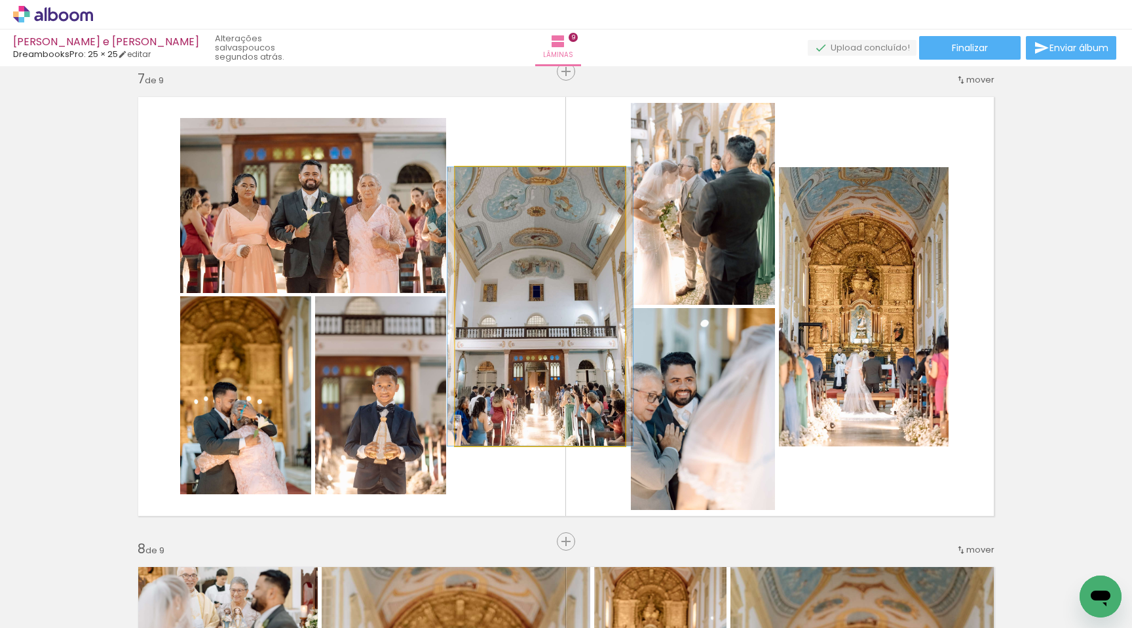
click at [601, 372] on quentale-photo at bounding box center [540, 306] width 170 height 279
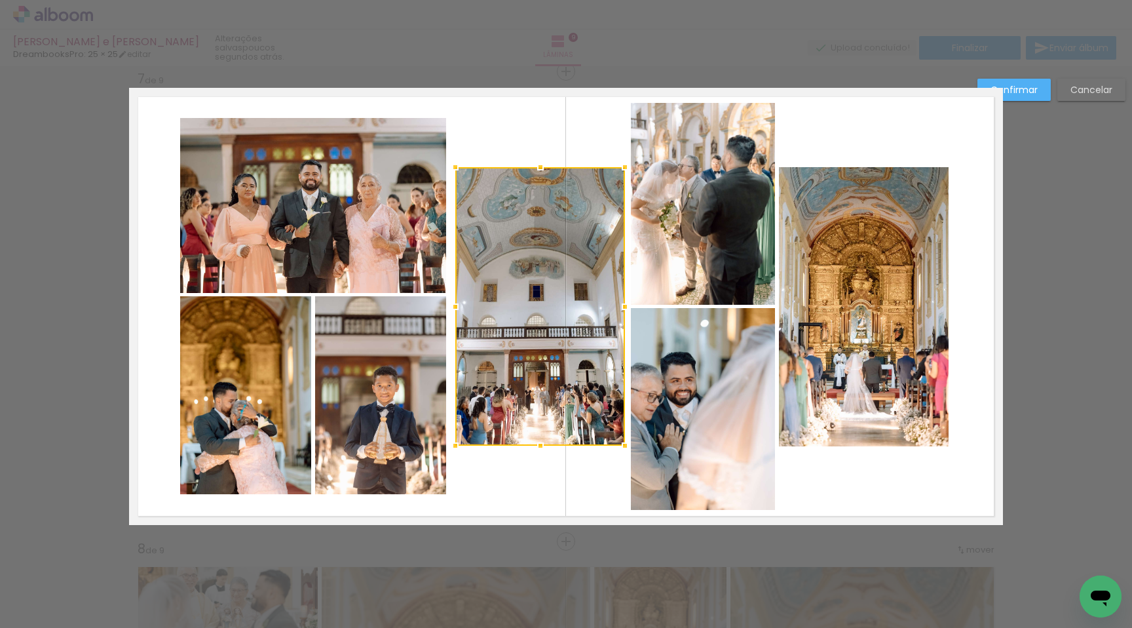
click at [676, 387] on quentale-photo at bounding box center [703, 409] width 144 height 202
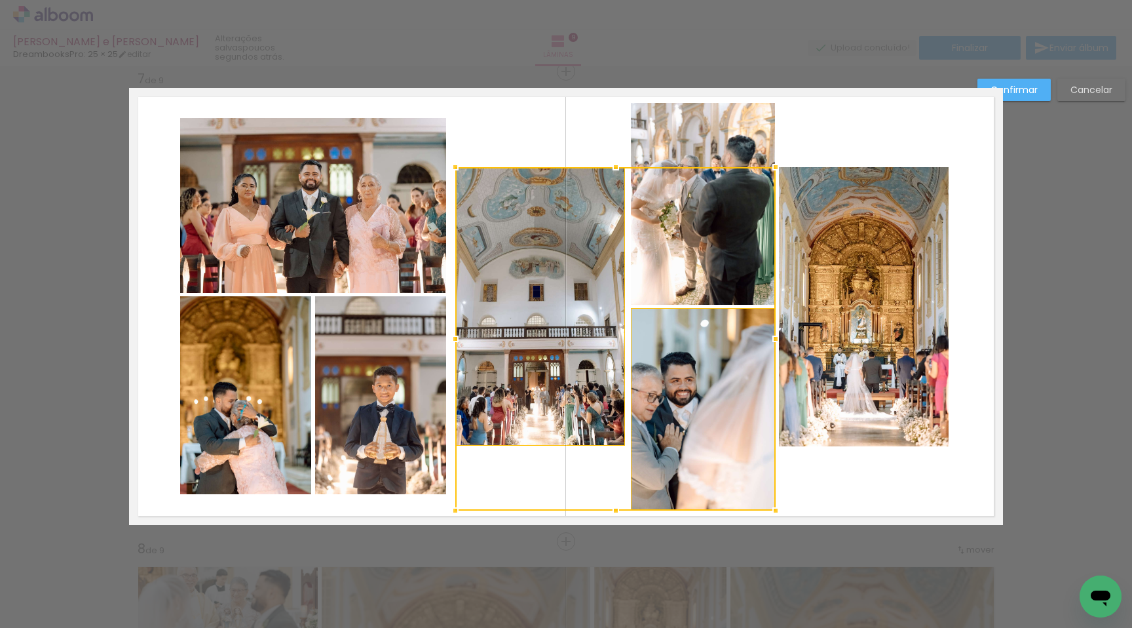
click at [672, 277] on div at bounding box center [615, 338] width 320 height 343
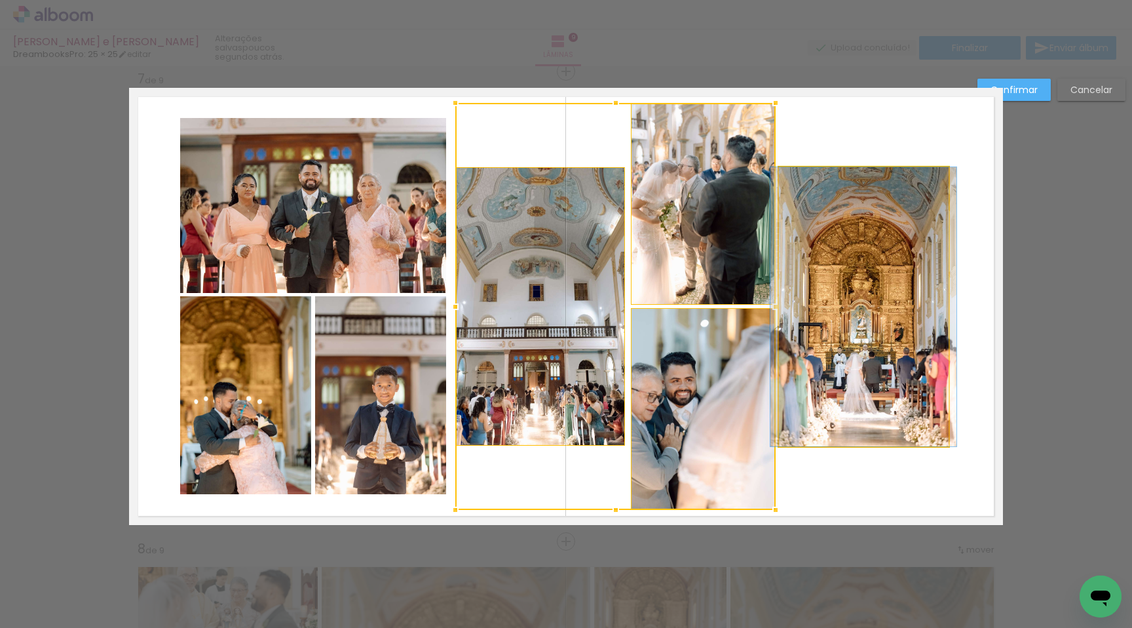
click at [779, 292] on quentale-photo at bounding box center [864, 306] width 170 height 279
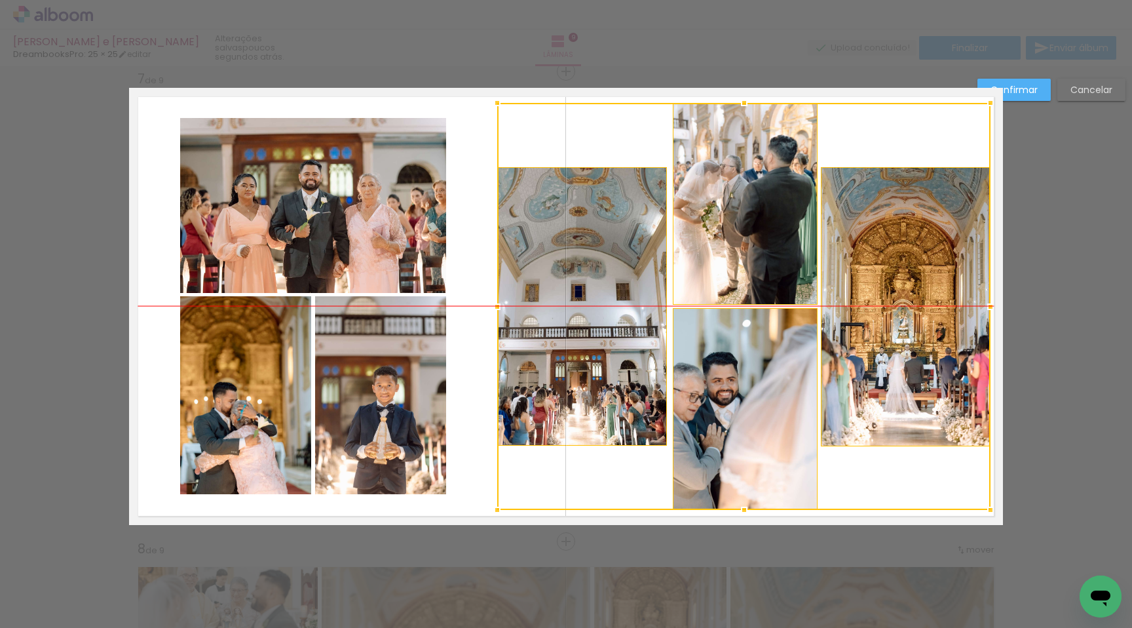
drag, startPoint x: 743, startPoint y: 291, endPoint x: 761, endPoint y: 290, distance: 18.4
click at [761, 290] on div at bounding box center [743, 306] width 493 height 407
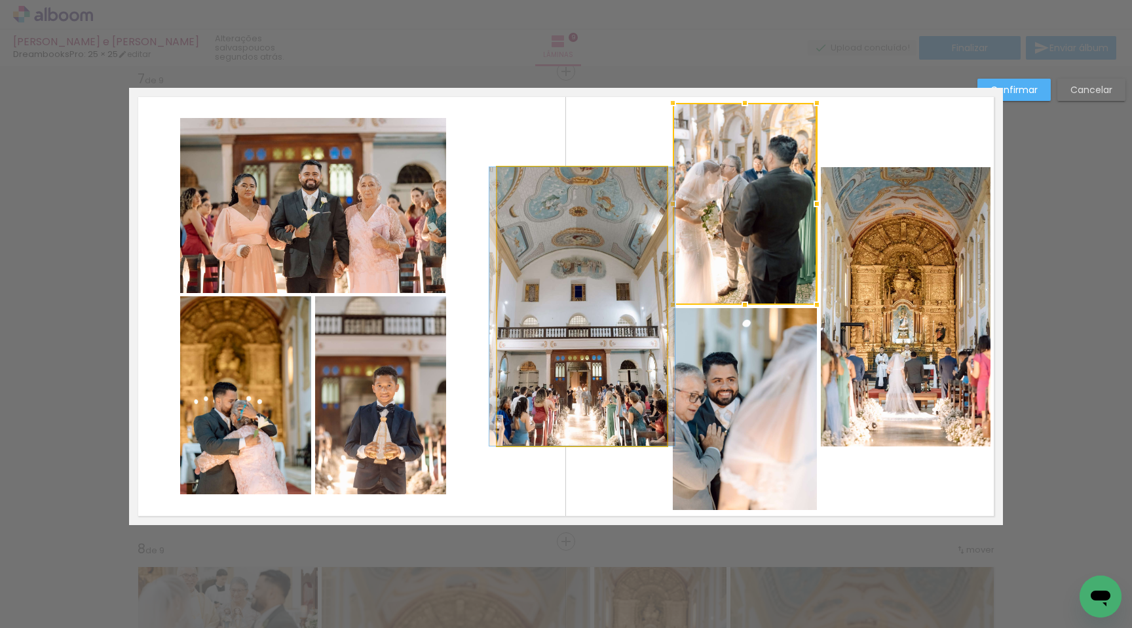
click at [550, 296] on quentale-photo at bounding box center [582, 306] width 170 height 279
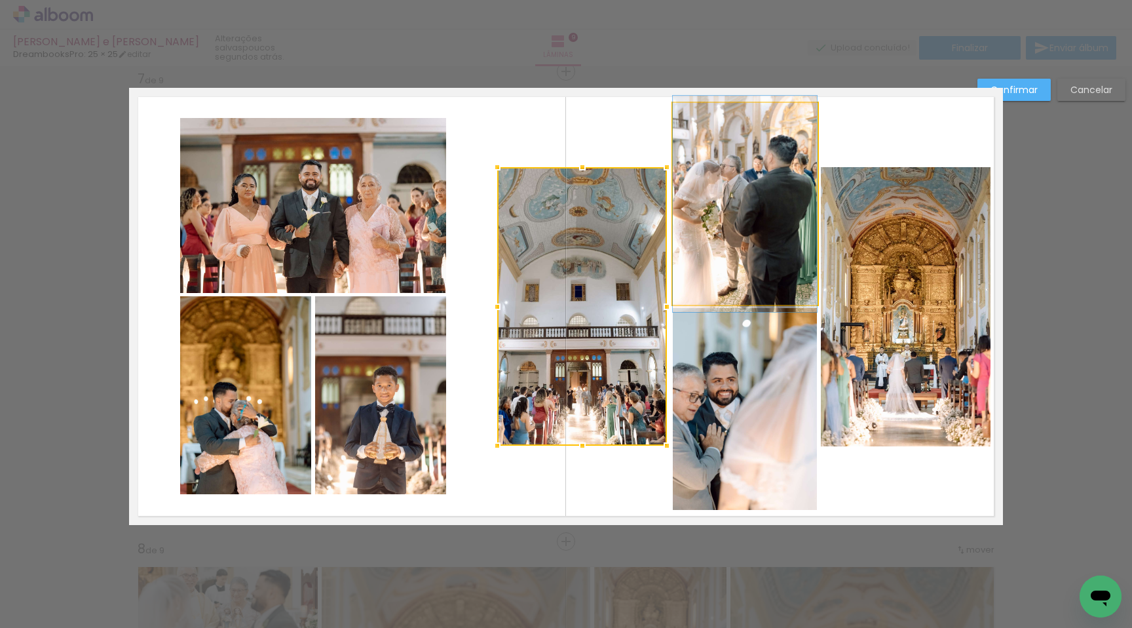
click at [725, 257] on quentale-photo at bounding box center [745, 204] width 144 height 202
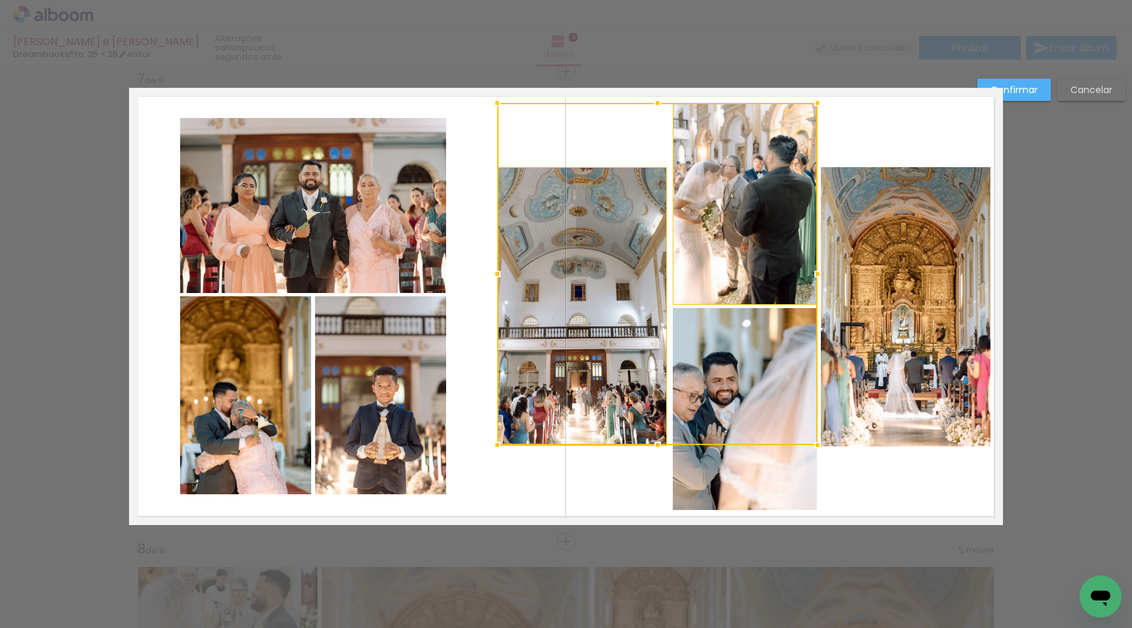
click at [744, 389] on div at bounding box center [657, 274] width 320 height 342
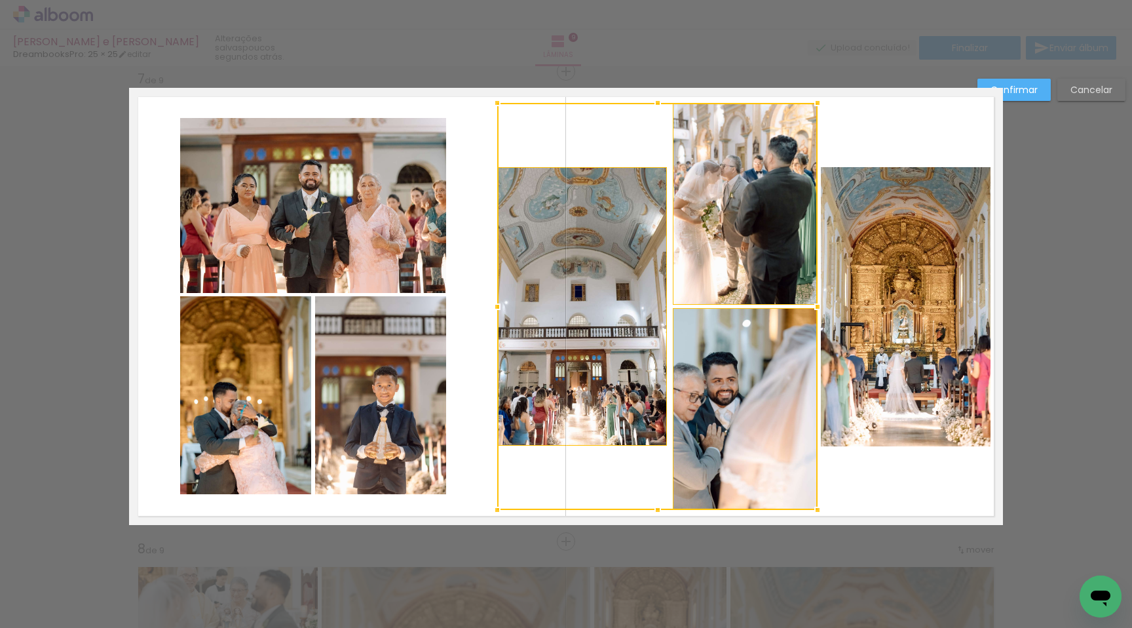
click at [855, 344] on quentale-photo at bounding box center [906, 306] width 170 height 279
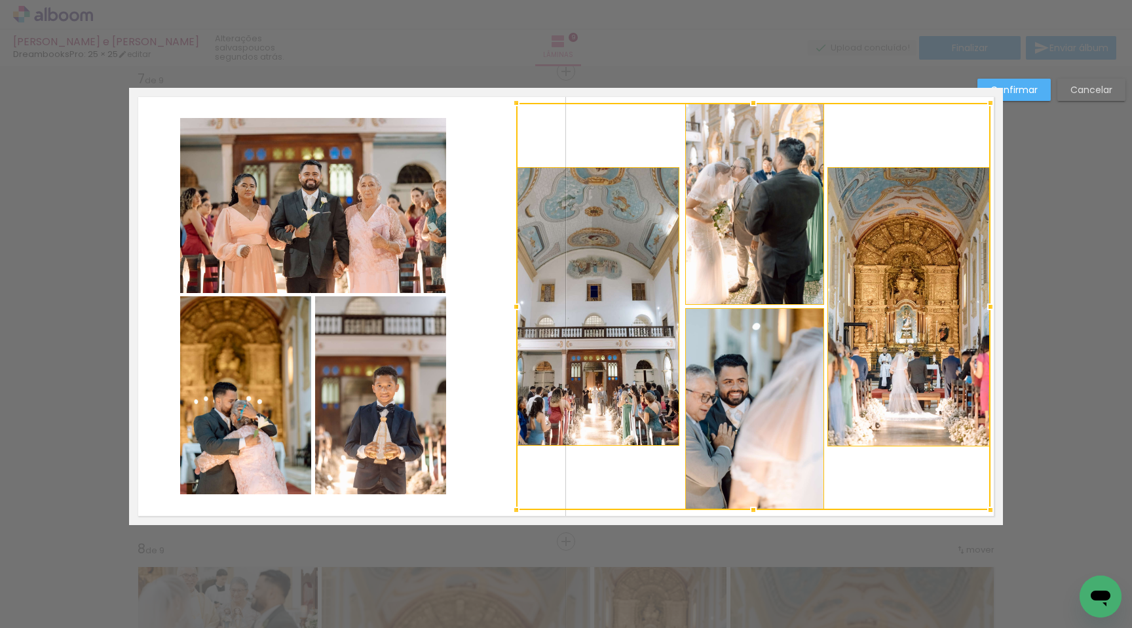
drag, startPoint x: 496, startPoint y: 305, endPoint x: 513, endPoint y: 303, distance: 17.2
click at [513, 303] on div at bounding box center [516, 307] width 26 height 26
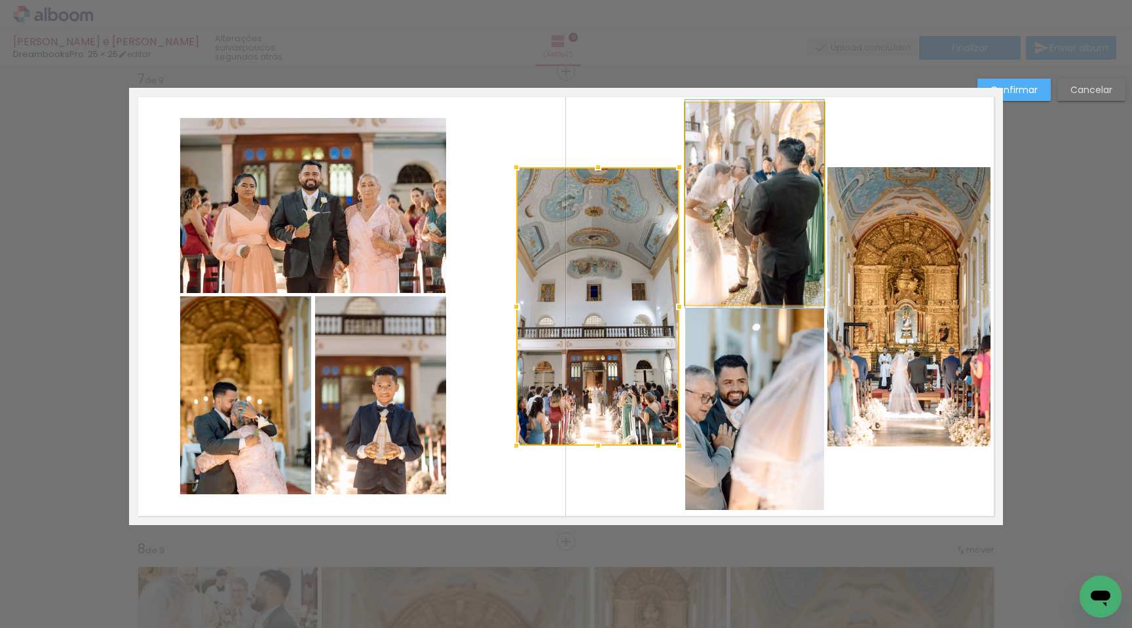
click at [702, 268] on quentale-photo at bounding box center [754, 204] width 139 height 202
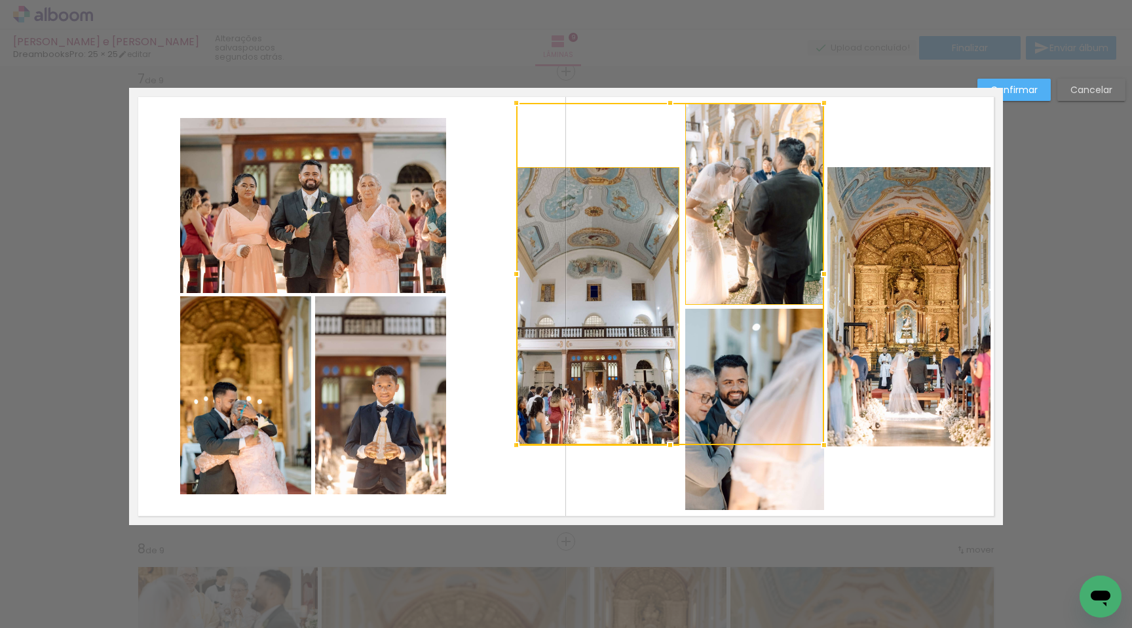
click at [761, 400] on div at bounding box center [670, 274] width 308 height 342
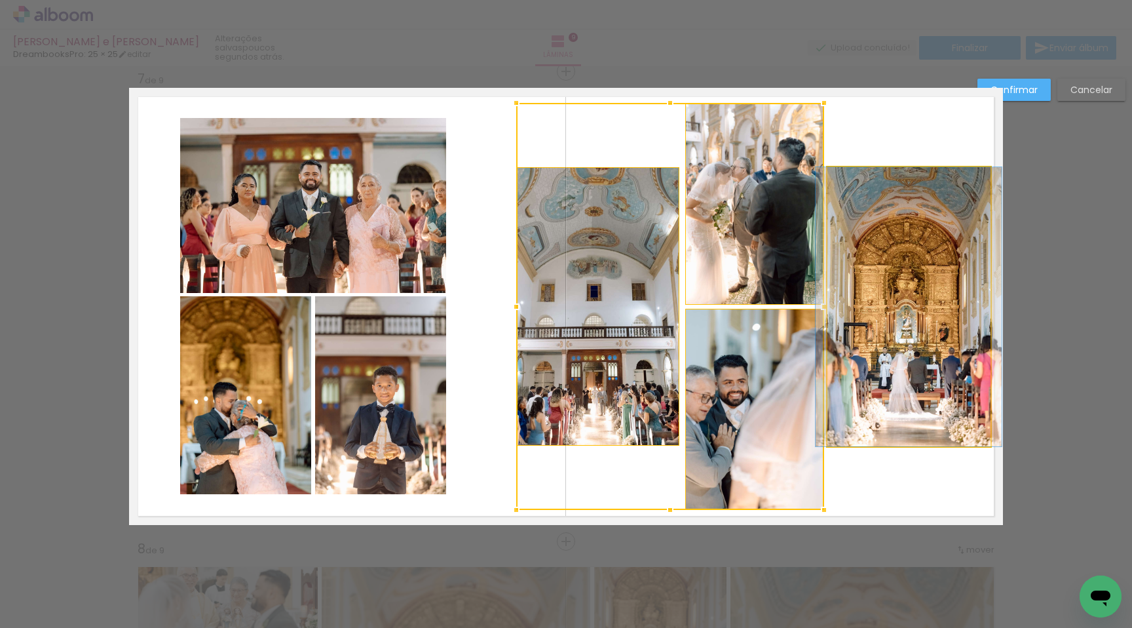
click at [896, 360] on quentale-photo at bounding box center [909, 306] width 163 height 279
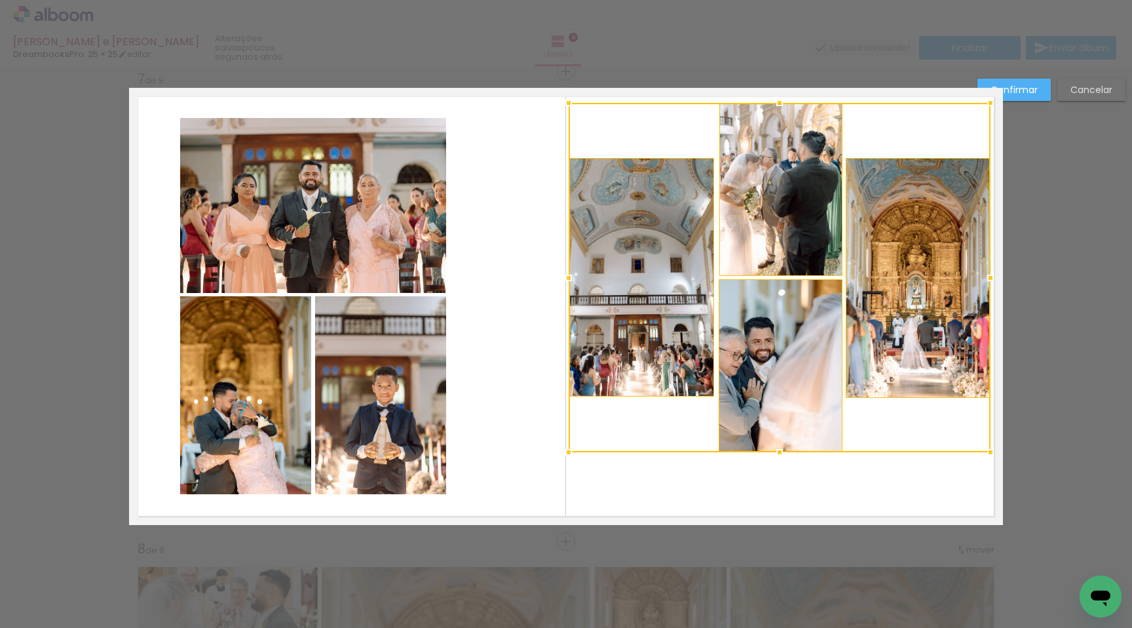
drag, startPoint x: 519, startPoint y: 506, endPoint x: 564, endPoint y: 450, distance: 72.3
click at [564, 450] on div at bounding box center [569, 452] width 26 height 26
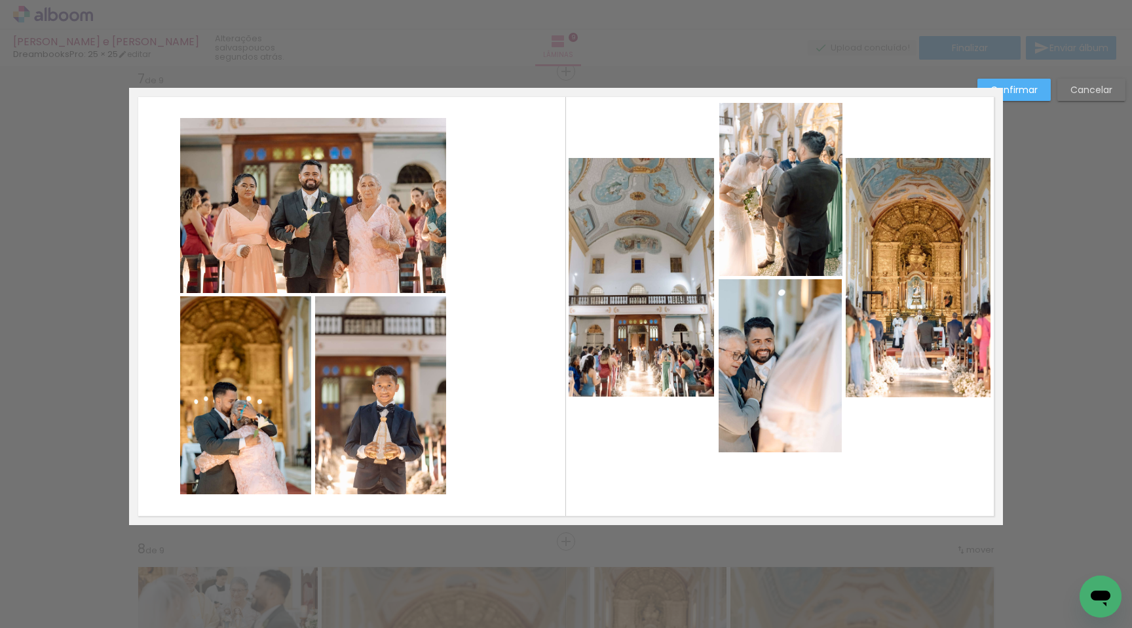
click at [619, 495] on quentale-layouter at bounding box center [566, 306] width 874 height 437
click at [600, 354] on quentale-photo at bounding box center [641, 277] width 145 height 239
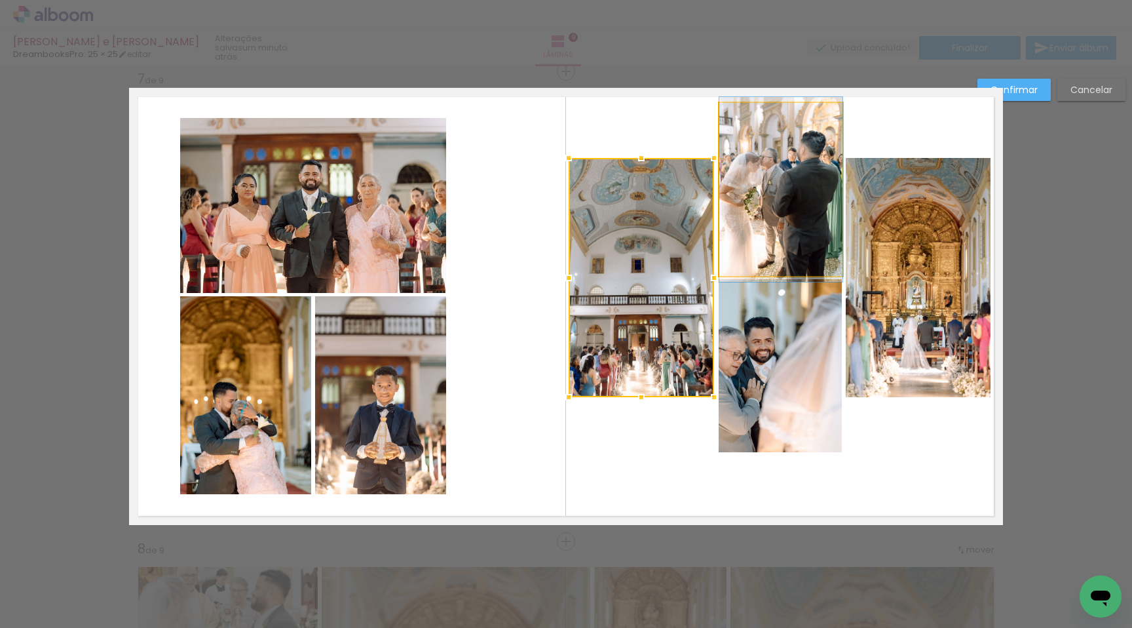
click at [757, 214] on quentale-photo at bounding box center [781, 189] width 123 height 173
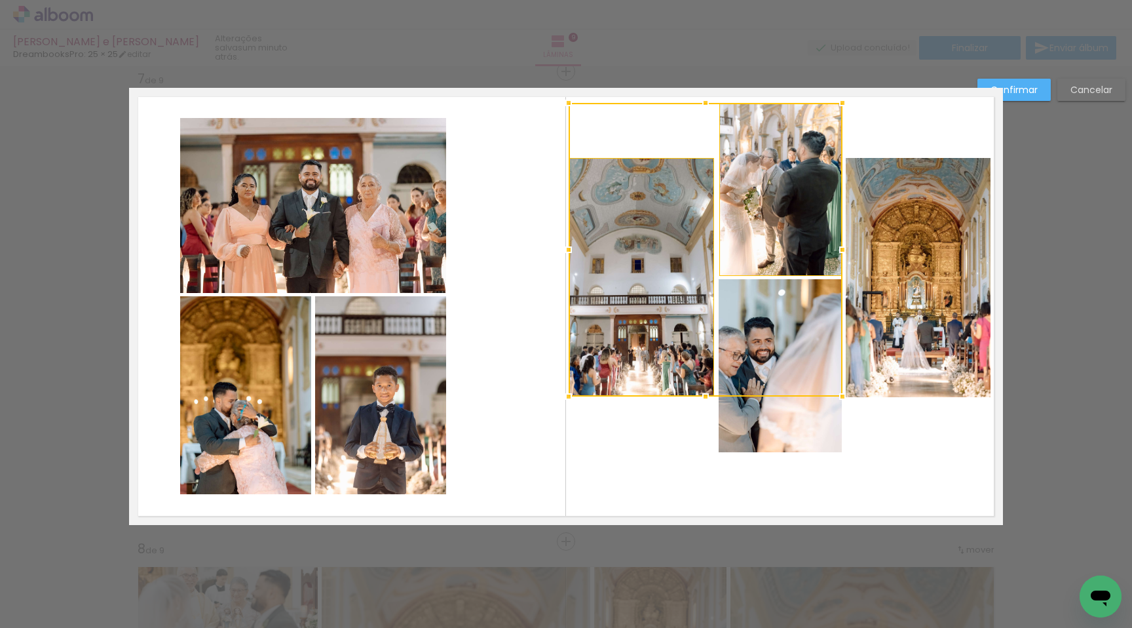
click at [778, 345] on div at bounding box center [706, 250] width 274 height 294
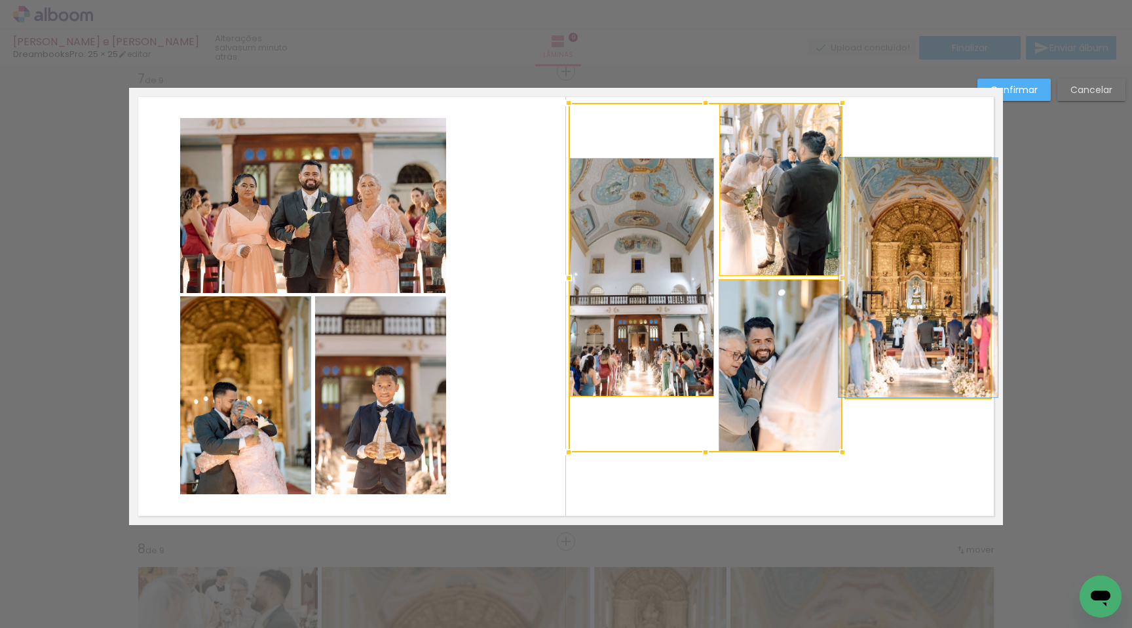
click at [913, 310] on quentale-photo at bounding box center [918, 277] width 145 height 239
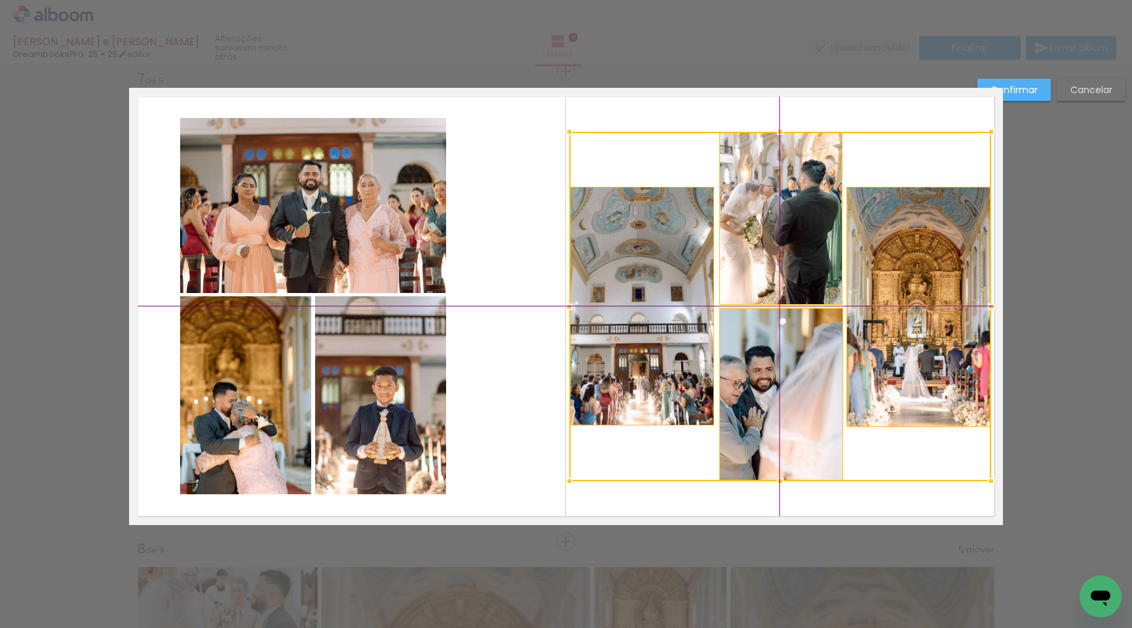
drag, startPoint x: 792, startPoint y: 334, endPoint x: 790, endPoint y: 364, distance: 30.2
click at [790, 364] on div at bounding box center [780, 306] width 422 height 349
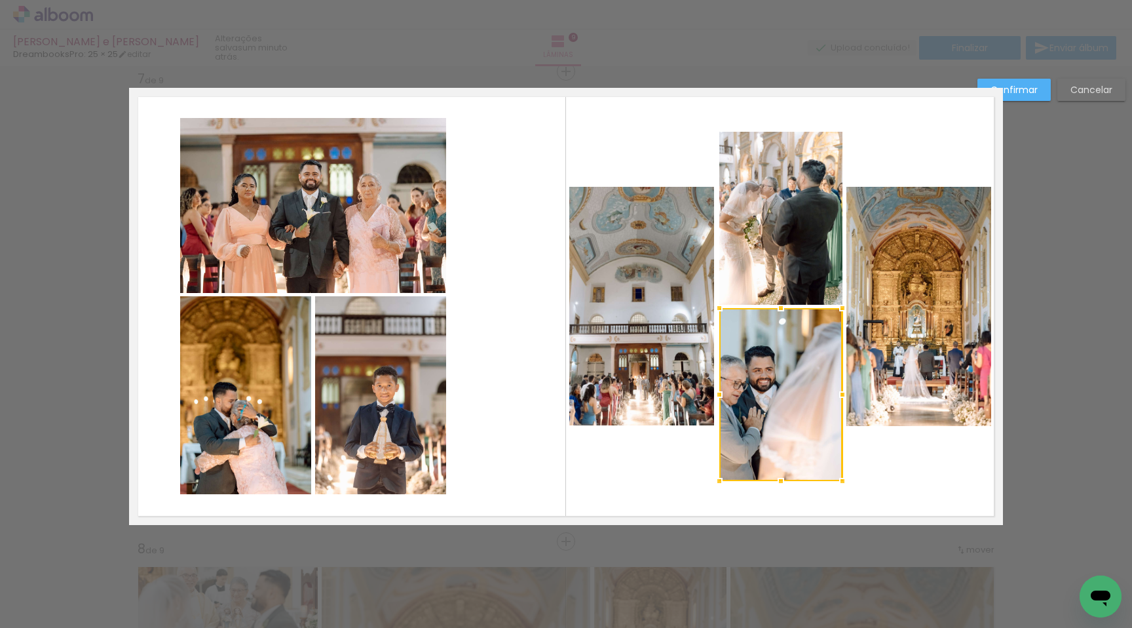
click at [526, 398] on quentale-layouter at bounding box center [566, 306] width 874 height 437
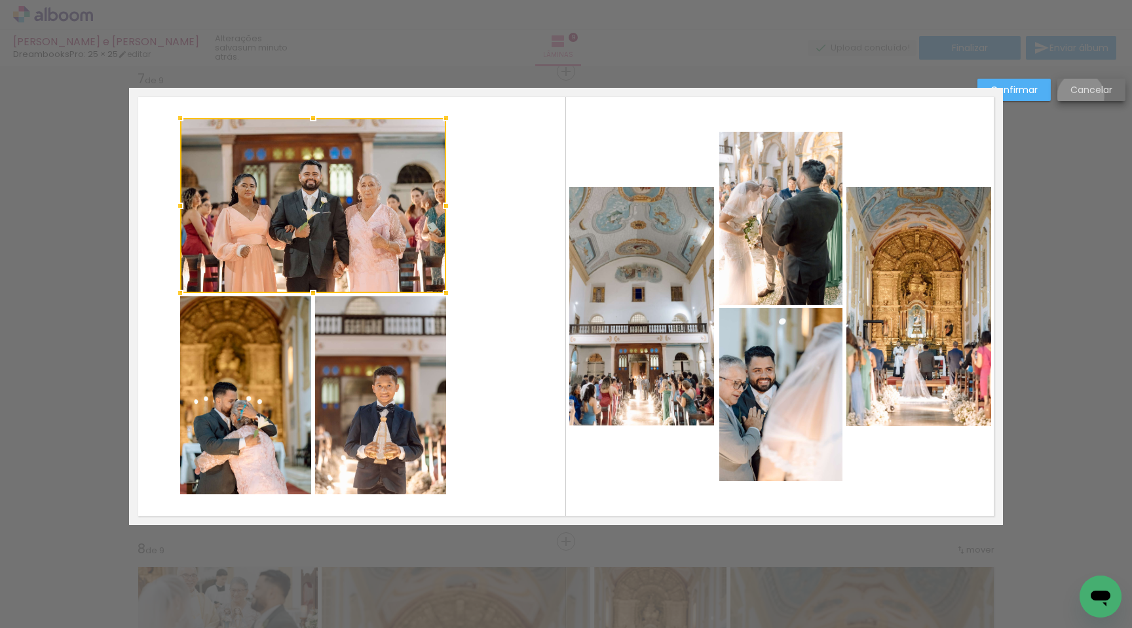
click at [1081, 96] on paper-button "Cancelar" at bounding box center [1092, 90] width 68 height 22
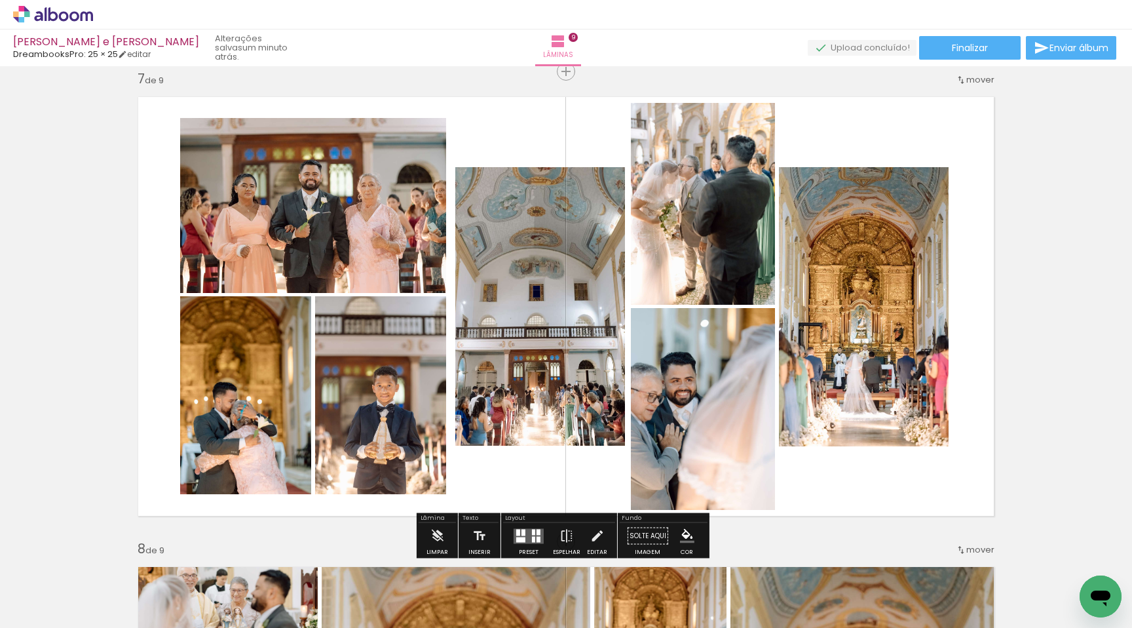
click at [523, 525] on div at bounding box center [528, 536] width 35 height 26
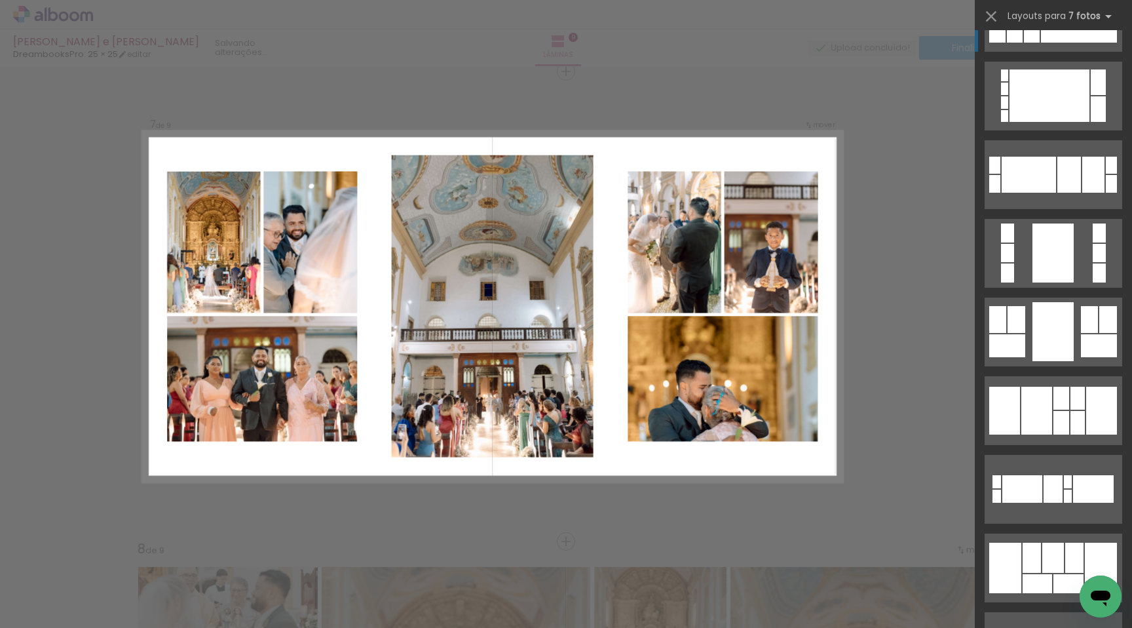
scroll to position [616, 0]
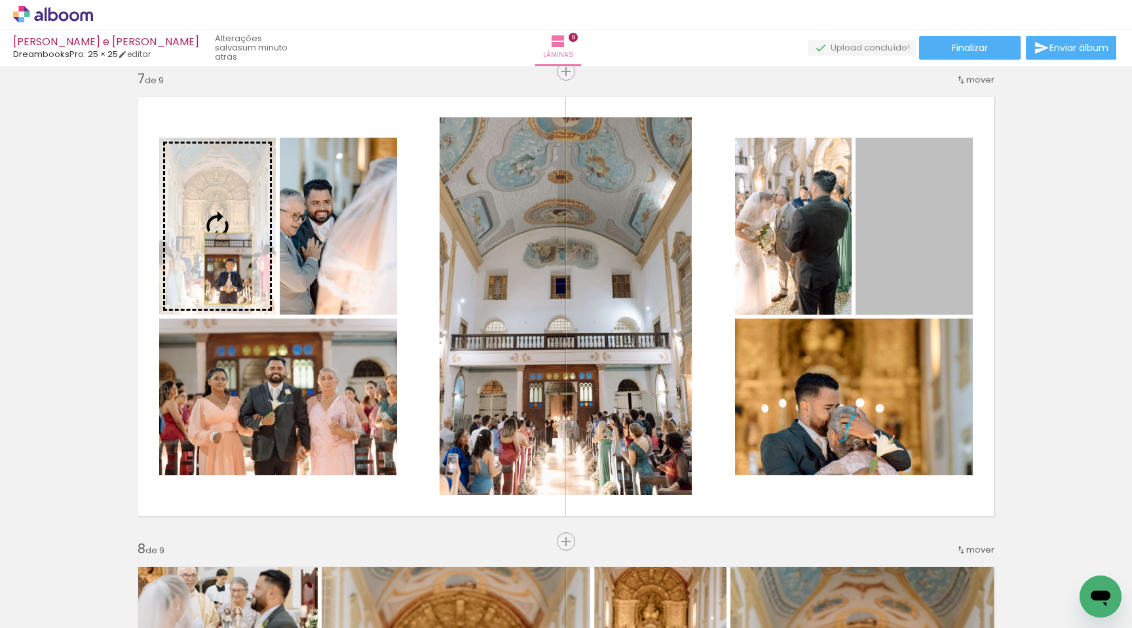
drag, startPoint x: 865, startPoint y: 249, endPoint x: 223, endPoint y: 268, distance: 641.8
click at [0, 0] on slot at bounding box center [0, 0] width 0 height 0
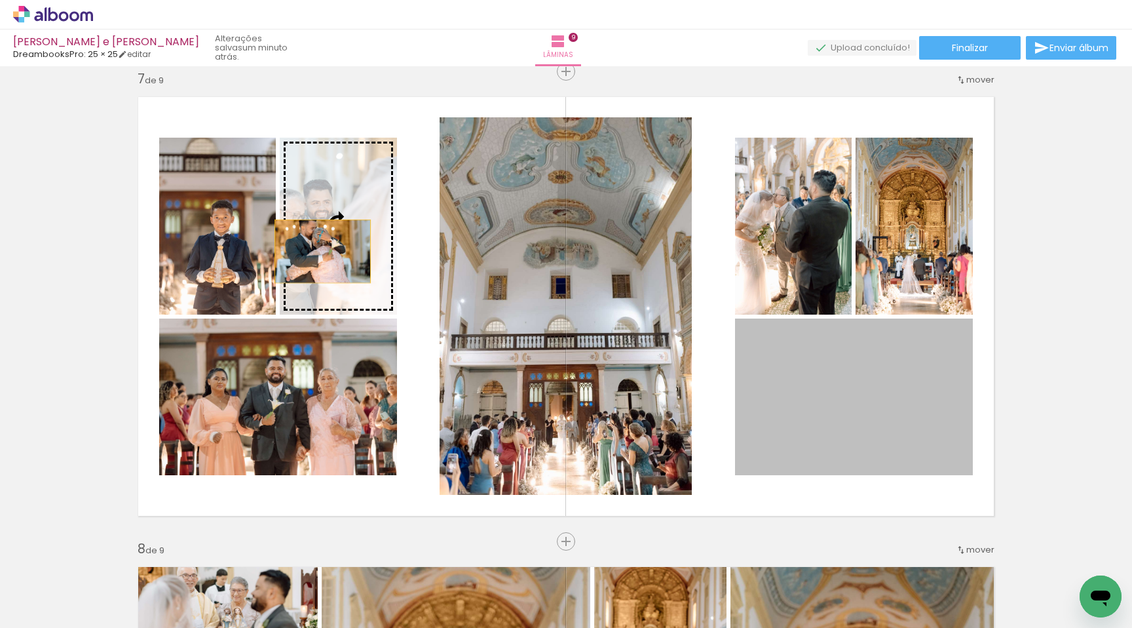
drag, startPoint x: 850, startPoint y: 453, endPoint x: 318, endPoint y: 251, distance: 569.1
click at [0, 0] on slot at bounding box center [0, 0] width 0 height 0
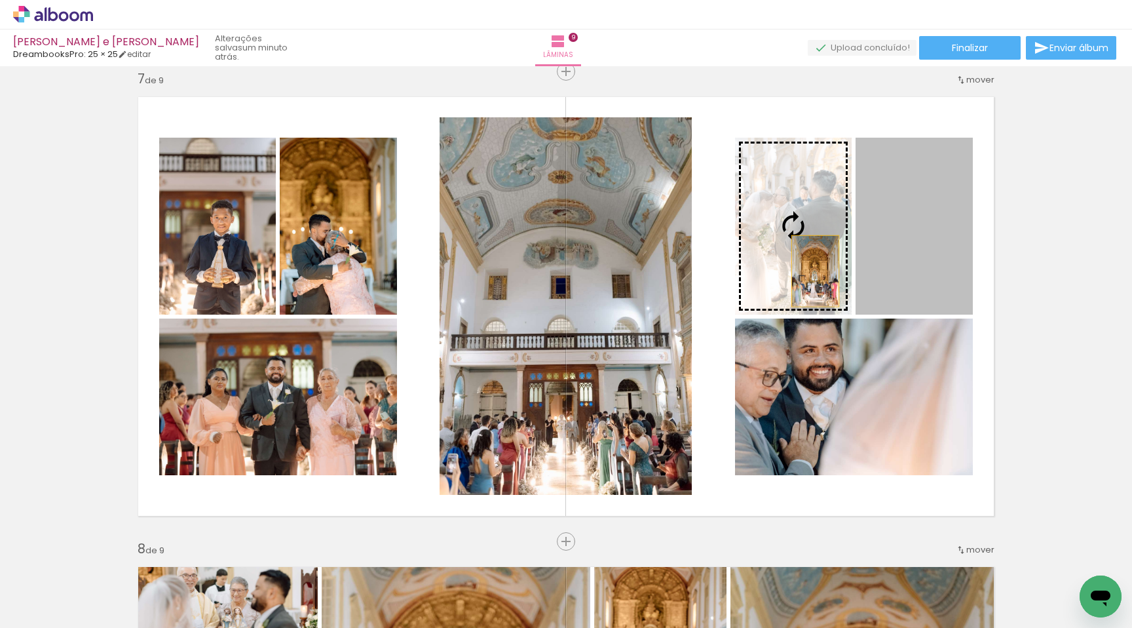
drag, startPoint x: 865, startPoint y: 274, endPoint x: 809, endPoint y: 270, distance: 55.8
click at [0, 0] on slot at bounding box center [0, 0] width 0 height 0
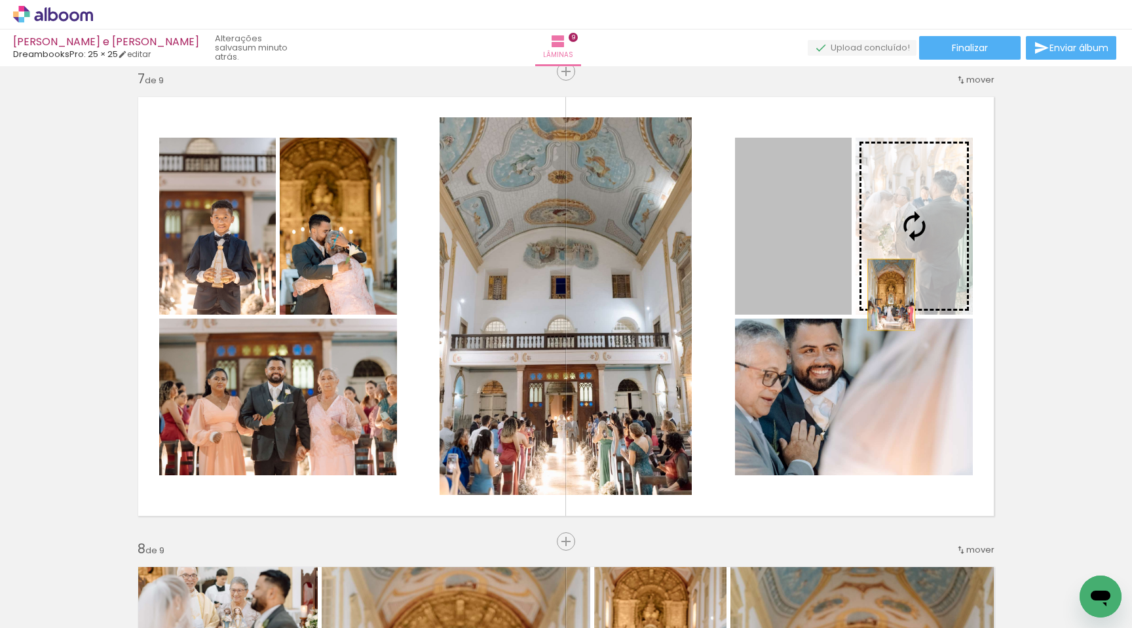
drag, startPoint x: 824, startPoint y: 300, endPoint x: 887, endPoint y: 294, distance: 63.2
click at [0, 0] on slot at bounding box center [0, 0] width 0 height 0
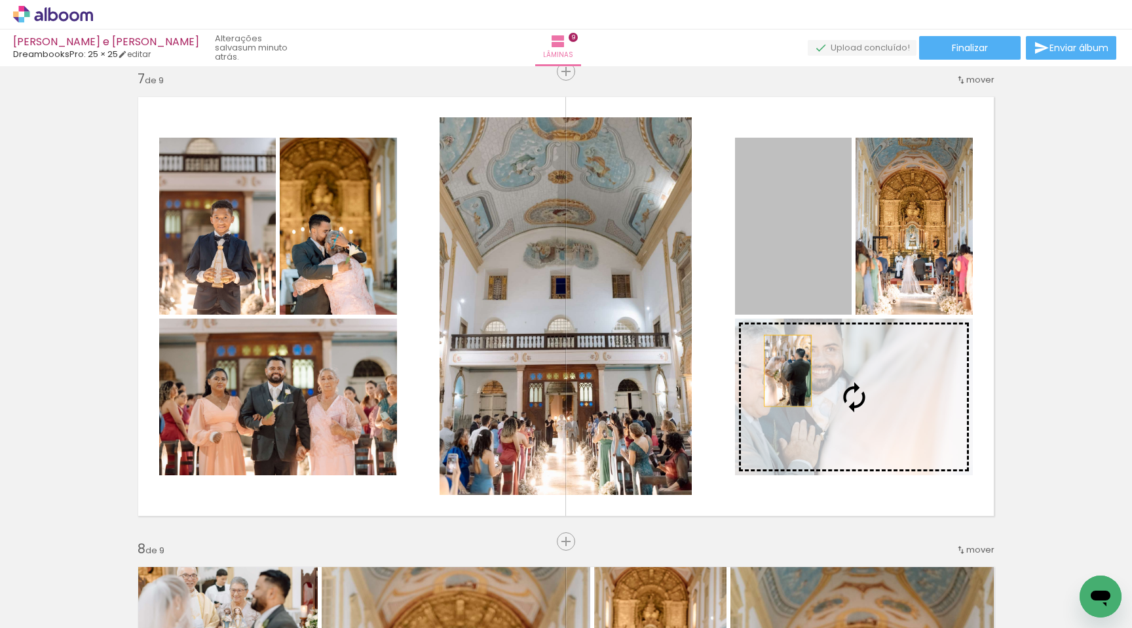
drag, startPoint x: 773, startPoint y: 294, endPoint x: 783, endPoint y: 370, distance: 77.4
click at [0, 0] on slot at bounding box center [0, 0] width 0 height 0
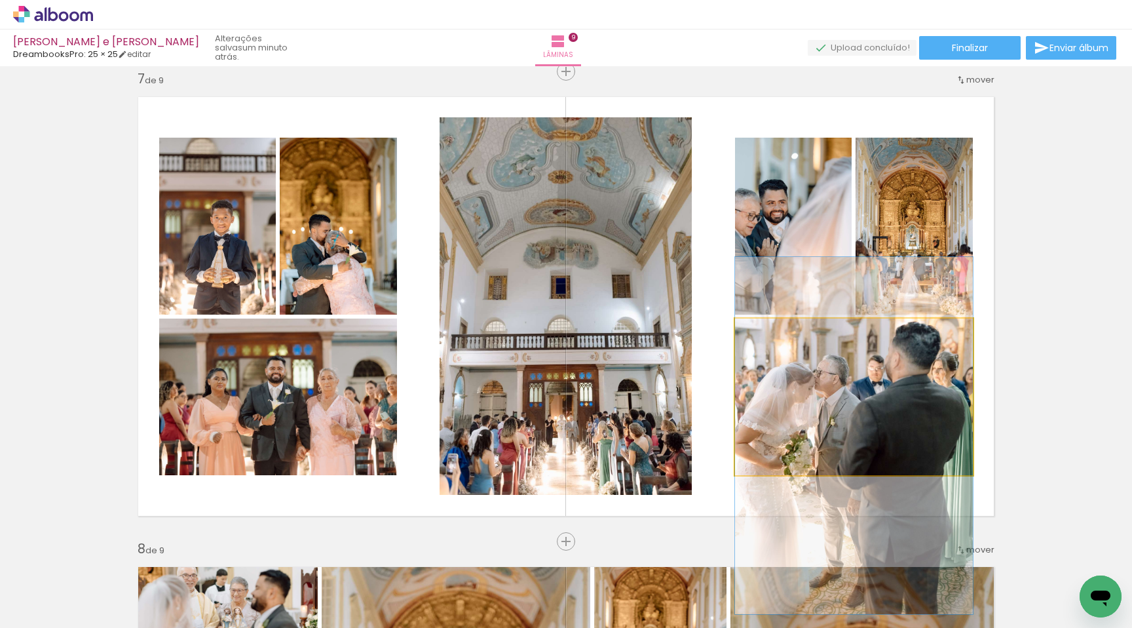
drag, startPoint x: 790, startPoint y: 407, endPoint x: 798, endPoint y: 444, distance: 37.5
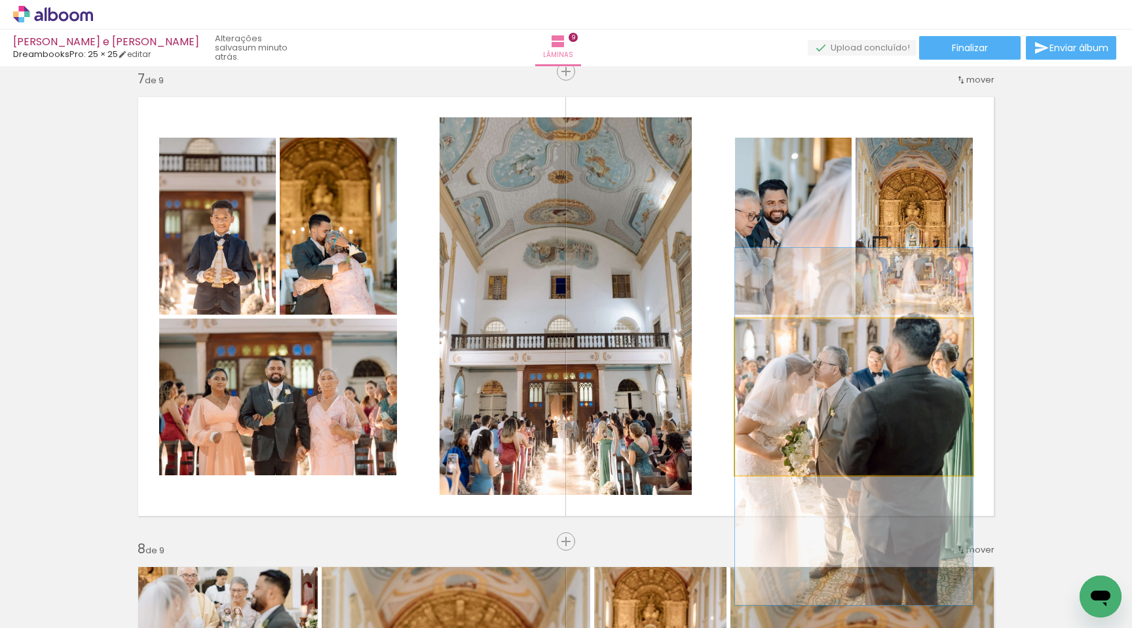
drag, startPoint x: 792, startPoint y: 442, endPoint x: 791, endPoint y: 434, distance: 8.6
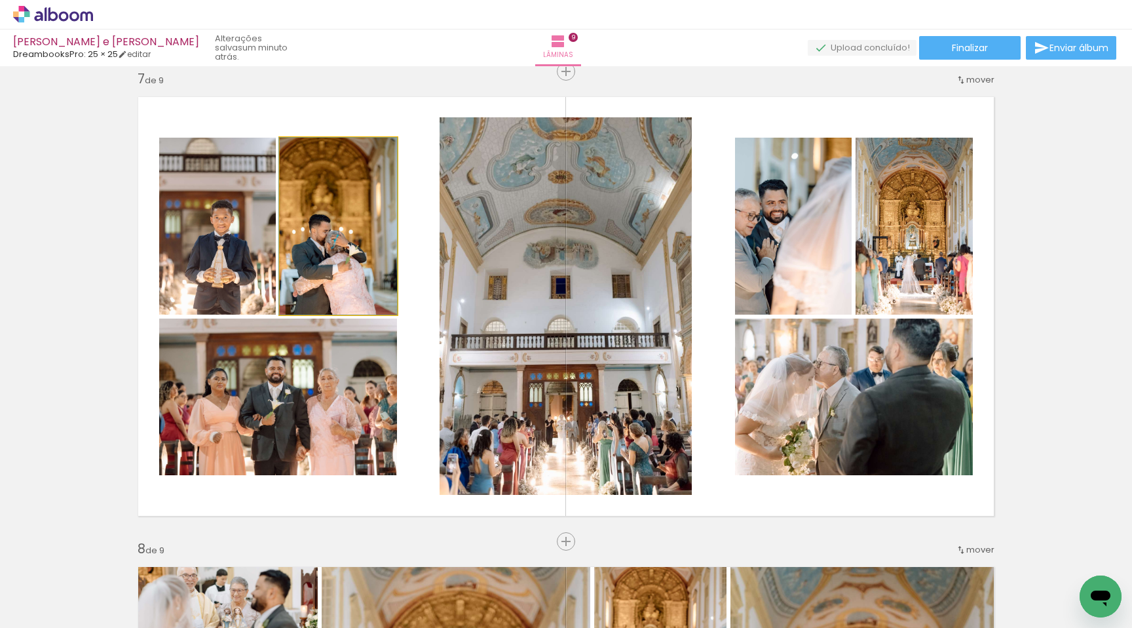
click at [317, 296] on quentale-photo at bounding box center [338, 226] width 117 height 177
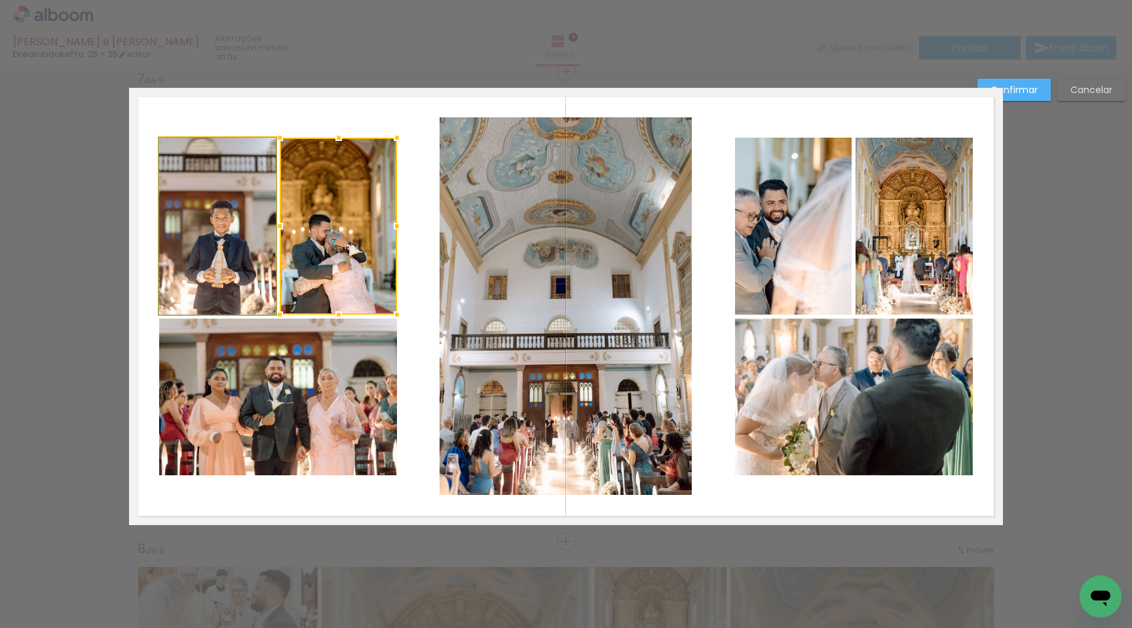
click at [240, 264] on quentale-photo at bounding box center [217, 226] width 117 height 177
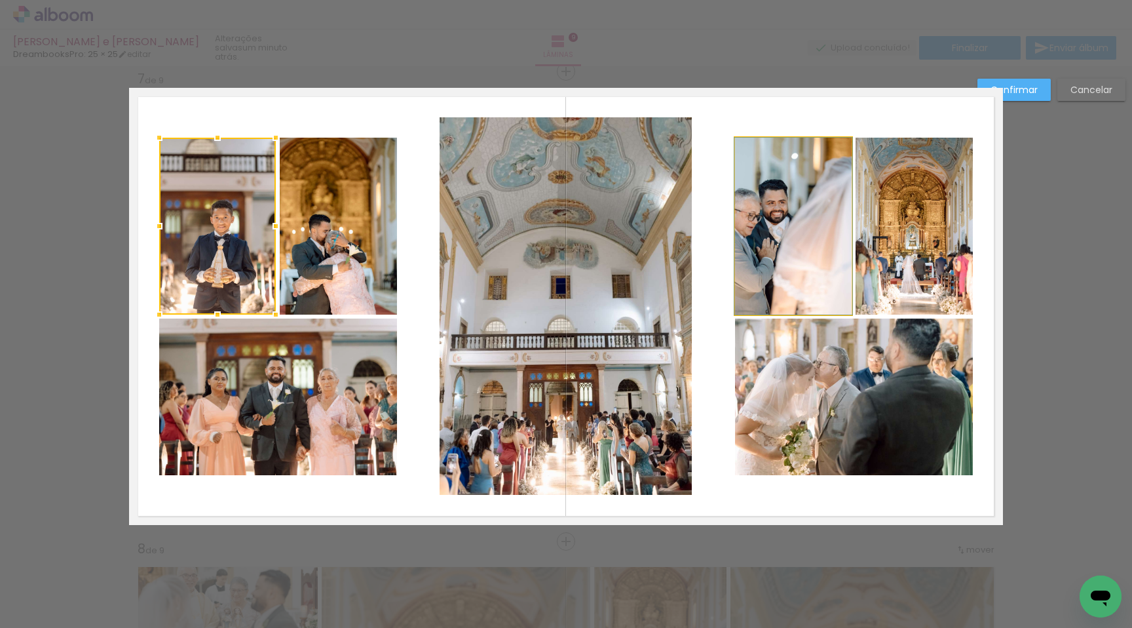
click at [778, 236] on quentale-photo at bounding box center [793, 226] width 117 height 177
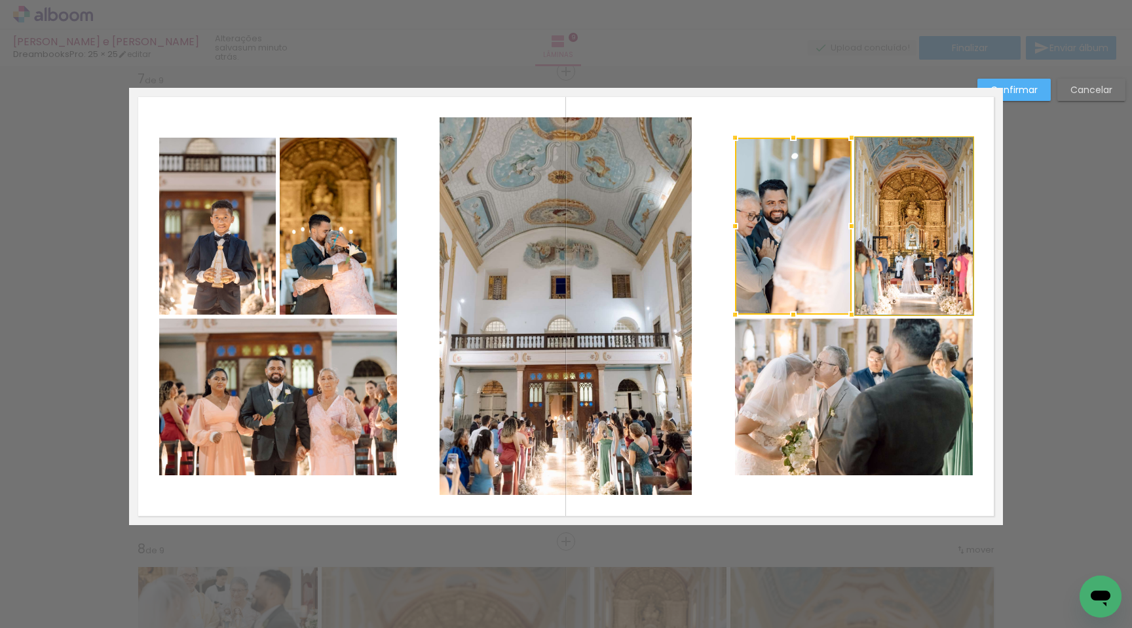
click at [896, 250] on quentale-photo at bounding box center [914, 226] width 117 height 177
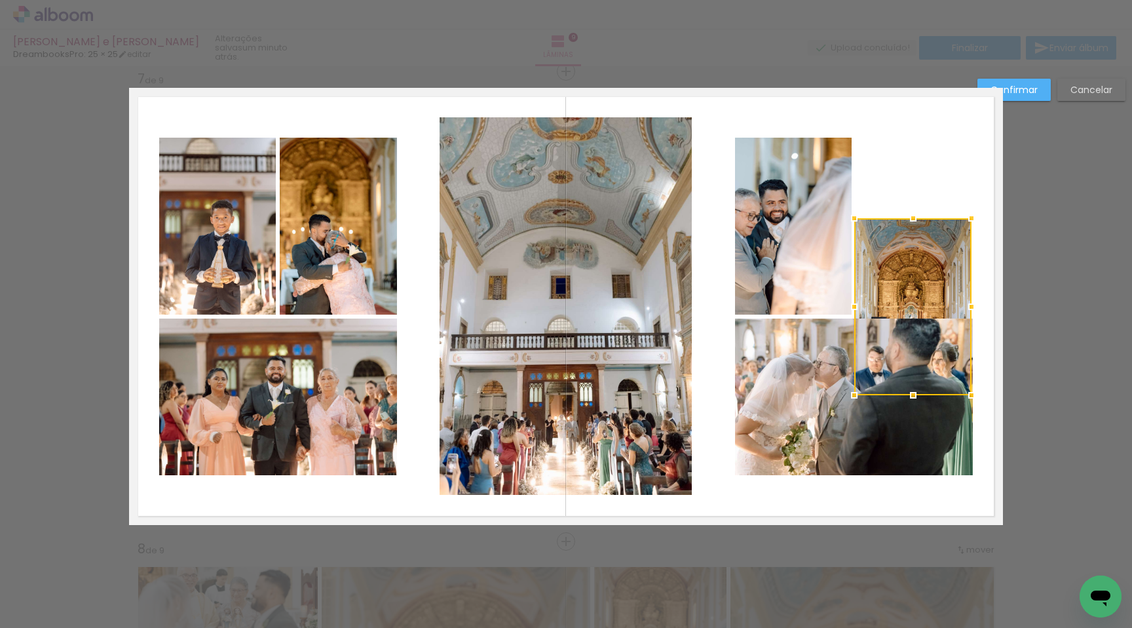
drag, startPoint x: 894, startPoint y: 246, endPoint x: 893, endPoint y: 326, distance: 80.0
click at [893, 326] on div at bounding box center [913, 306] width 117 height 177
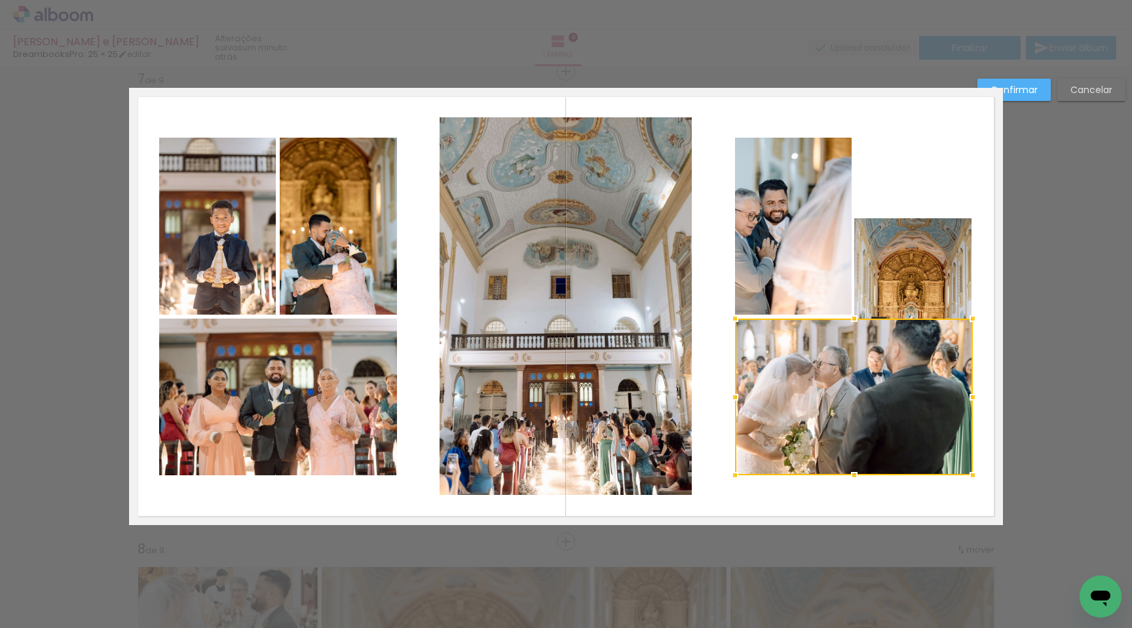
click at [962, 178] on quentale-layouter at bounding box center [566, 306] width 874 height 437
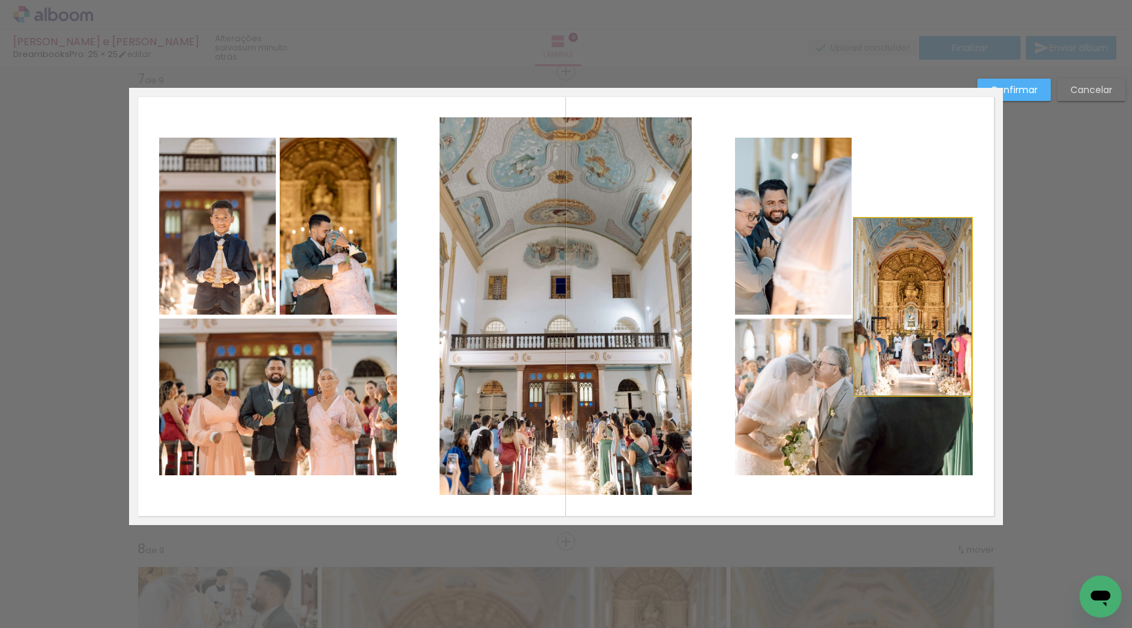
click at [940, 289] on quentale-photo at bounding box center [913, 306] width 117 height 177
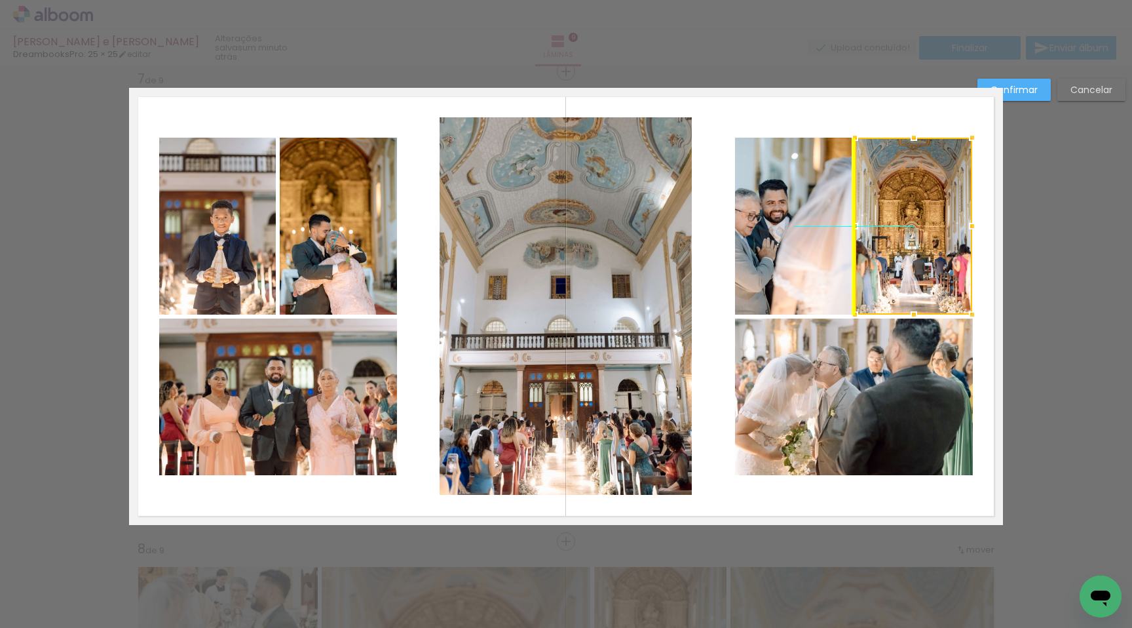
drag, startPoint x: 935, startPoint y: 233, endPoint x: 933, endPoint y: 183, distance: 50.5
click at [933, 183] on div at bounding box center [913, 226] width 117 height 177
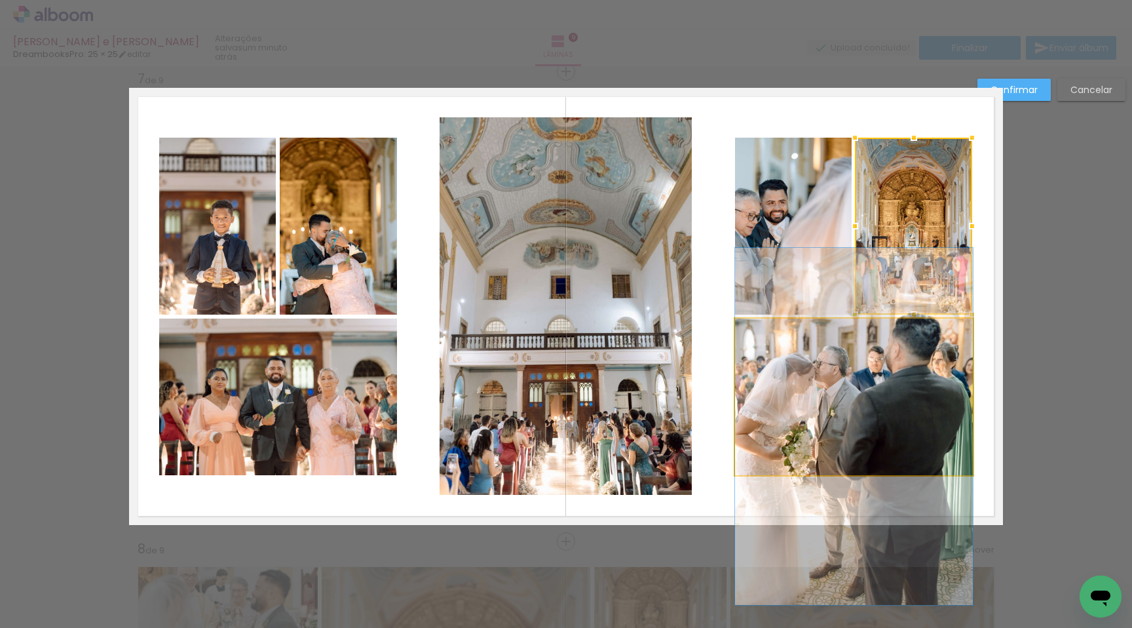
click at [928, 361] on quentale-photo at bounding box center [854, 396] width 238 height 157
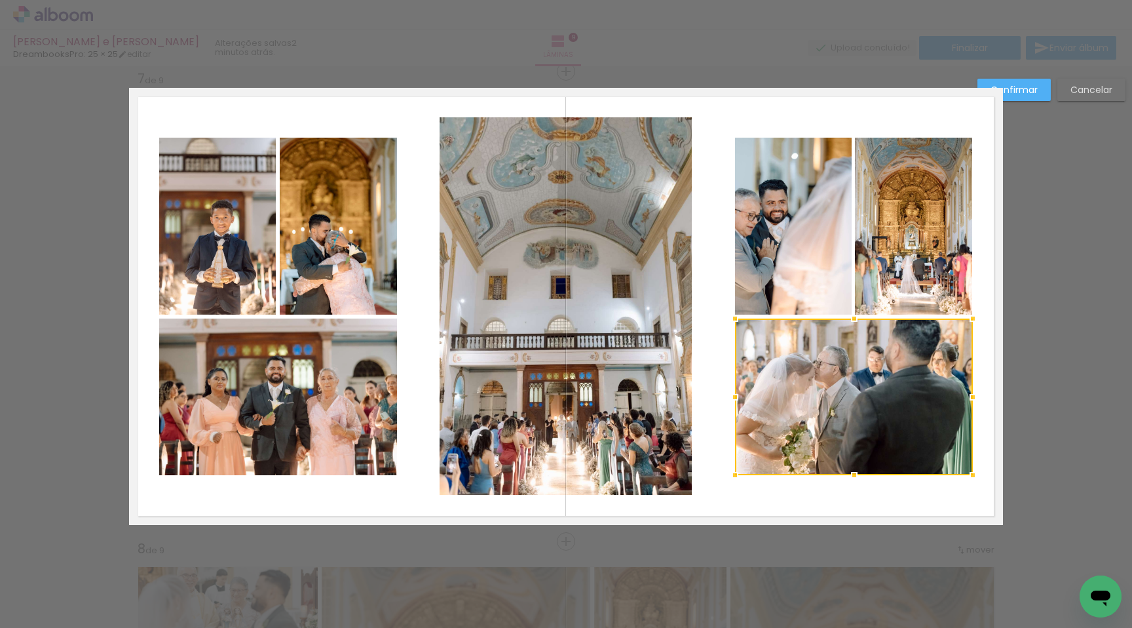
click at [881, 227] on quentale-photo at bounding box center [913, 226] width 117 height 177
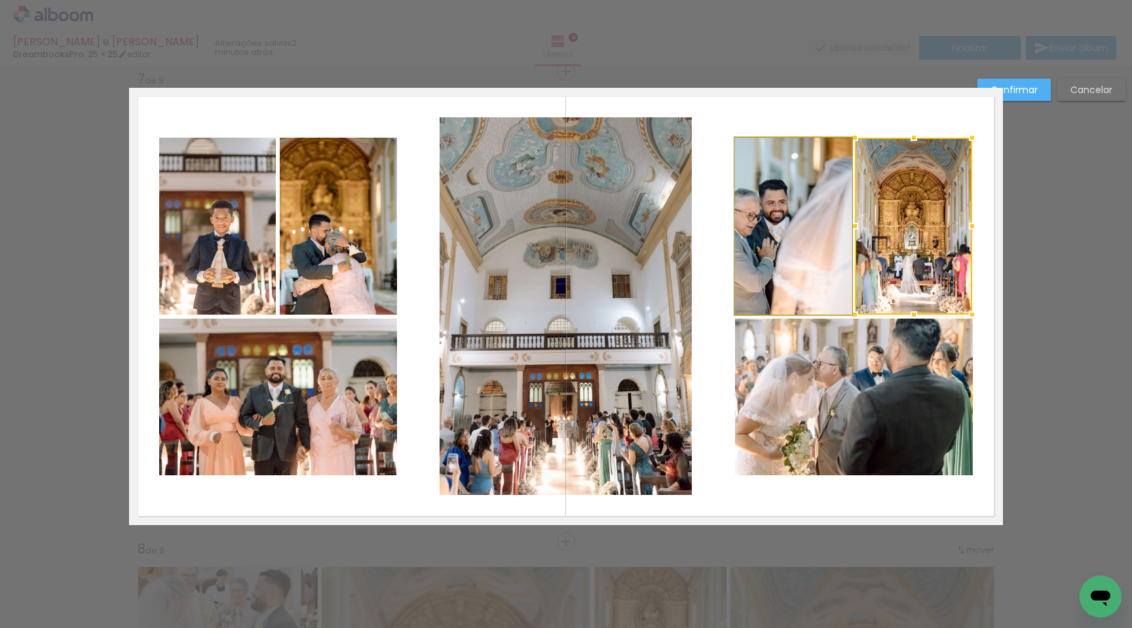
click at [828, 220] on quentale-photo at bounding box center [793, 226] width 117 height 177
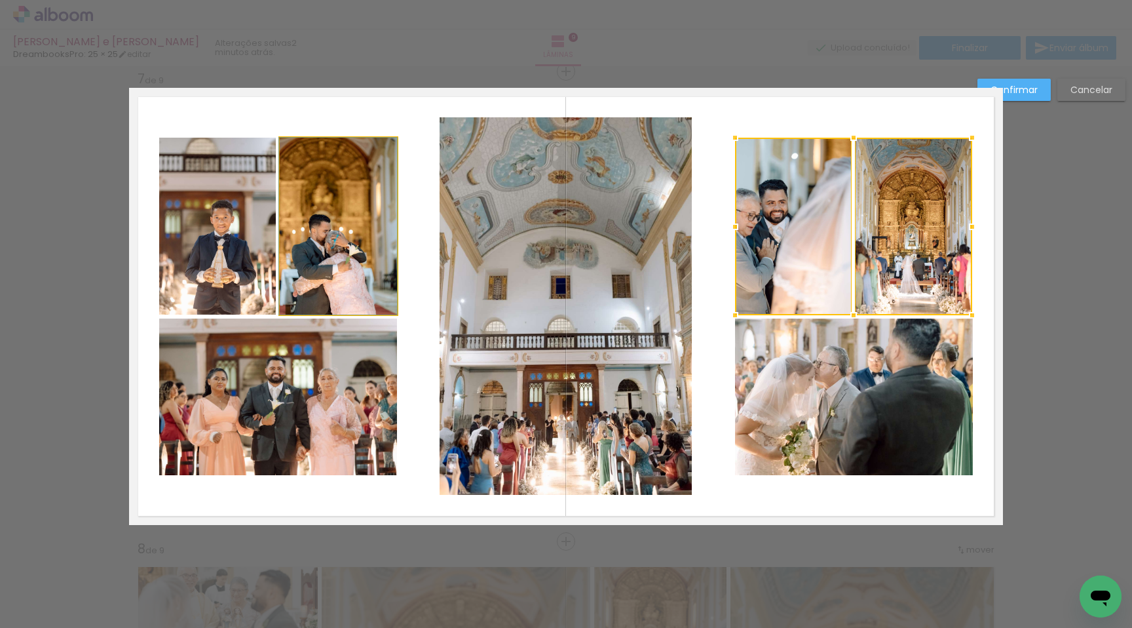
click at [292, 211] on quentale-photo at bounding box center [338, 226] width 117 height 177
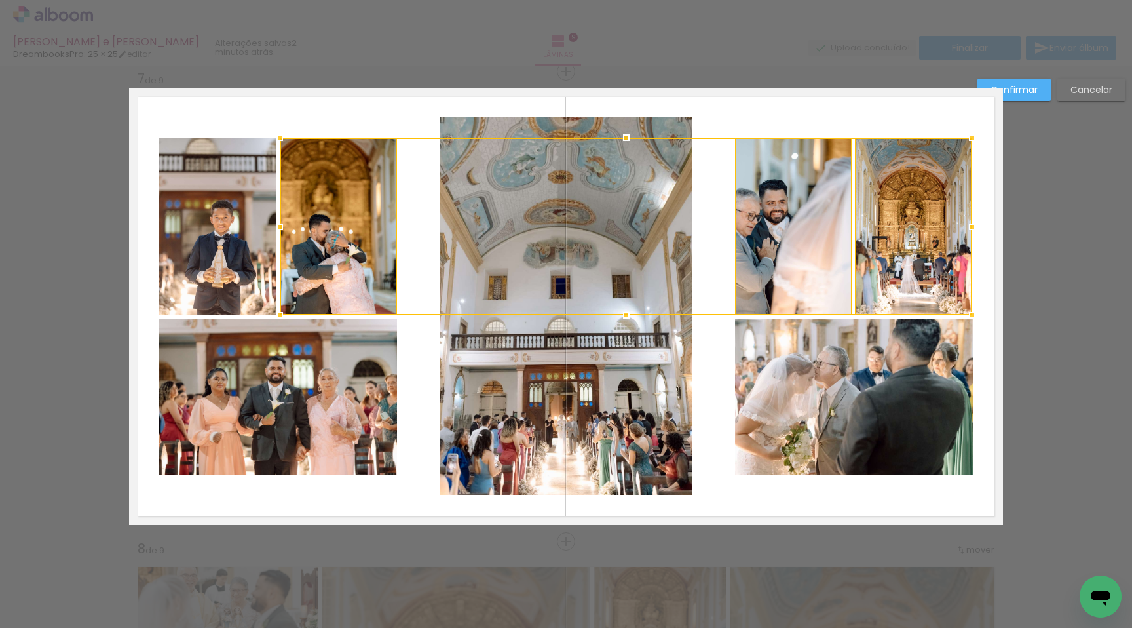
click at [229, 215] on quentale-photo at bounding box center [217, 226] width 117 height 177
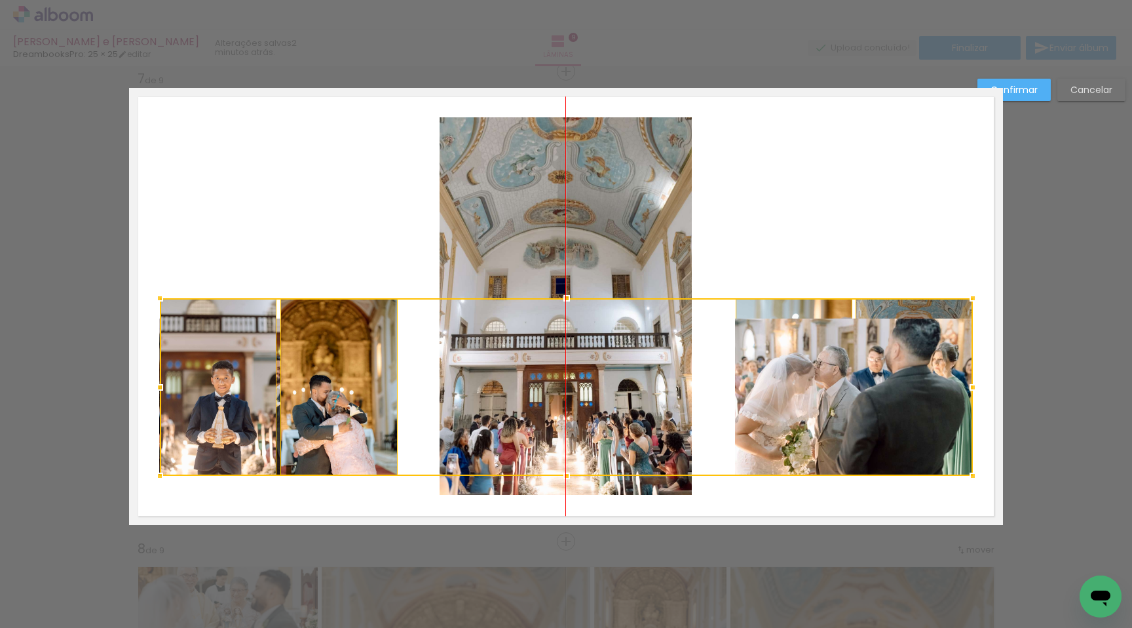
drag, startPoint x: 341, startPoint y: 248, endPoint x: 336, endPoint y: 408, distance: 160.7
click at [336, 408] on div at bounding box center [566, 387] width 813 height 178
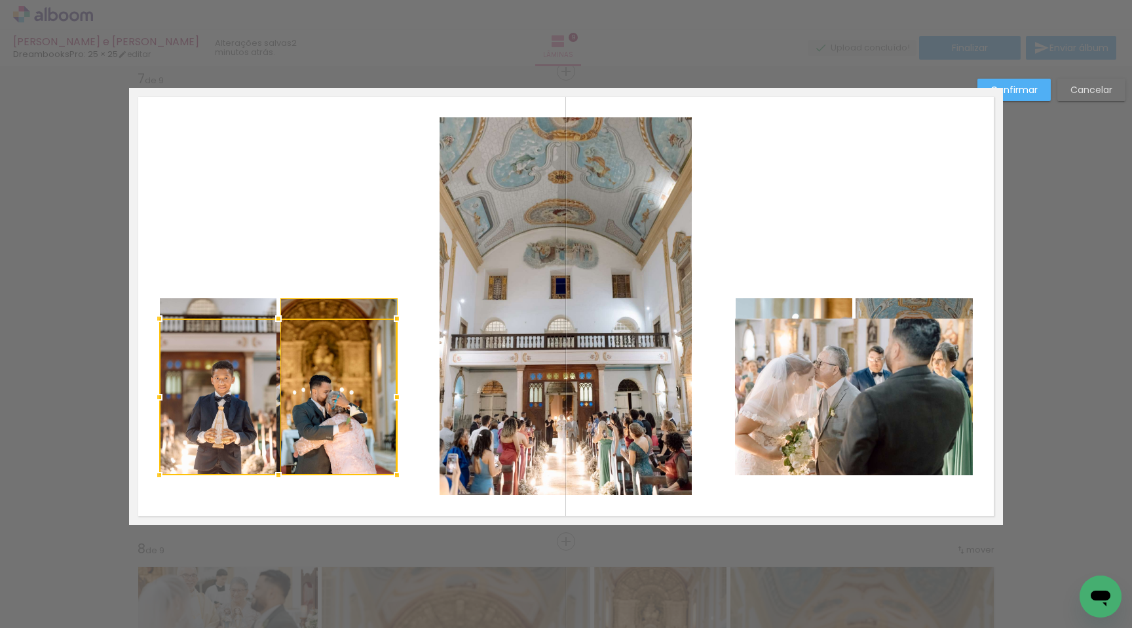
click at [305, 497] on quentale-layouter at bounding box center [566, 306] width 874 height 437
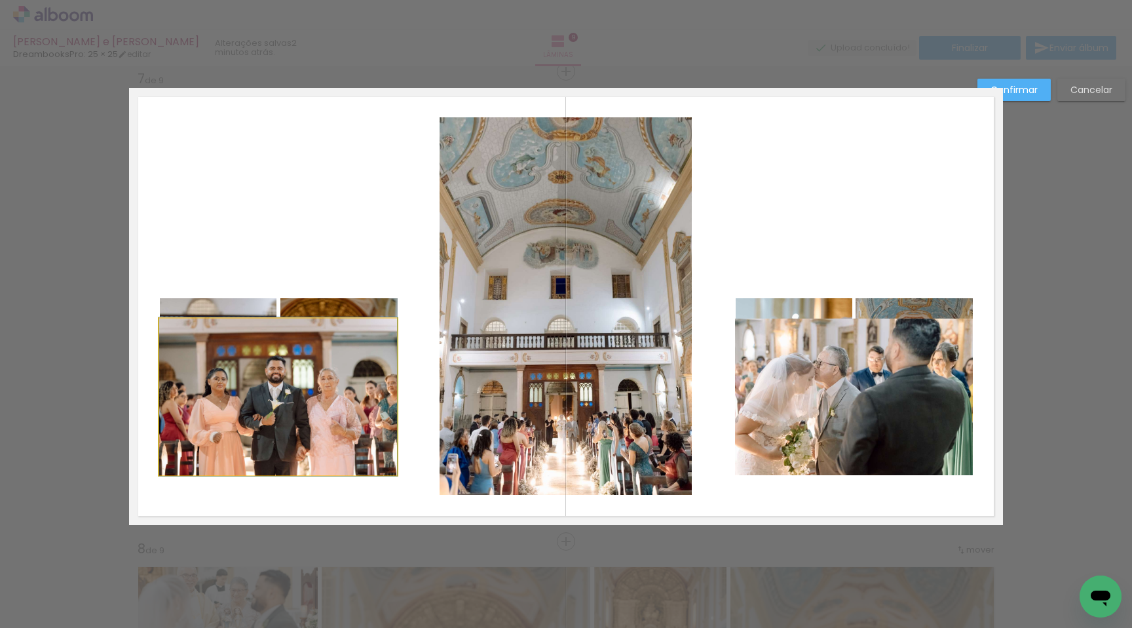
click at [266, 437] on quentale-photo at bounding box center [278, 396] width 238 height 157
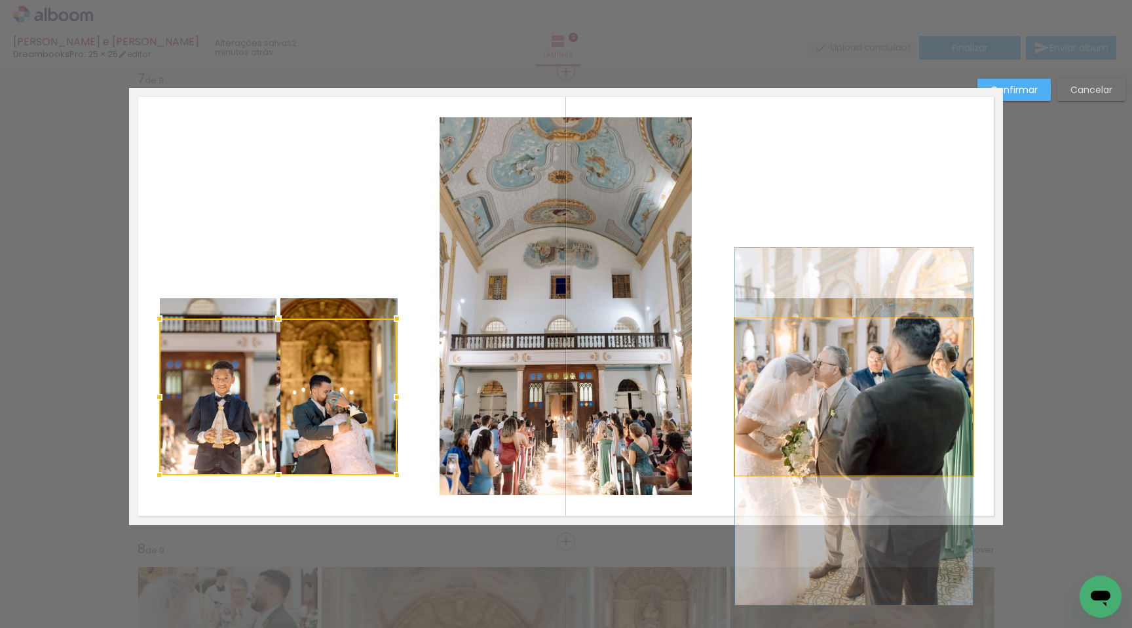
click at [834, 397] on quentale-photo at bounding box center [854, 396] width 238 height 157
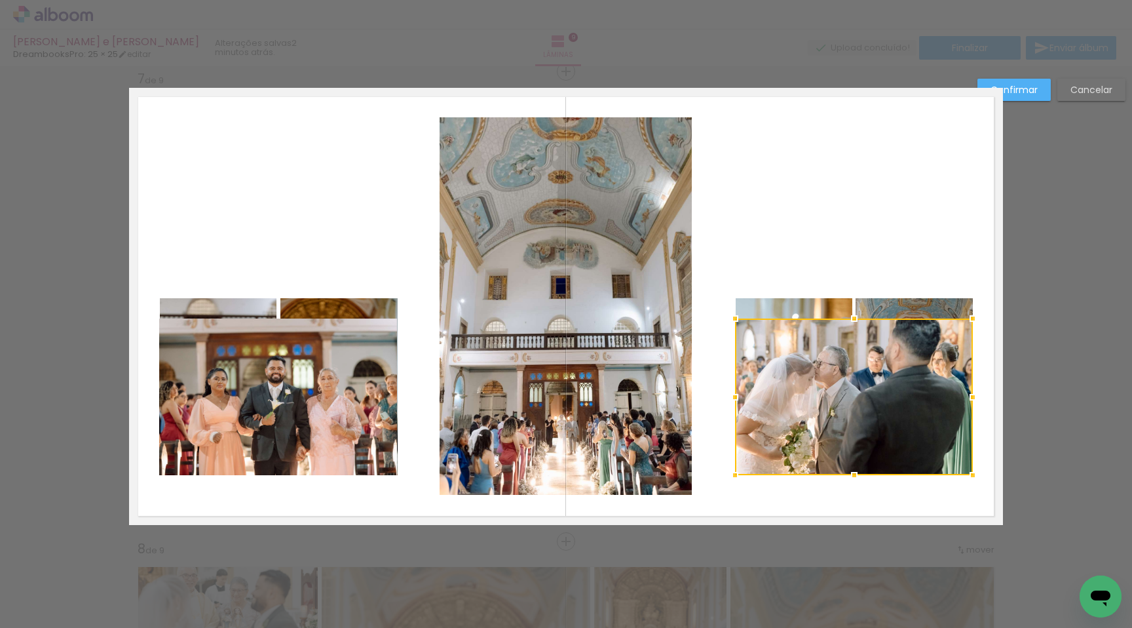
click at [282, 434] on quentale-photo at bounding box center [278, 396] width 238 height 157
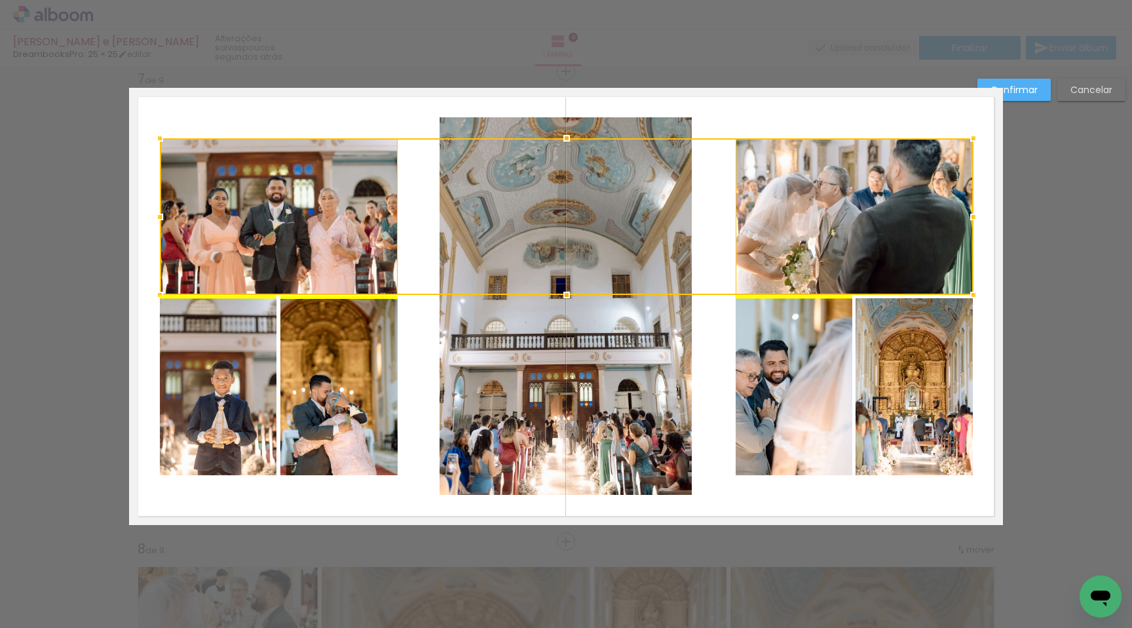
drag, startPoint x: 899, startPoint y: 379, endPoint x: 900, endPoint y: 199, distance: 180.2
click at [900, 199] on div at bounding box center [567, 216] width 814 height 157
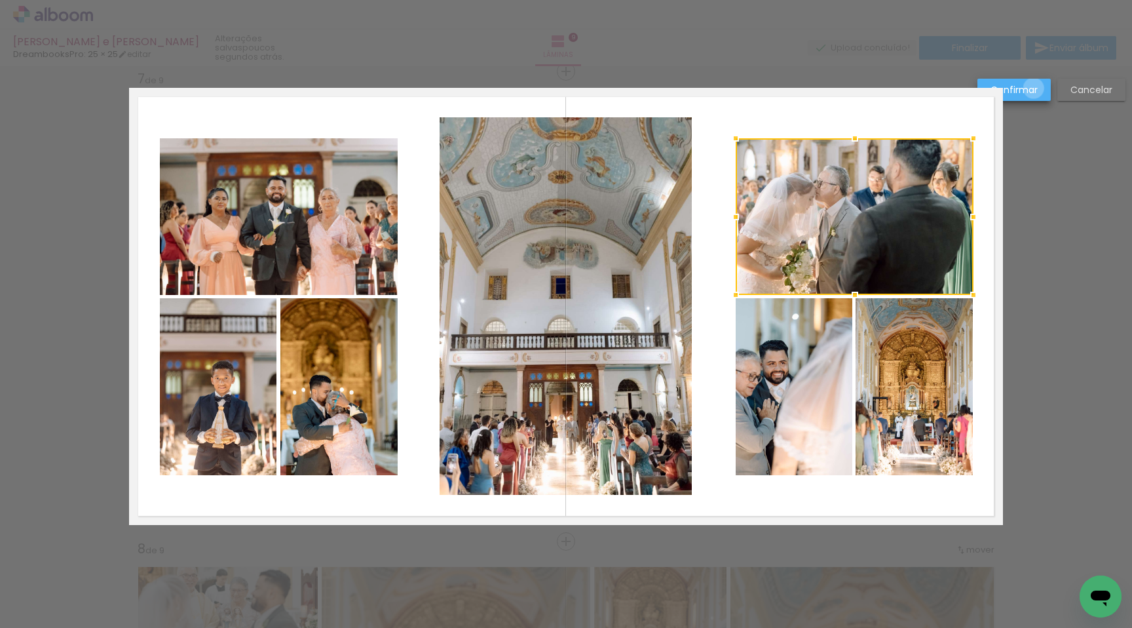
click at [0, 0] on slot "Confirmar" at bounding box center [0, 0] width 0 height 0
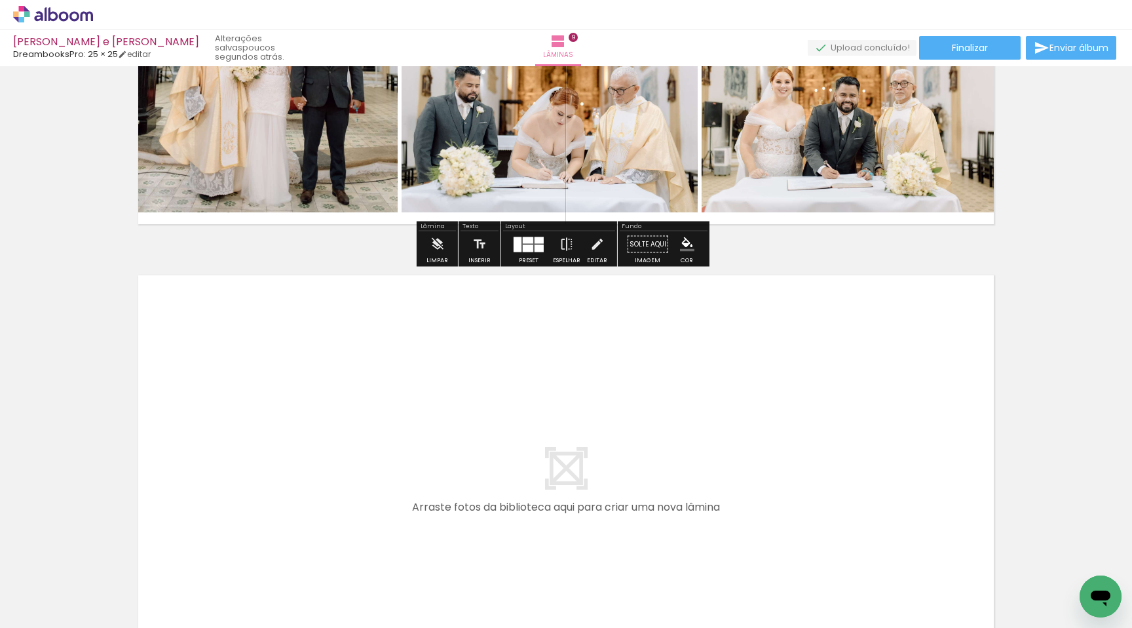
scroll to position [4134, 0]
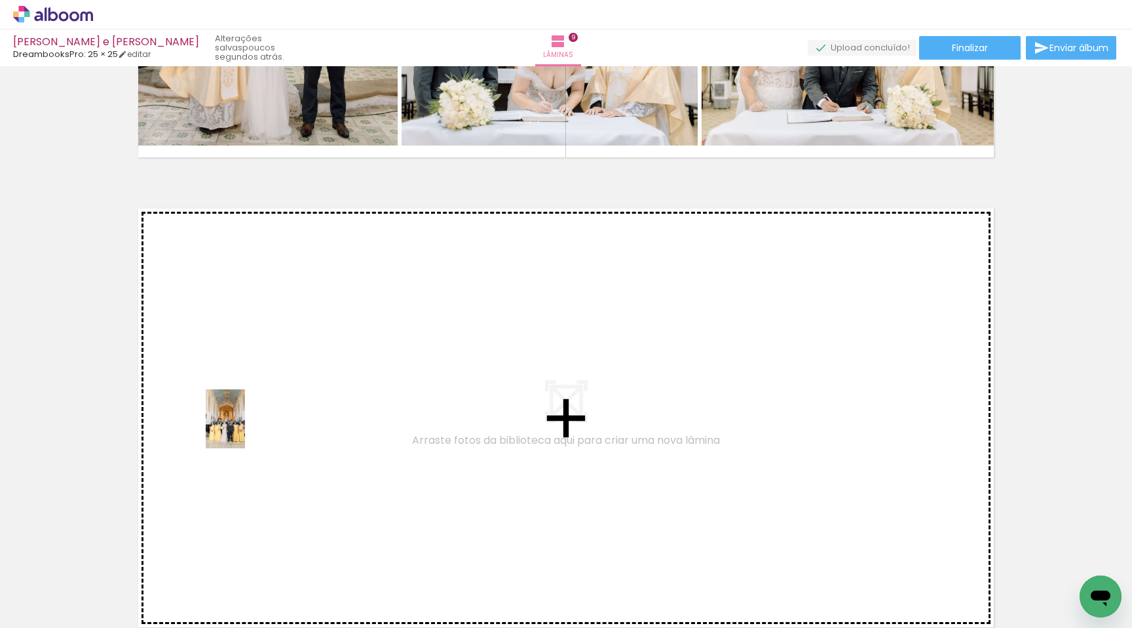
drag, startPoint x: 249, startPoint y: 575, endPoint x: 263, endPoint y: 558, distance: 21.9
click at [245, 429] on quentale-workspace at bounding box center [566, 314] width 1132 height 628
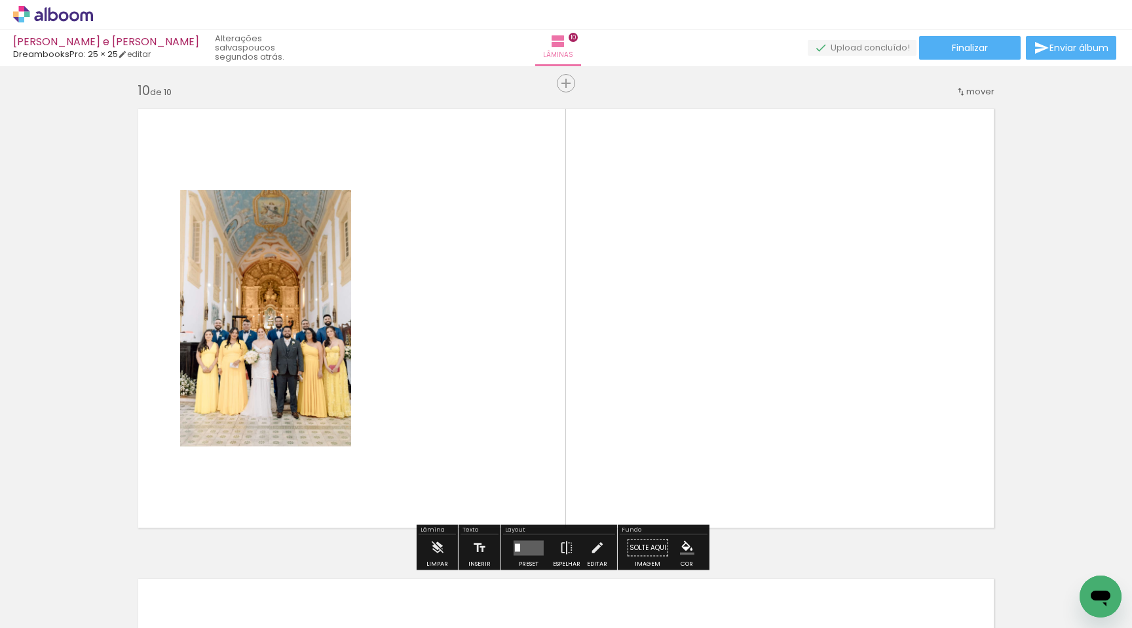
scroll to position [4245, 0]
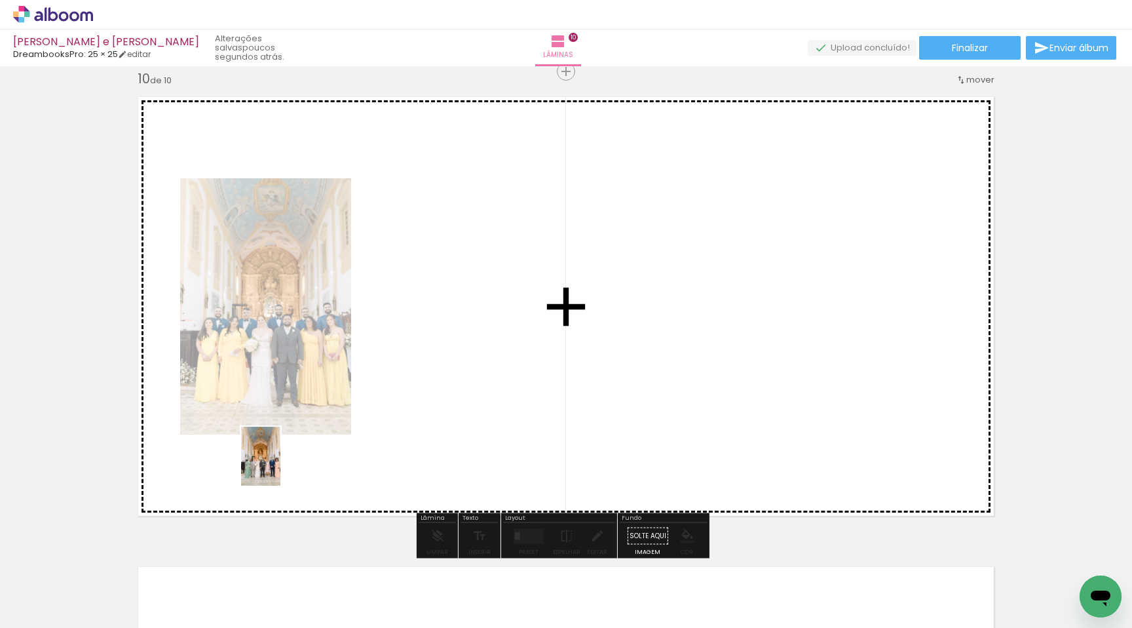
drag, startPoint x: 281, startPoint y: 584, endPoint x: 280, endPoint y: 466, distance: 118.0
click at [280, 466] on quentale-workspace at bounding box center [566, 314] width 1132 height 628
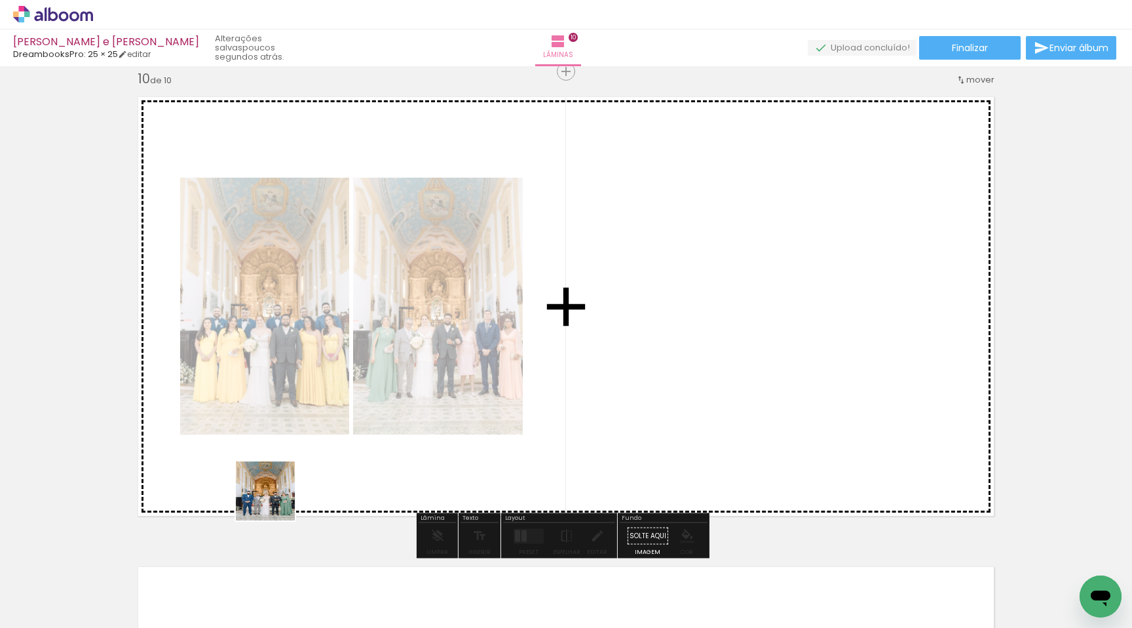
drag, startPoint x: 262, startPoint y: 603, endPoint x: 270, endPoint y: 552, distance: 51.1
click at [275, 496] on quentale-workspace at bounding box center [566, 314] width 1132 height 628
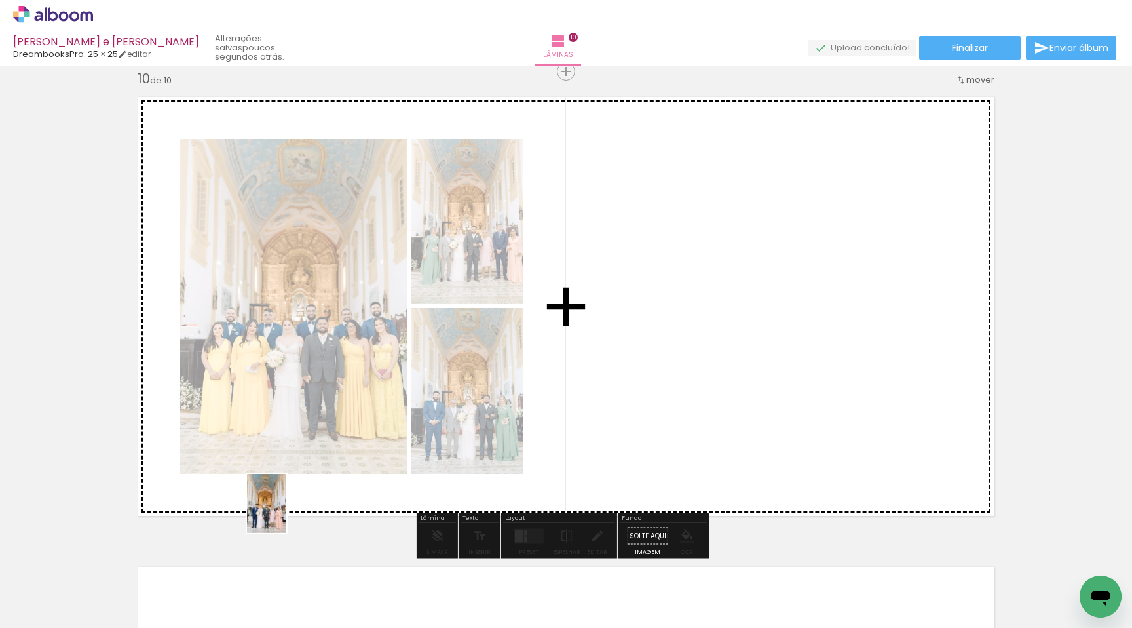
drag, startPoint x: 286, startPoint y: 533, endPoint x: 279, endPoint y: 532, distance: 7.2
click at [285, 512] on quentale-workspace at bounding box center [566, 314] width 1132 height 628
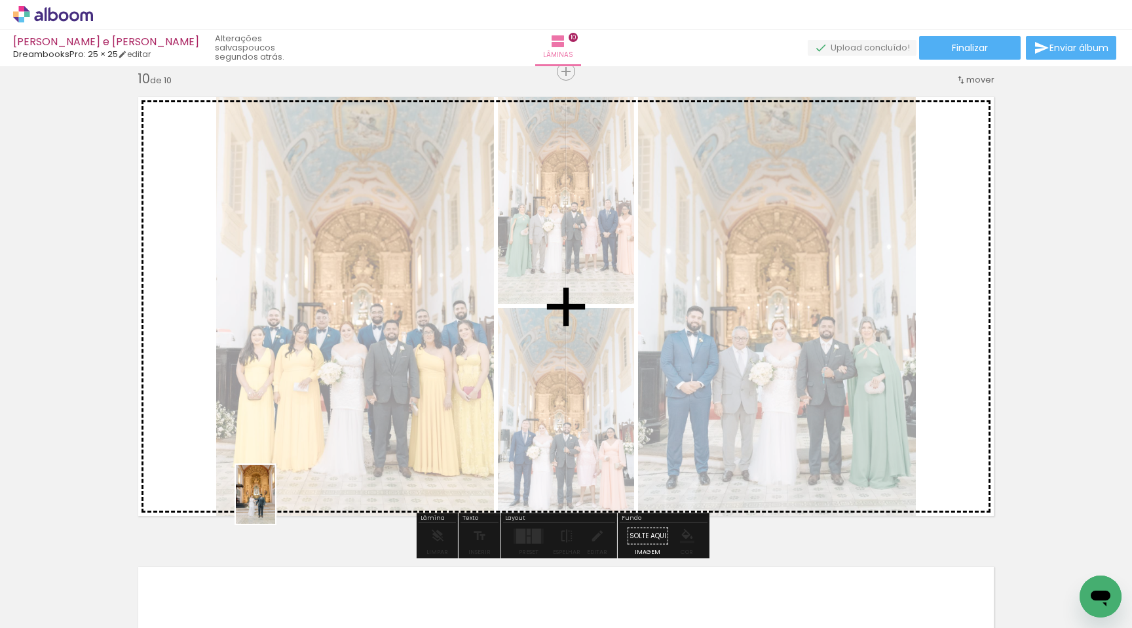
drag, startPoint x: 274, startPoint y: 570, endPoint x: 275, endPoint y: 504, distance: 66.2
click at [275, 504] on quentale-workspace at bounding box center [566, 314] width 1132 height 628
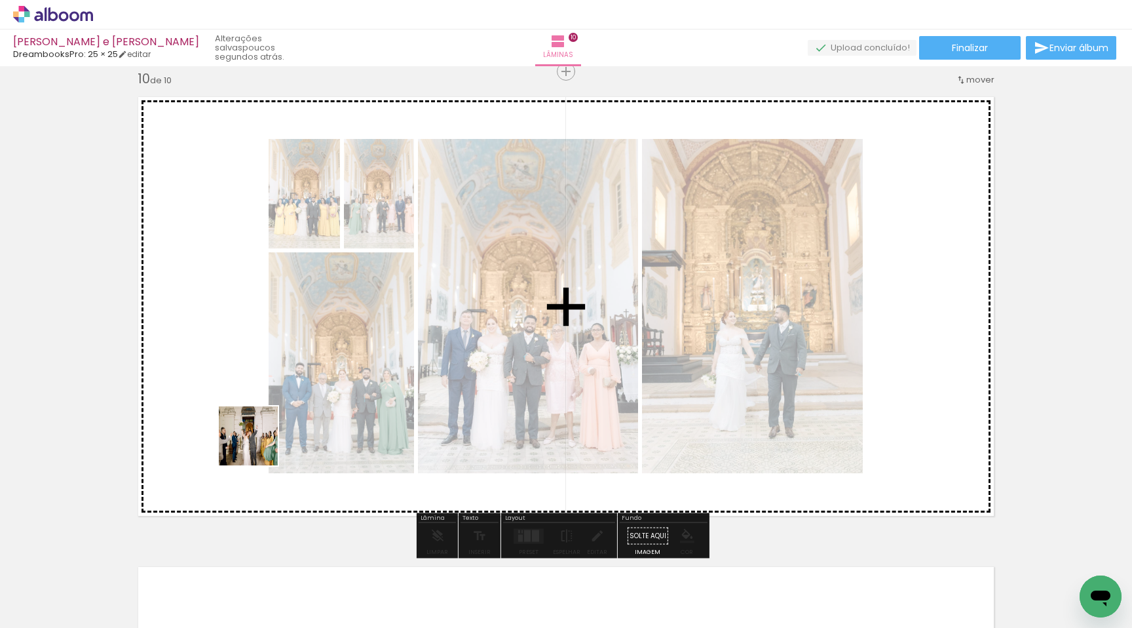
drag, startPoint x: 263, startPoint y: 471, endPoint x: 250, endPoint y: 406, distance: 66.2
click at [253, 422] on quentale-workspace at bounding box center [566, 314] width 1132 height 628
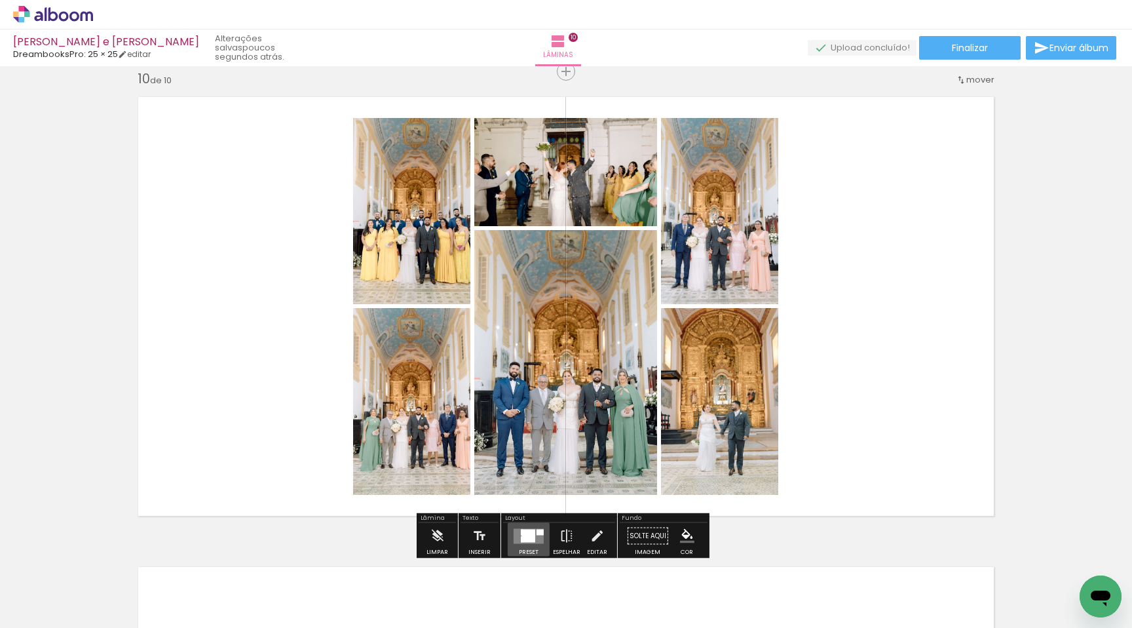
click at [522, 538] on div at bounding box center [529, 535] width 14 height 12
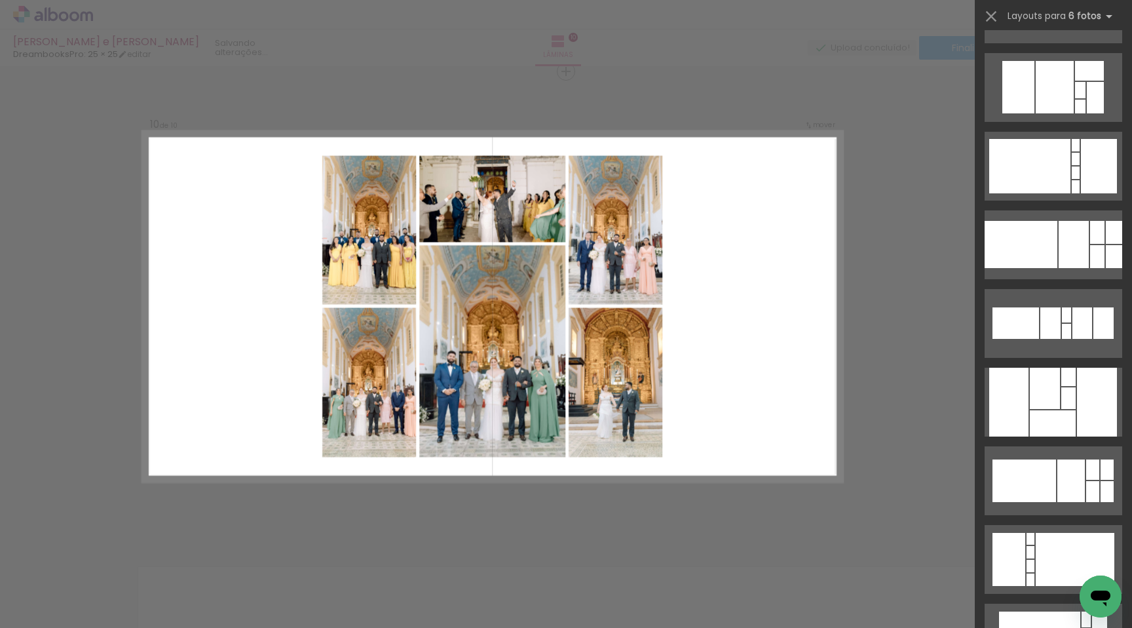
scroll to position [0, 0]
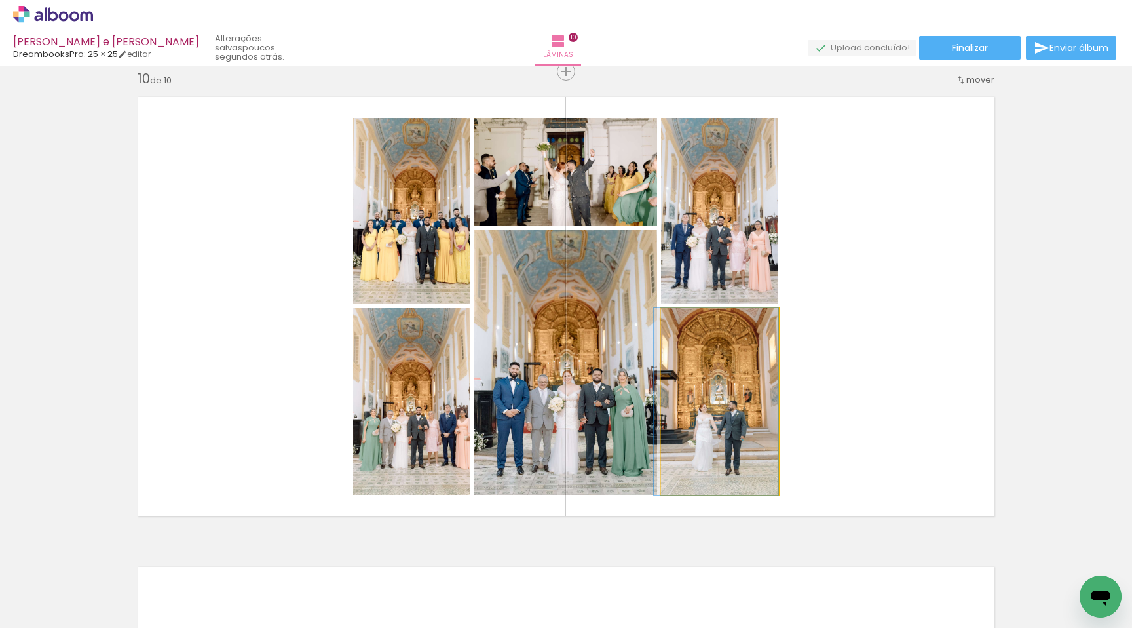
drag, startPoint x: 716, startPoint y: 391, endPoint x: 581, endPoint y: 393, distance: 134.3
click at [0, 0] on slot at bounding box center [0, 0] width 0 height 0
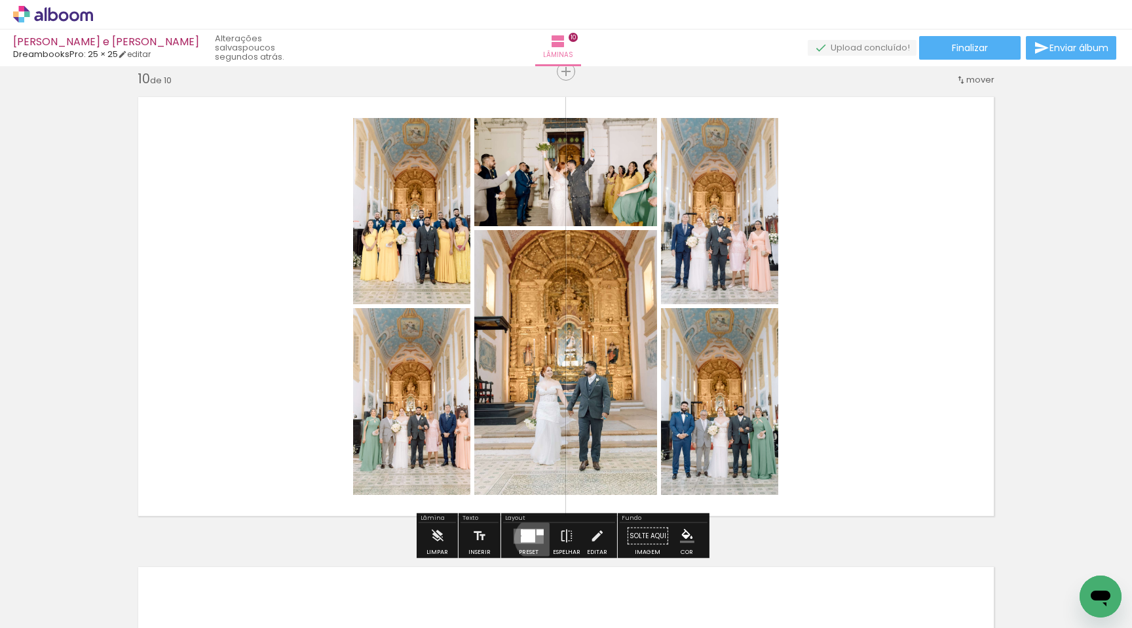
click at [534, 538] on quentale-layouter at bounding box center [529, 535] width 30 height 15
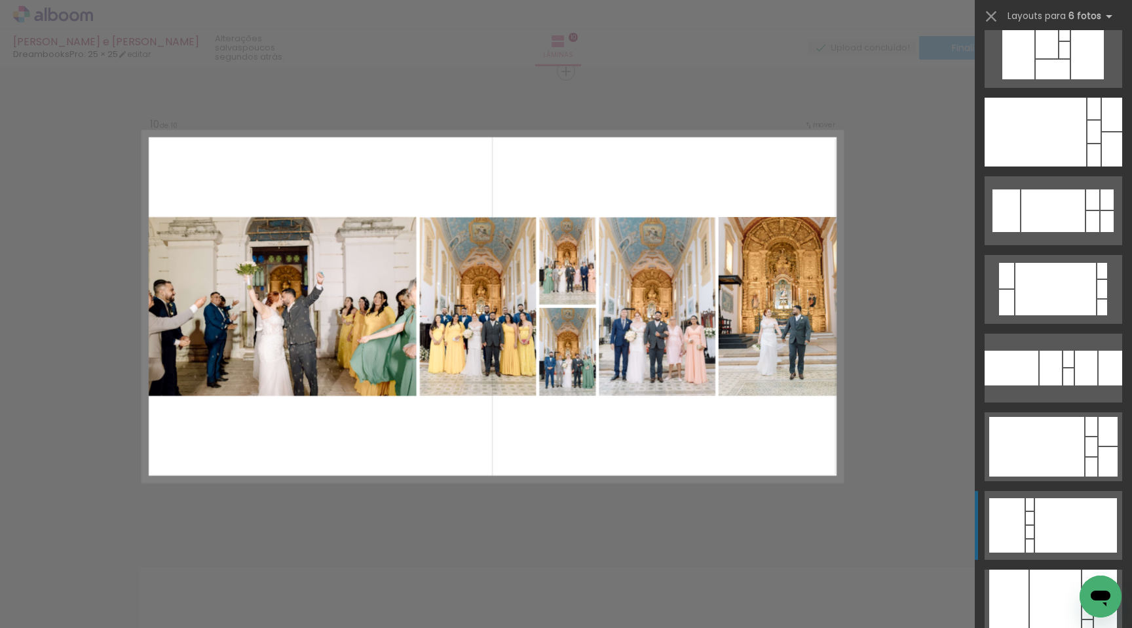
scroll to position [2687, 0]
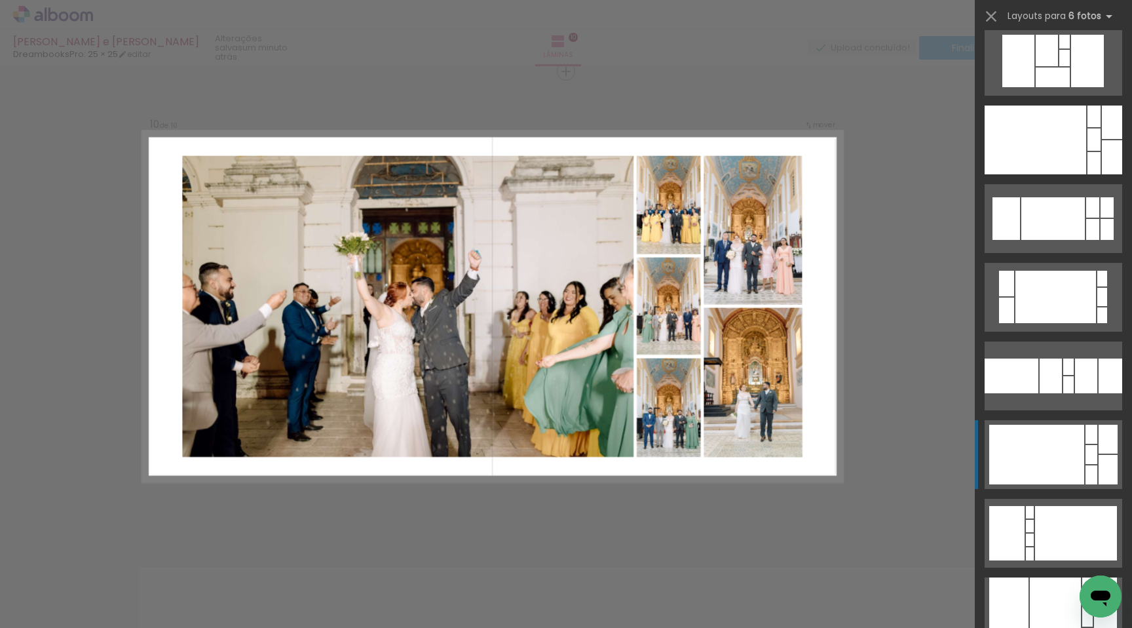
click at [1018, 447] on div at bounding box center [1037, 455] width 95 height 60
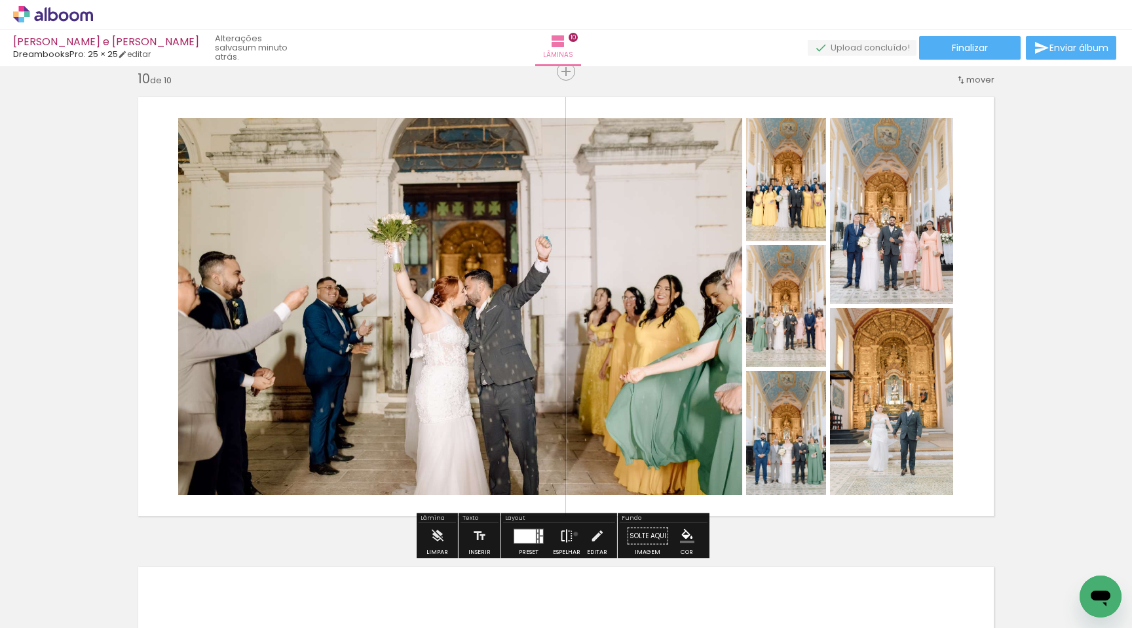
click at [573, 533] on paper-button "Espelhar" at bounding box center [567, 539] width 34 height 33
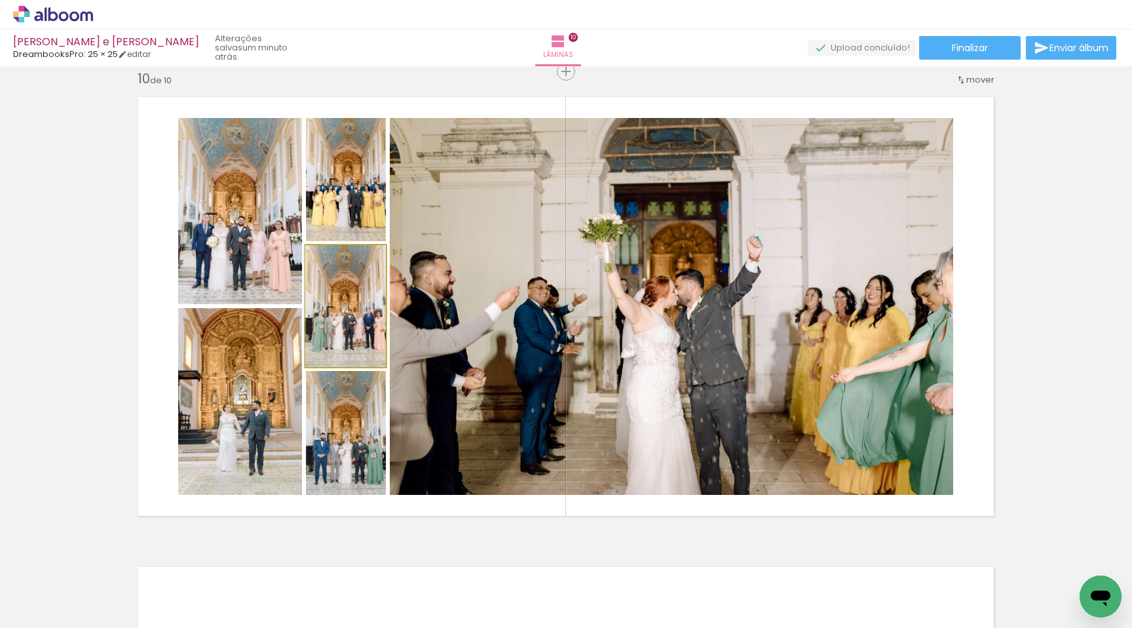
drag, startPoint x: 322, startPoint y: 320, endPoint x: 313, endPoint y: 322, distance: 8.7
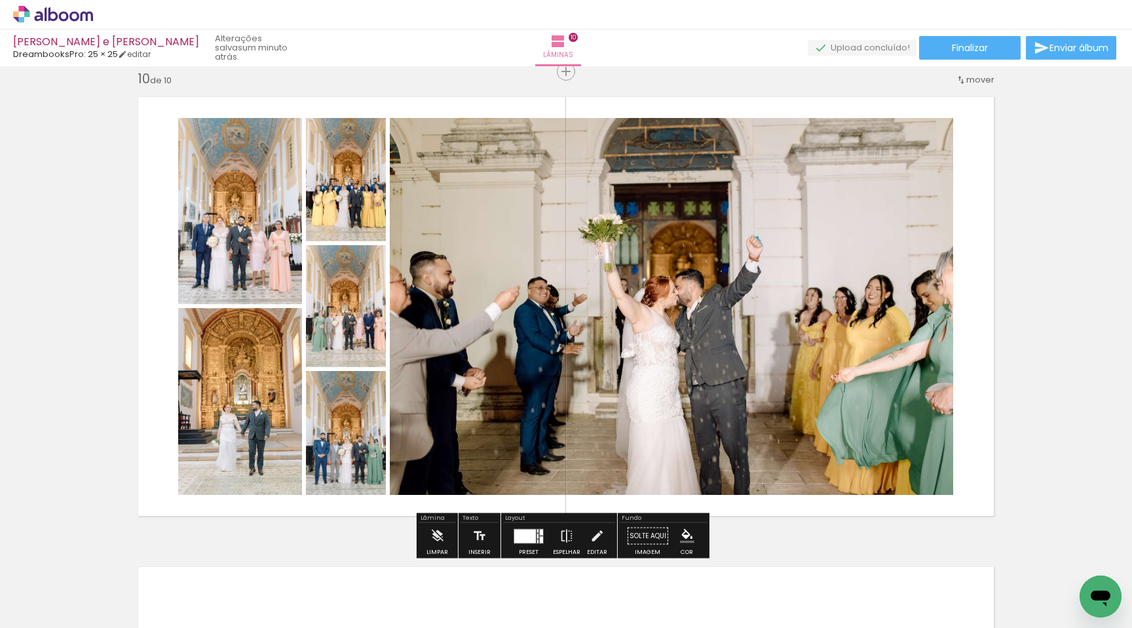
click at [518, 541] on div at bounding box center [525, 536] width 22 height 14
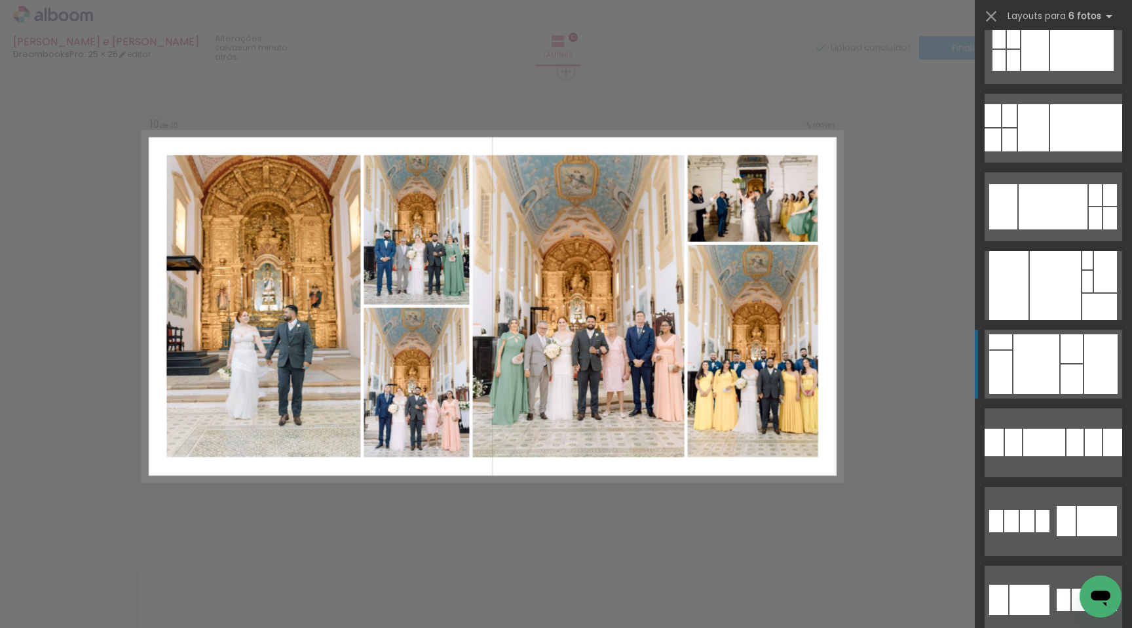
scroll to position [3729, 0]
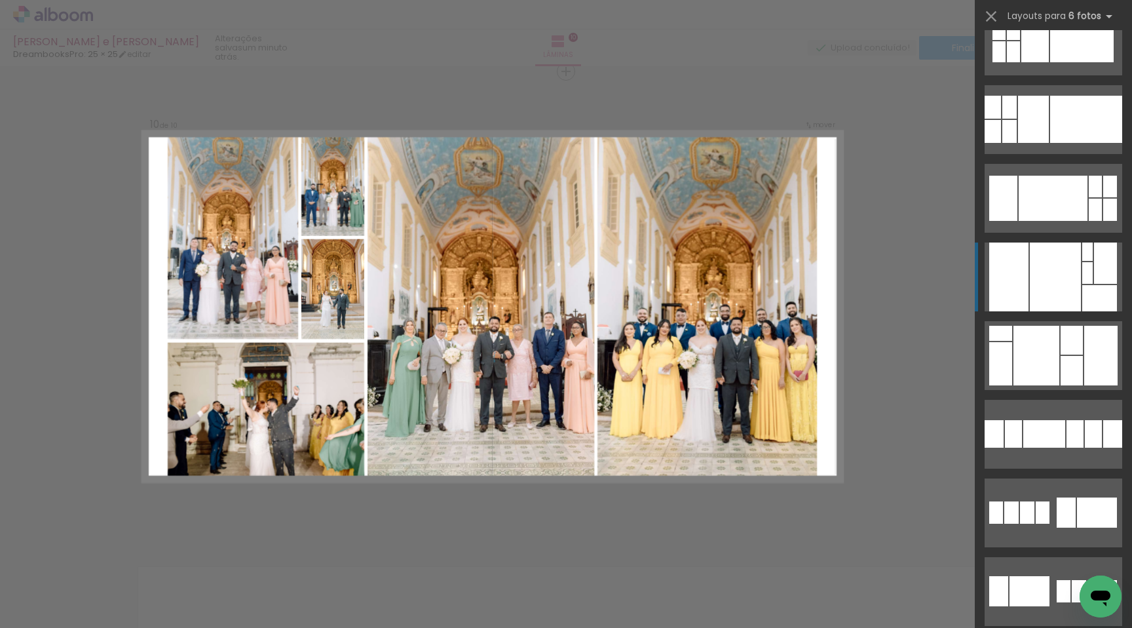
click at [1057, 263] on div at bounding box center [1055, 276] width 51 height 69
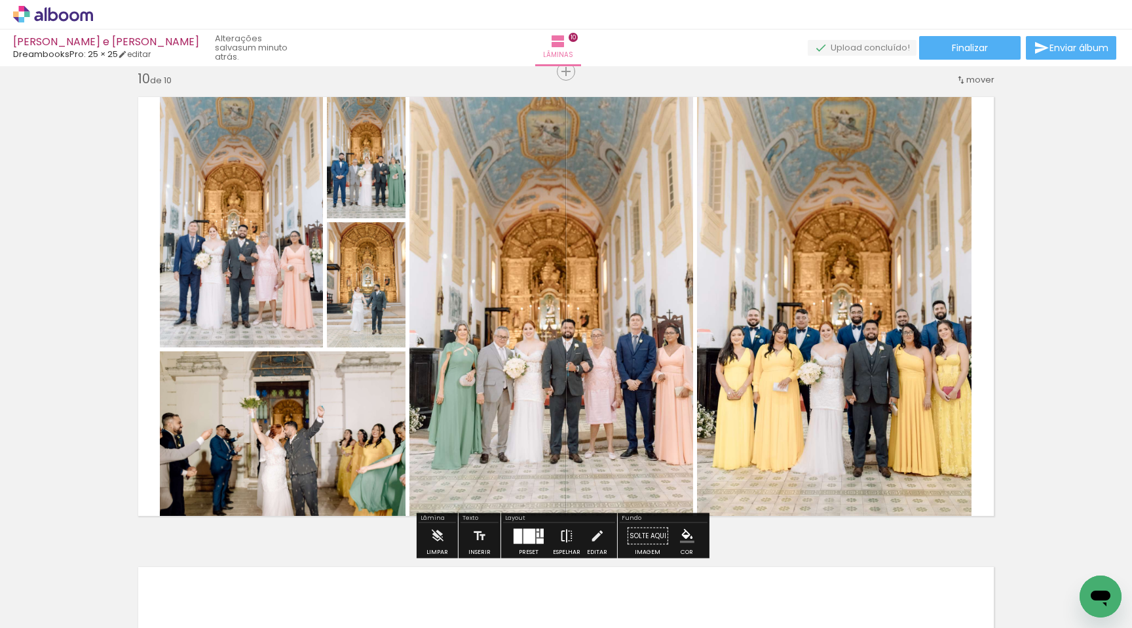
click at [563, 535] on iron-icon at bounding box center [567, 536] width 14 height 26
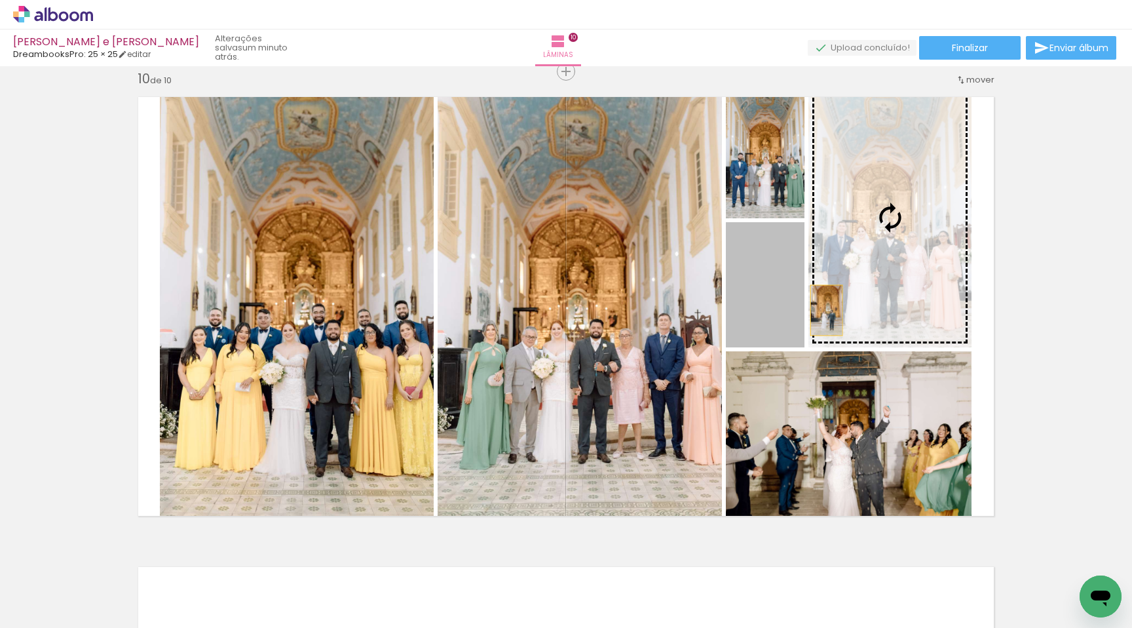
drag, startPoint x: 749, startPoint y: 304, endPoint x: 832, endPoint y: 309, distance: 83.3
click at [0, 0] on slot at bounding box center [0, 0] width 0 height 0
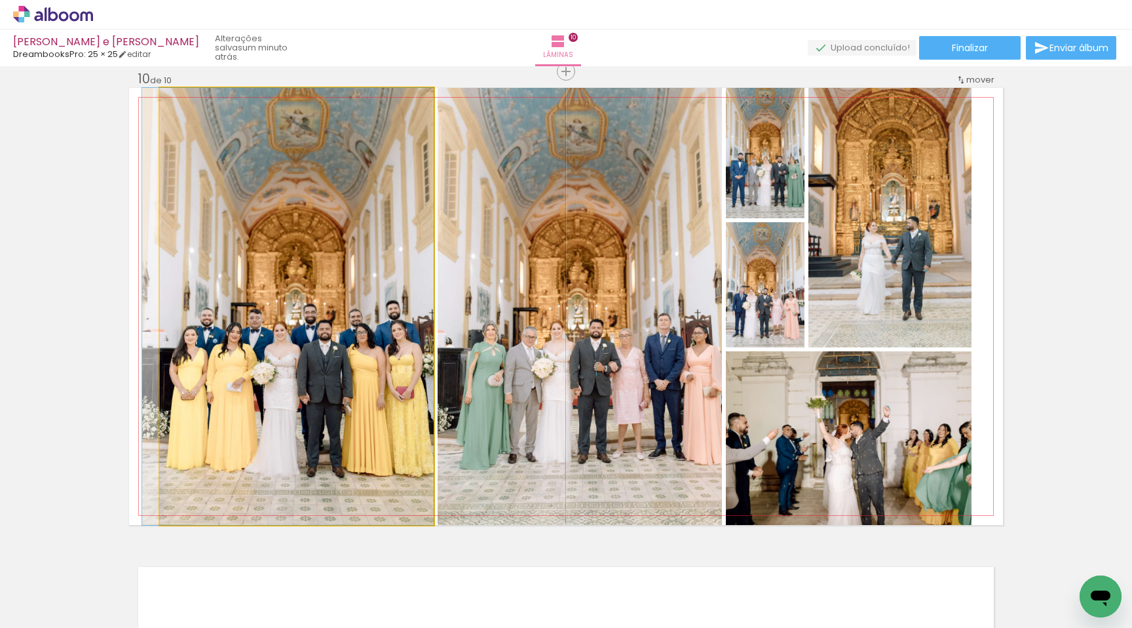
drag, startPoint x: 366, startPoint y: 399, endPoint x: 356, endPoint y: 399, distance: 10.5
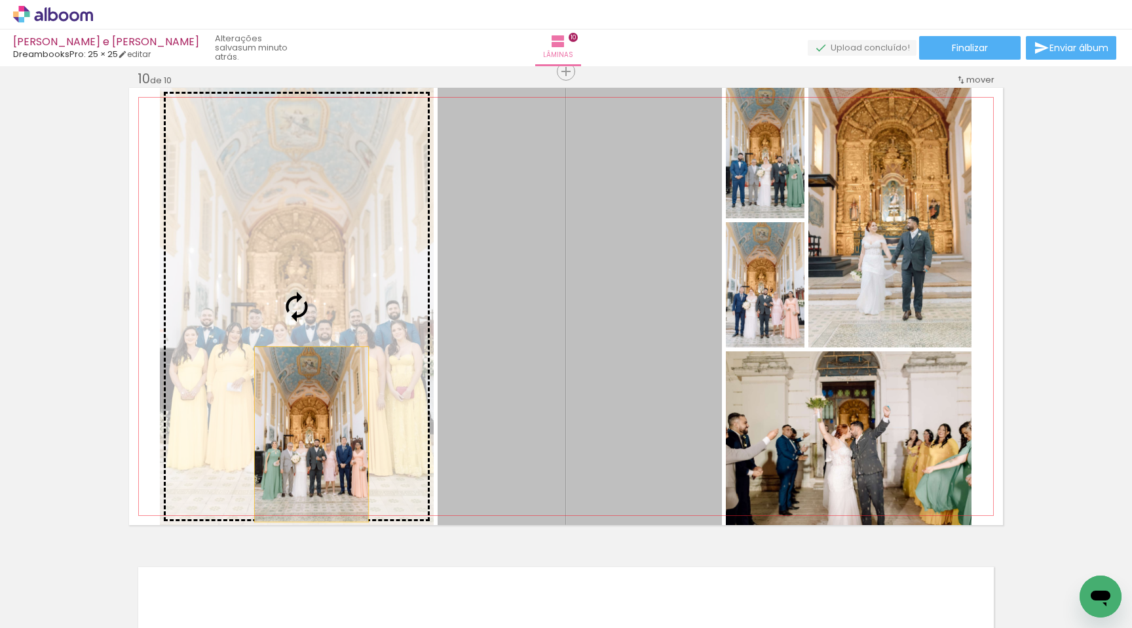
drag, startPoint x: 461, startPoint y: 424, endPoint x: 305, endPoint y: 434, distance: 156.3
click at [0, 0] on slot at bounding box center [0, 0] width 0 height 0
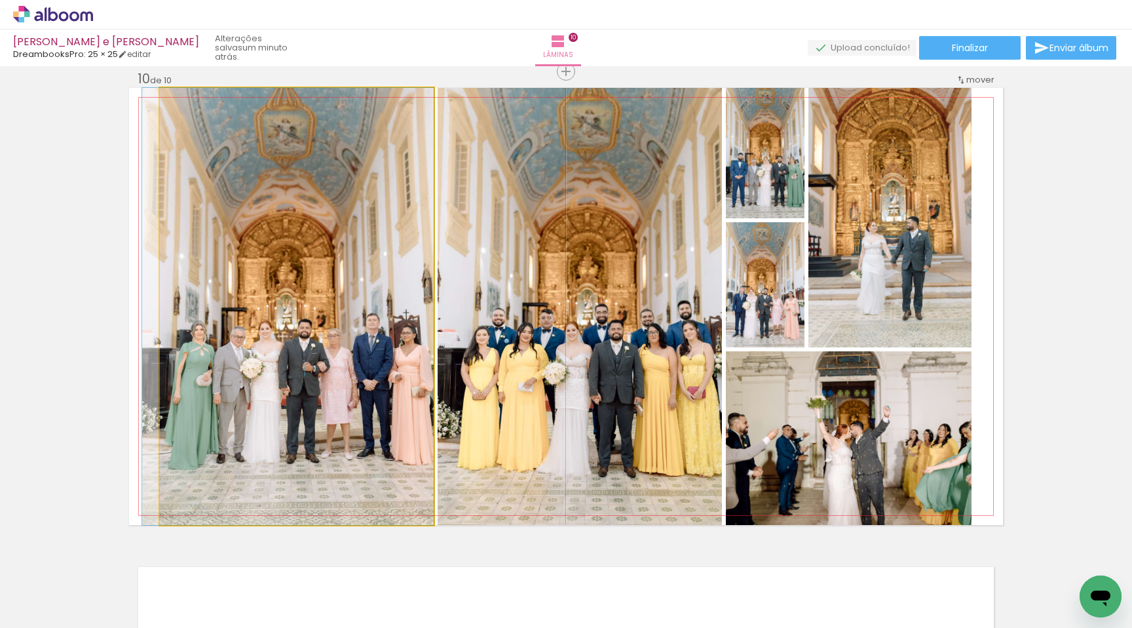
drag, startPoint x: 303, startPoint y: 431, endPoint x: 286, endPoint y: 431, distance: 16.4
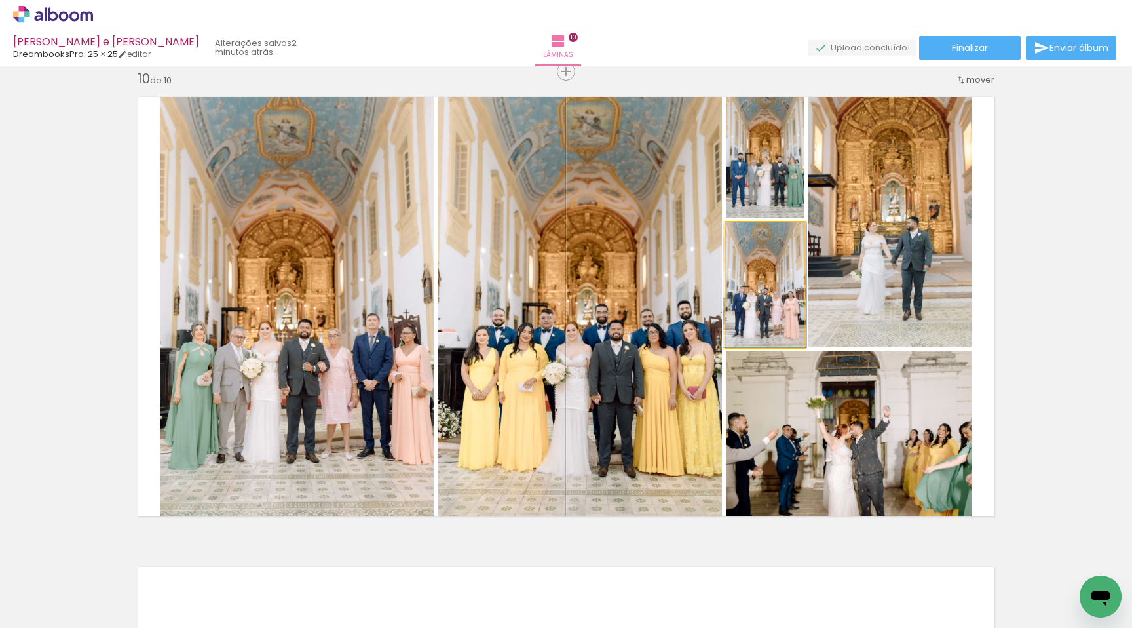
click at [764, 305] on quentale-photo at bounding box center [765, 284] width 79 height 125
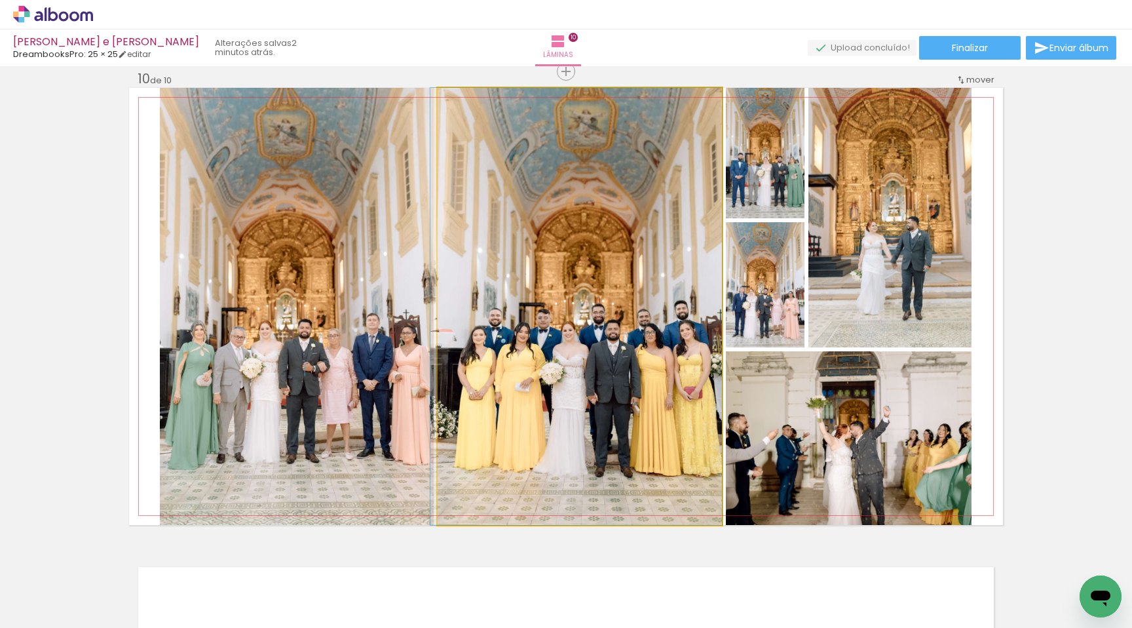
drag, startPoint x: 649, startPoint y: 354, endPoint x: 640, endPoint y: 355, distance: 9.2
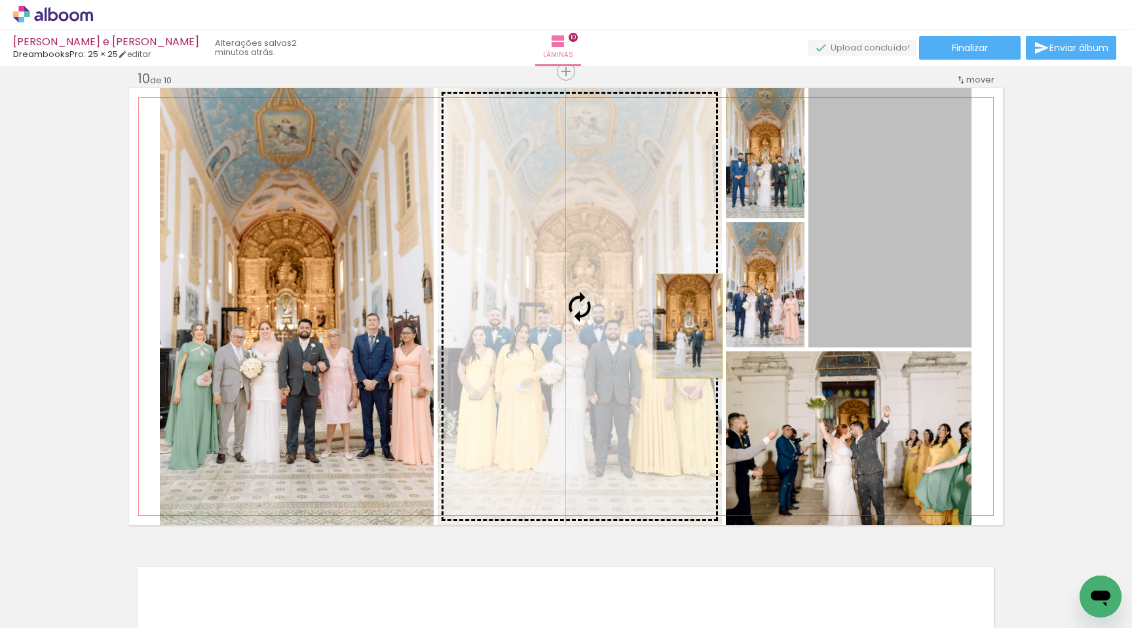
drag, startPoint x: 847, startPoint y: 275, endPoint x: 685, endPoint y: 326, distance: 169.5
click at [0, 0] on slot at bounding box center [0, 0] width 0 height 0
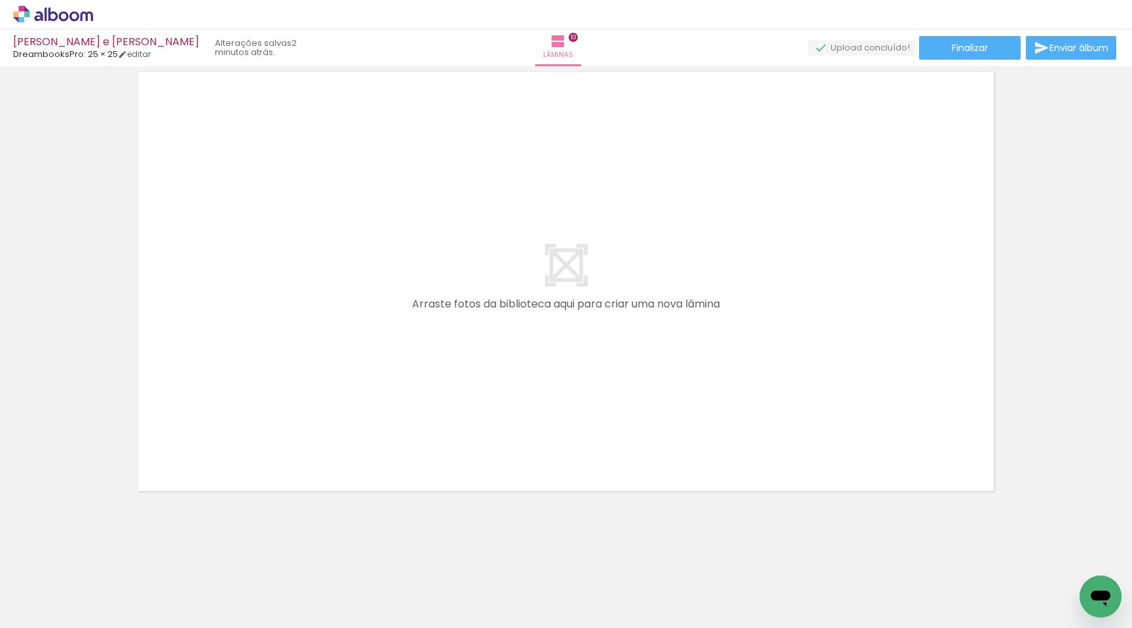
scroll to position [0, 3]
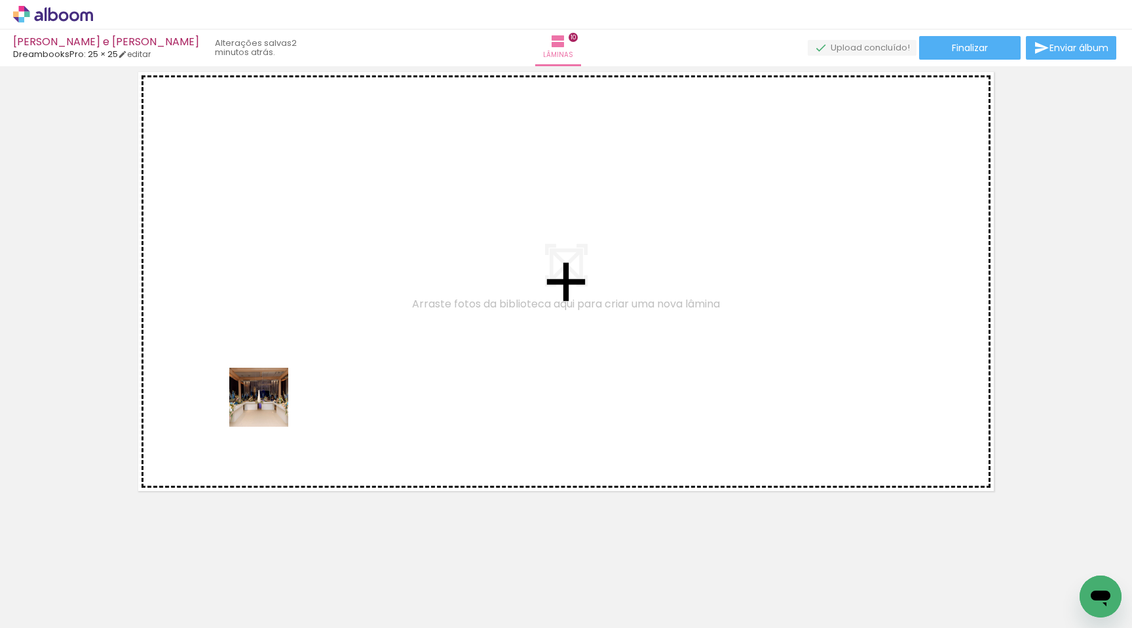
drag, startPoint x: 212, startPoint y: 481, endPoint x: 269, endPoint y: 407, distance: 93.5
click at [269, 407] on quentale-workspace at bounding box center [566, 314] width 1132 height 628
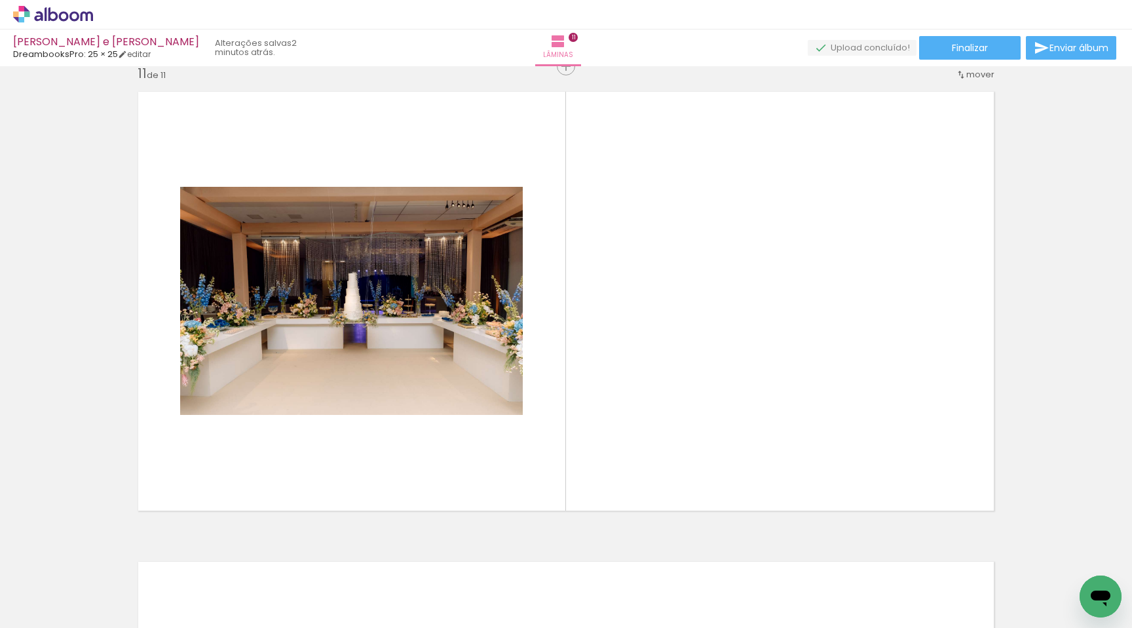
scroll to position [4715, 0]
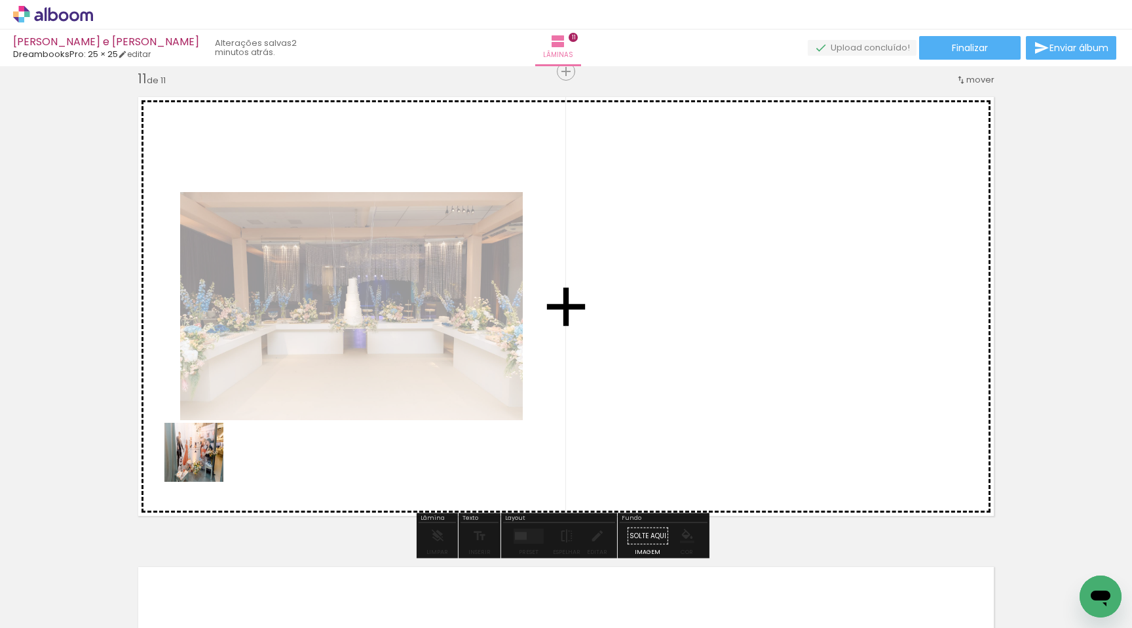
drag, startPoint x: 158, startPoint y: 554, endPoint x: 204, endPoint y: 462, distance: 102.6
click at [204, 462] on quentale-workspace at bounding box center [566, 314] width 1132 height 628
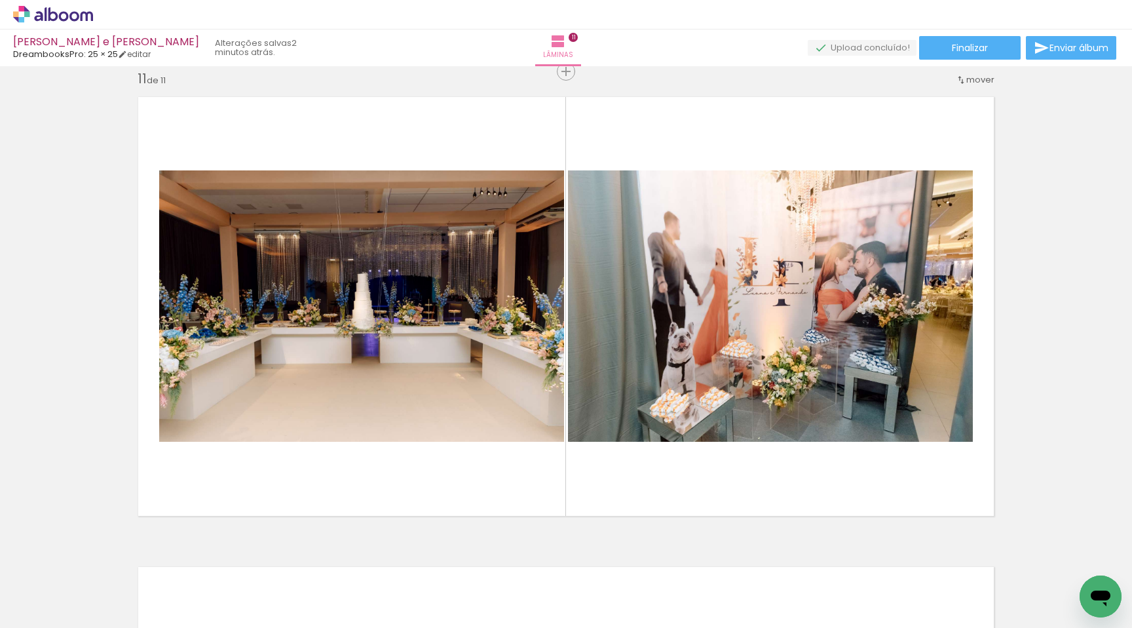
scroll to position [0, 0]
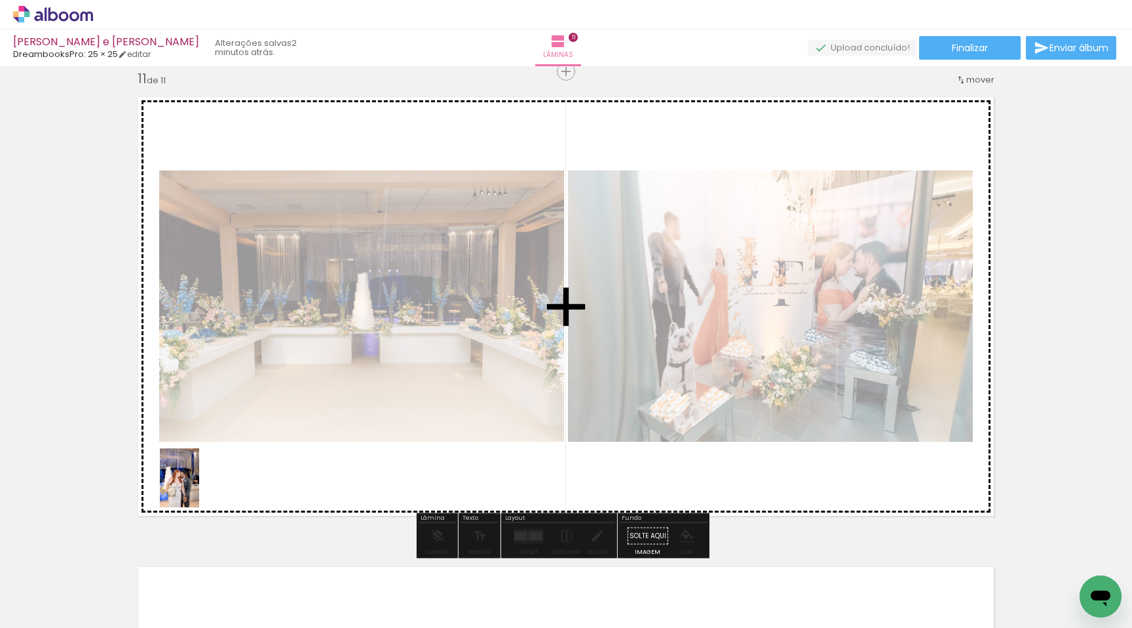
drag, startPoint x: 128, startPoint y: 598, endPoint x: 199, endPoint y: 488, distance: 130.9
click at [199, 488] on quentale-workspace at bounding box center [566, 314] width 1132 height 628
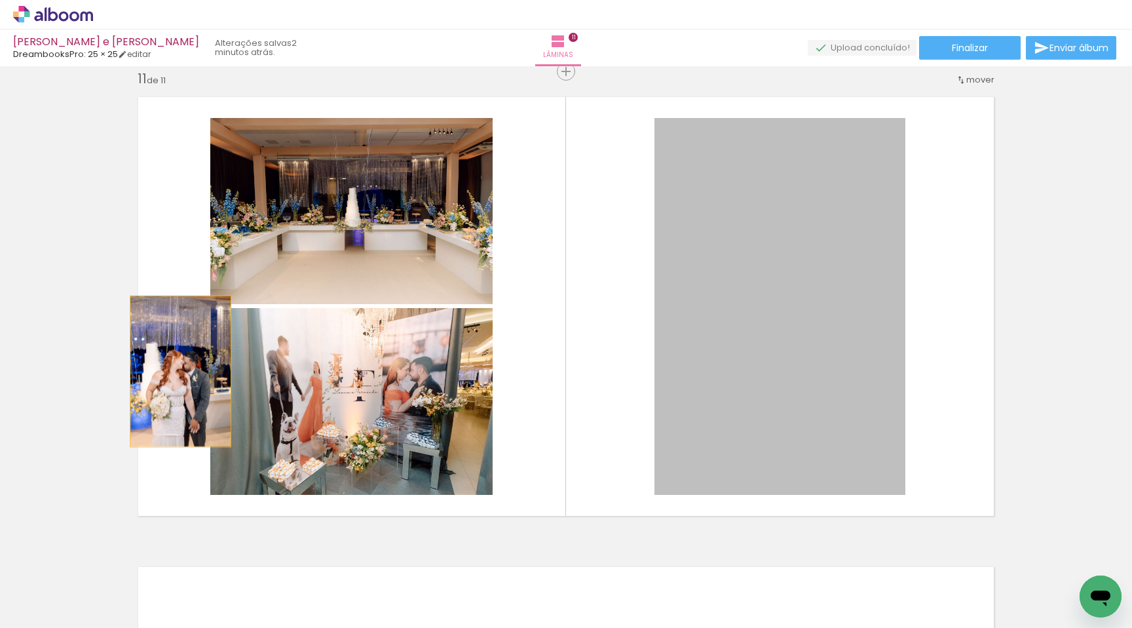
drag, startPoint x: 271, startPoint y: 371, endPoint x: 145, endPoint y: 371, distance: 125.2
click at [145, 371] on quentale-layouter at bounding box center [566, 306] width 874 height 437
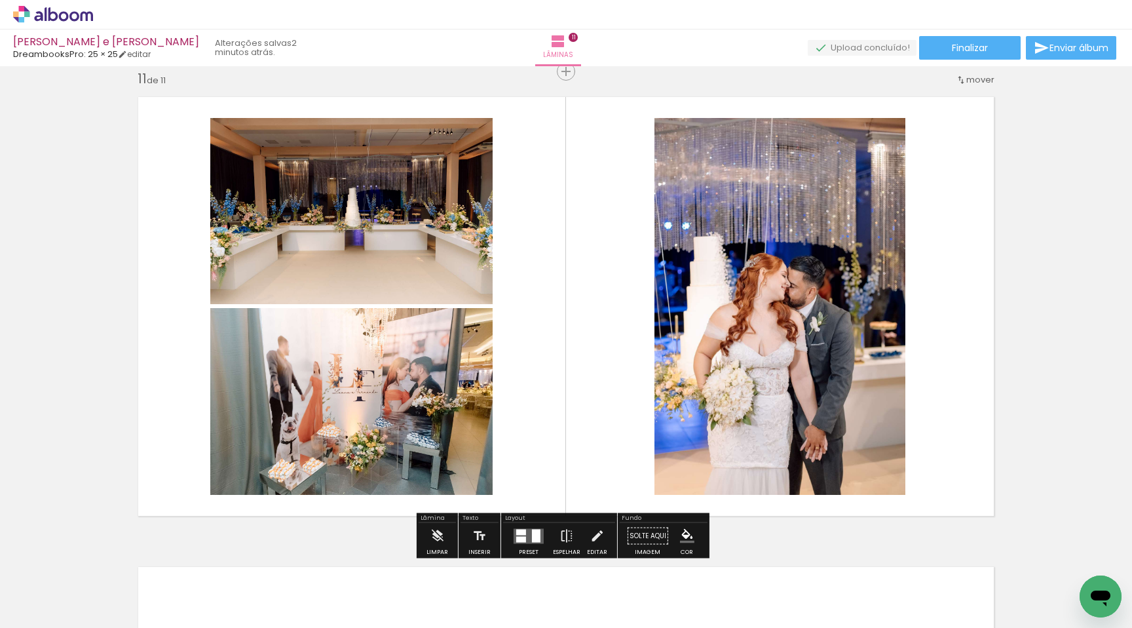
drag, startPoint x: 145, startPoint y: 371, endPoint x: 94, endPoint y: 369, distance: 51.8
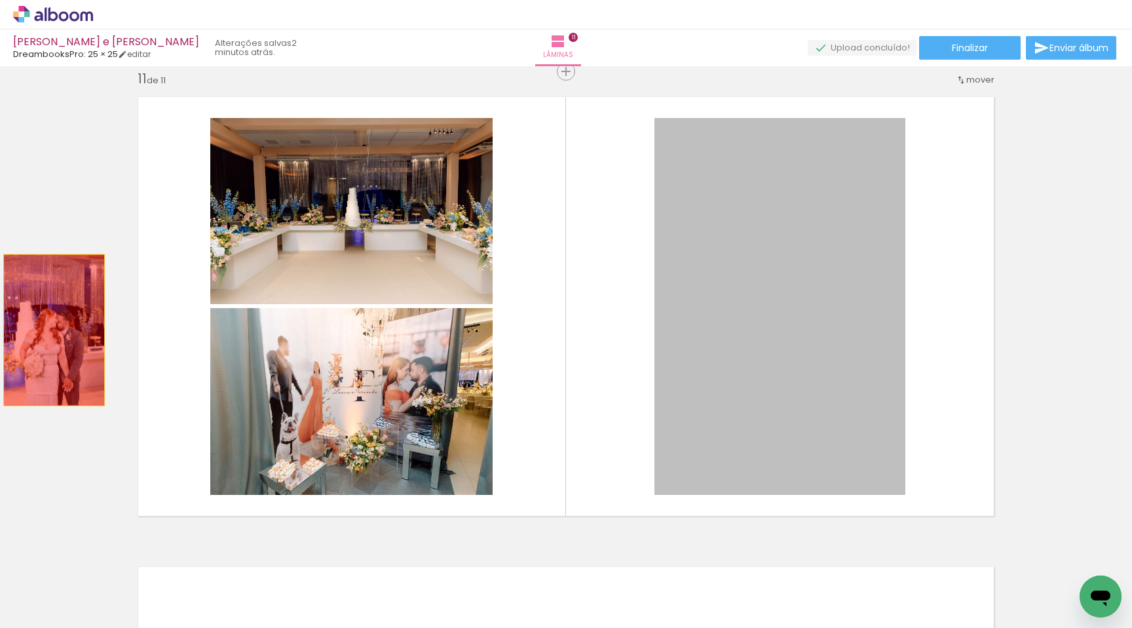
drag, startPoint x: 716, startPoint y: 366, endPoint x: 35, endPoint y: 330, distance: 682.5
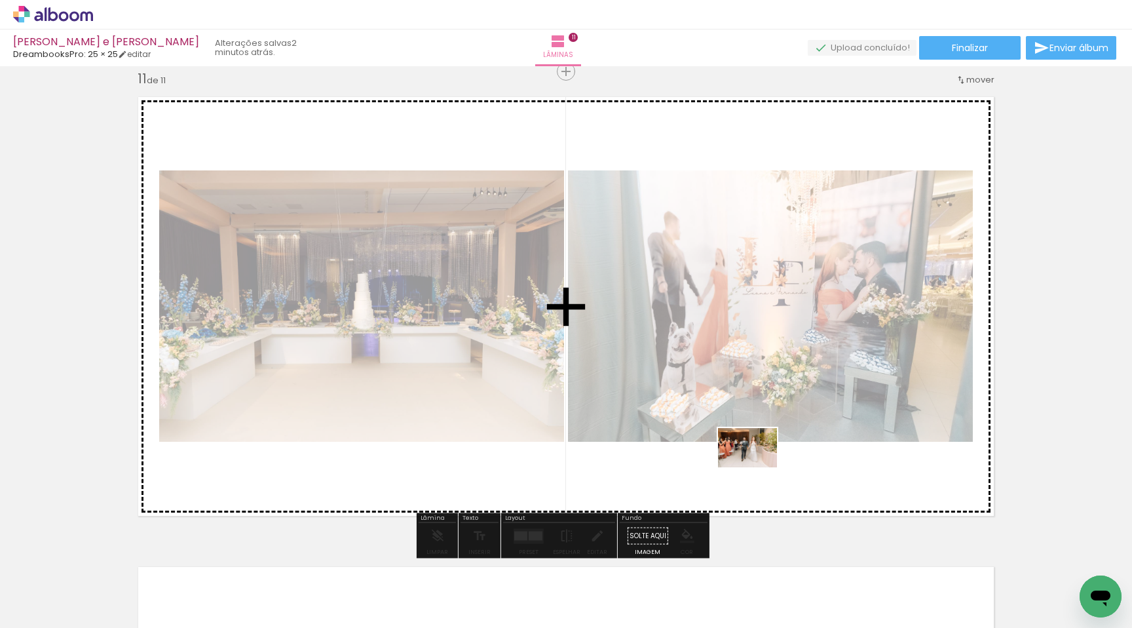
drag, startPoint x: 809, startPoint y: 583, endPoint x: 758, endPoint y: 467, distance: 126.4
click at [758, 467] on quentale-workspace at bounding box center [566, 314] width 1132 height 628
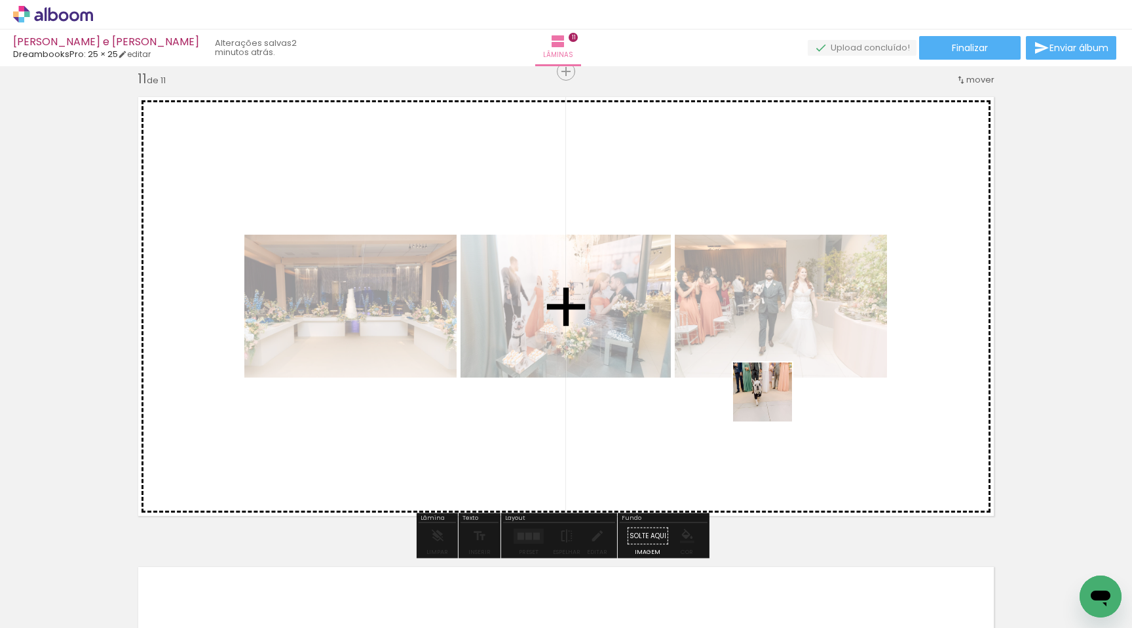
drag, startPoint x: 780, startPoint y: 586, endPoint x: 772, endPoint y: 402, distance: 185.0
click at [772, 402] on quentale-workspace at bounding box center [566, 314] width 1132 height 628
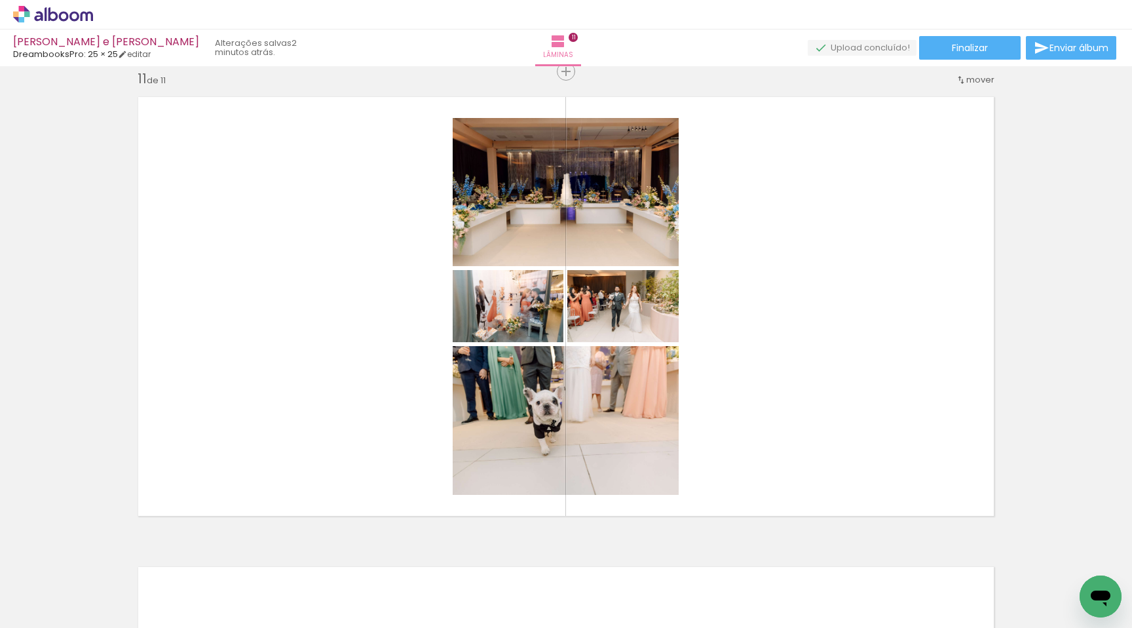
scroll to position [0, 78]
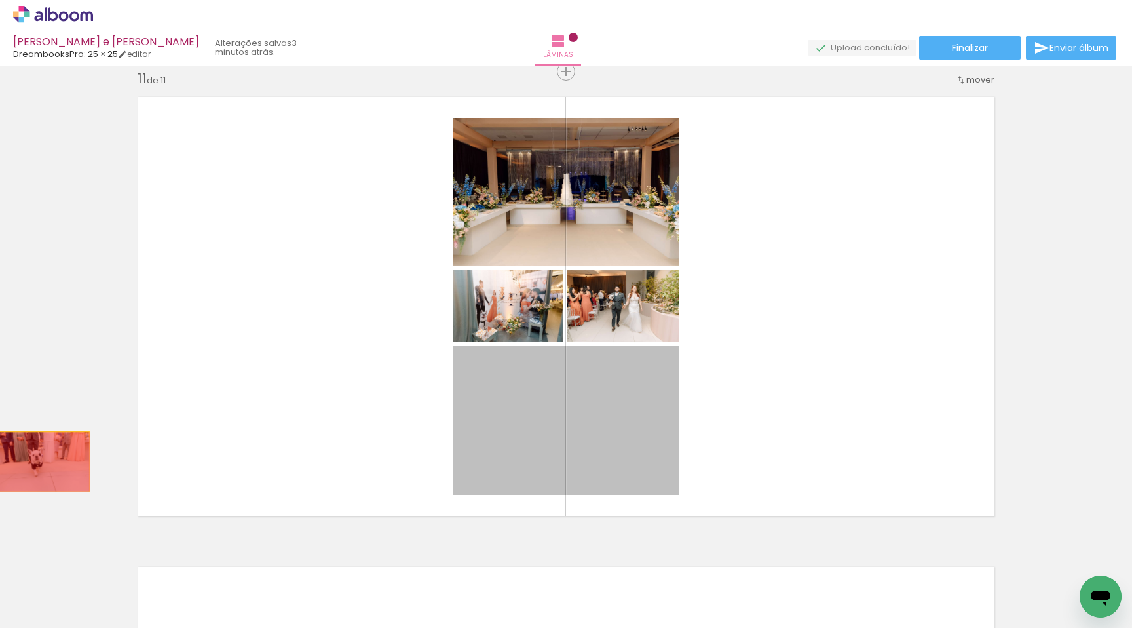
drag, startPoint x: 516, startPoint y: 429, endPoint x: 39, endPoint y: 461, distance: 477.5
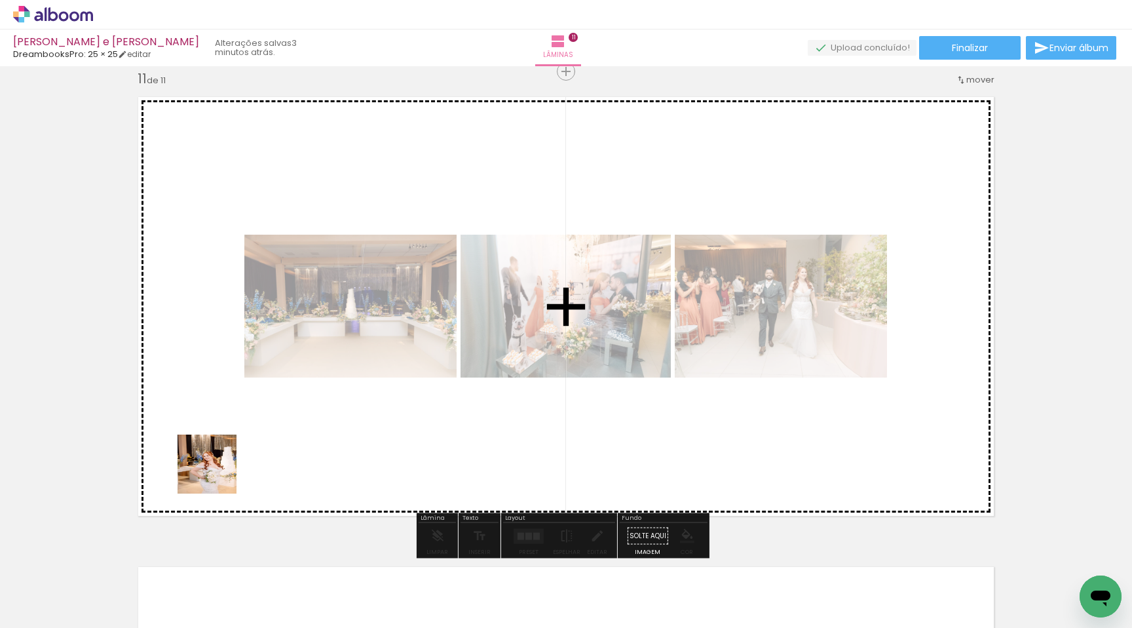
drag, startPoint x: 140, startPoint y: 581, endPoint x: 225, endPoint y: 475, distance: 135.6
click at [221, 465] on quentale-workspace at bounding box center [566, 314] width 1132 height 628
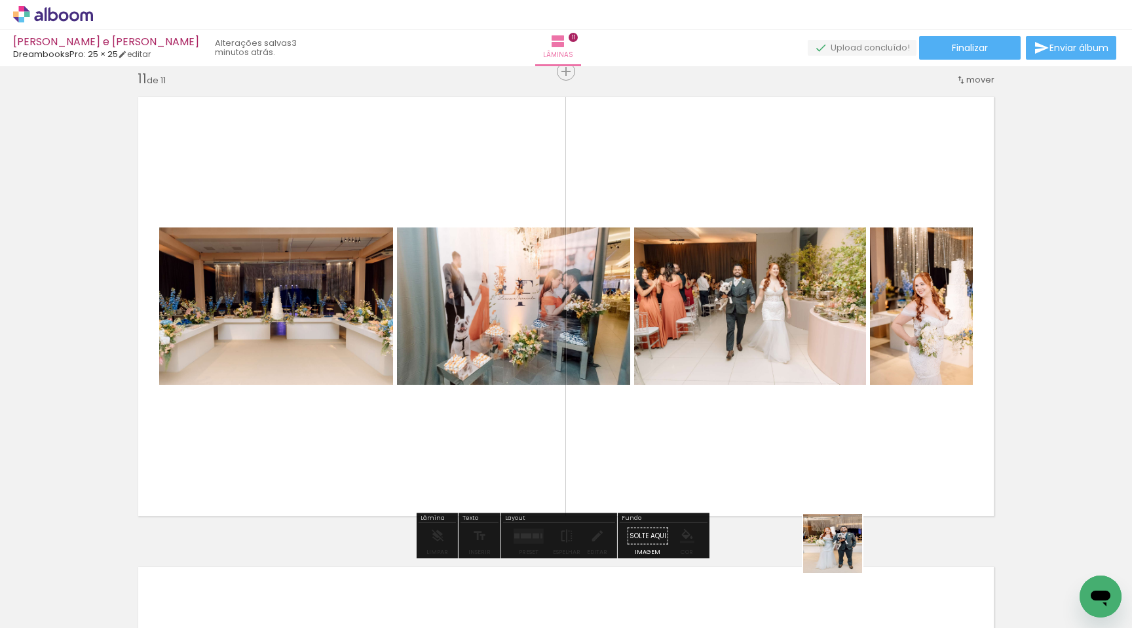
drag, startPoint x: 844, startPoint y: 577, endPoint x: 785, endPoint y: 490, distance: 104.7
click at [820, 471] on quentale-workspace at bounding box center [566, 314] width 1132 height 628
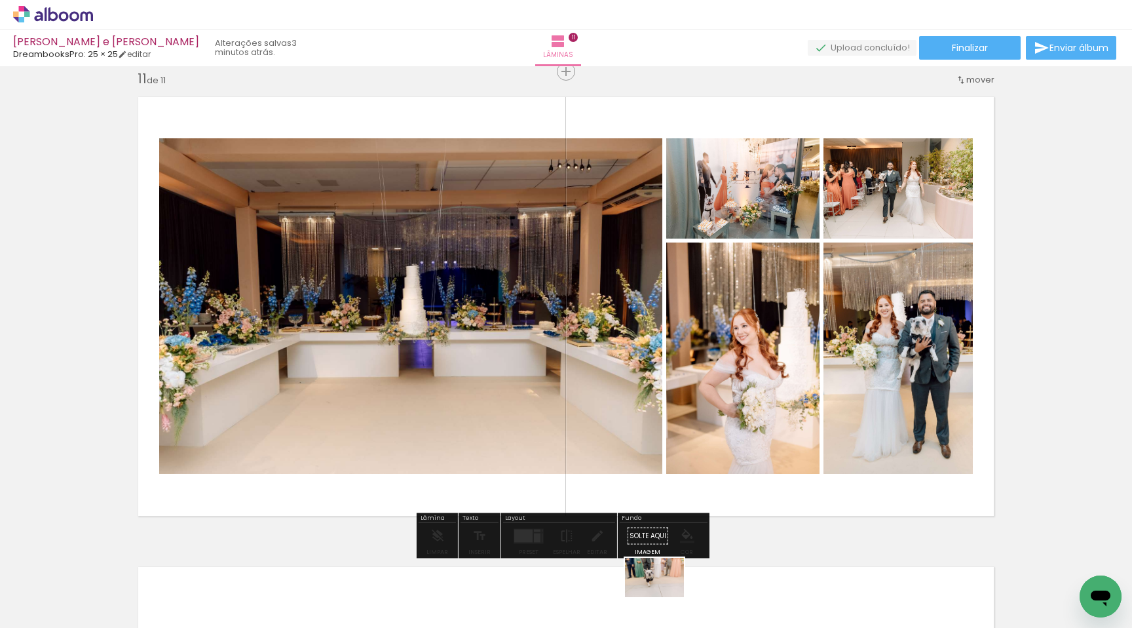
drag, startPoint x: 650, startPoint y: 567, endPoint x: 664, endPoint y: 597, distance: 32.8
click at [664, 597] on div at bounding box center [640, 583] width 65 height 43
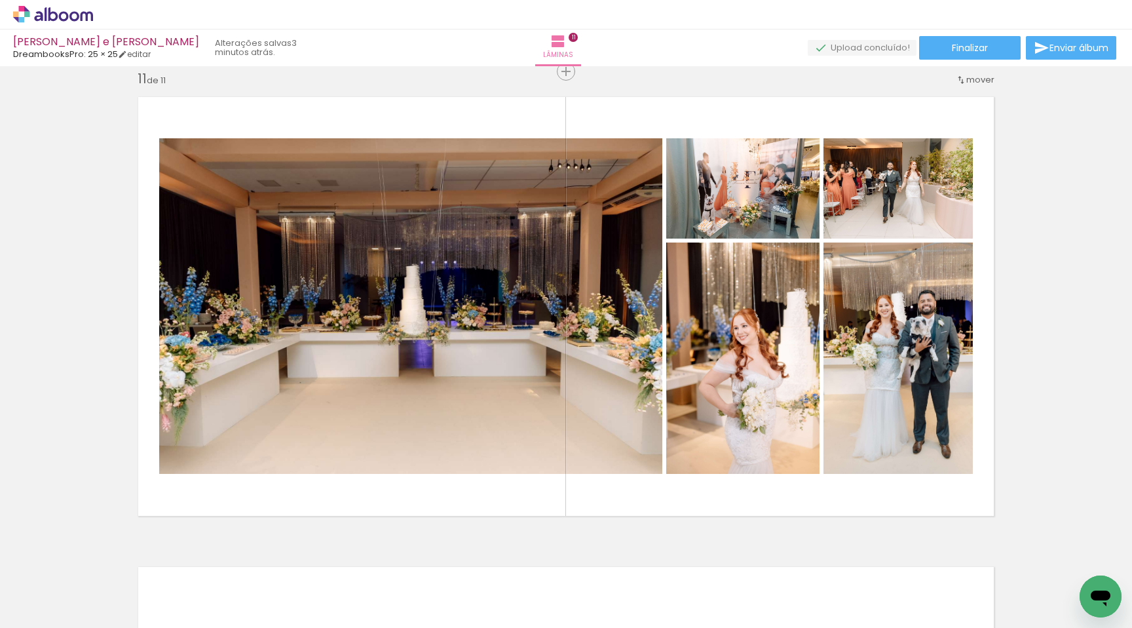
scroll to position [0, 0]
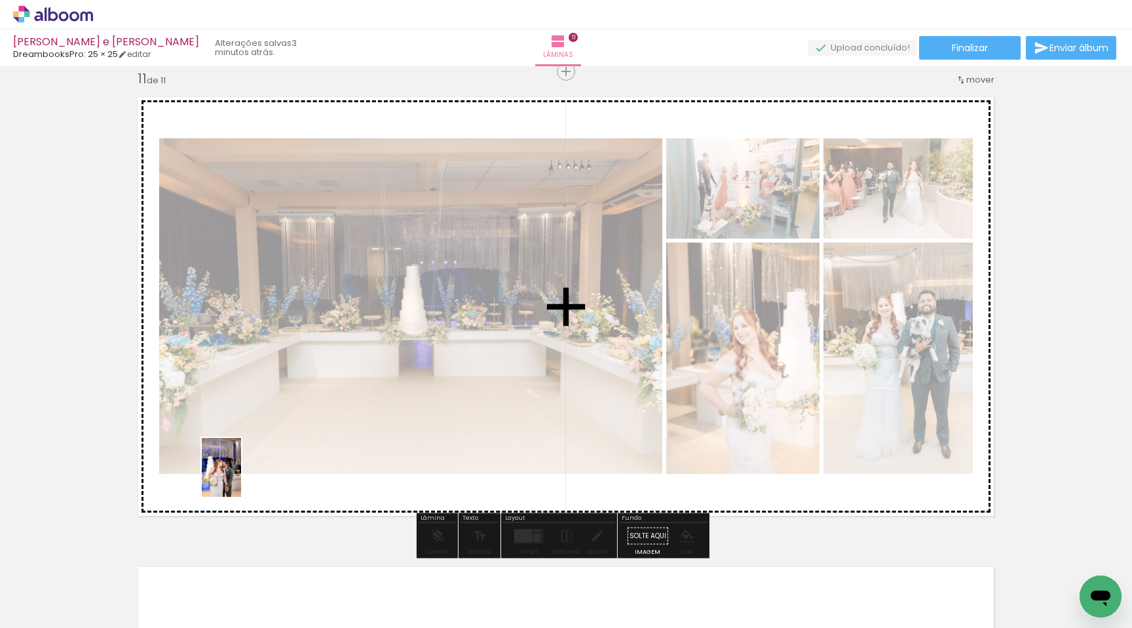
drag, startPoint x: 147, startPoint y: 586, endPoint x: 241, endPoint y: 477, distance: 143.6
click at [241, 477] on quentale-workspace at bounding box center [566, 314] width 1132 height 628
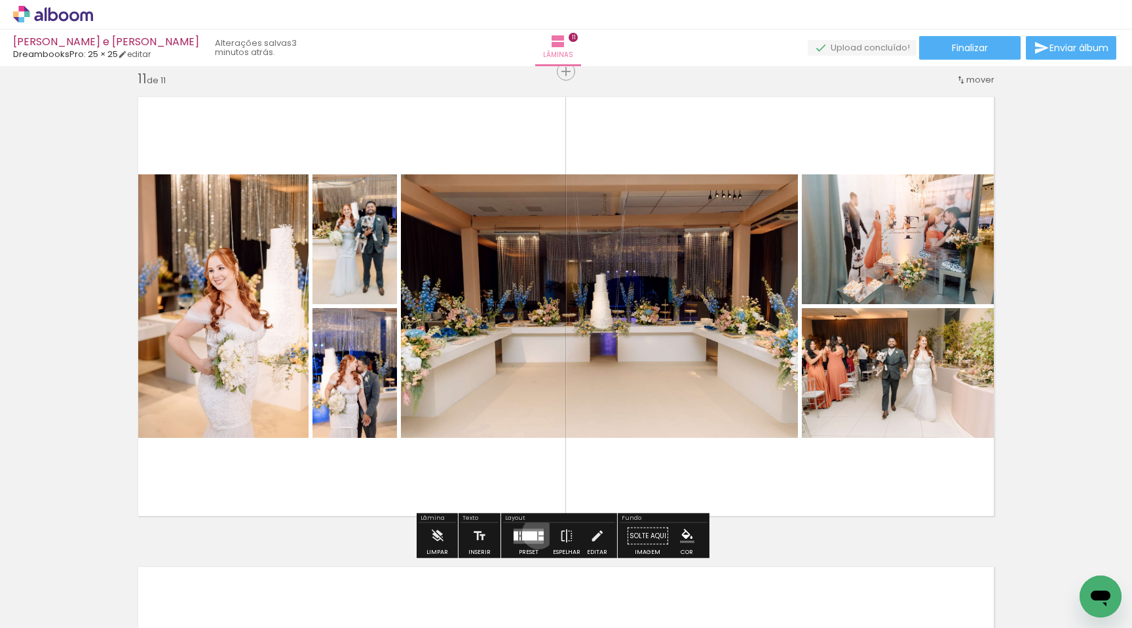
click at [539, 532] on div at bounding box center [541, 533] width 5 height 4
